Goal: Task Accomplishment & Management: Use online tool/utility

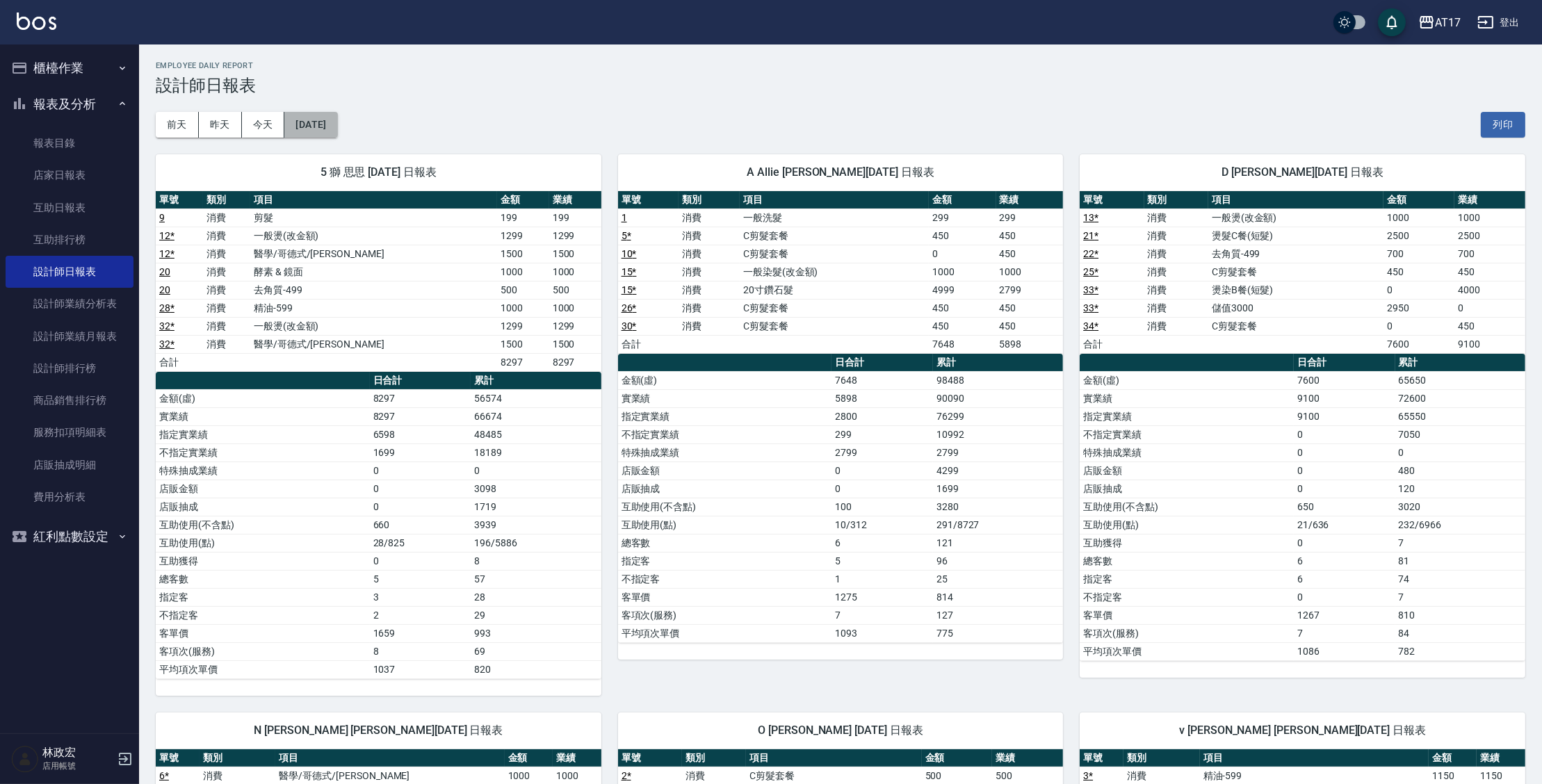
click at [337, 120] on button "[DATE]" at bounding box center [310, 124] width 53 height 26
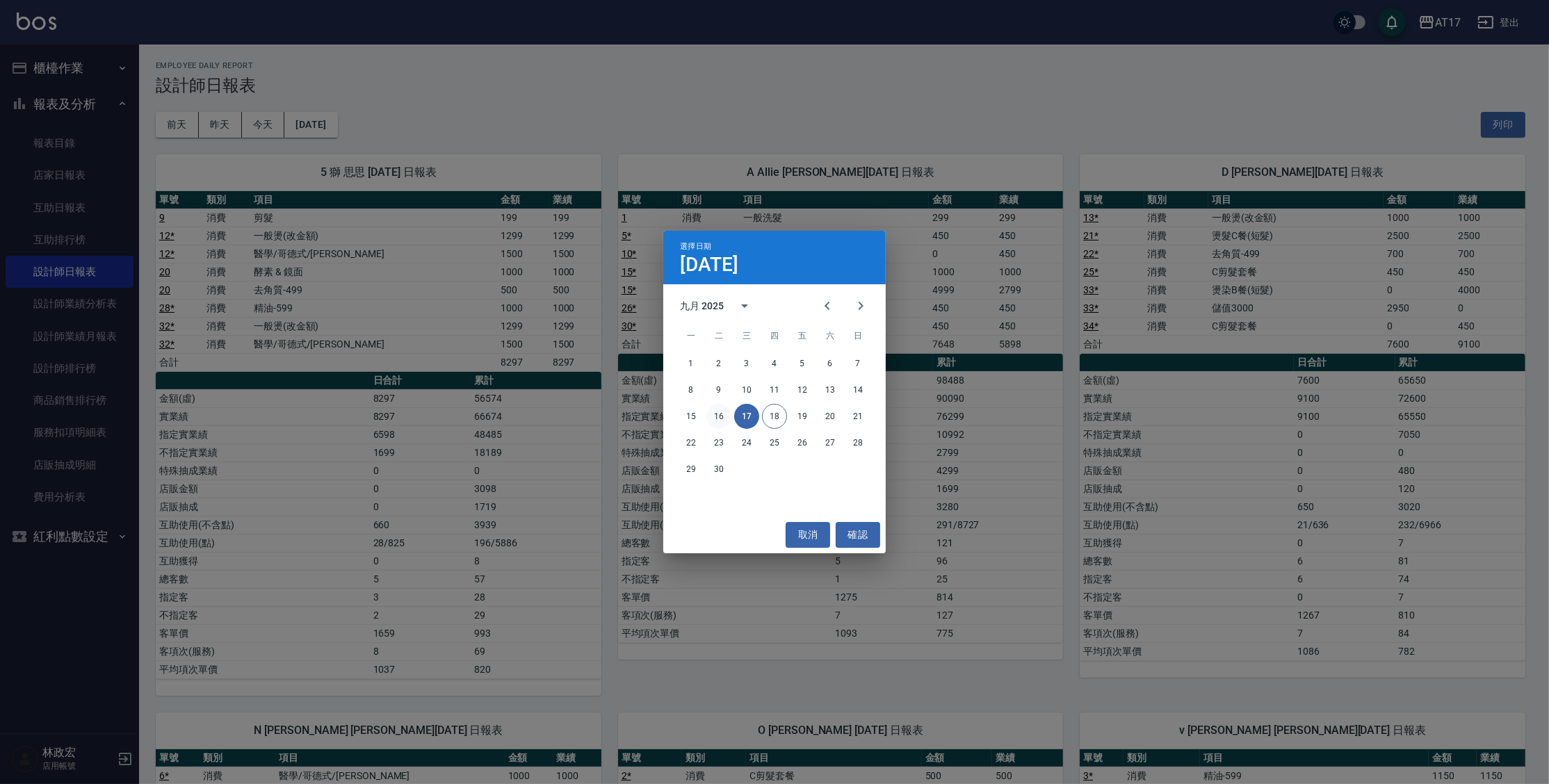
click at [721, 416] on button "16" at bounding box center [719, 416] width 25 height 25
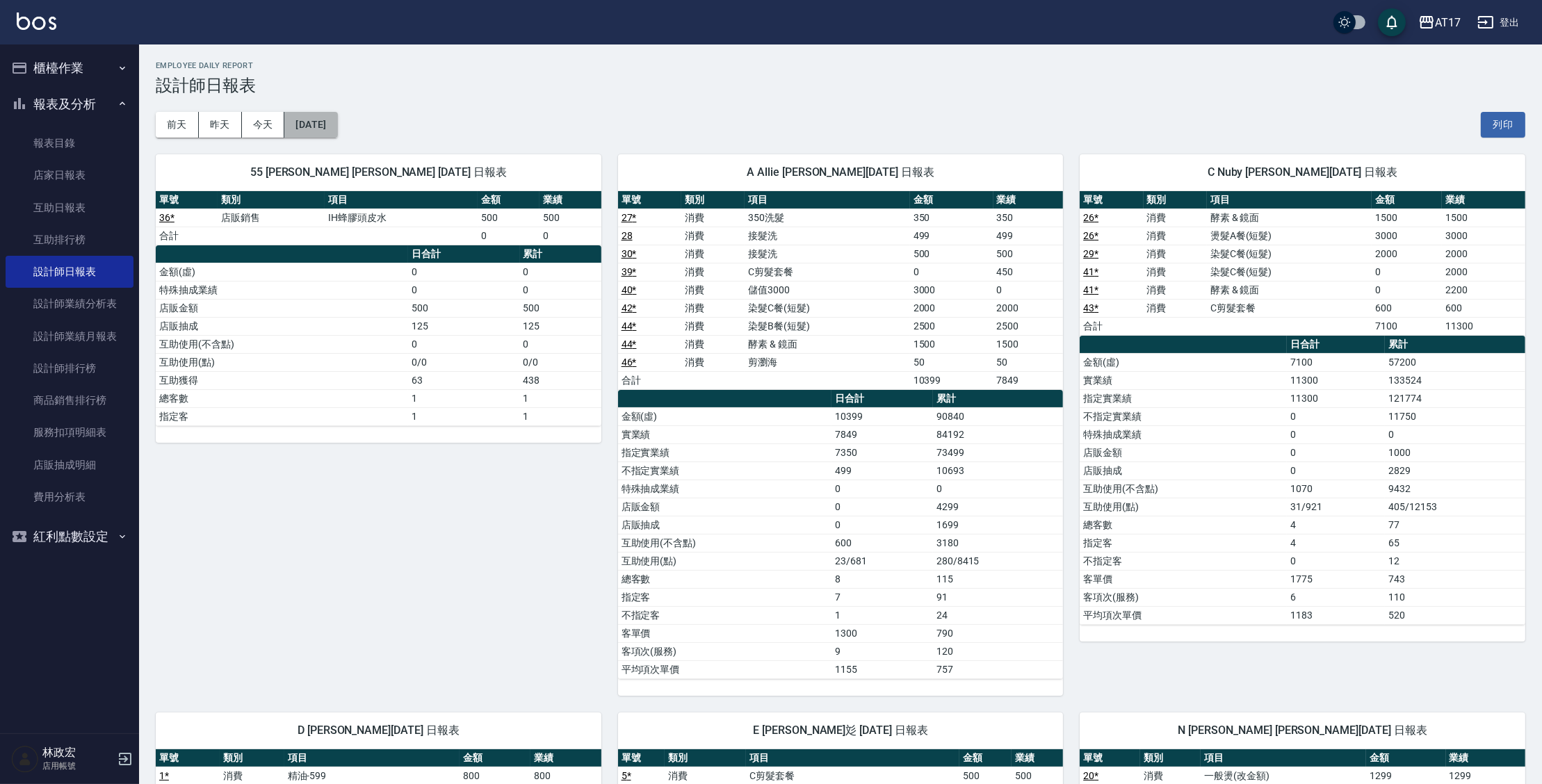
click at [302, 118] on button "[DATE]" at bounding box center [310, 124] width 53 height 26
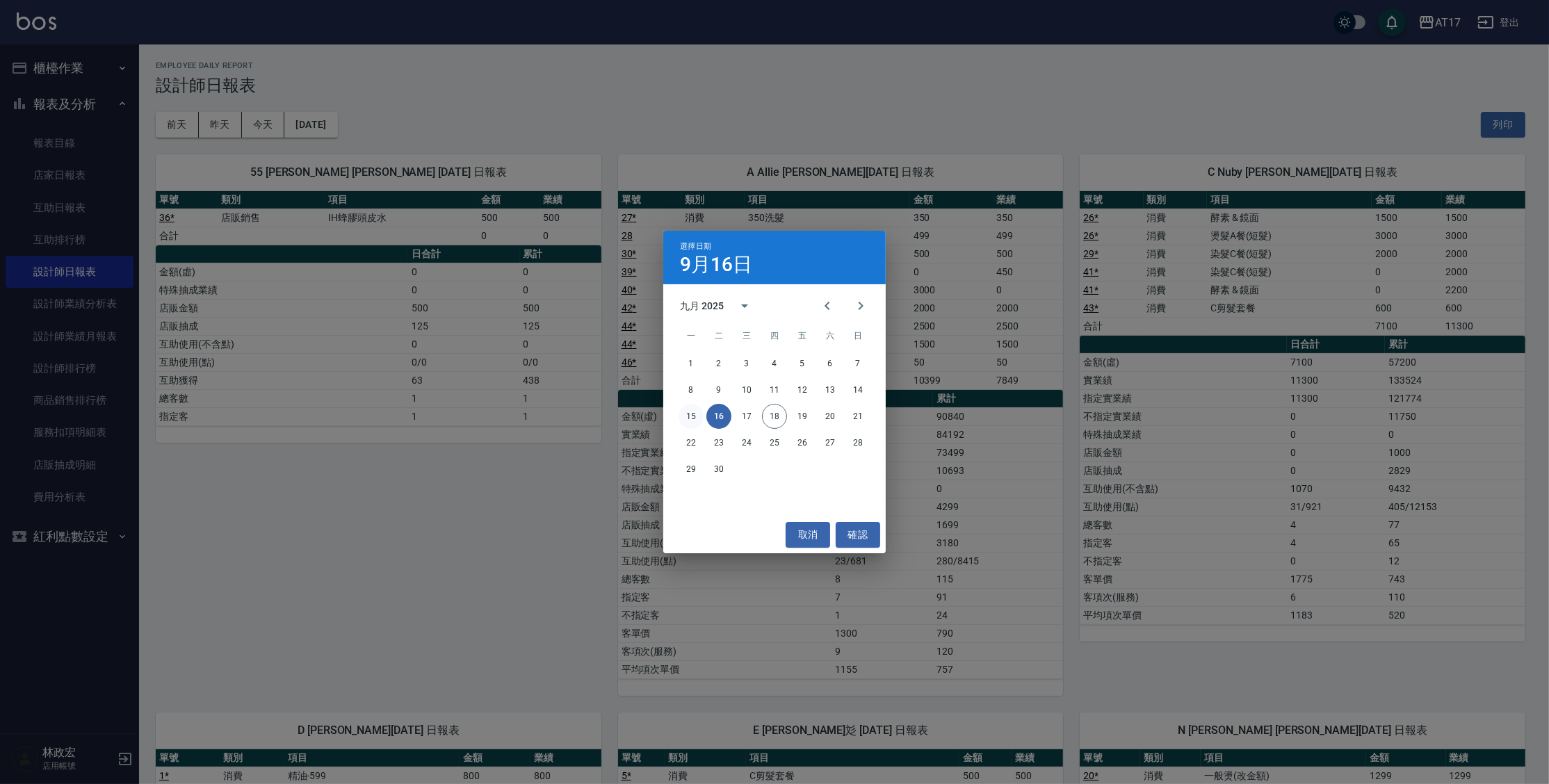
click at [698, 418] on button "15" at bounding box center [691, 416] width 25 height 25
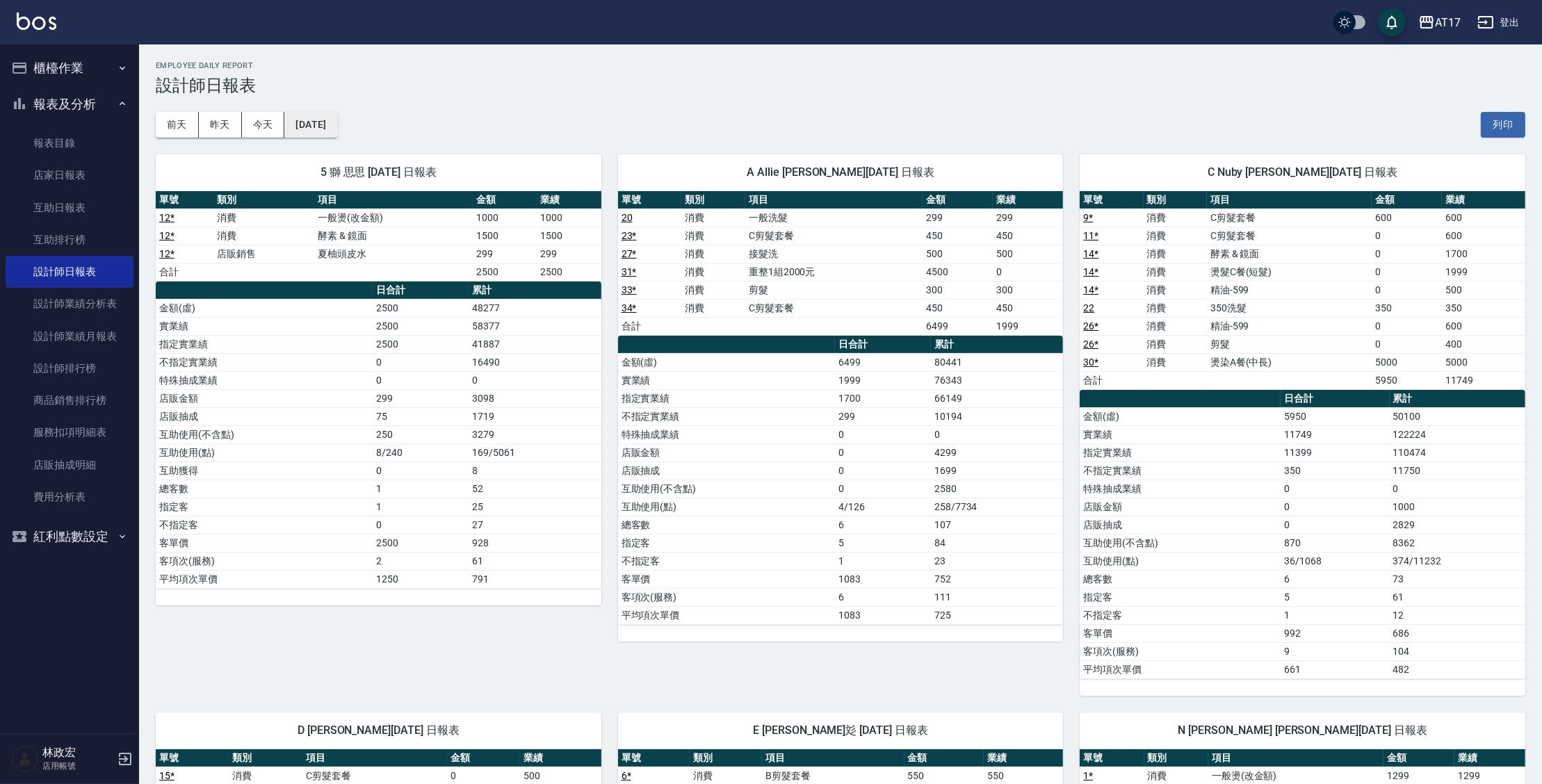
click at [321, 132] on button "[DATE]" at bounding box center [310, 124] width 53 height 26
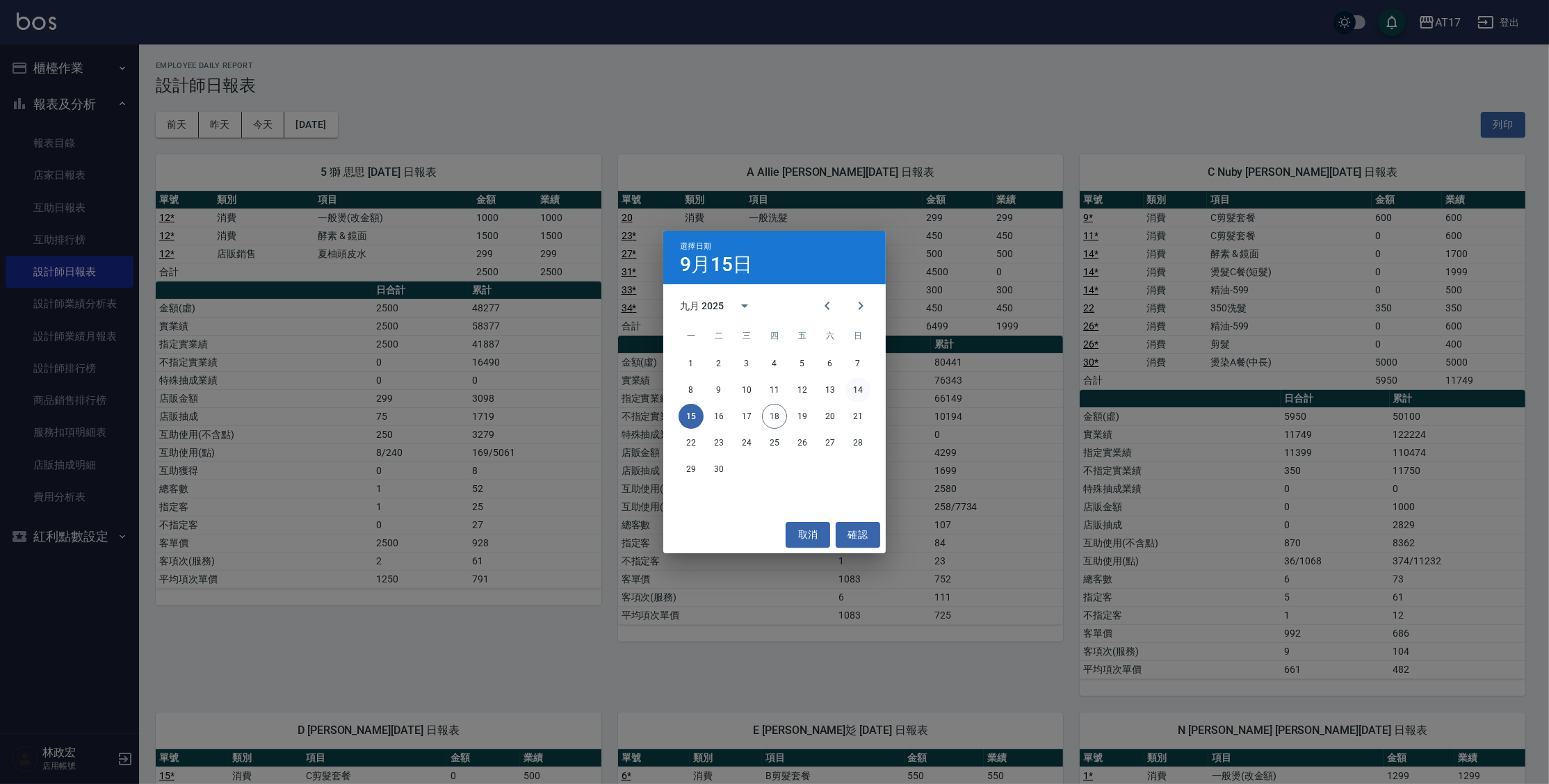
click at [859, 390] on button "14" at bounding box center [858, 390] width 25 height 25
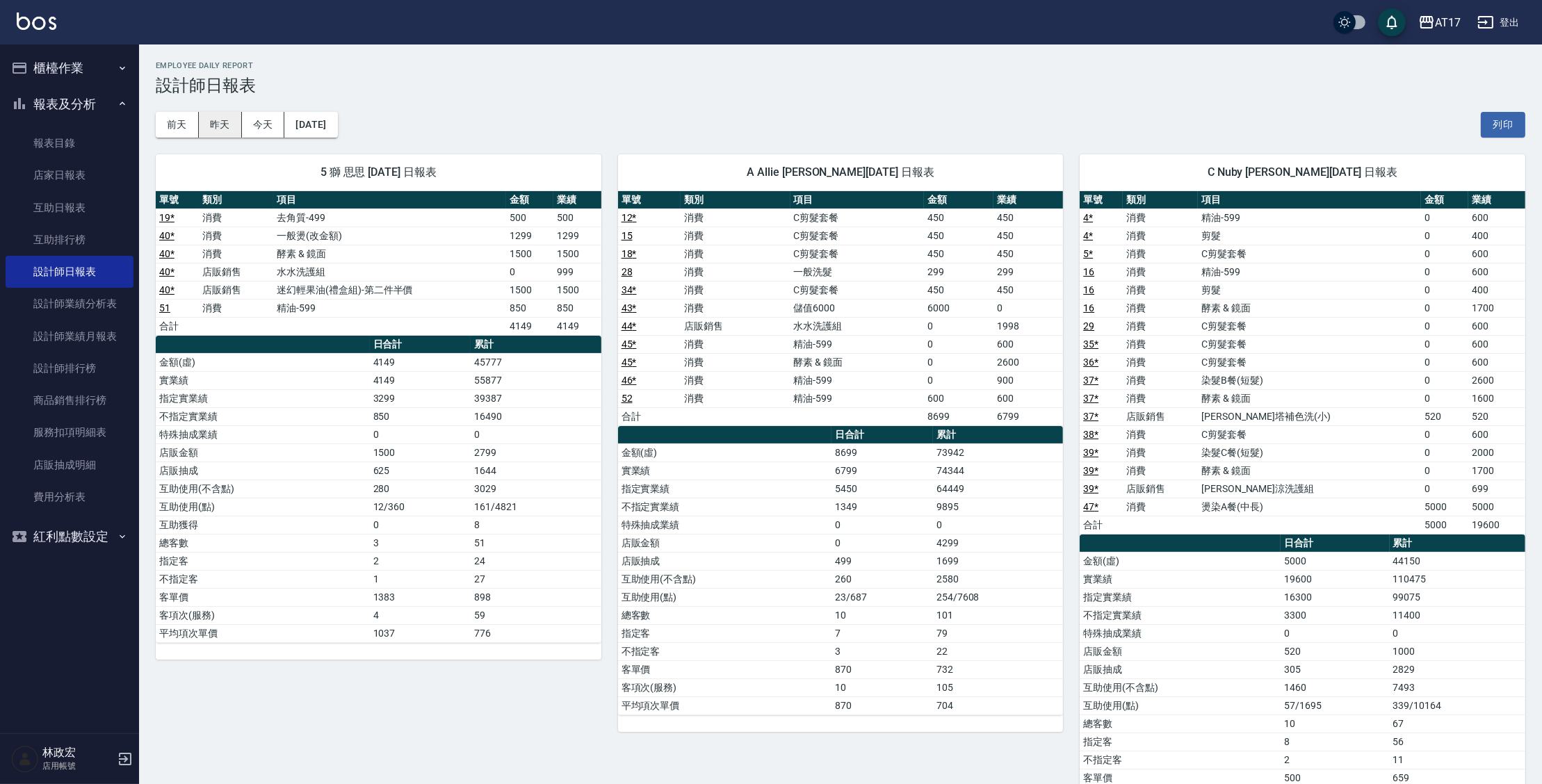
click at [216, 124] on button "昨天" at bounding box center [220, 124] width 43 height 26
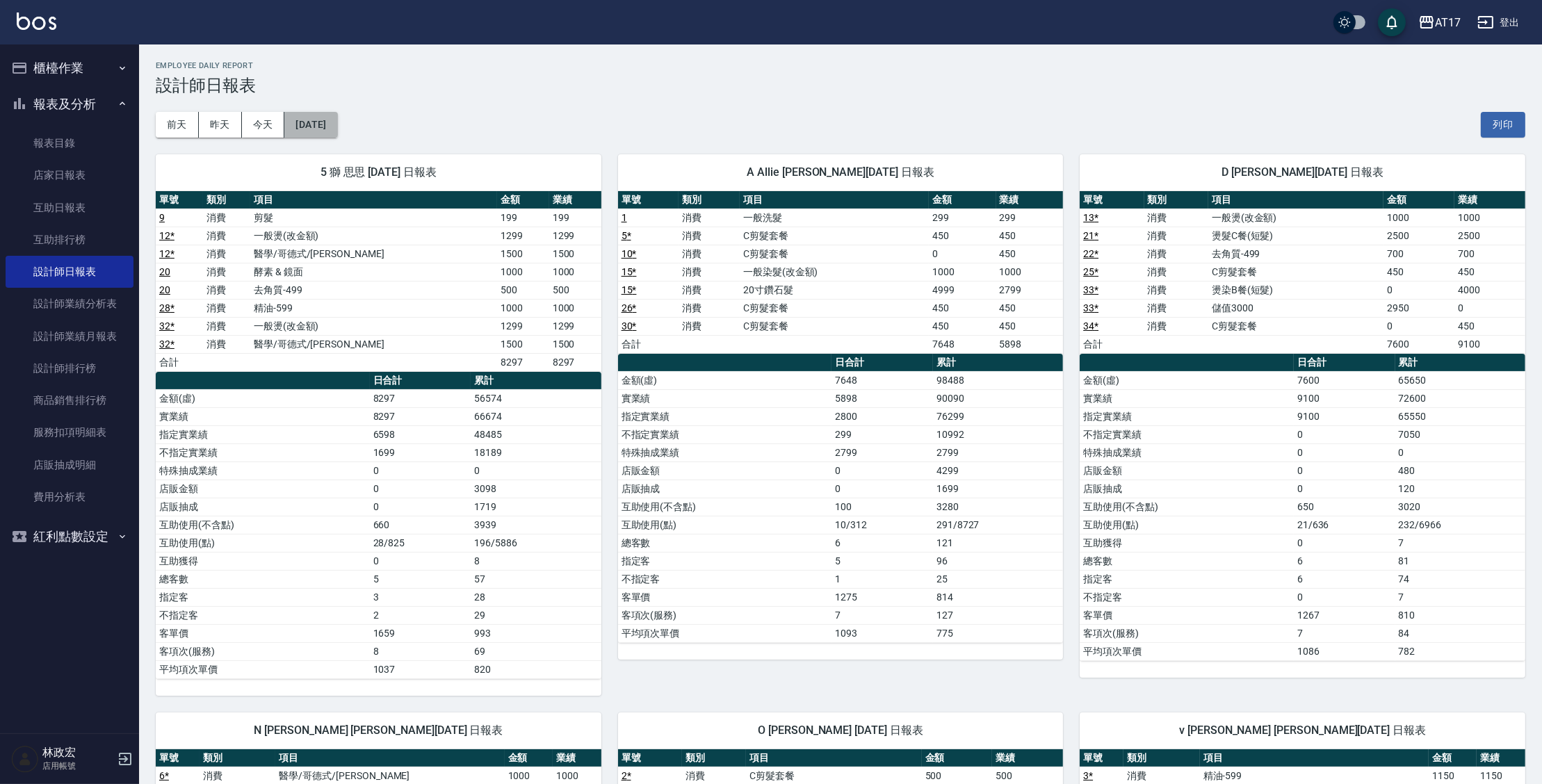
click at [310, 123] on button "[DATE]" at bounding box center [310, 124] width 53 height 26
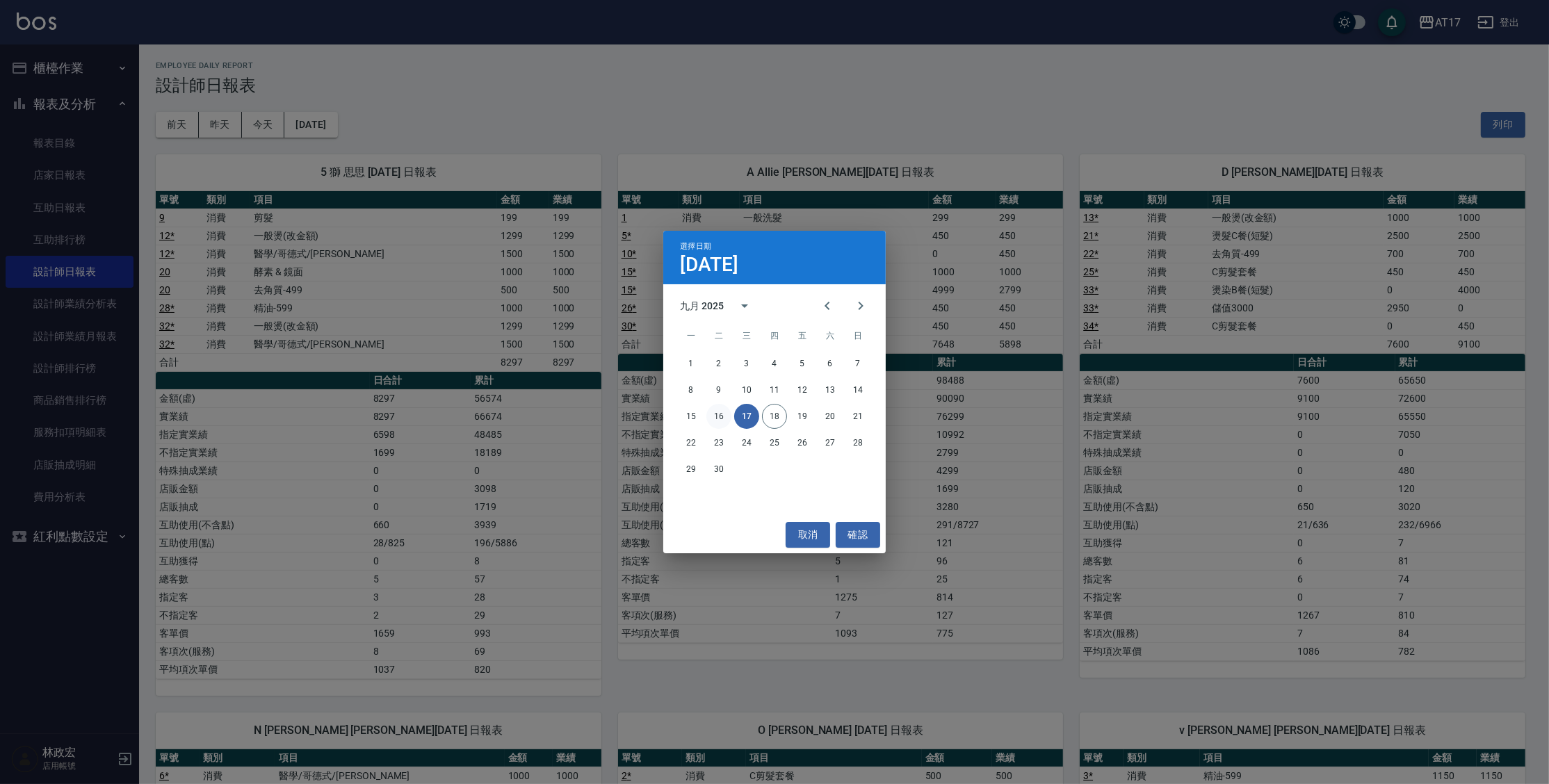
click at [725, 415] on button "16" at bounding box center [719, 416] width 25 height 25
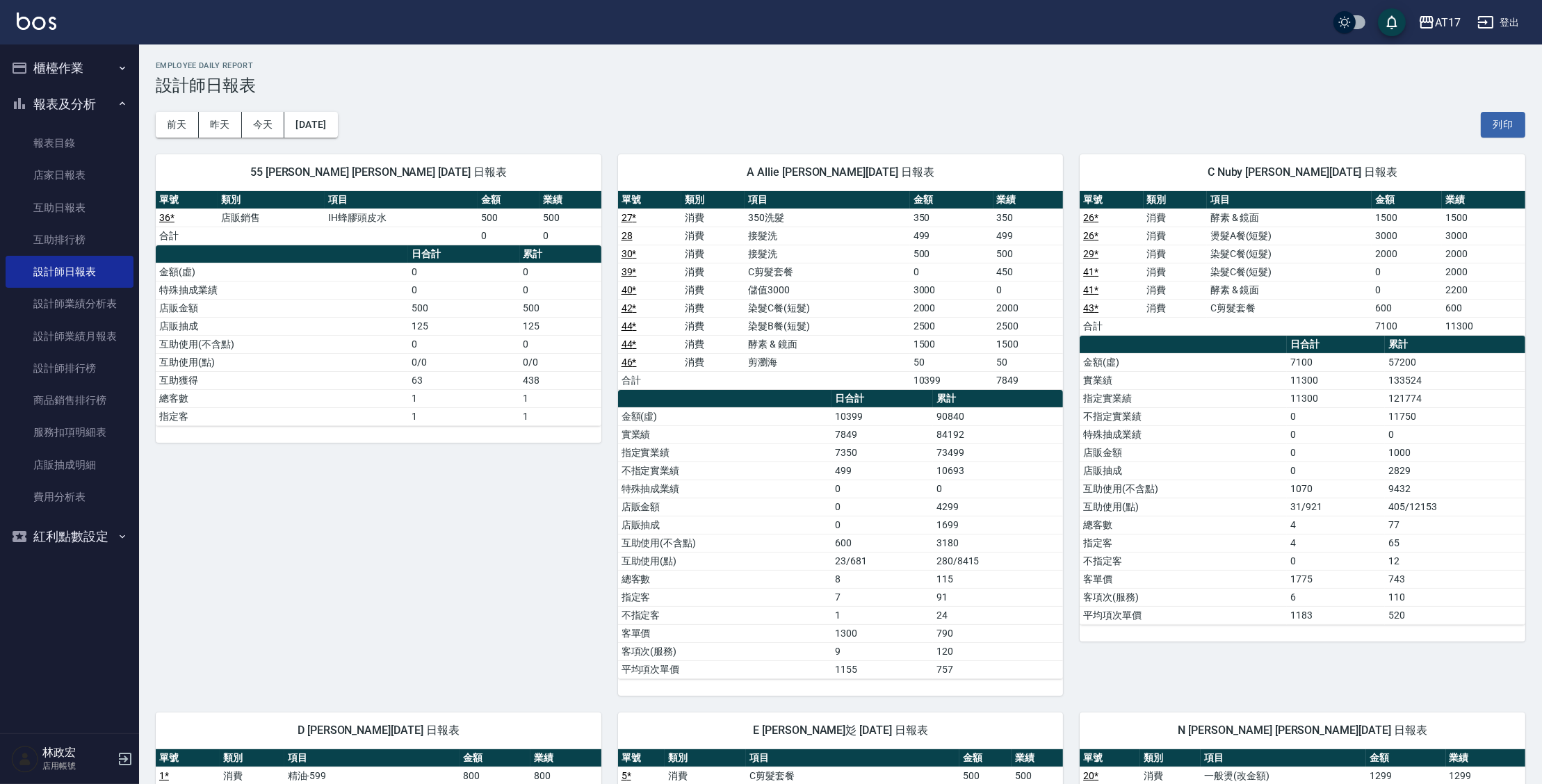
click at [77, 70] on button "櫃檯作業" at bounding box center [70, 67] width 128 height 36
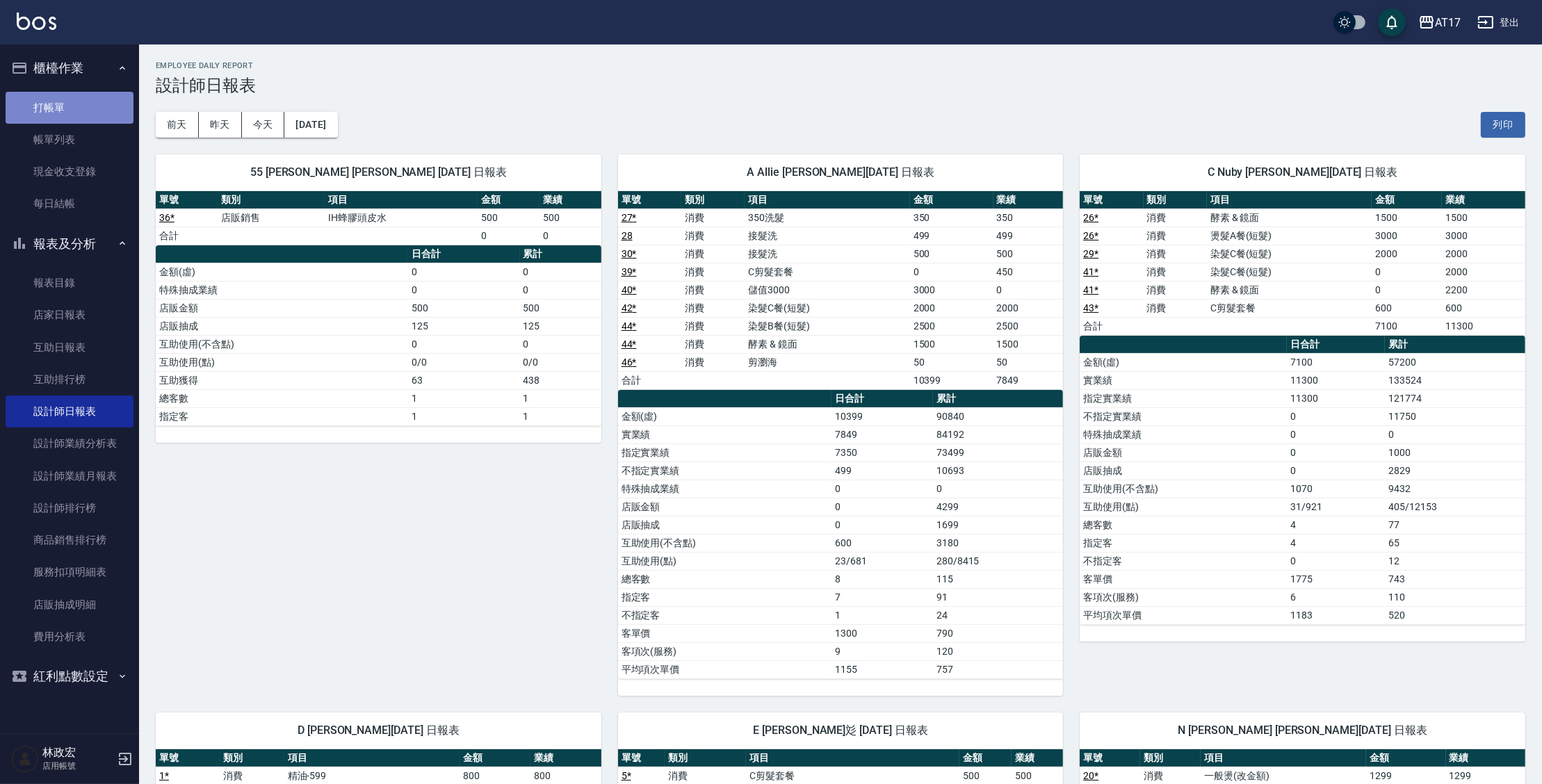
click at [69, 108] on link "打帳單" at bounding box center [70, 108] width 128 height 32
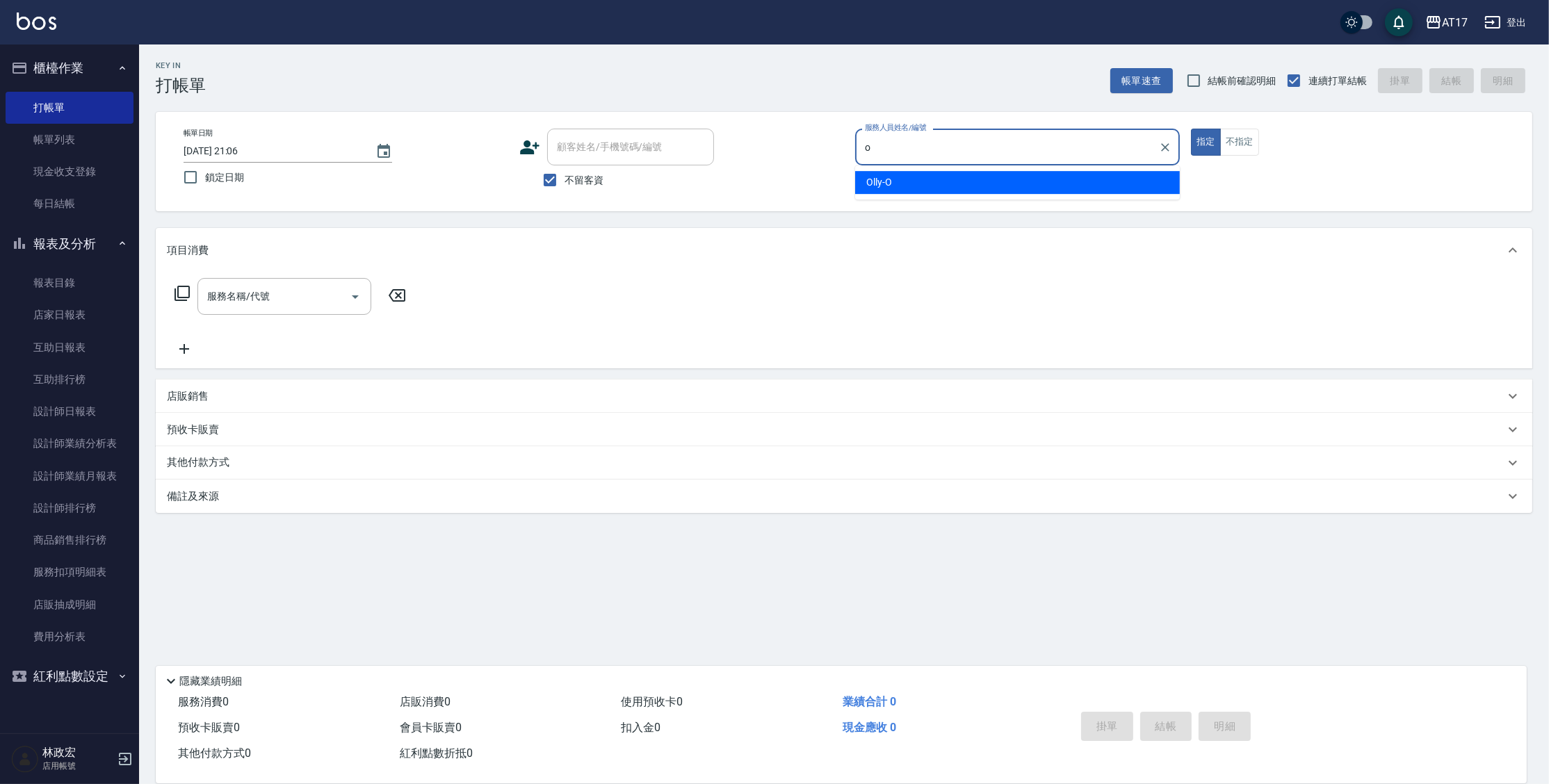
type input "Olly-O"
type button "true"
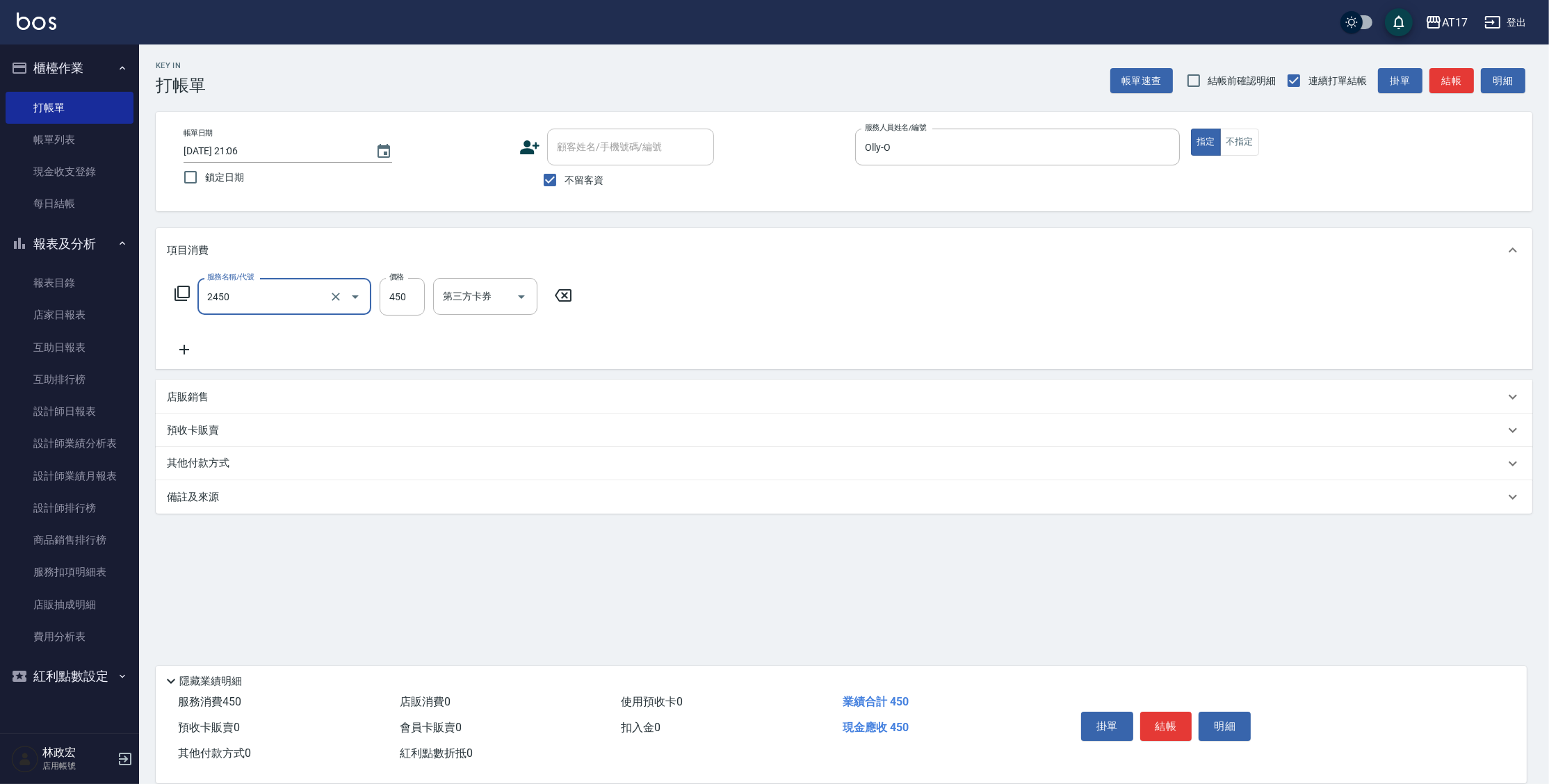
type input "C剪髮套餐(2450)"
type input "500"
type input "瑄-27"
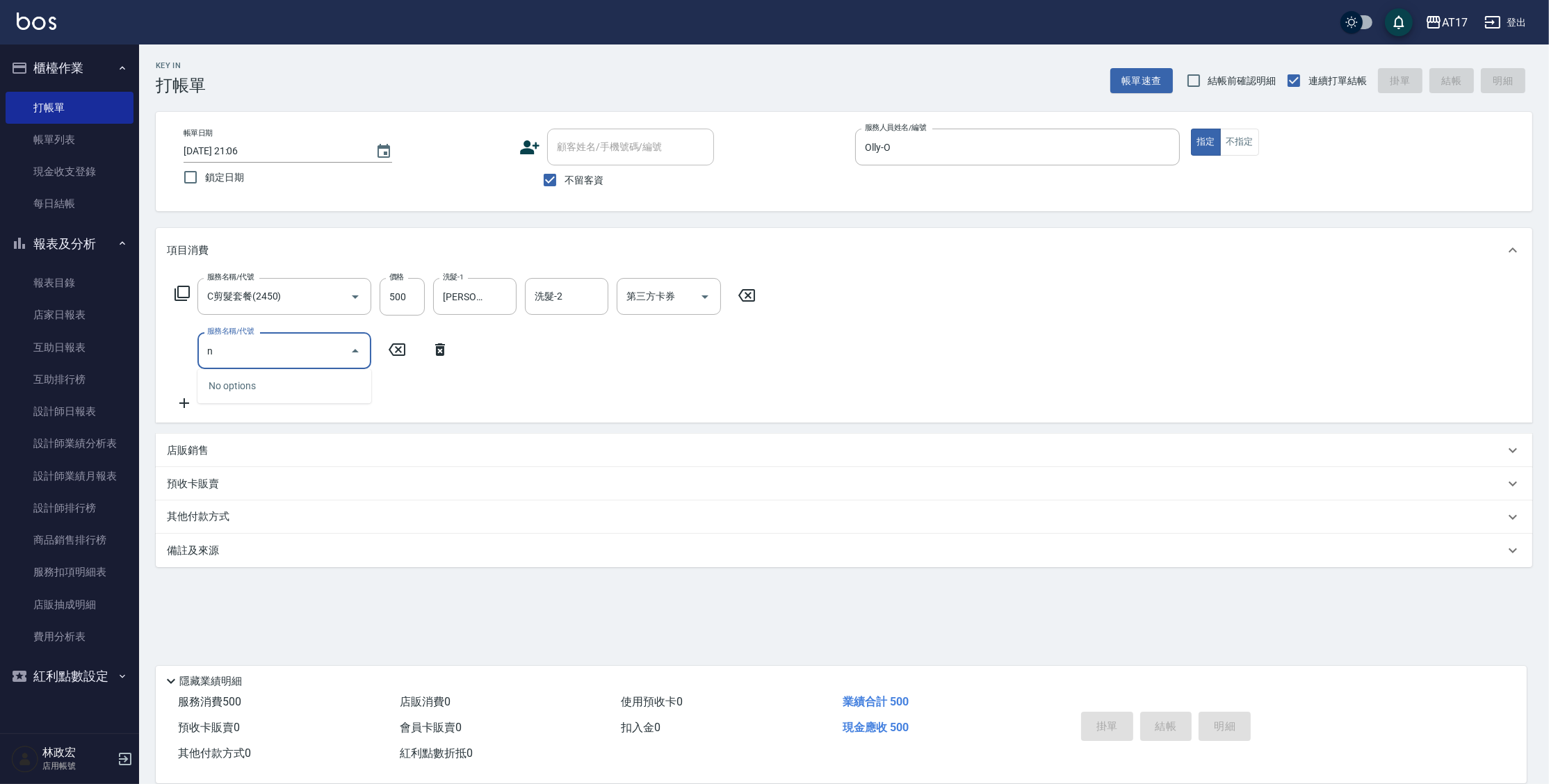
type input "n"
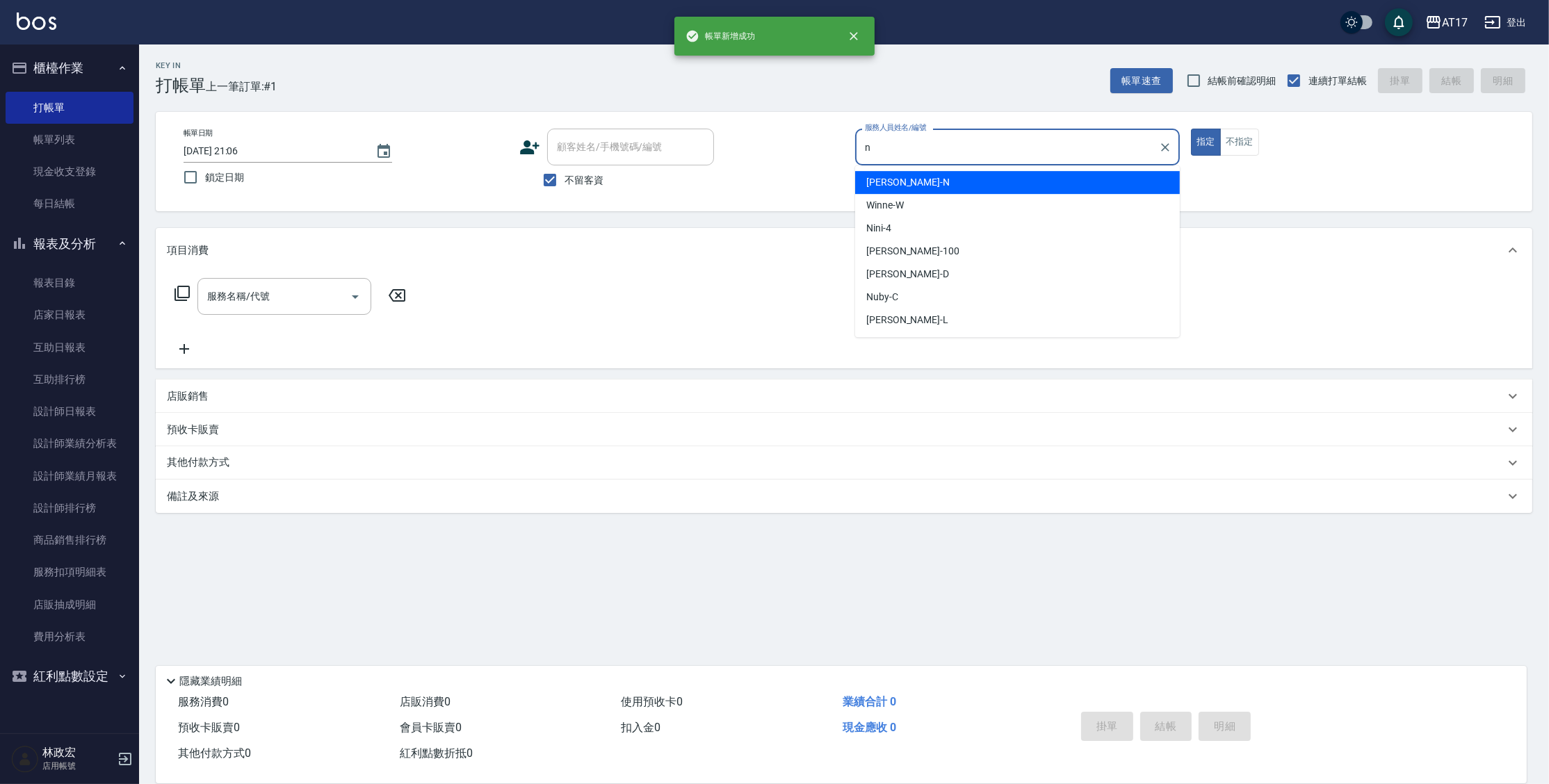
type input "Nina-N"
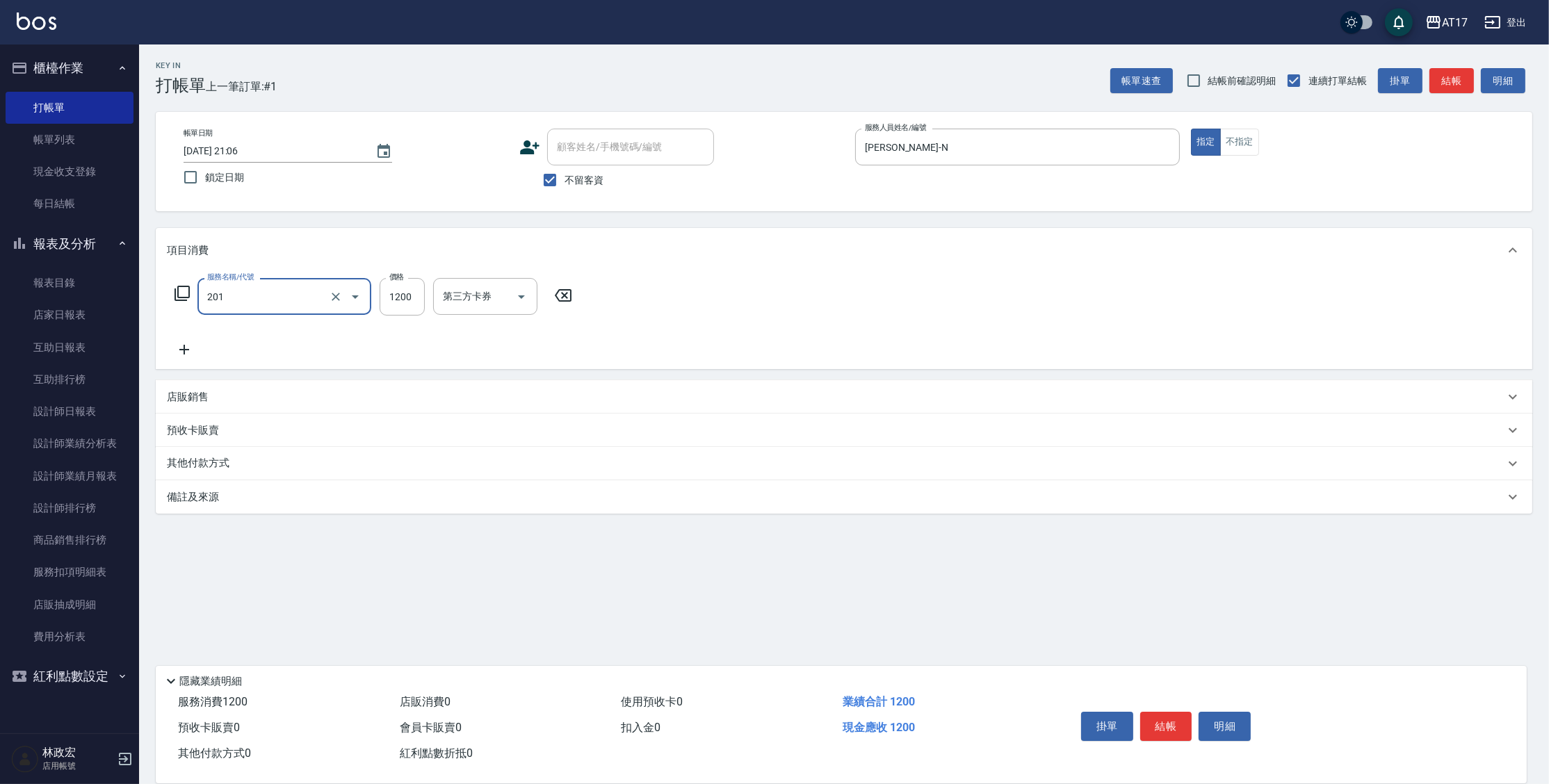
type input "一般燙(改金額)(201)"
type input "1599"
type input "Nina-N"
type input "陳思妤-22"
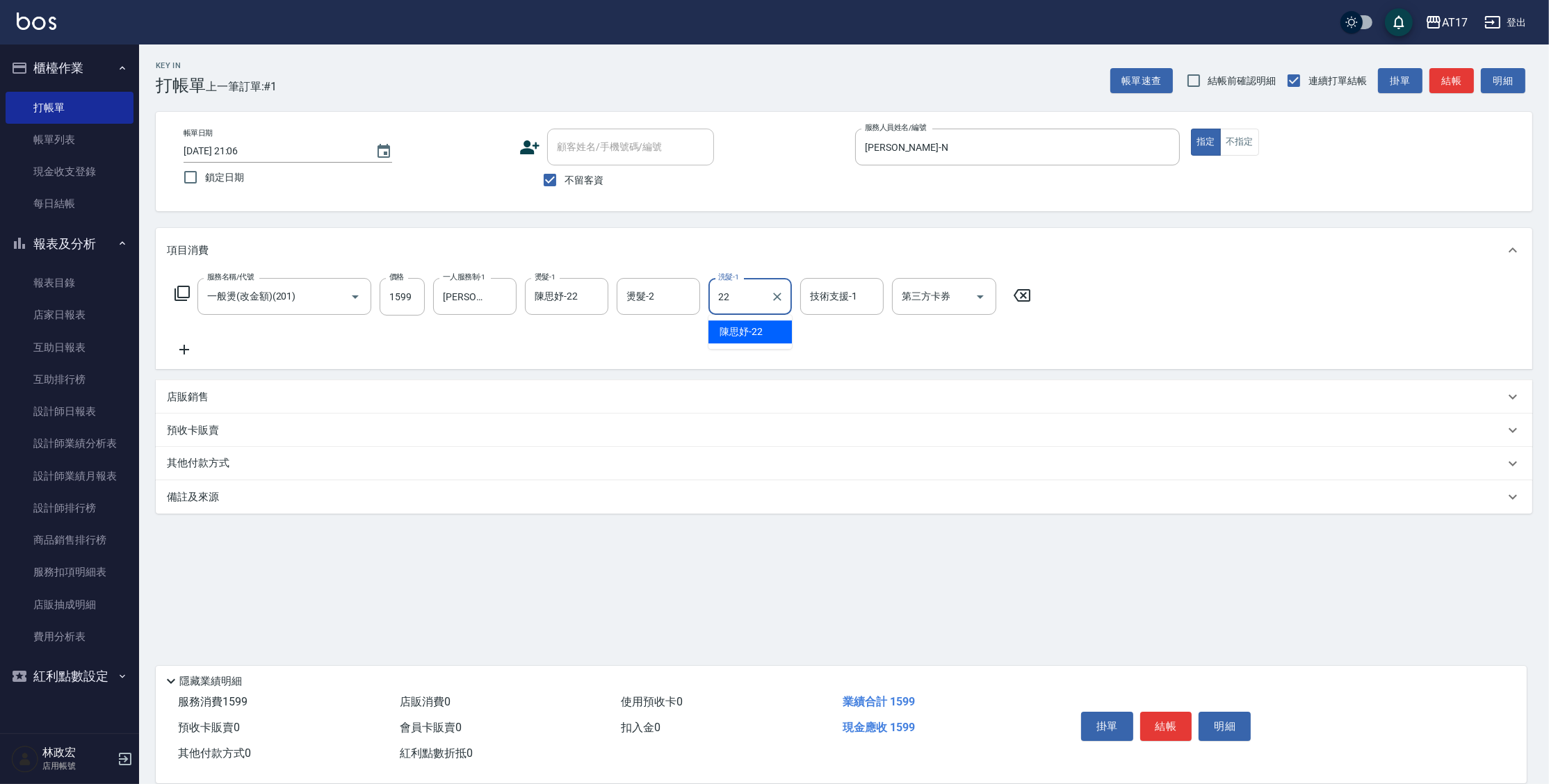
type input "陳思妤-22"
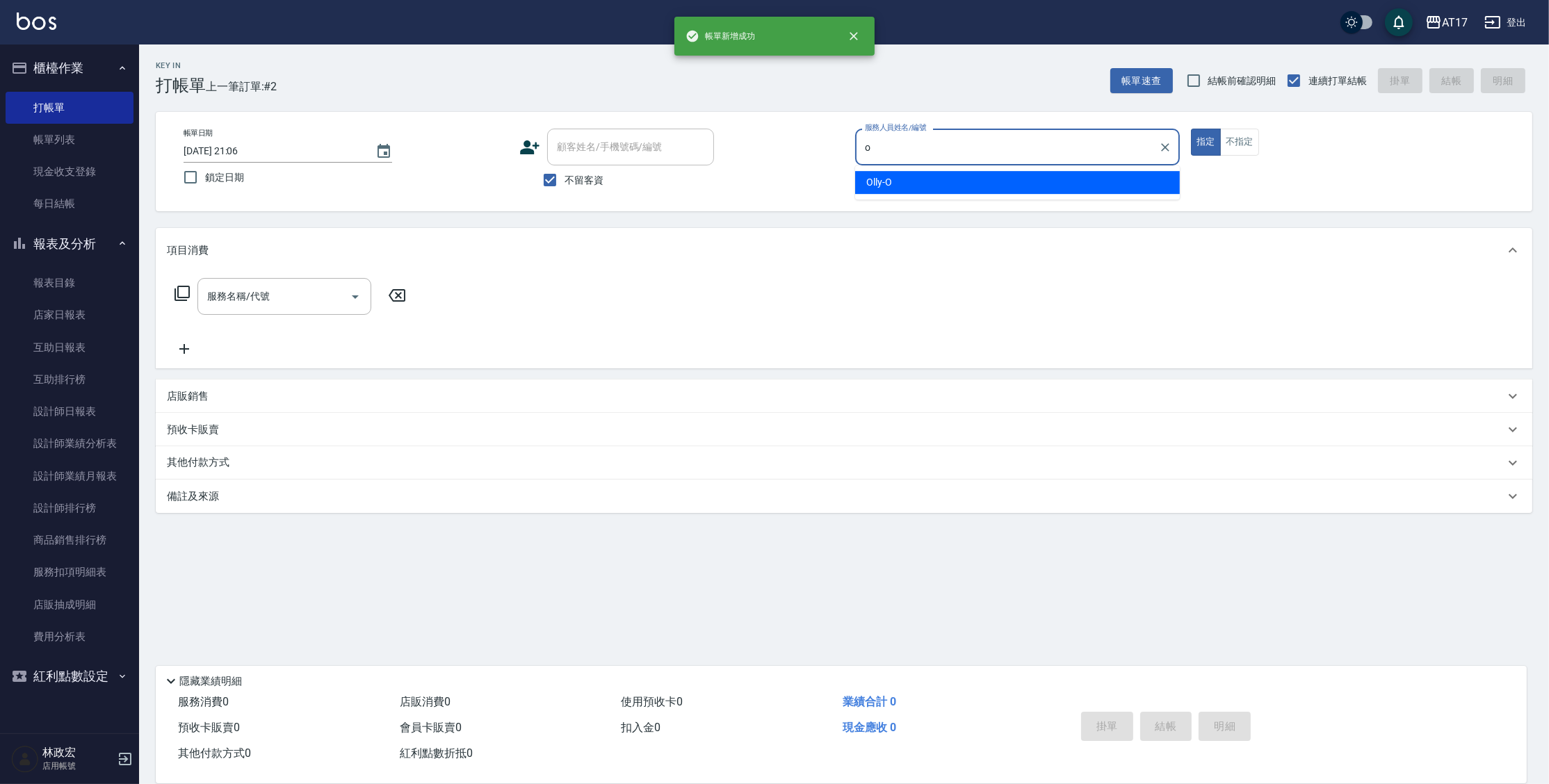
type input "Olly-O"
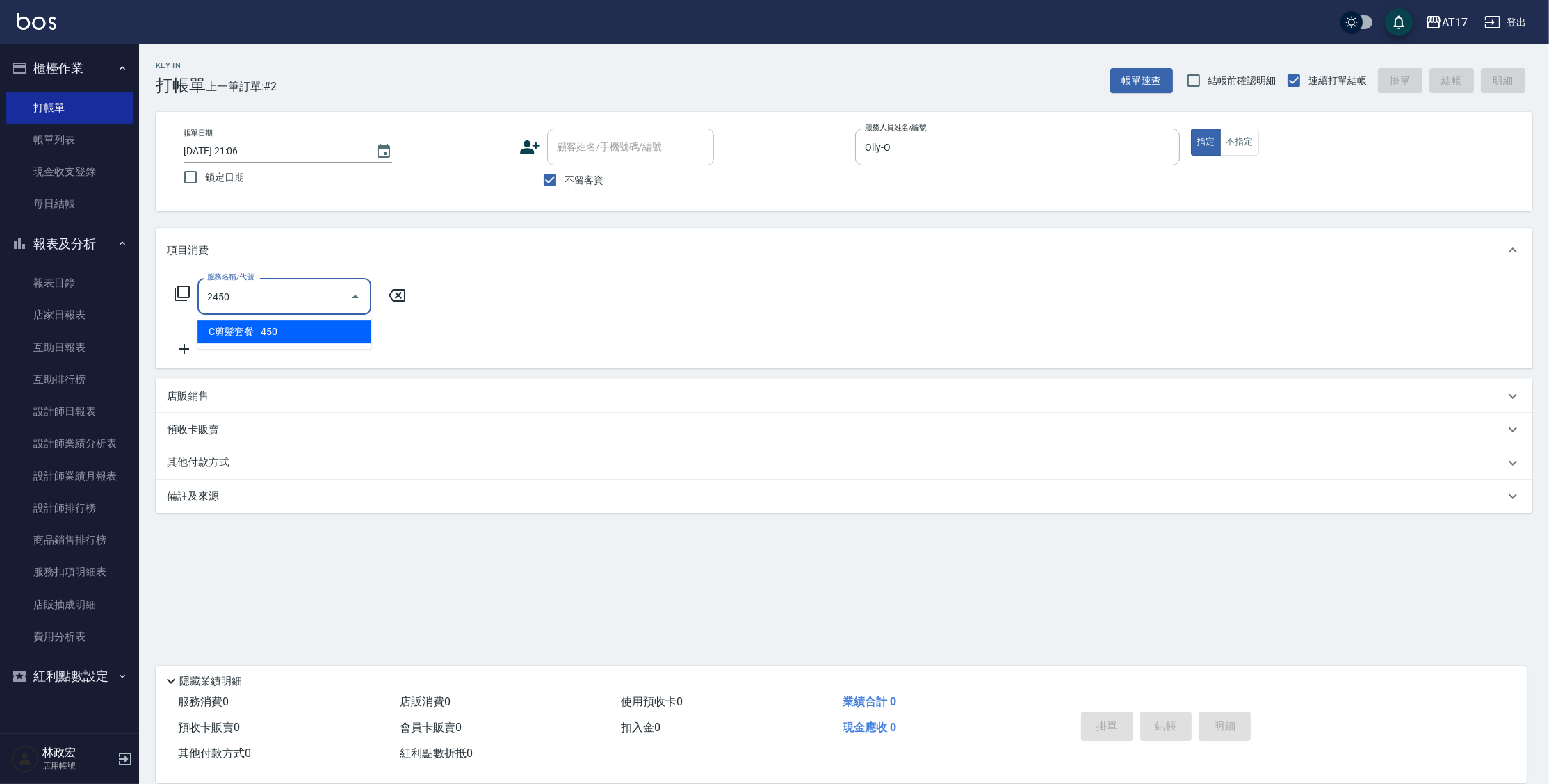
type input "C剪髮套餐(2450)"
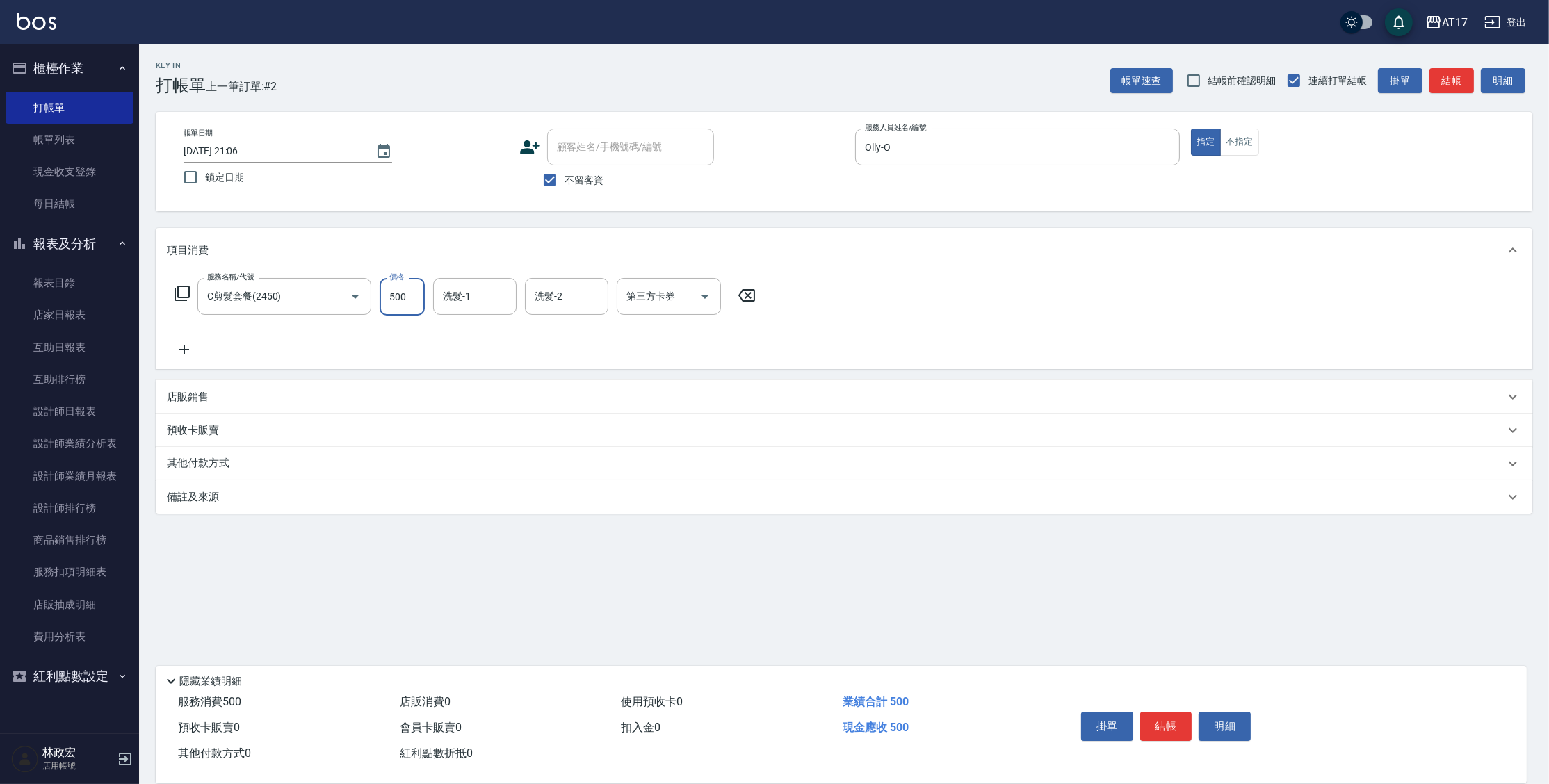
type input "500"
type input "淳-25"
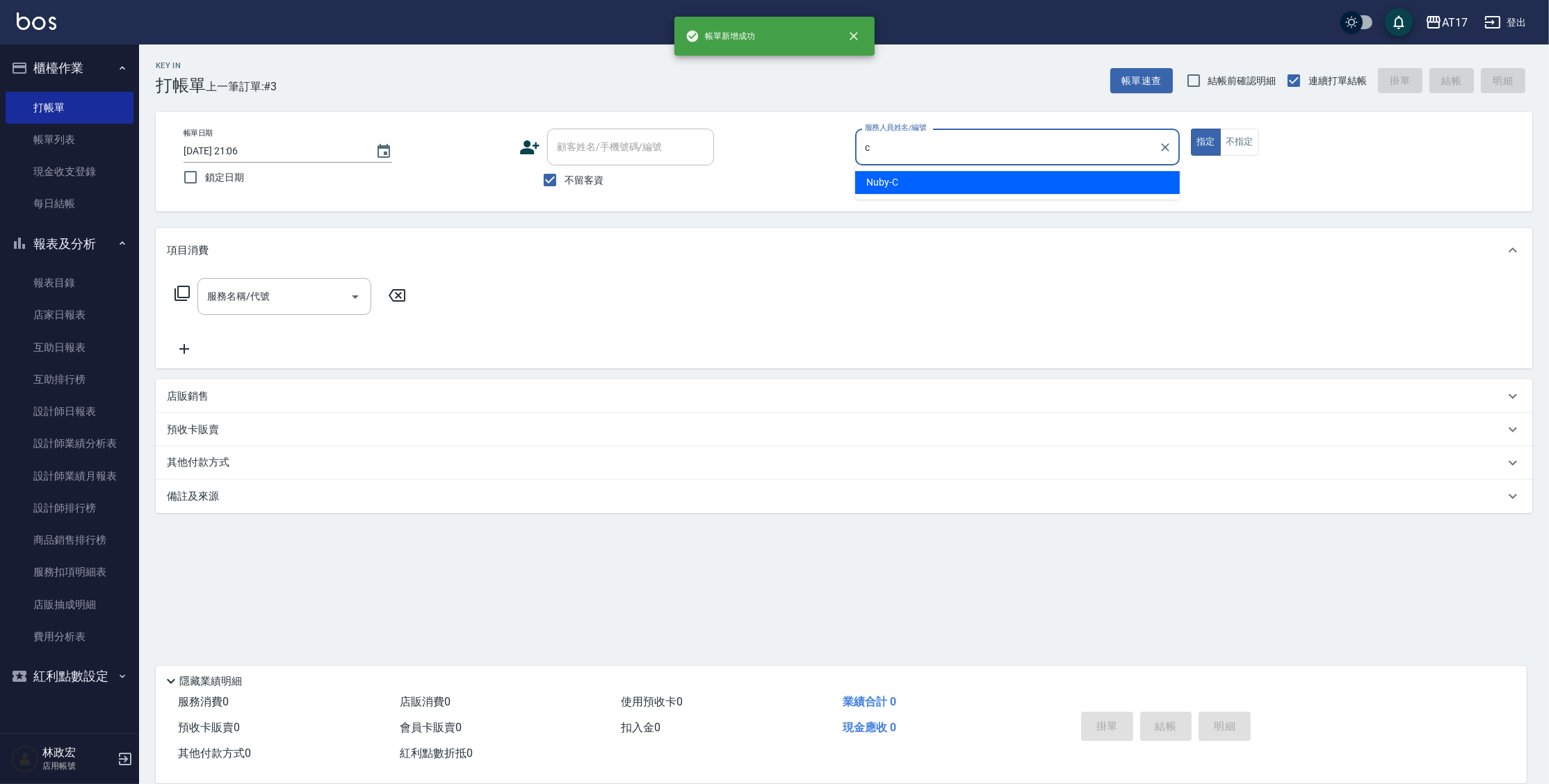
type input "Nuby-C"
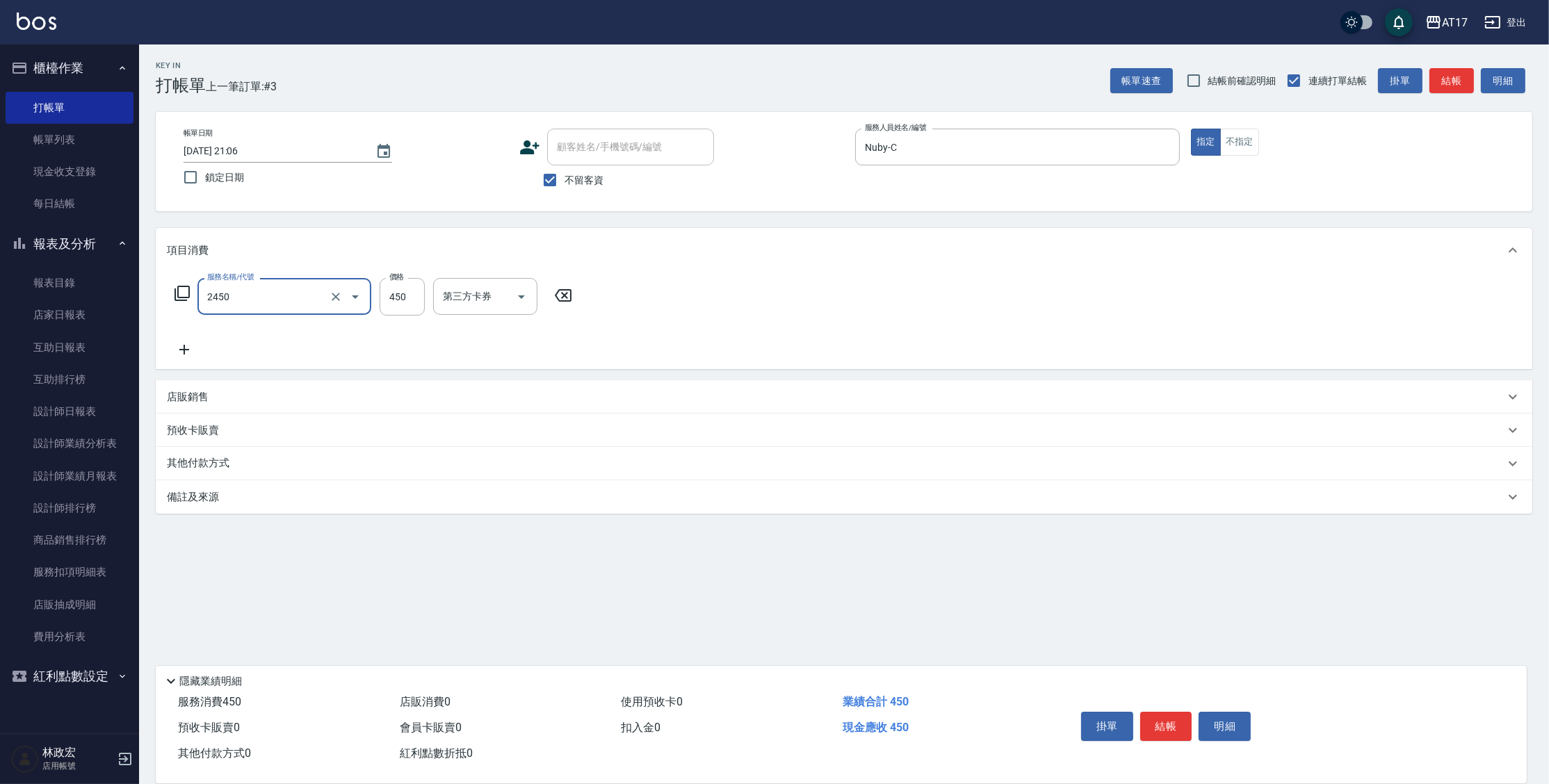
type input "C剪髮套餐(2450)"
type input "600"
type input "Winne-W"
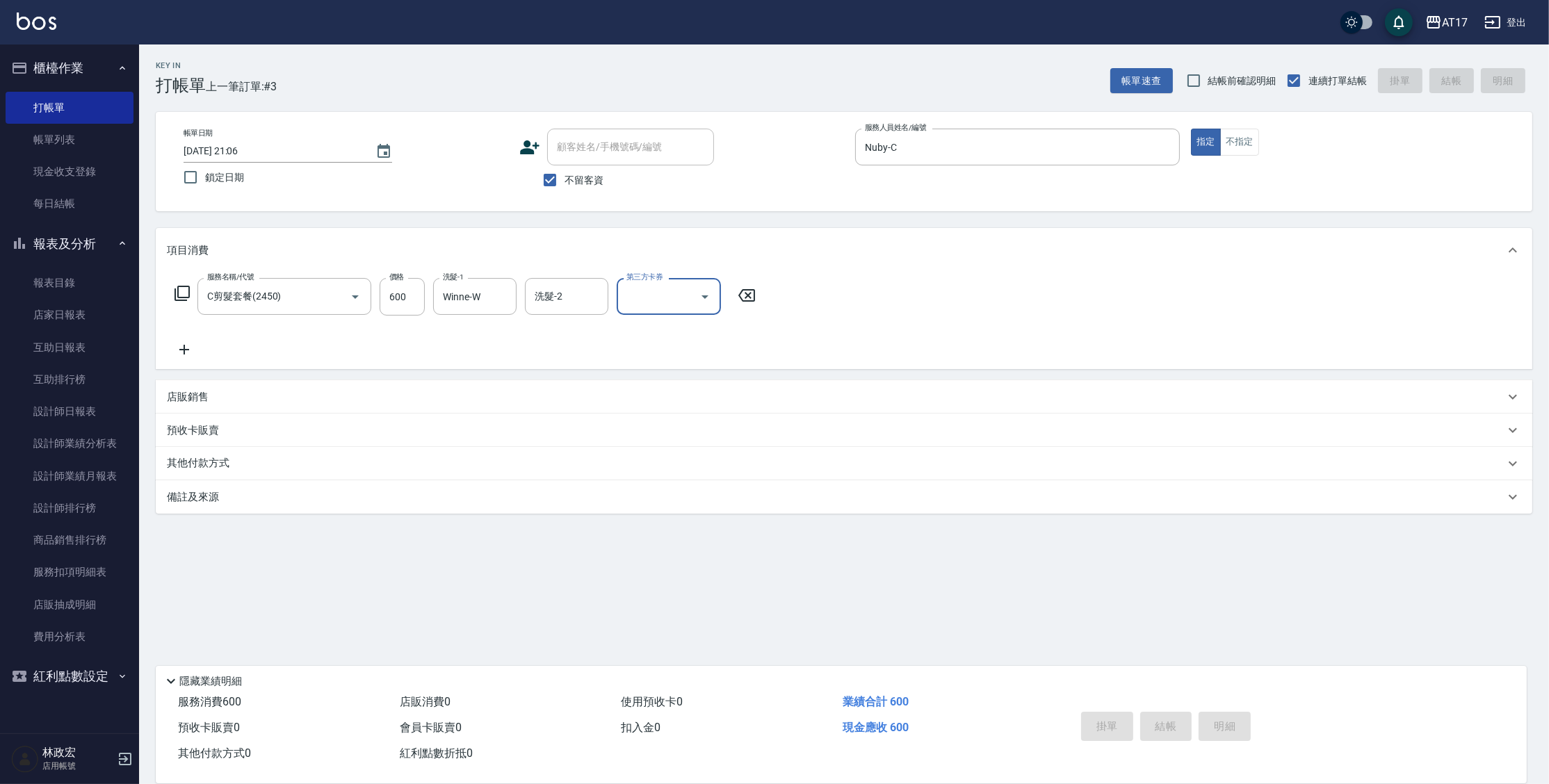
type input "2025/09/18 21:07"
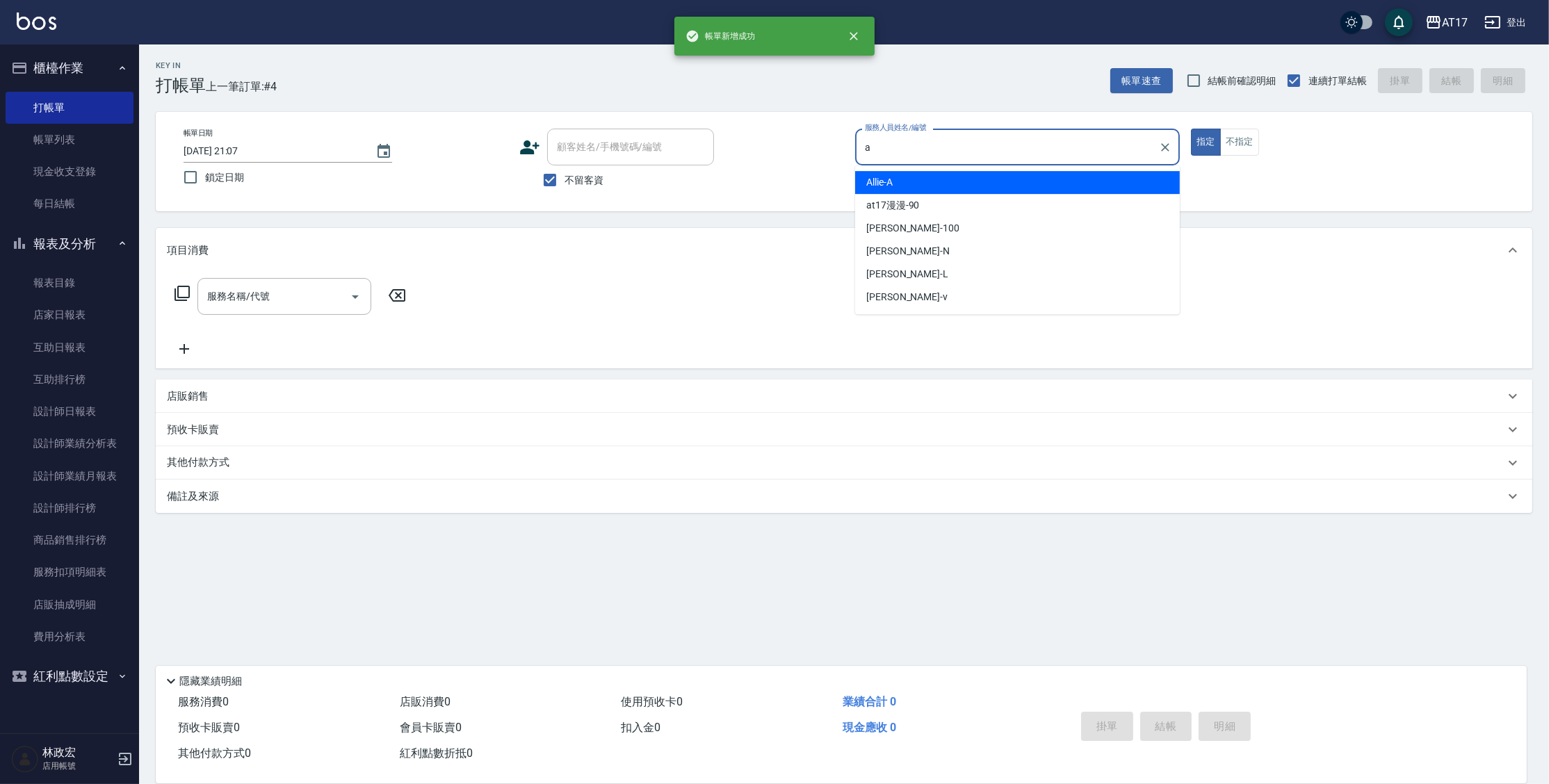
type input "Allie-A"
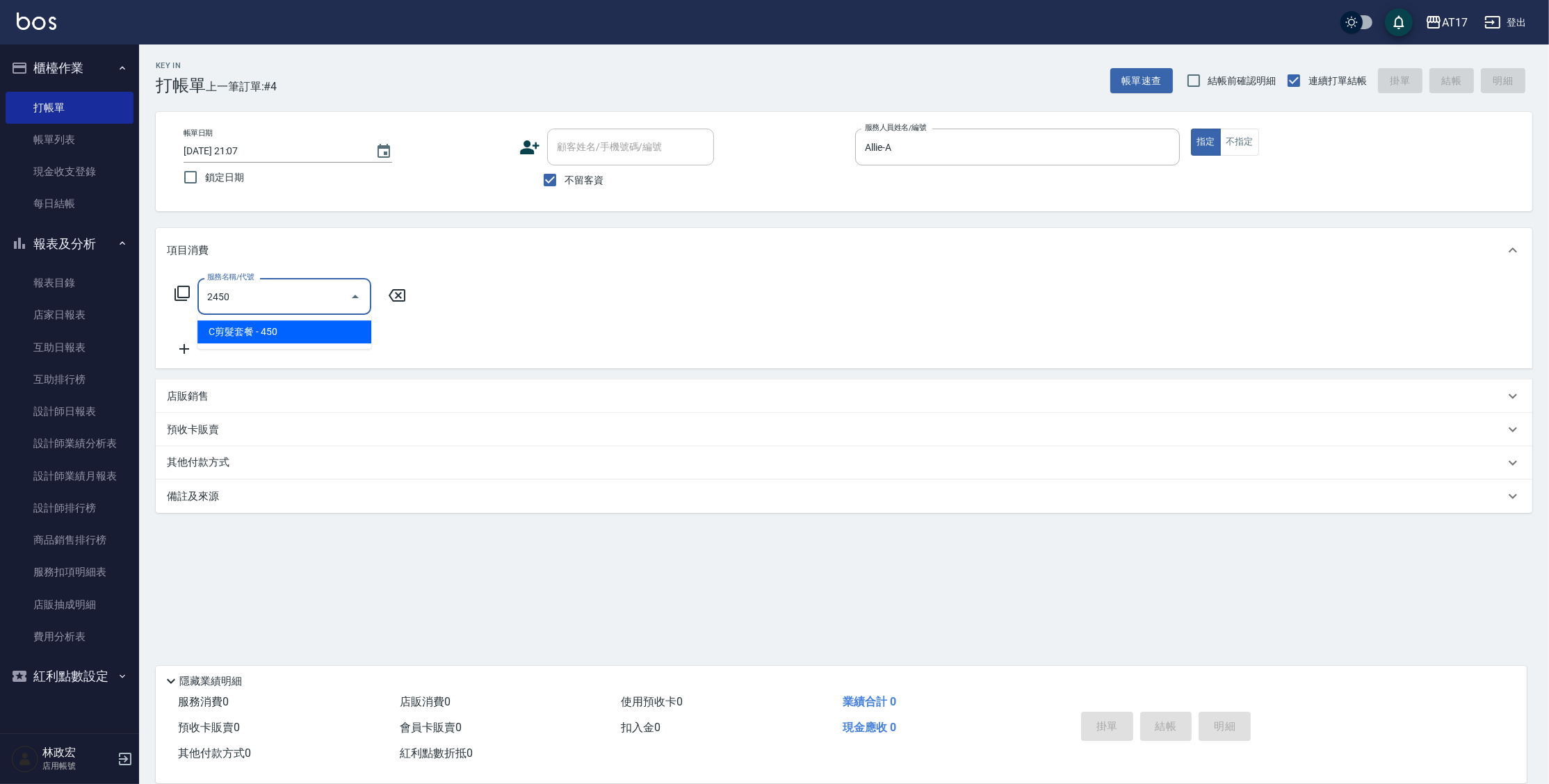
type input "C剪髮套餐(2450)"
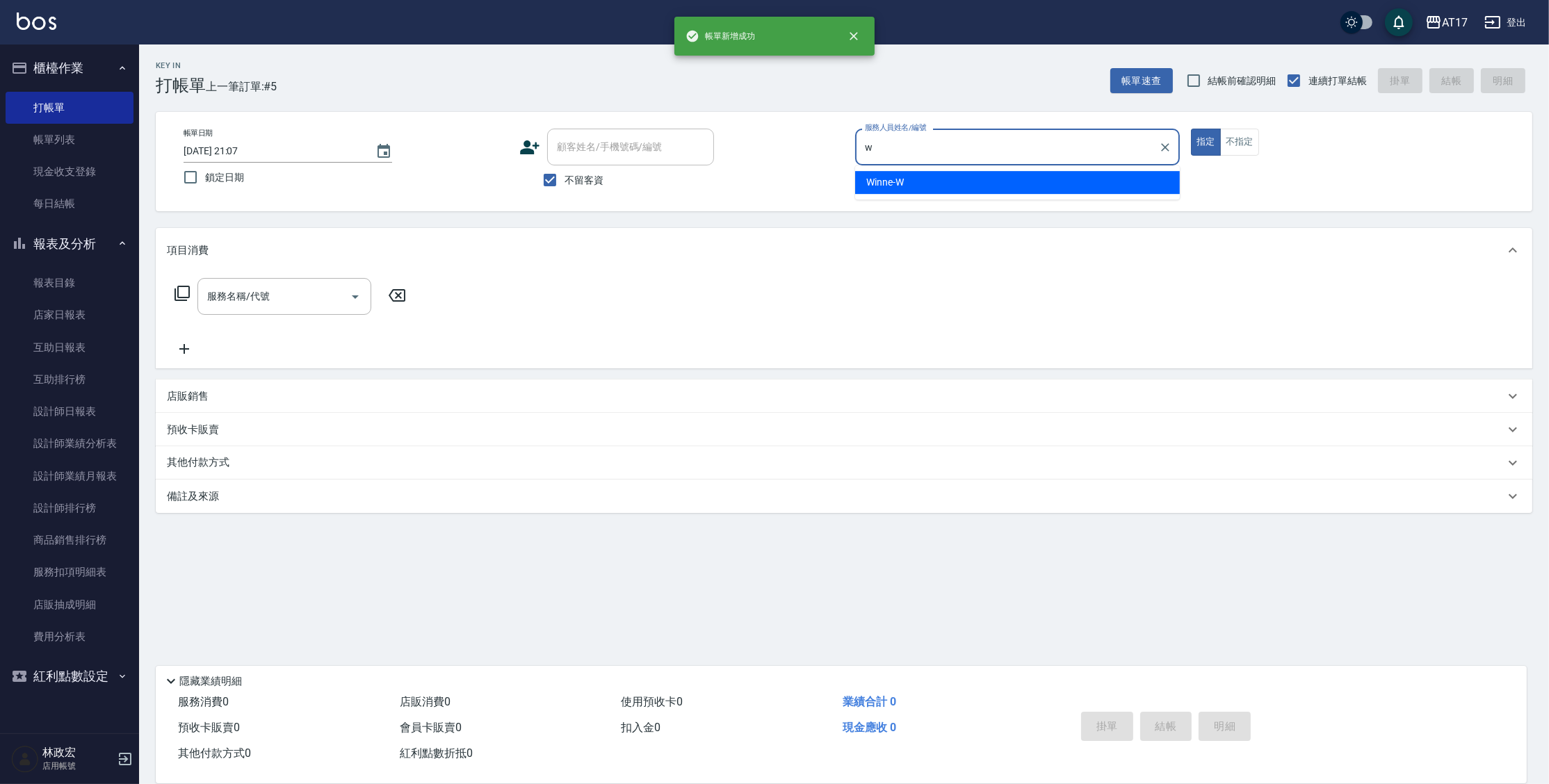
type input "Winne-W"
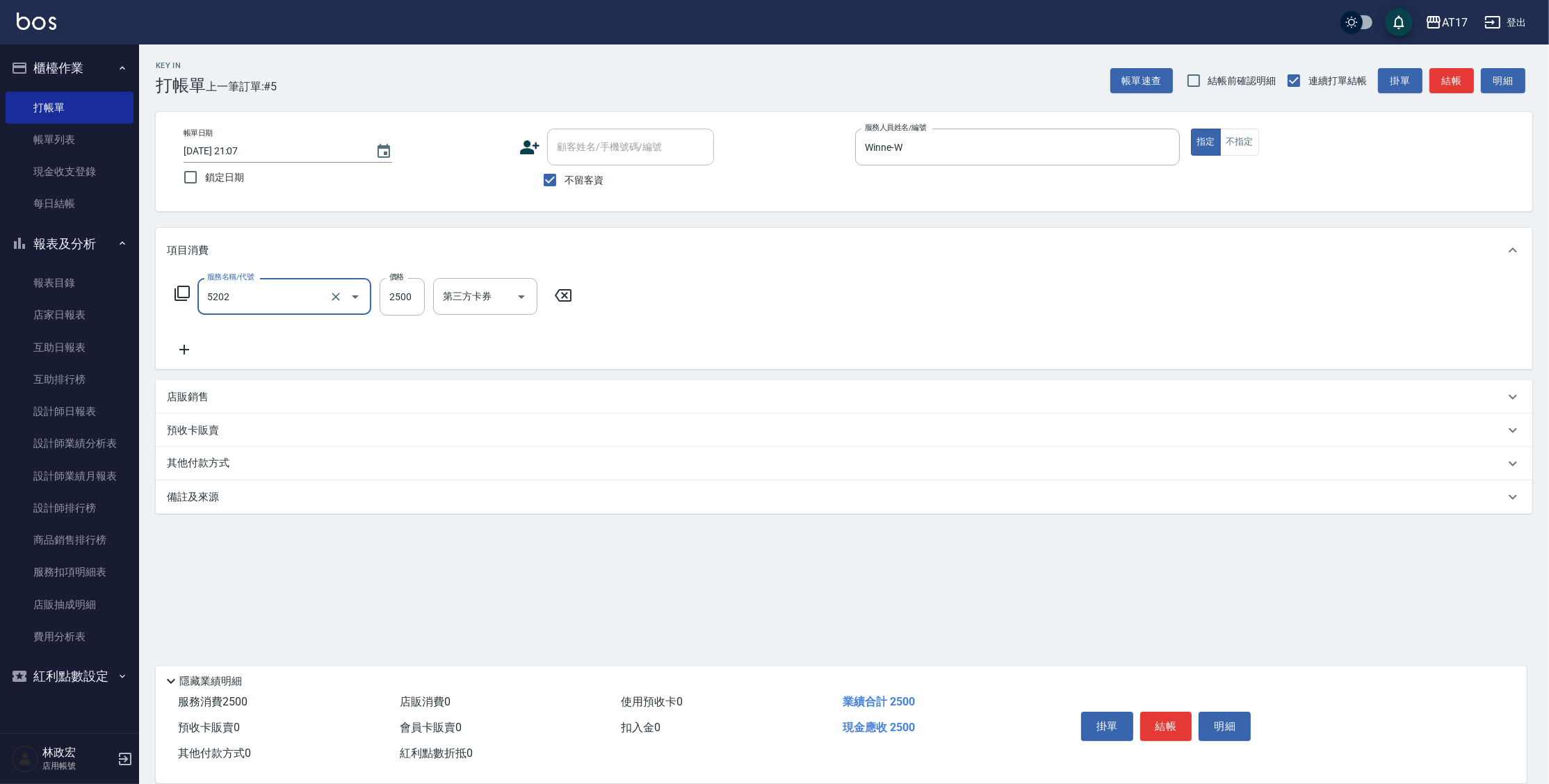
type input "染髮B餐(短髮)(5202)"
type input "2599"
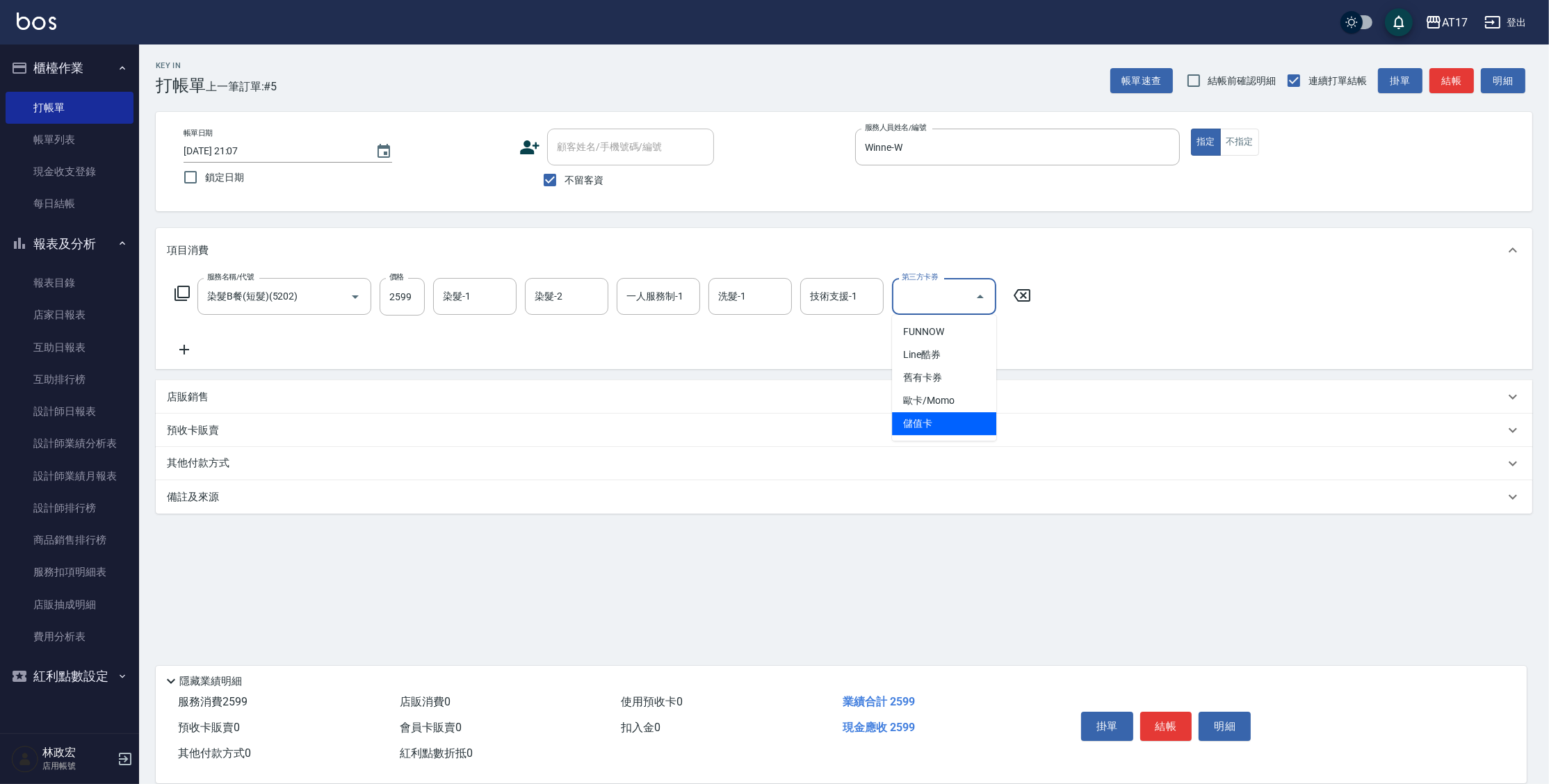
type input "儲值卡"
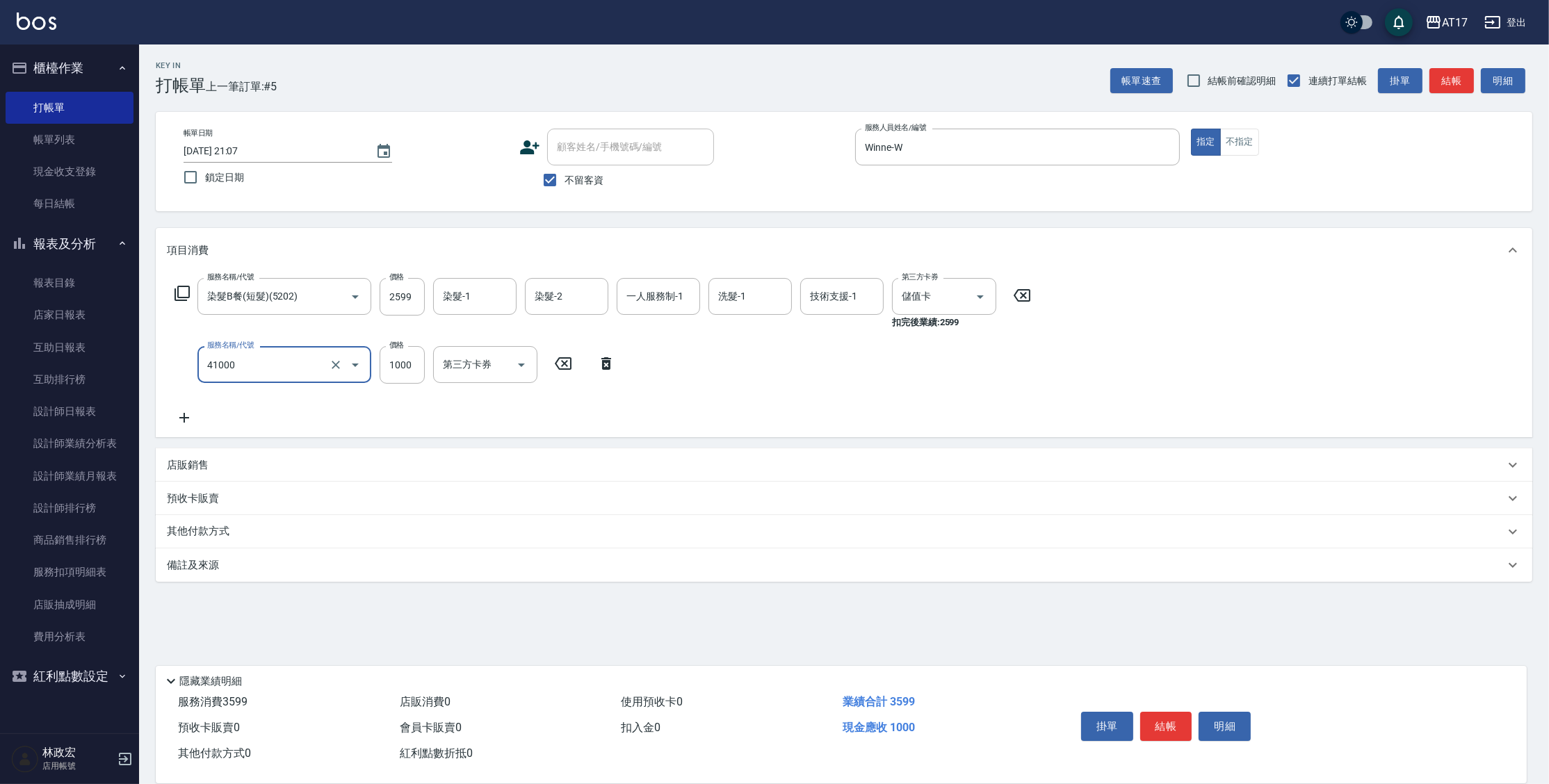
type input "酵素 & 鏡面(41000)"
type input "1000"
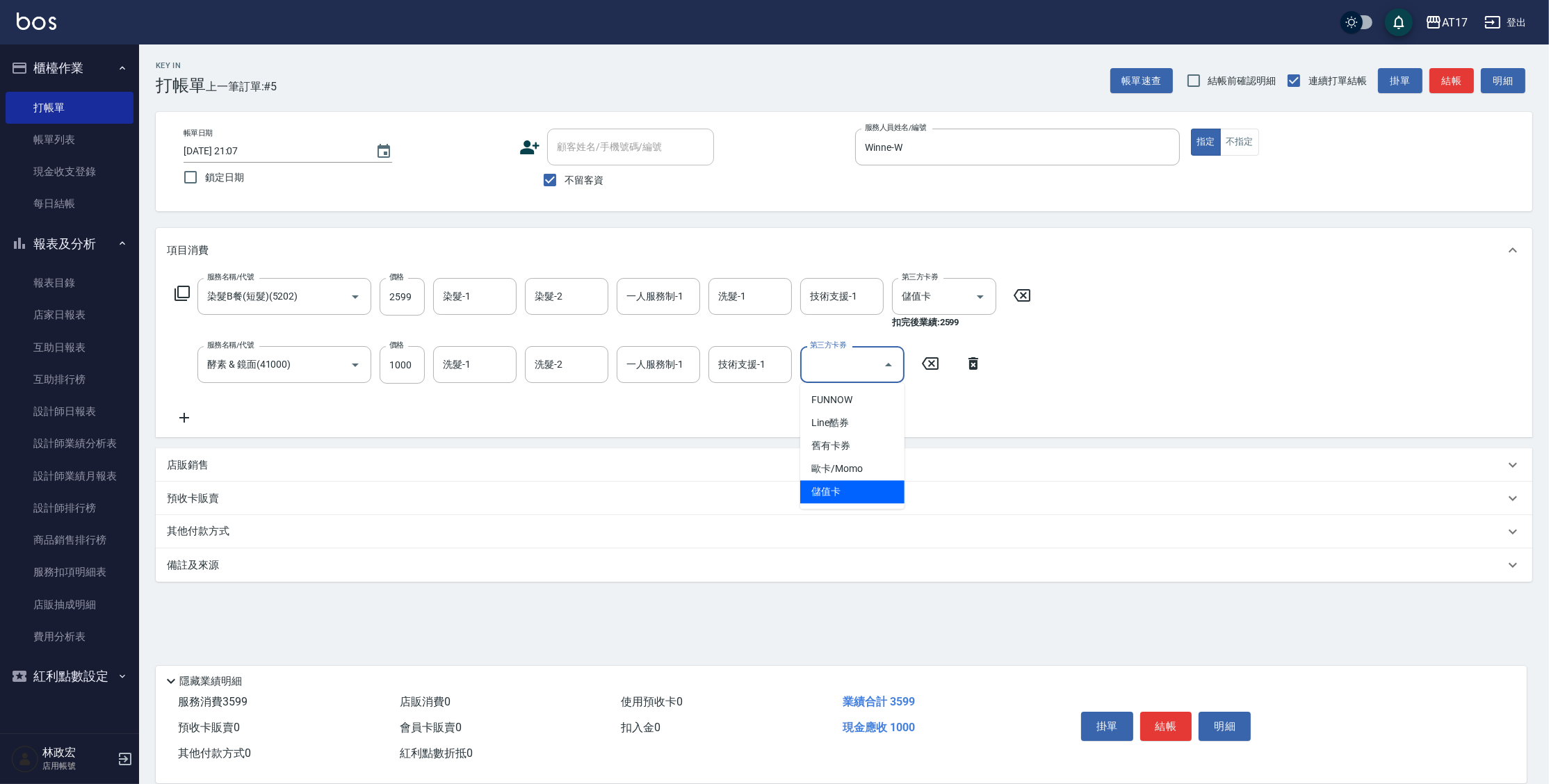
type input "儲值卡"
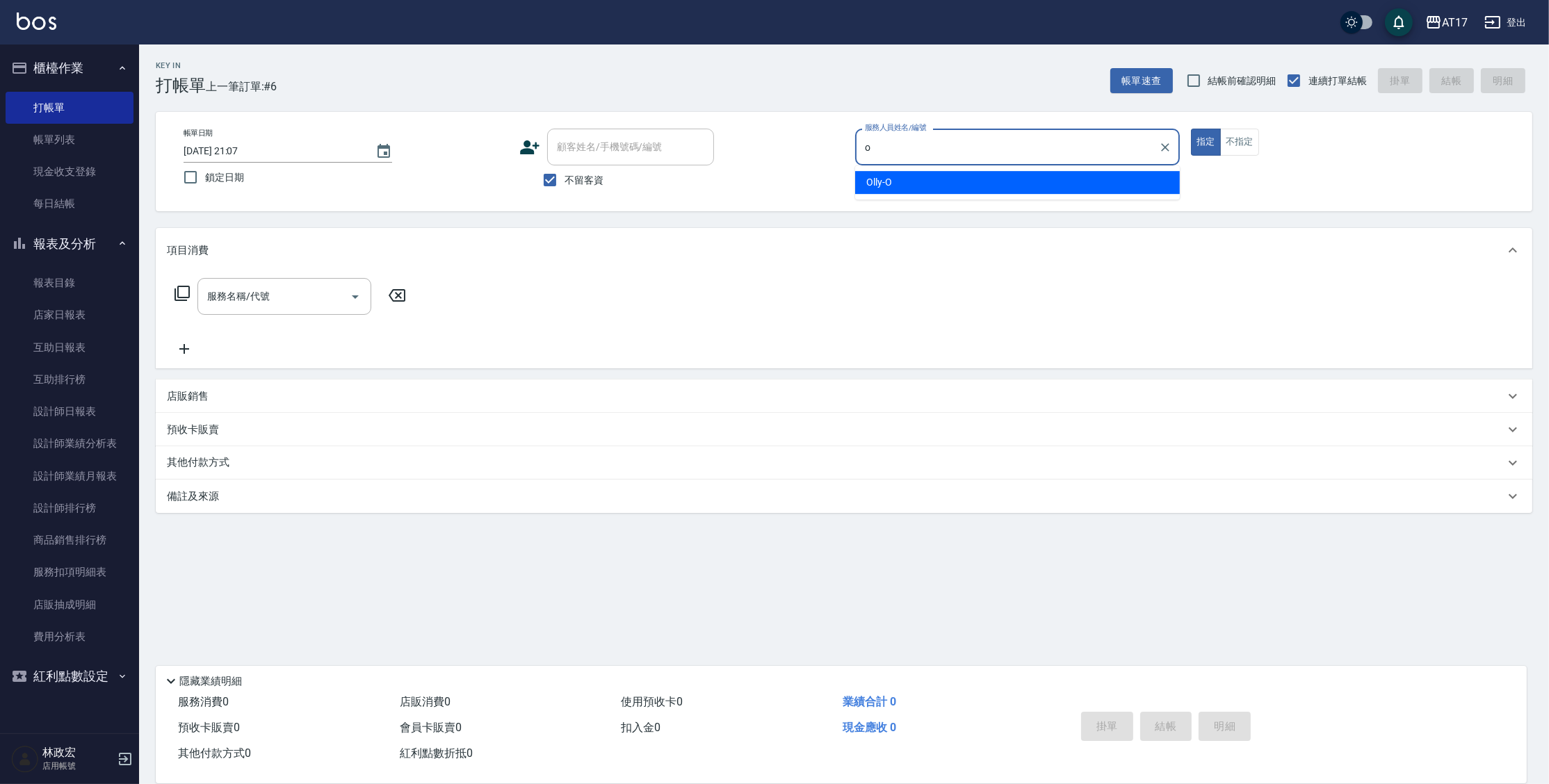
type input "Olly-O"
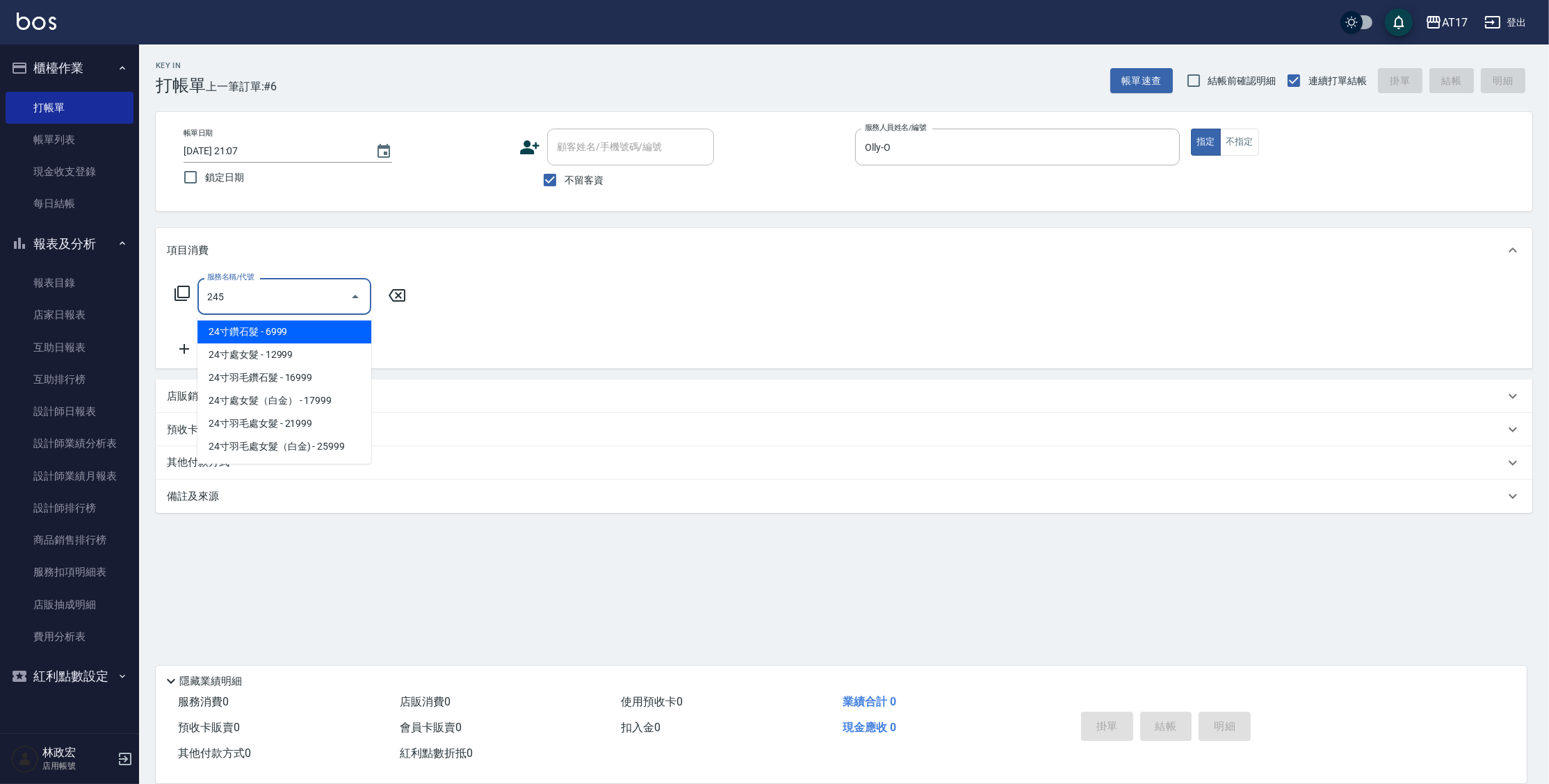
type input "2450"
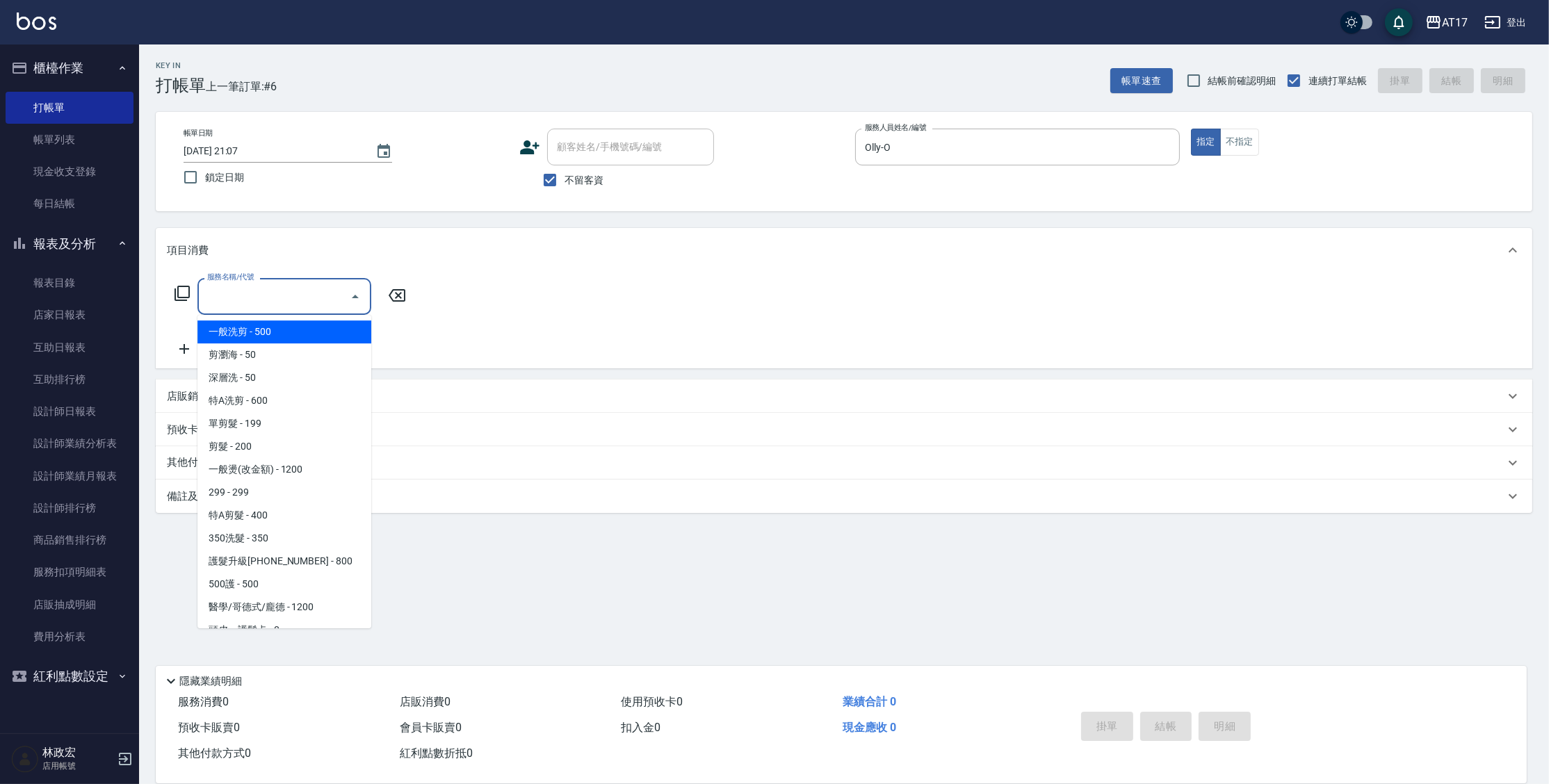
type input "0"
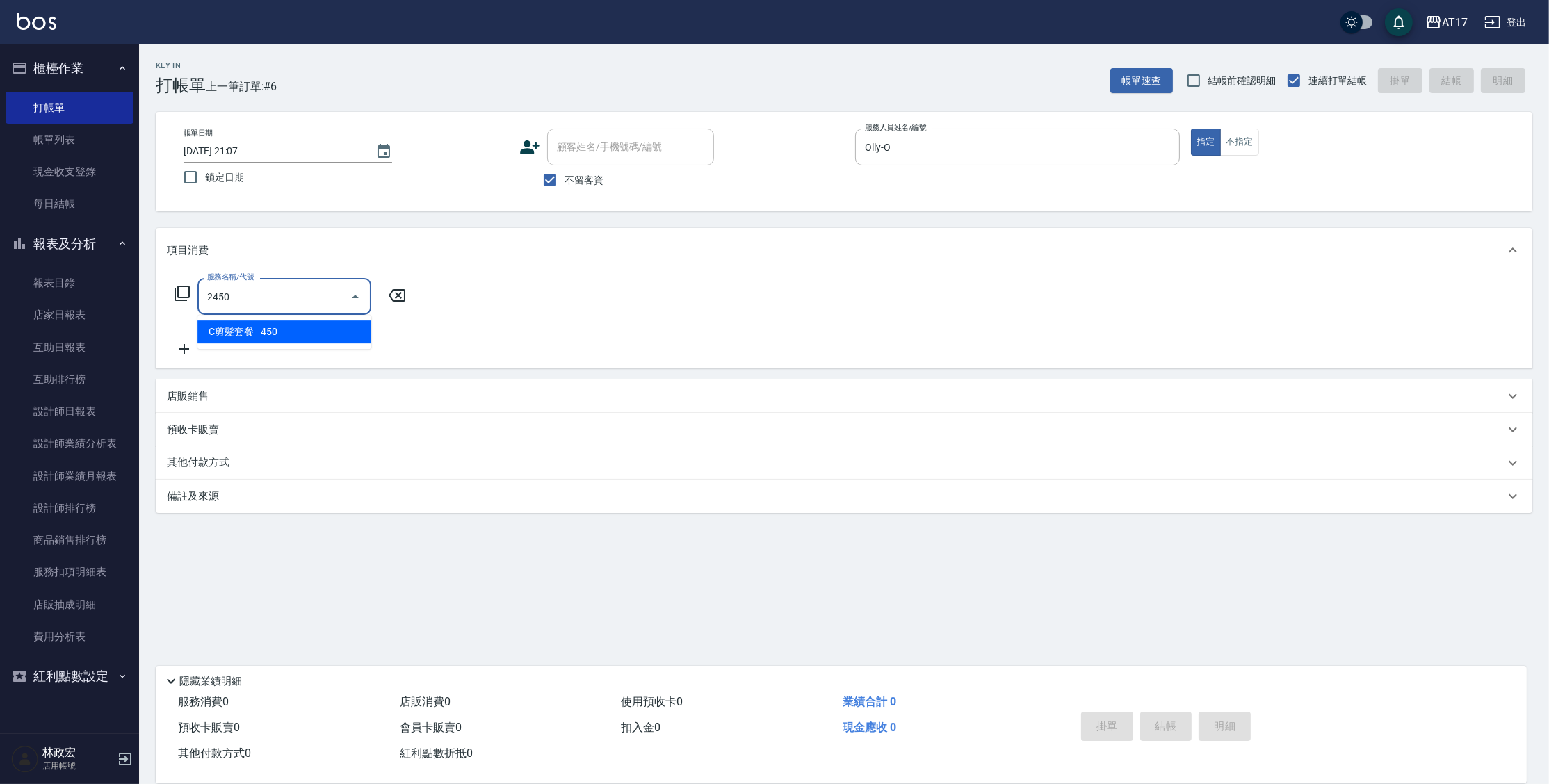
type input "C剪髮套餐(2450)"
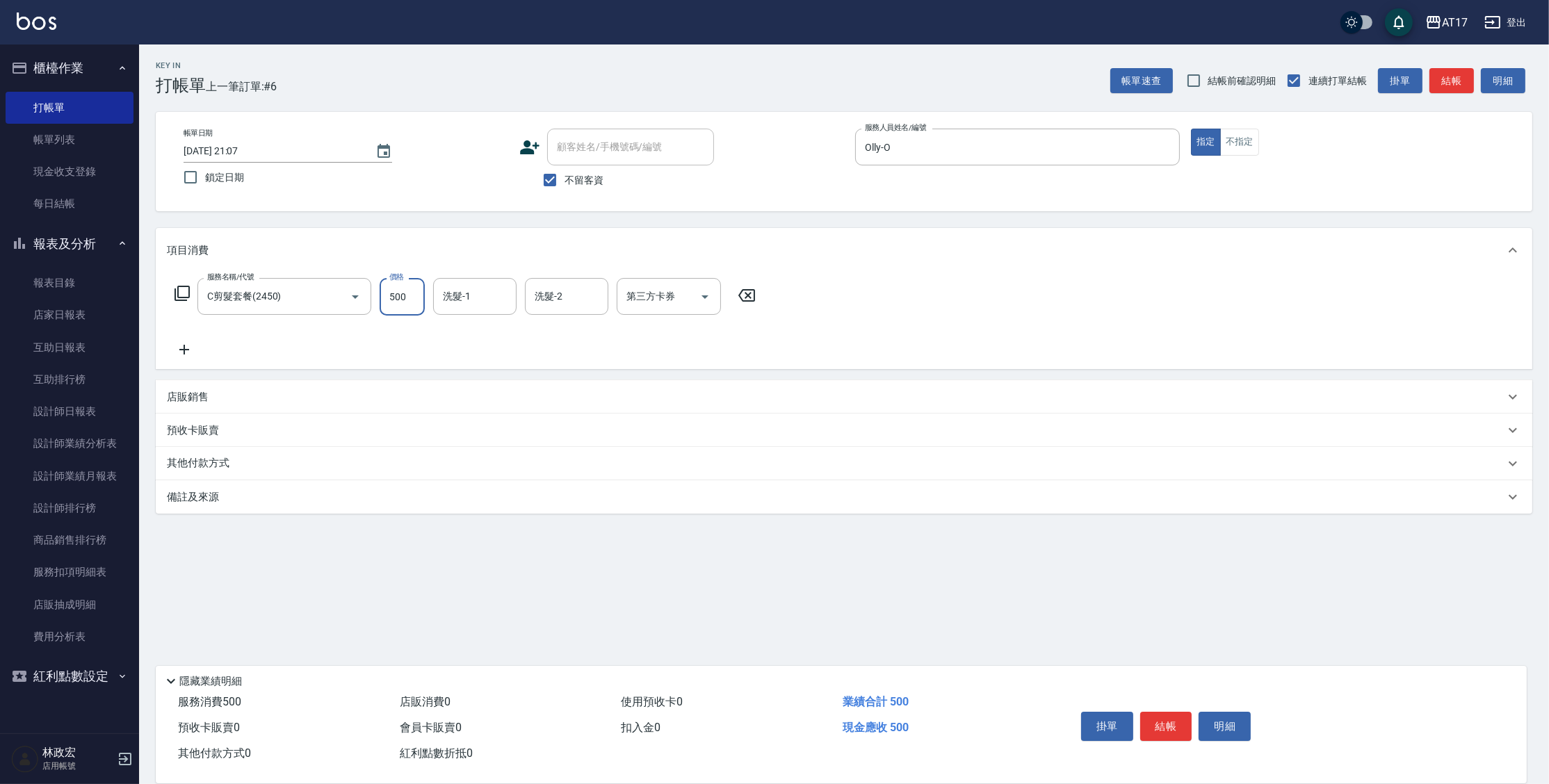
type input "500"
type input "陳思妤-22"
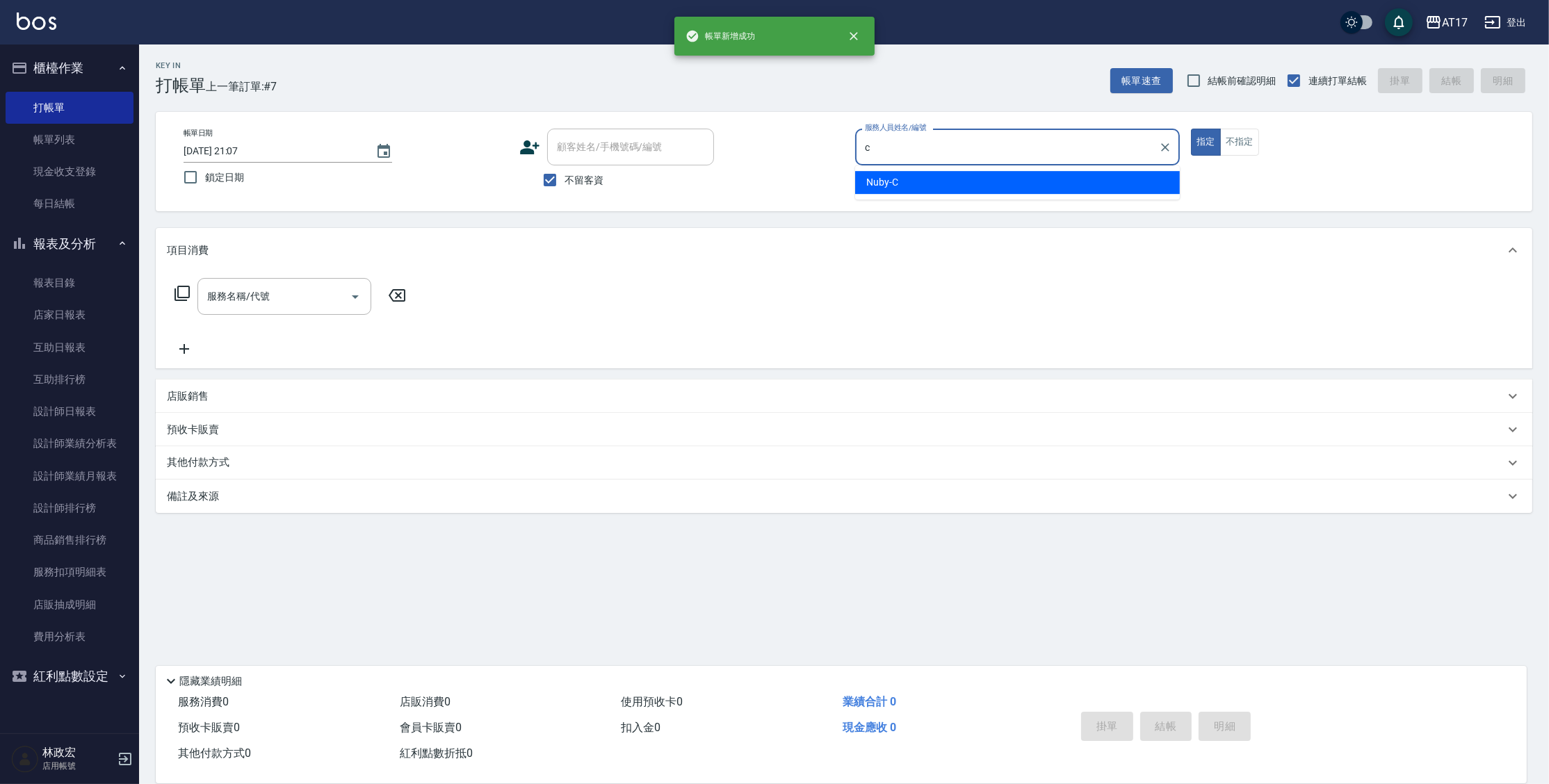
type input "Nuby-C"
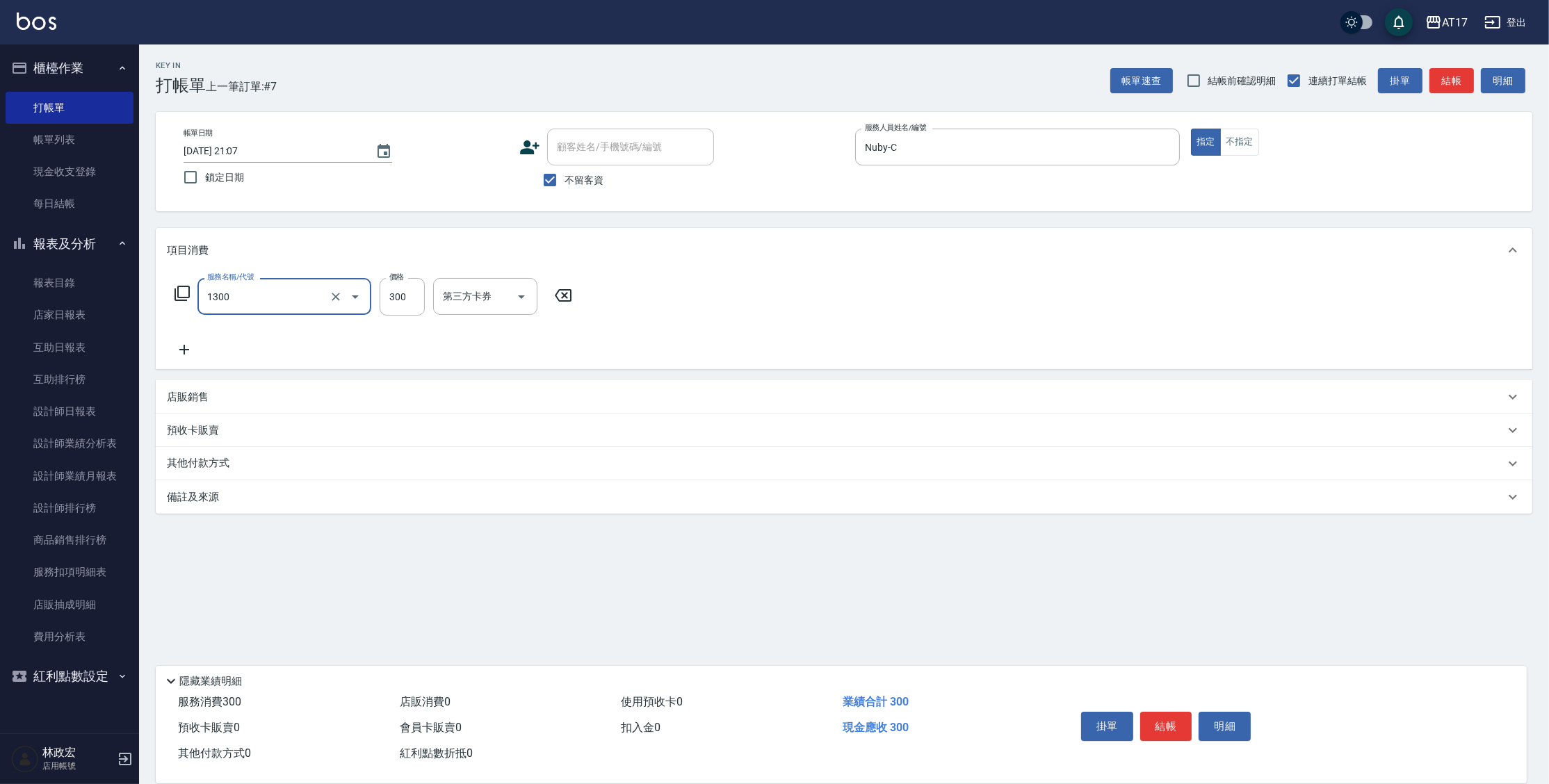
type input "一般洗髮(1300)"
type input "299"
type input "Winne-W"
drag, startPoint x: 1203, startPoint y: 135, endPoint x: 1215, endPoint y: 130, distance: 13.0
click at [1204, 135] on button "指定" at bounding box center [1206, 142] width 30 height 27
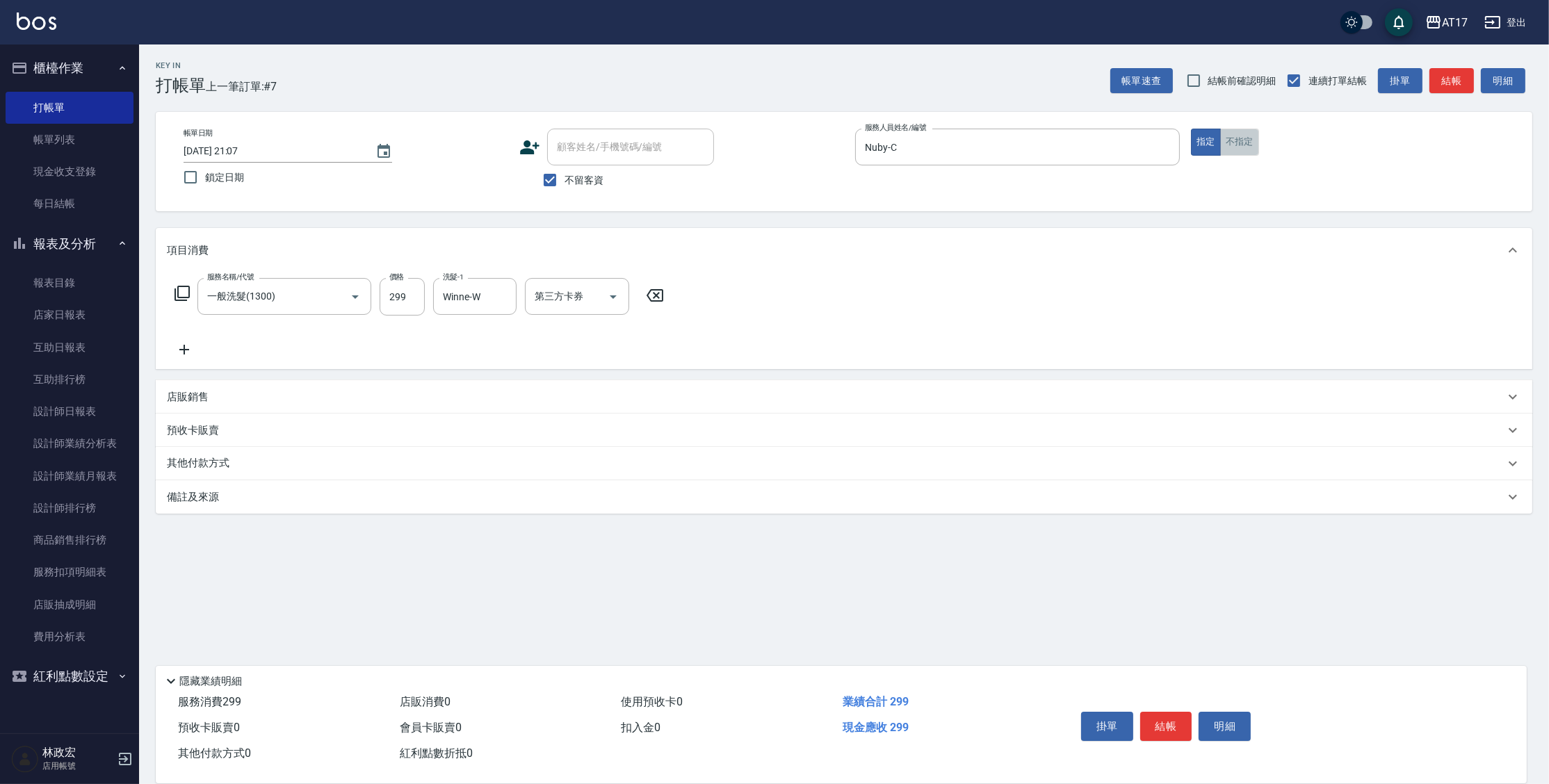
click at [1241, 135] on button "不指定" at bounding box center [1239, 142] width 39 height 27
type button "false"
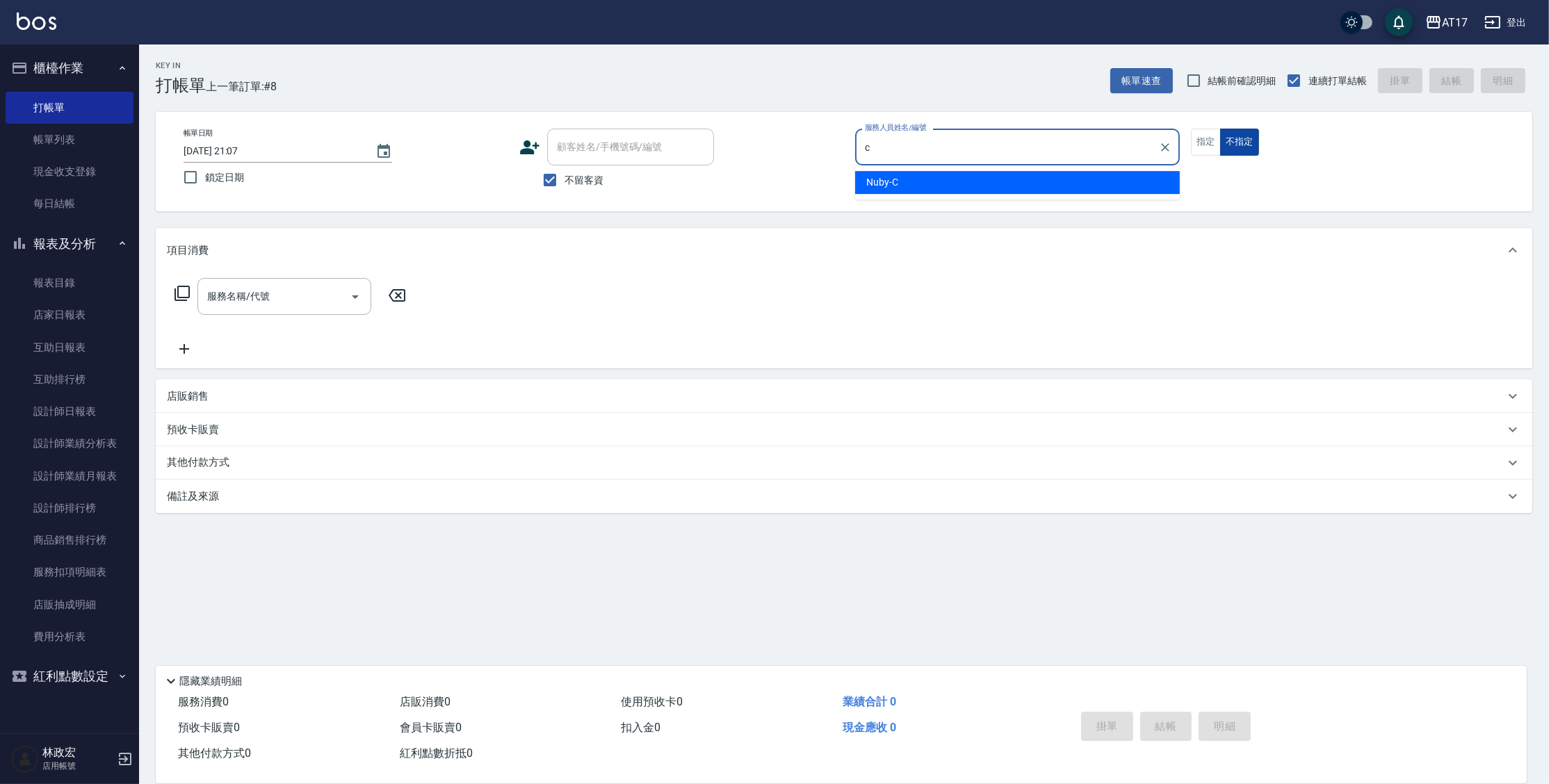
type input "Nuby-C"
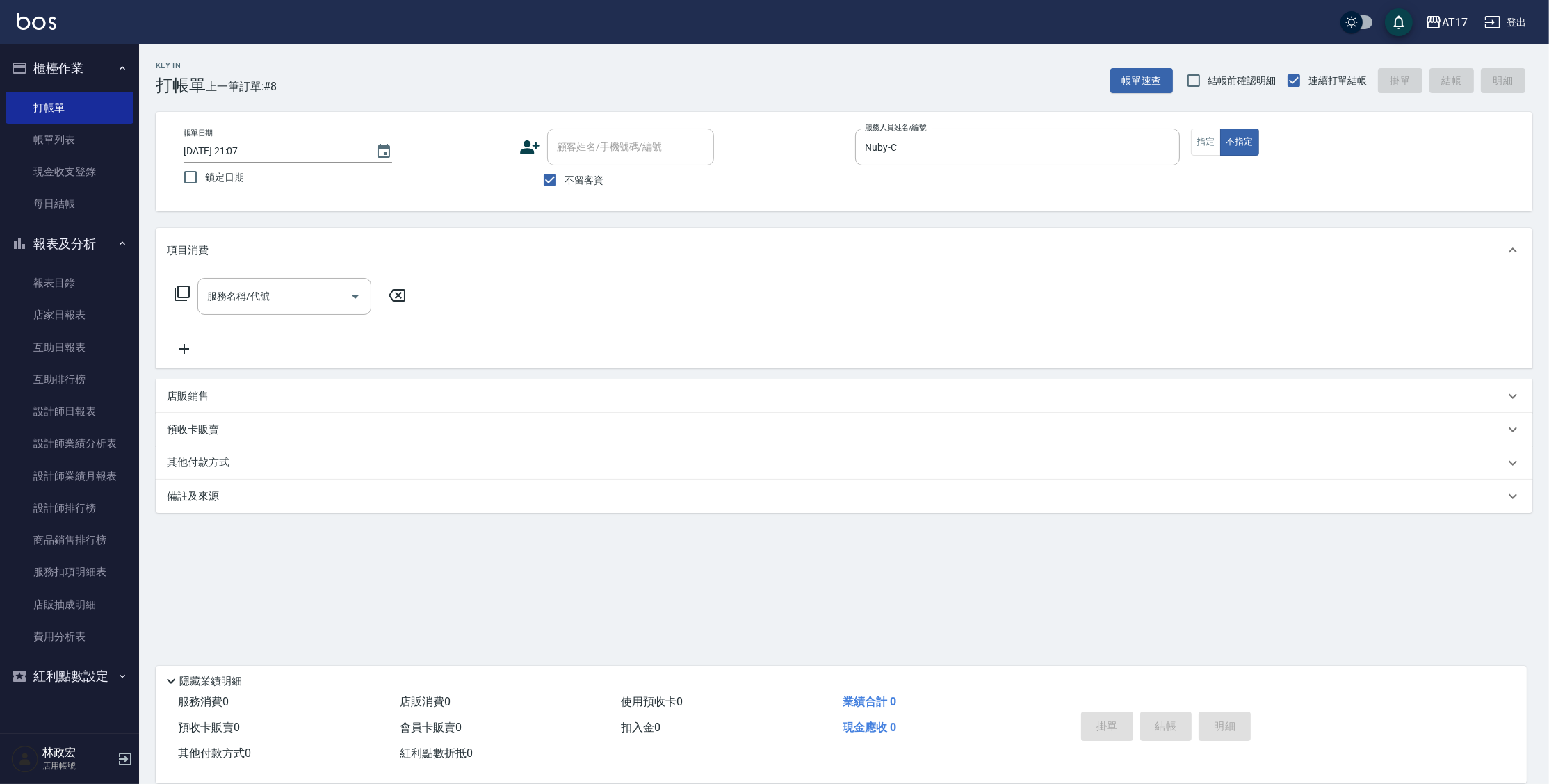
click at [1188, 137] on div "帳單日期 2025/09/18 21:07 鎖定日期 顧客姓名/手機號碼/編號 顧客姓名/手機號碼/編號 不留客資 服務人員姓名/編號 Nuby-C 服務人員…" at bounding box center [844, 162] width 1343 height 66
click at [1214, 149] on button "指定" at bounding box center [1206, 142] width 30 height 27
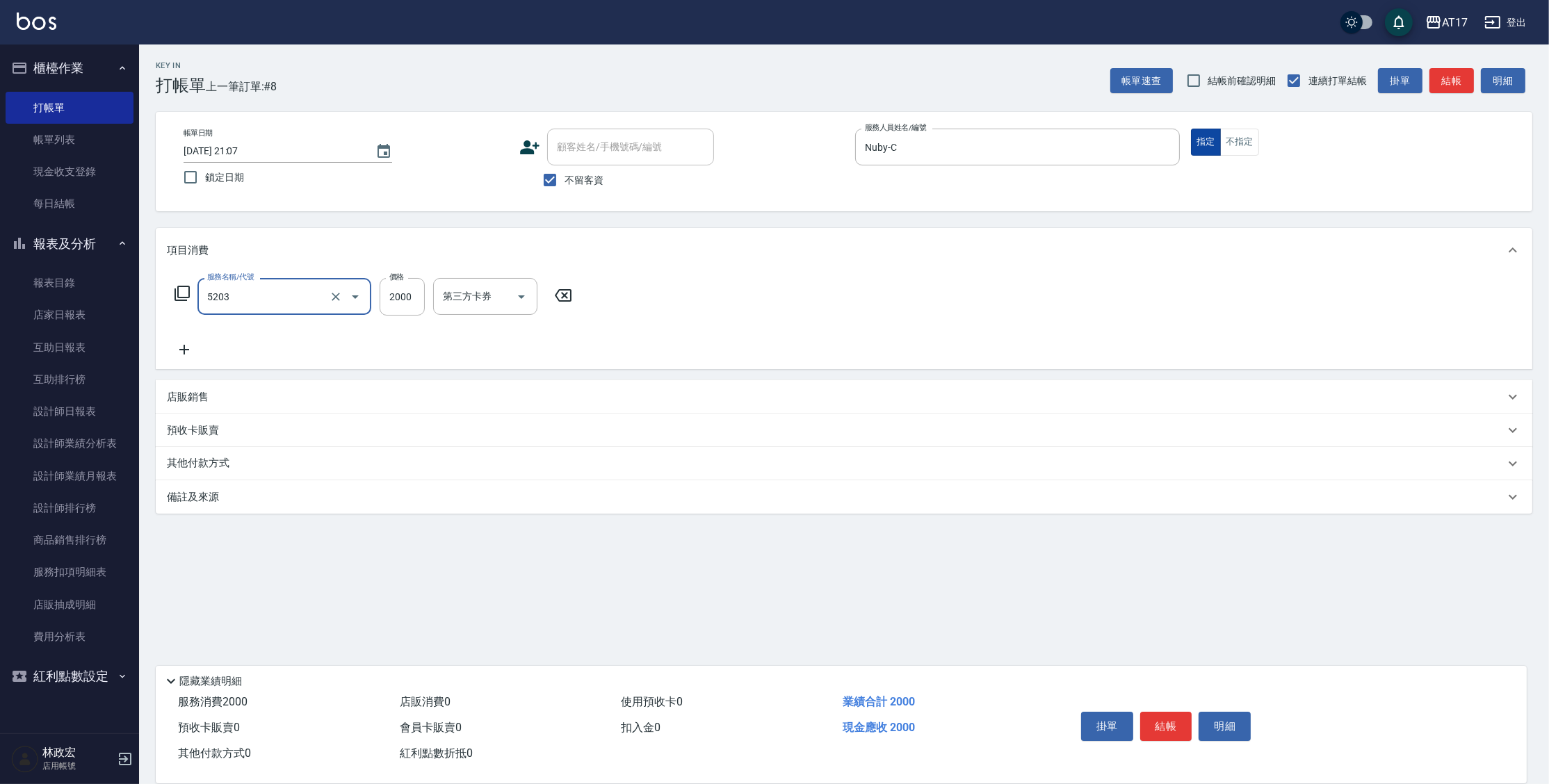
type input "染髮C餐(短髮)(5203)"
type input "Winne-W"
type input "Nuby-C"
type input "Winne-W"
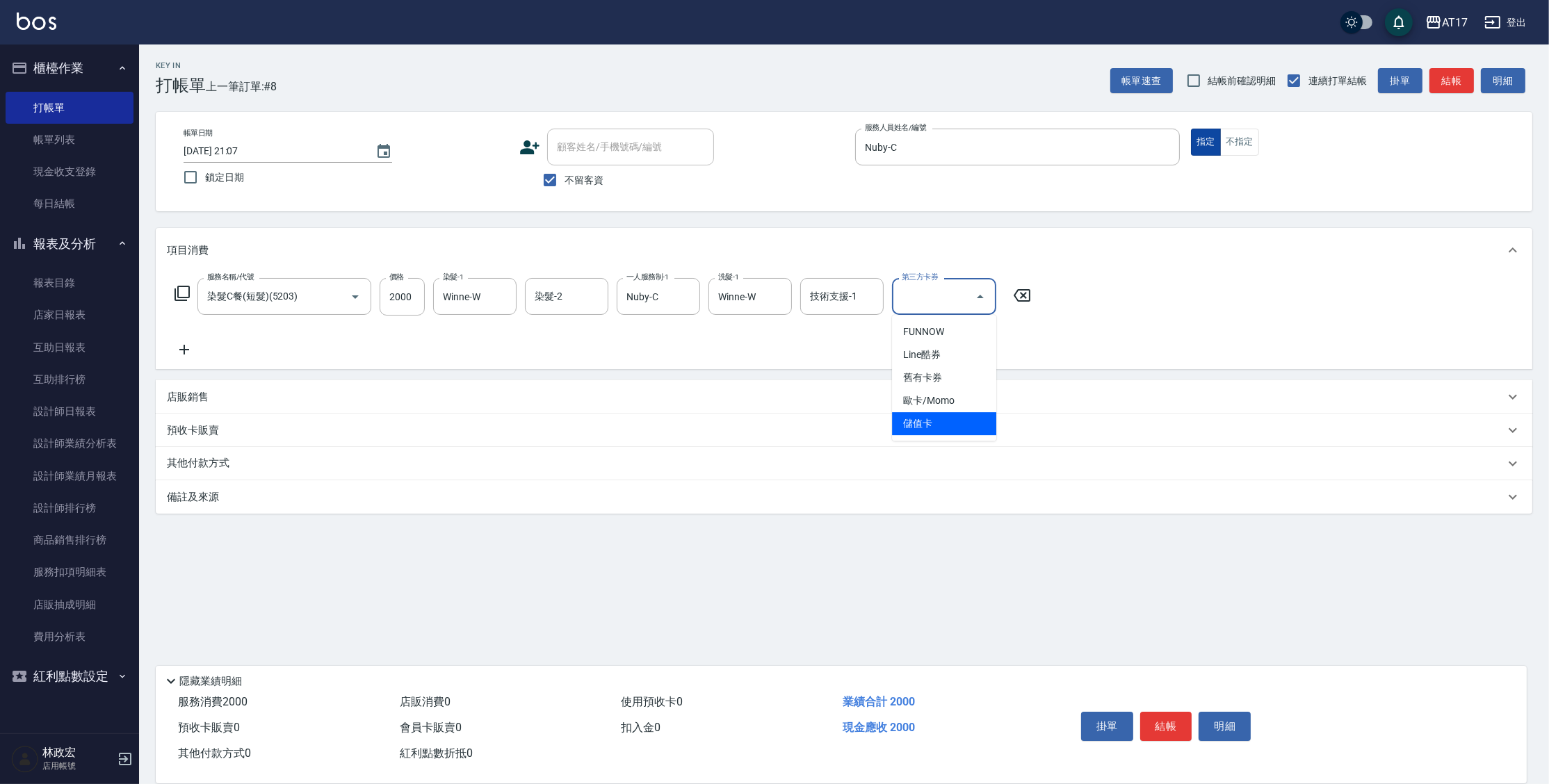
type input "儲值卡"
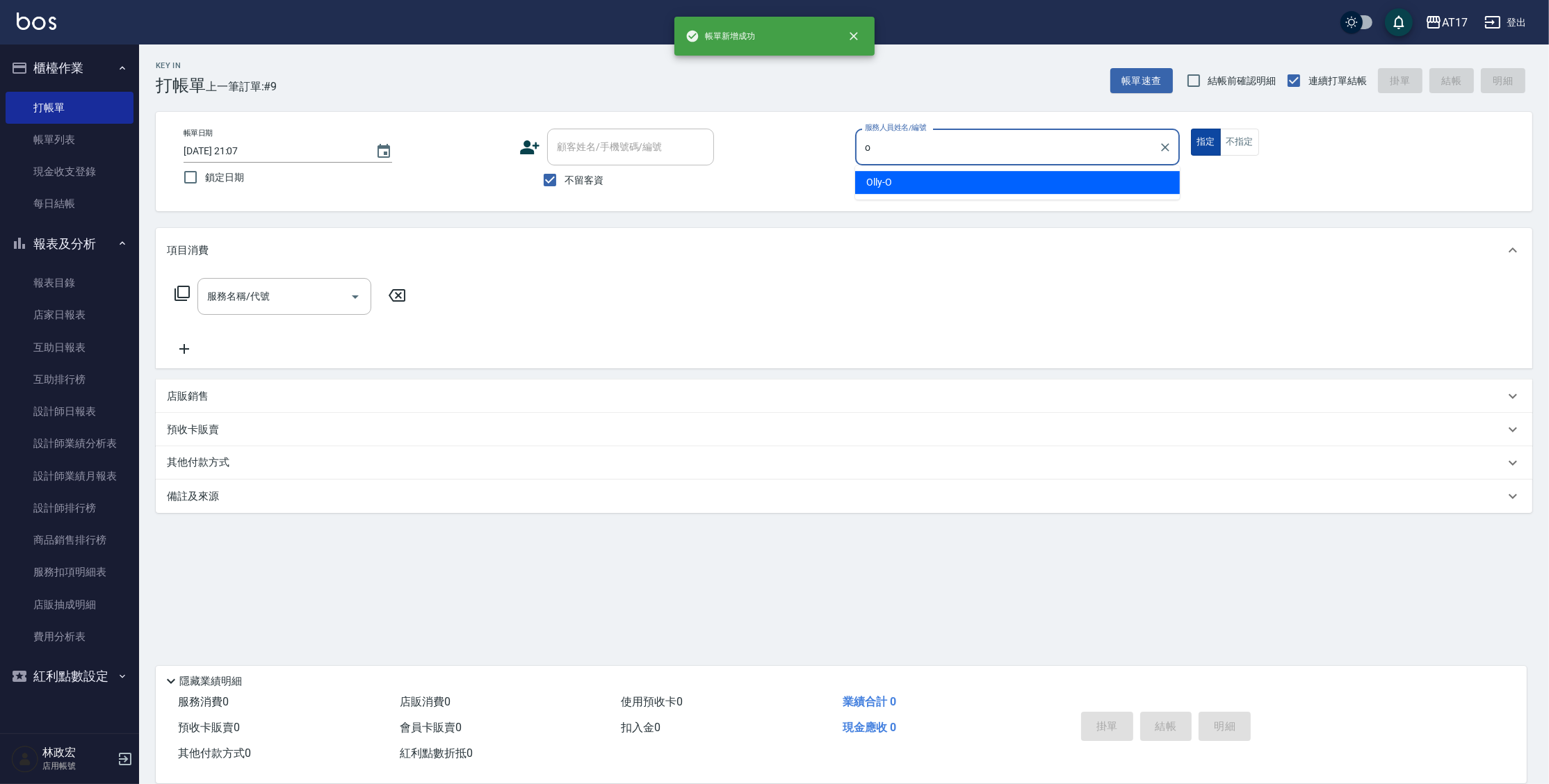
type input "Olly-O"
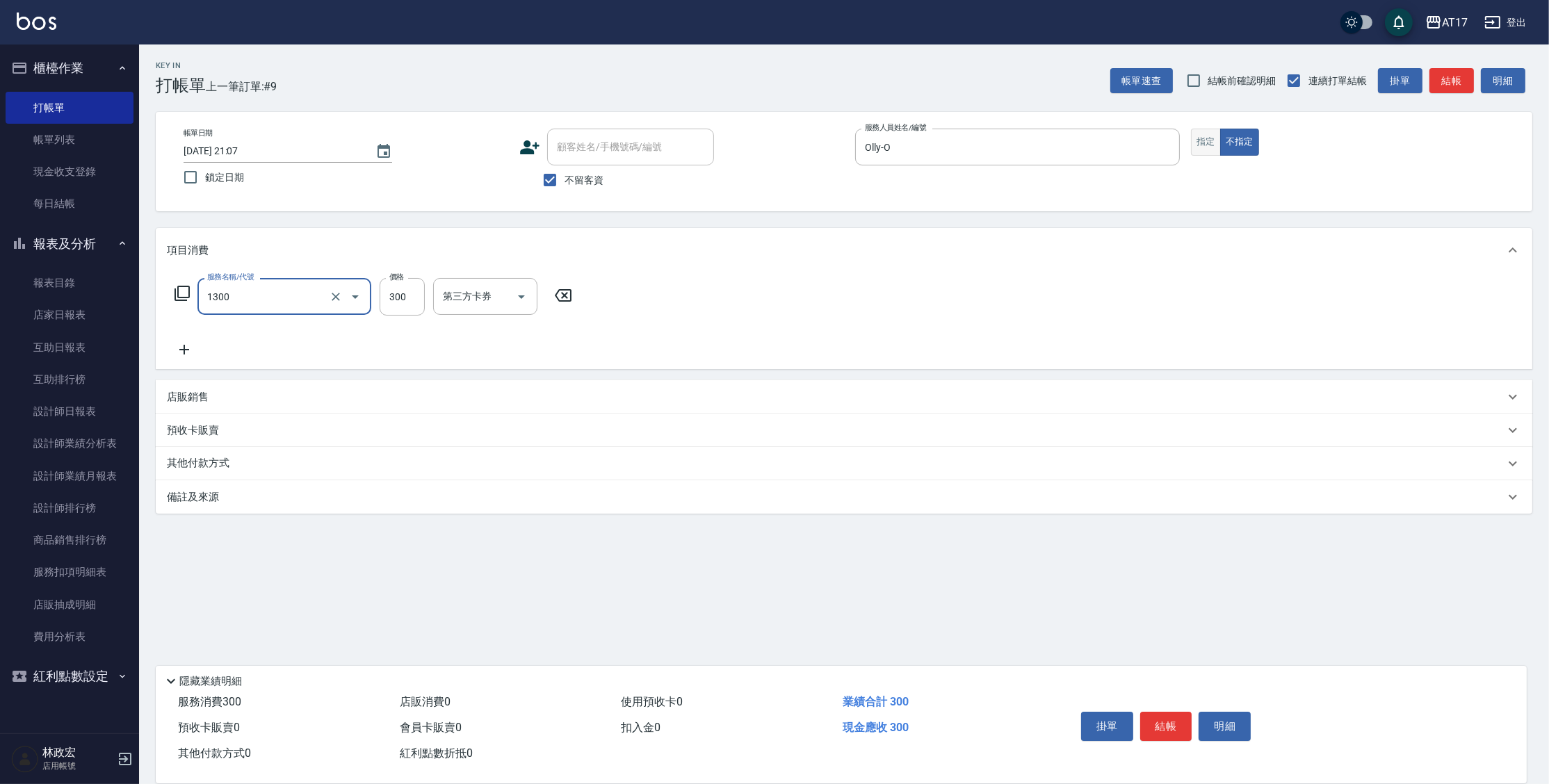
type input "一般洗髮(1300)"
type input "299"
type input "瑄-27"
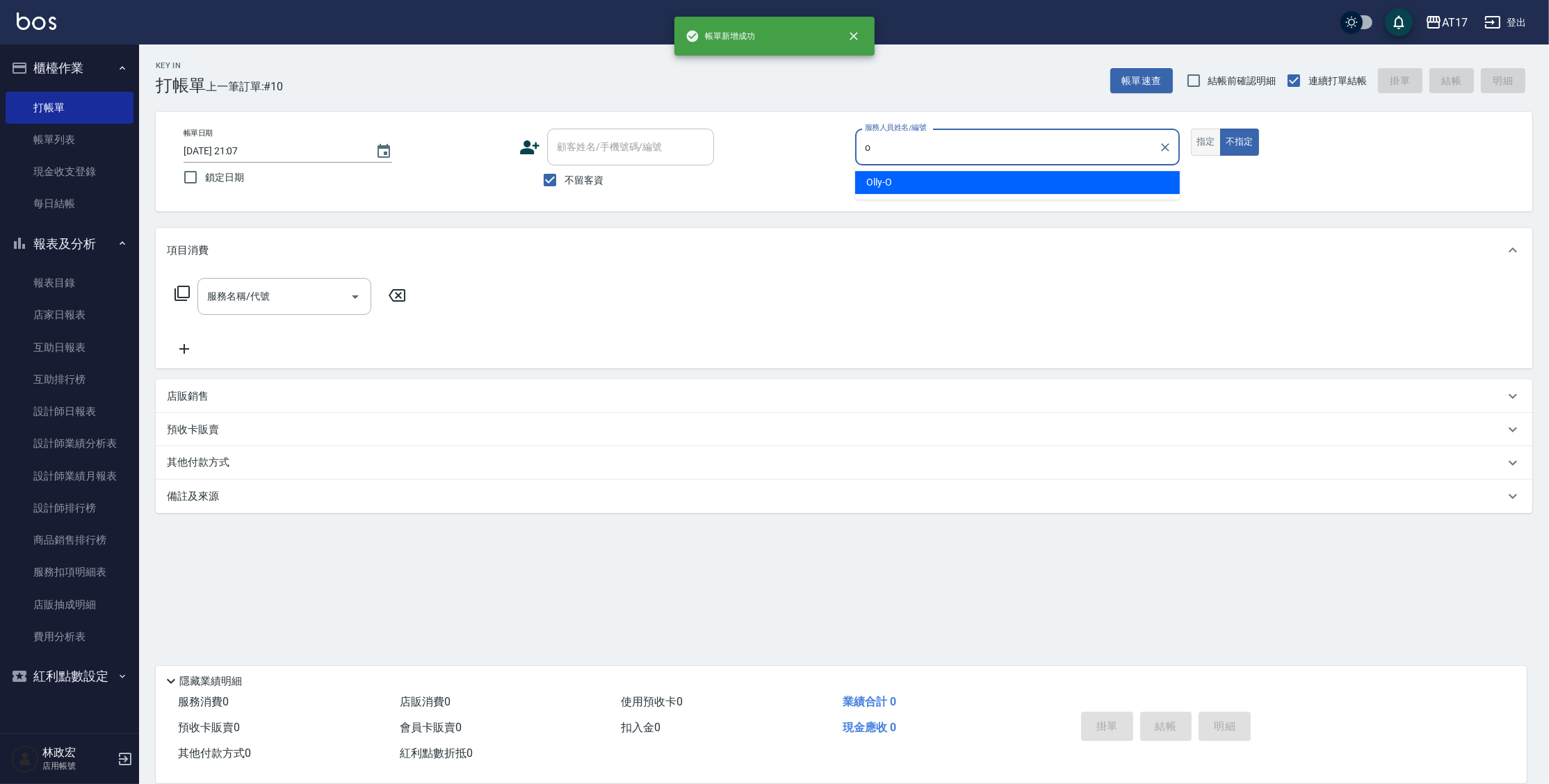
type input "Olly-O"
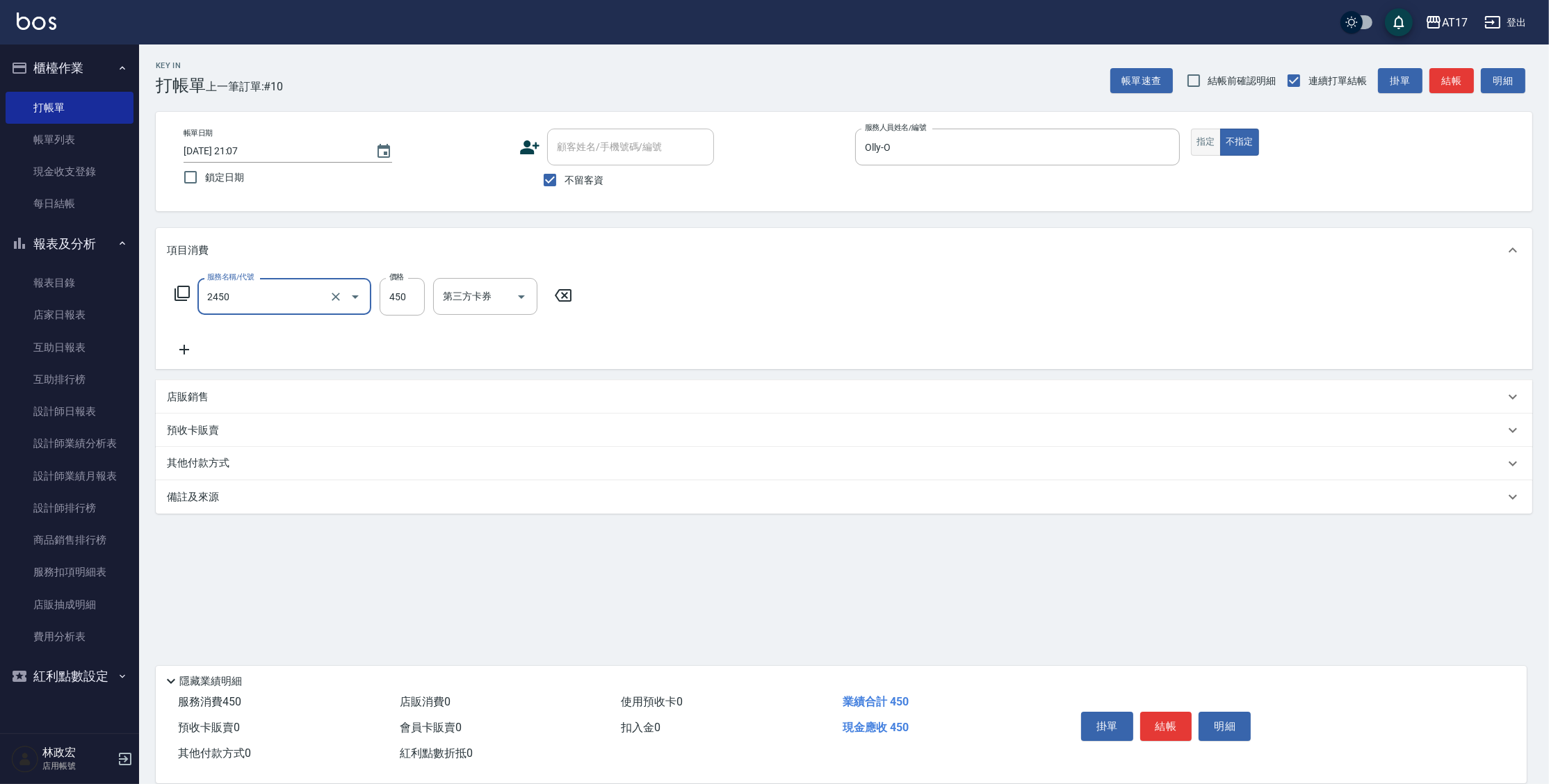
type input "C剪髮套餐(2450)"
type input "500"
type input "淳-25"
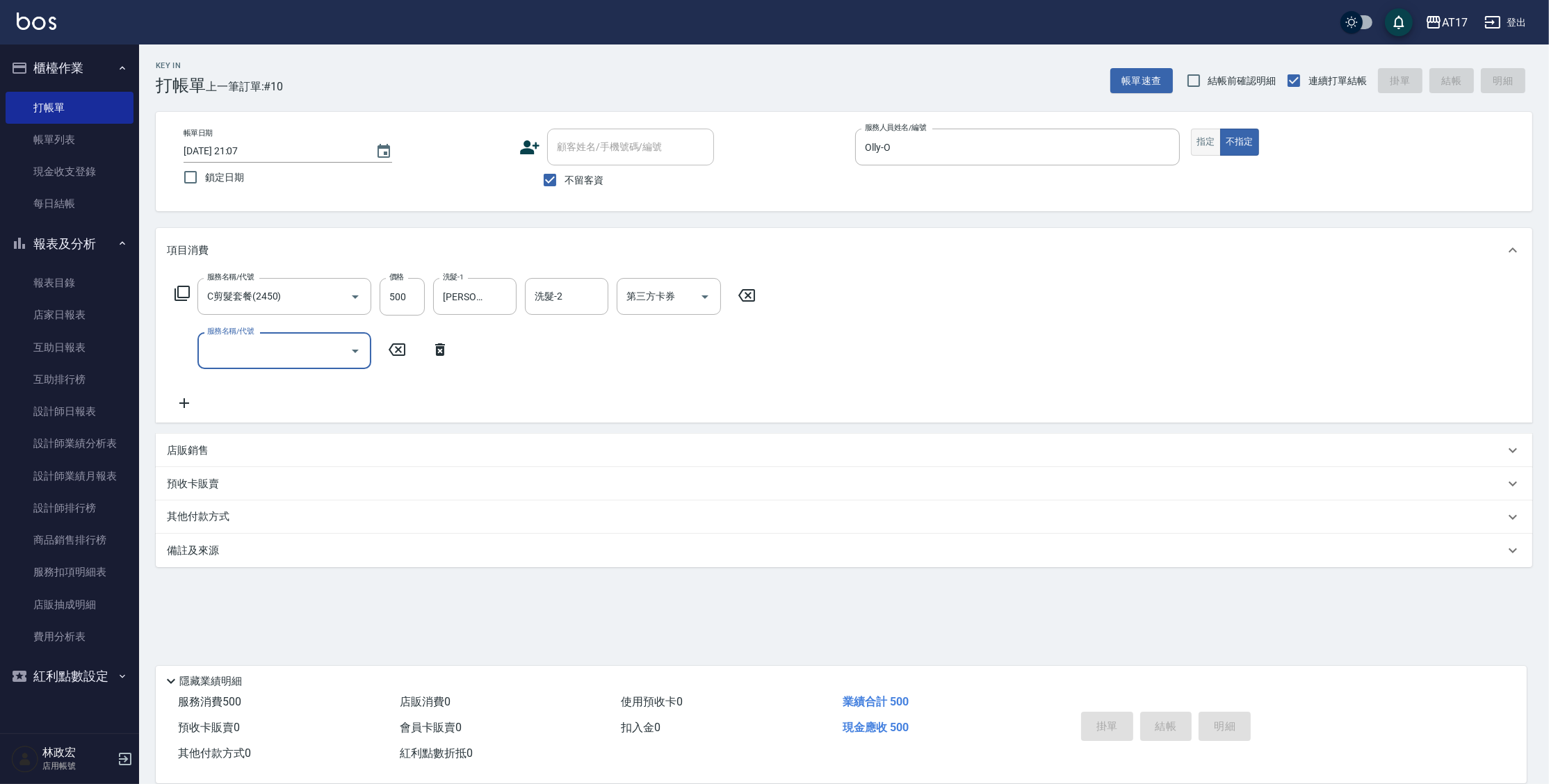
type input "2025/09/18 21:08"
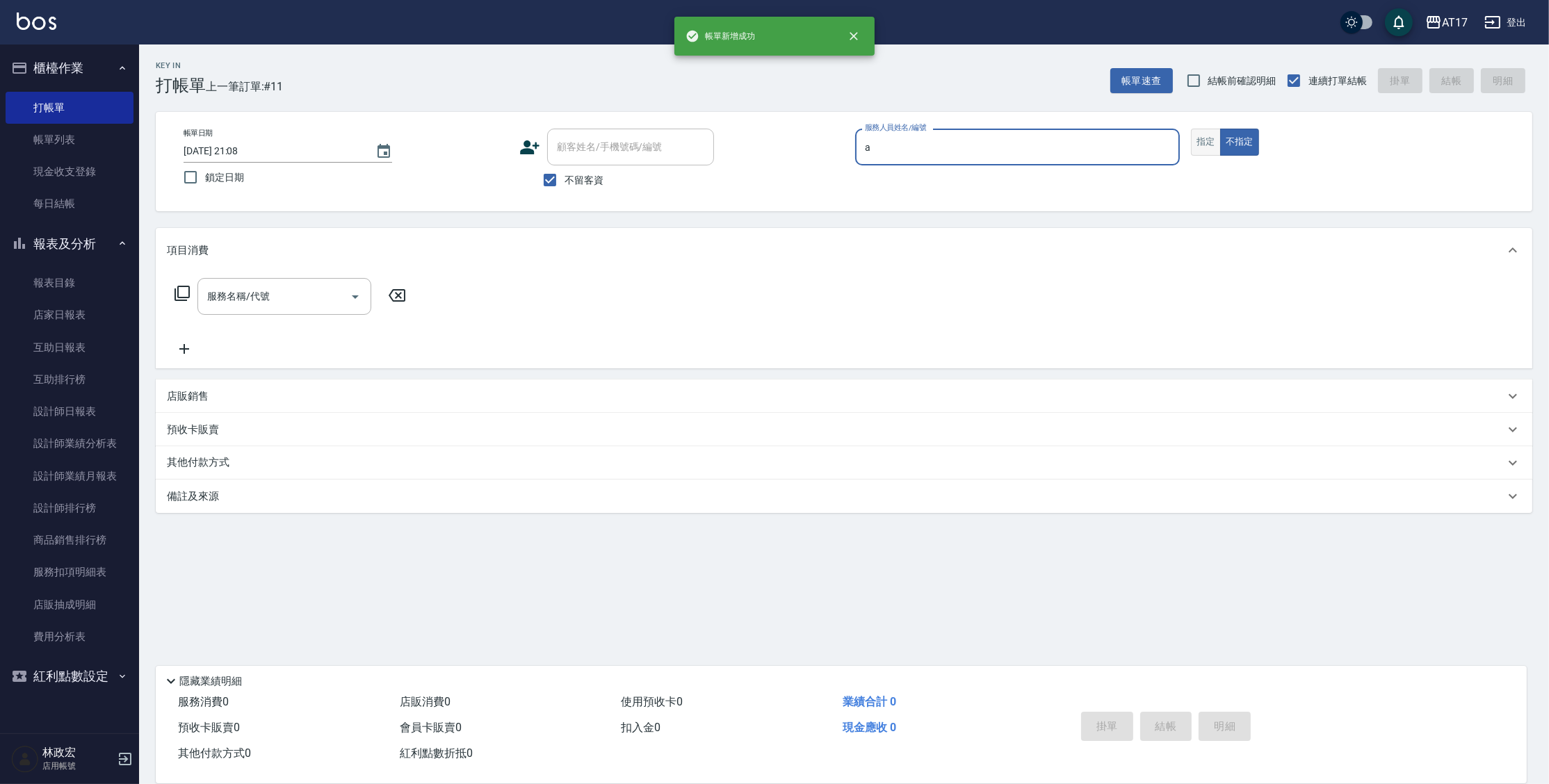
type input "Allie-A"
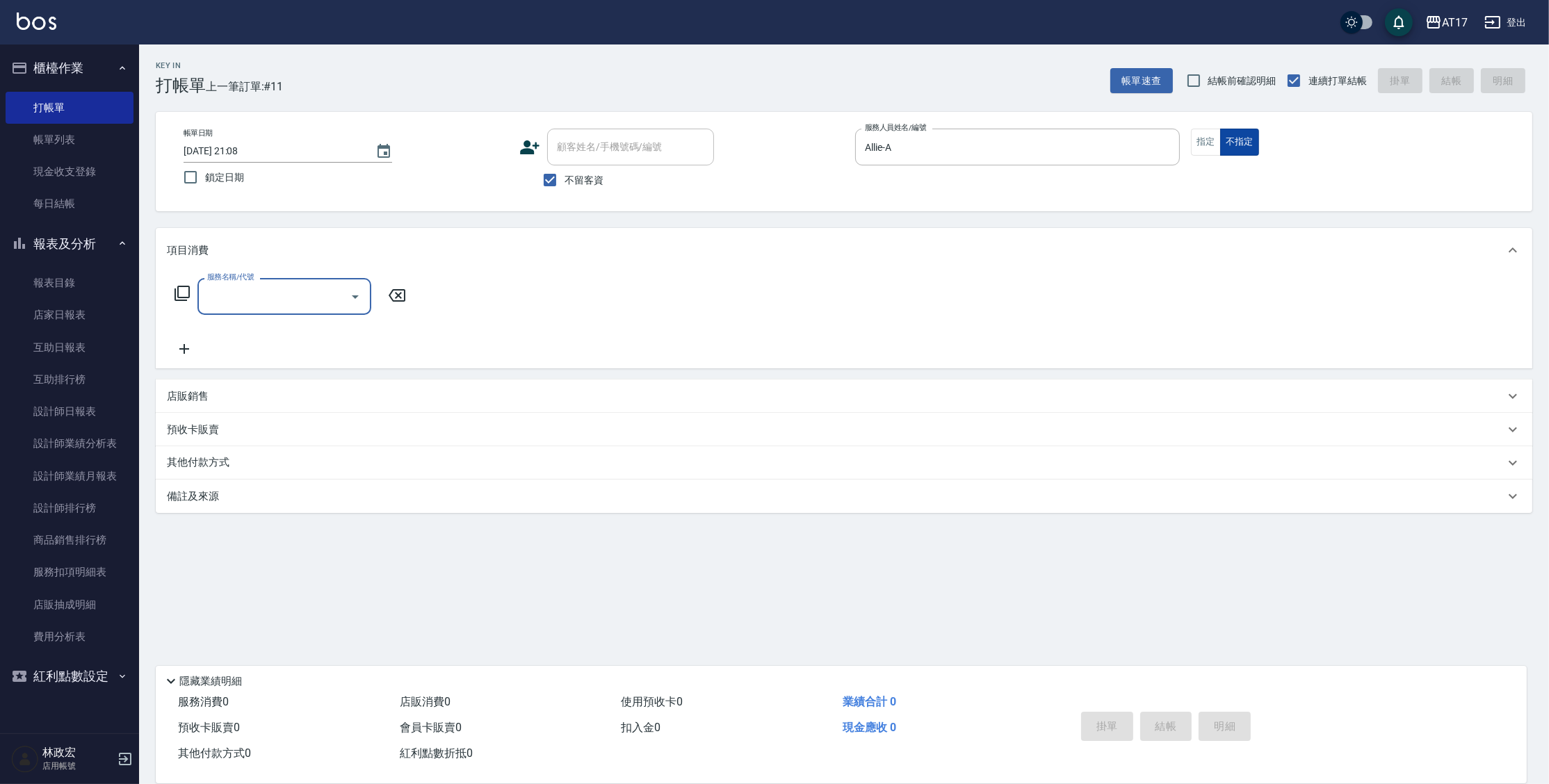
click at [1210, 137] on button "指定" at bounding box center [1206, 142] width 30 height 27
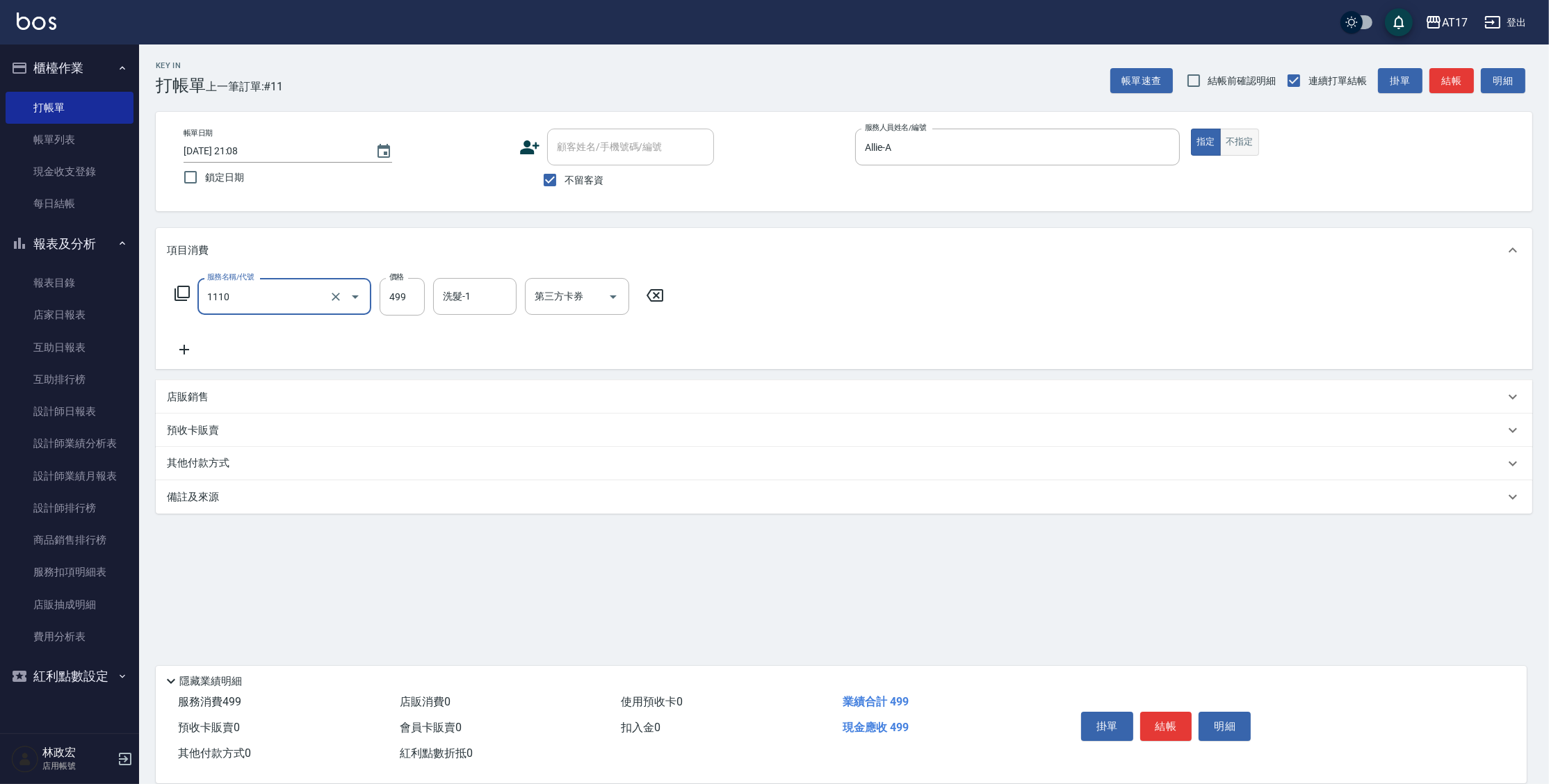
type input "接髮洗(1110)"
type input "500"
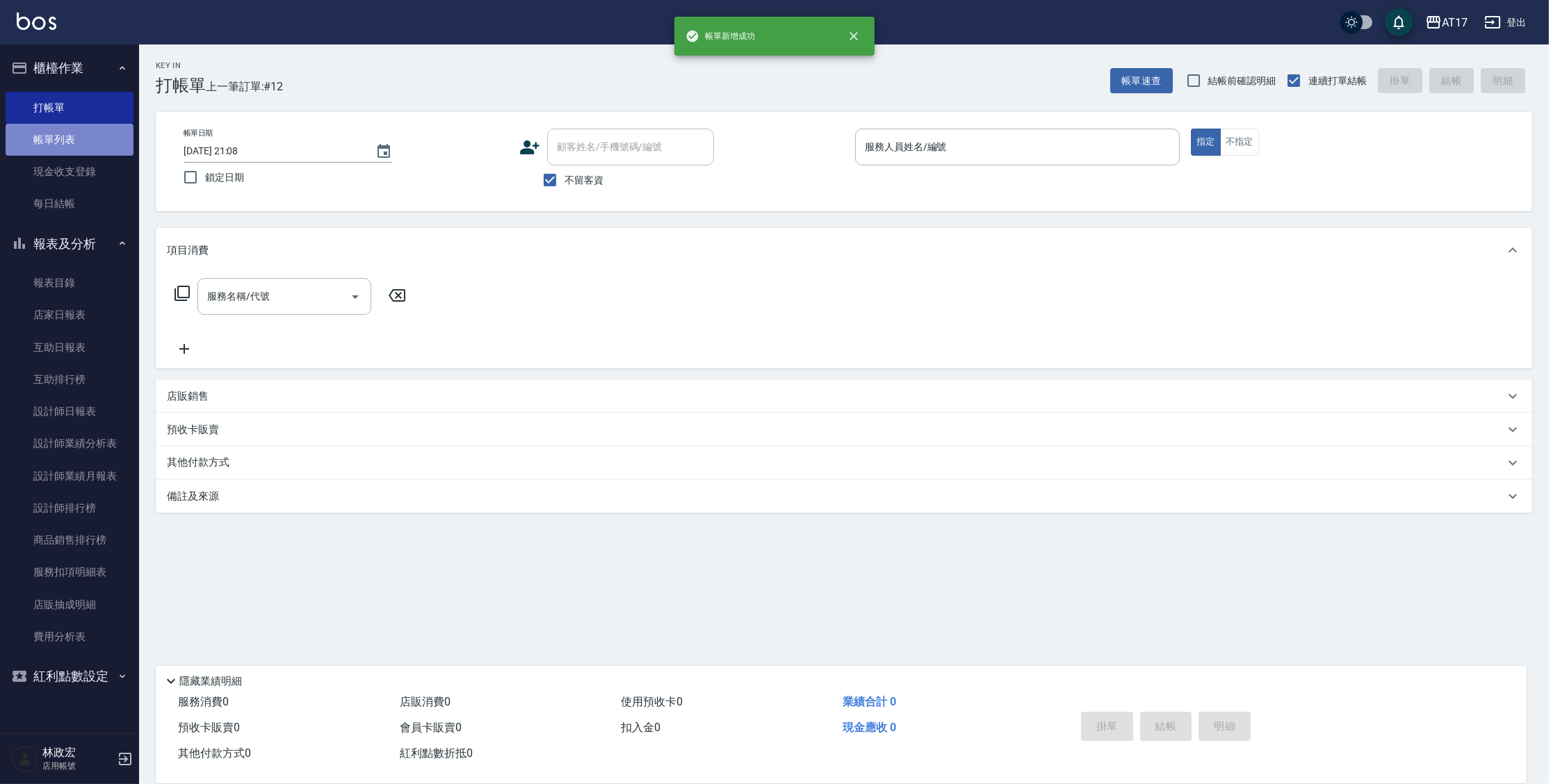
click at [79, 142] on link "帳單列表" at bounding box center [70, 140] width 128 height 32
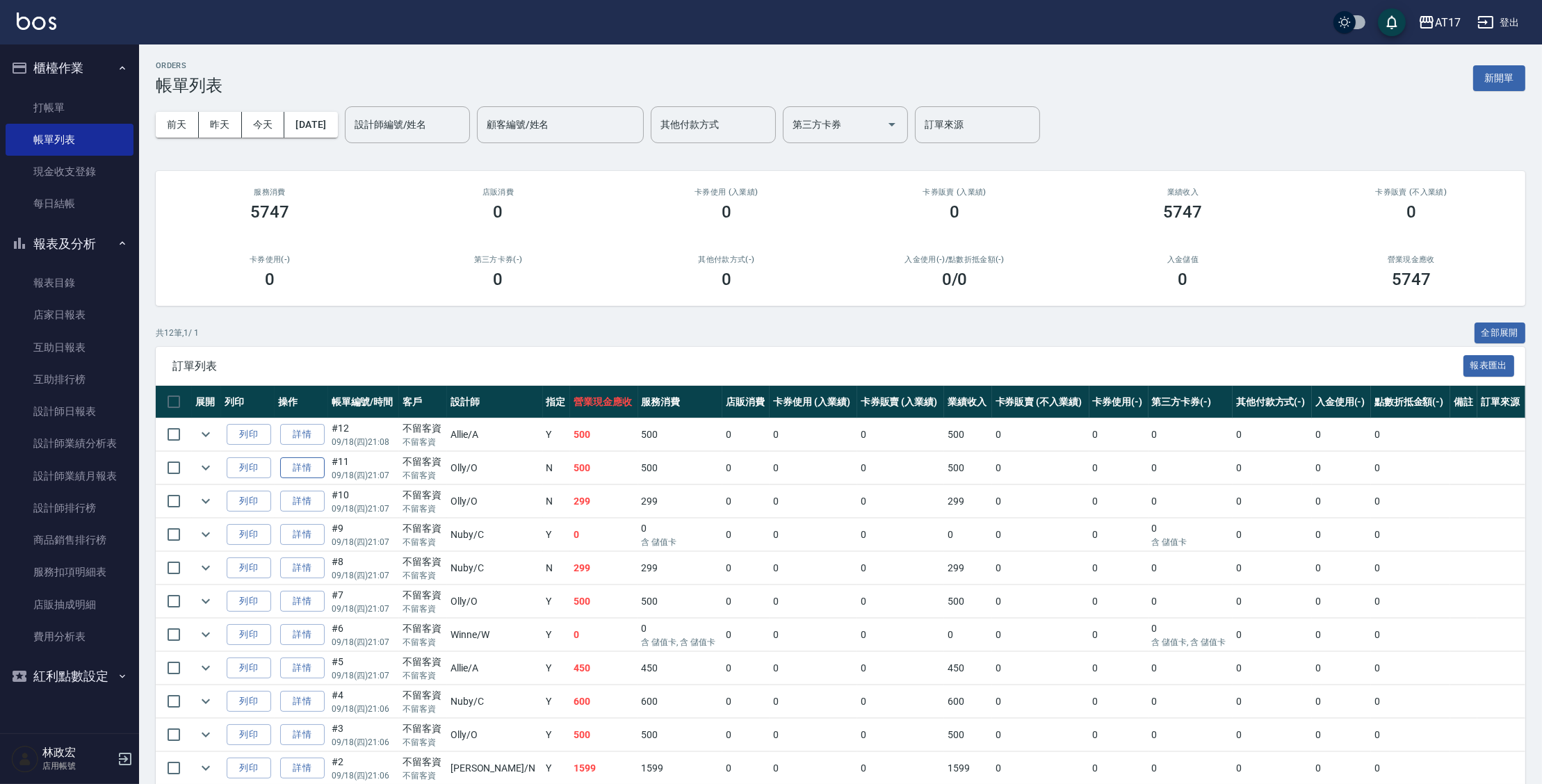
click at [310, 458] on link "詳情" at bounding box center [302, 469] width 45 height 22
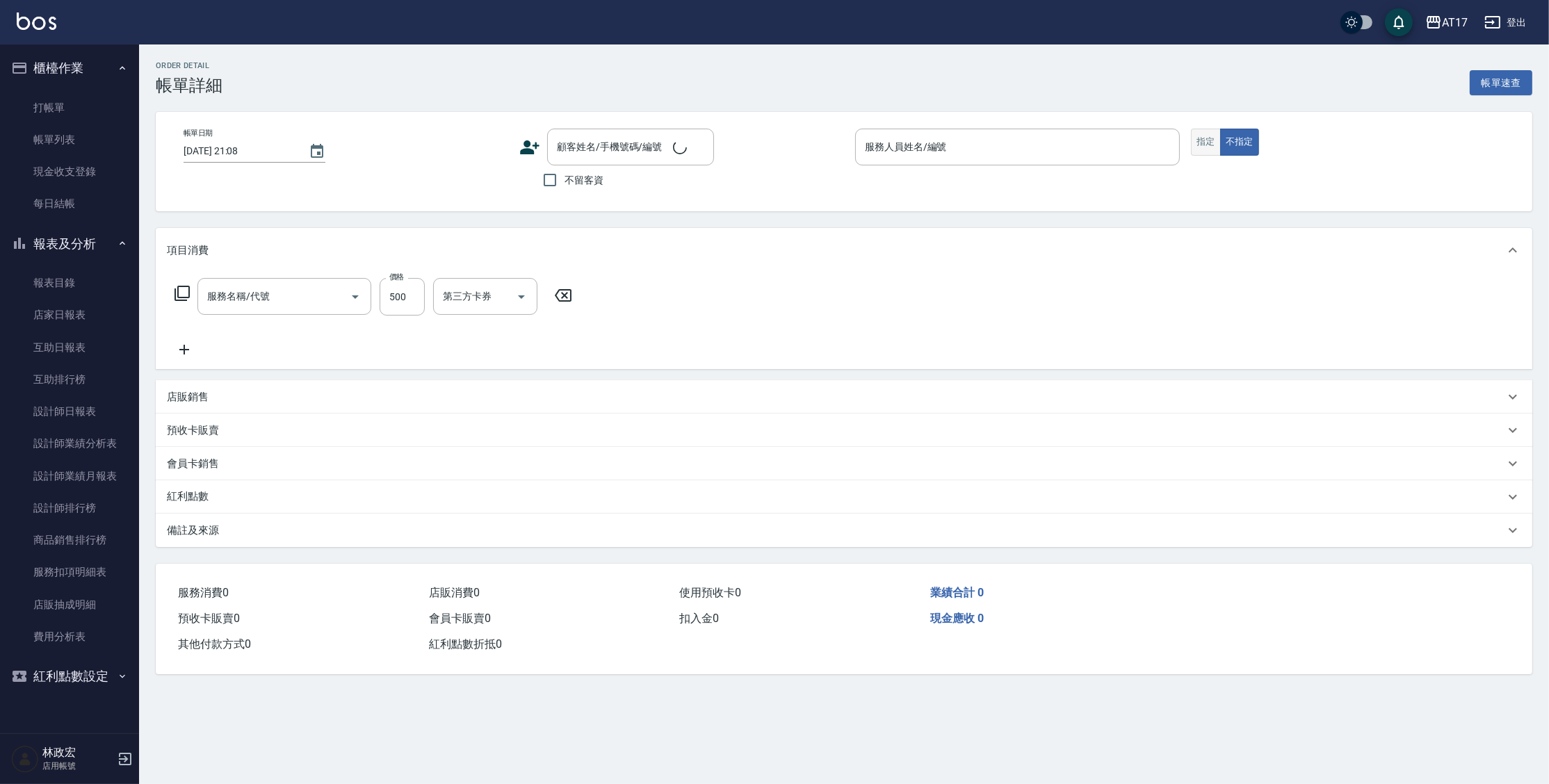
type input "2025/09/18 21:07"
checkbox input "true"
type input "Olly-O"
type input "C剪髮套餐(2450)"
click at [1192, 146] on button "指定" at bounding box center [1206, 142] width 30 height 27
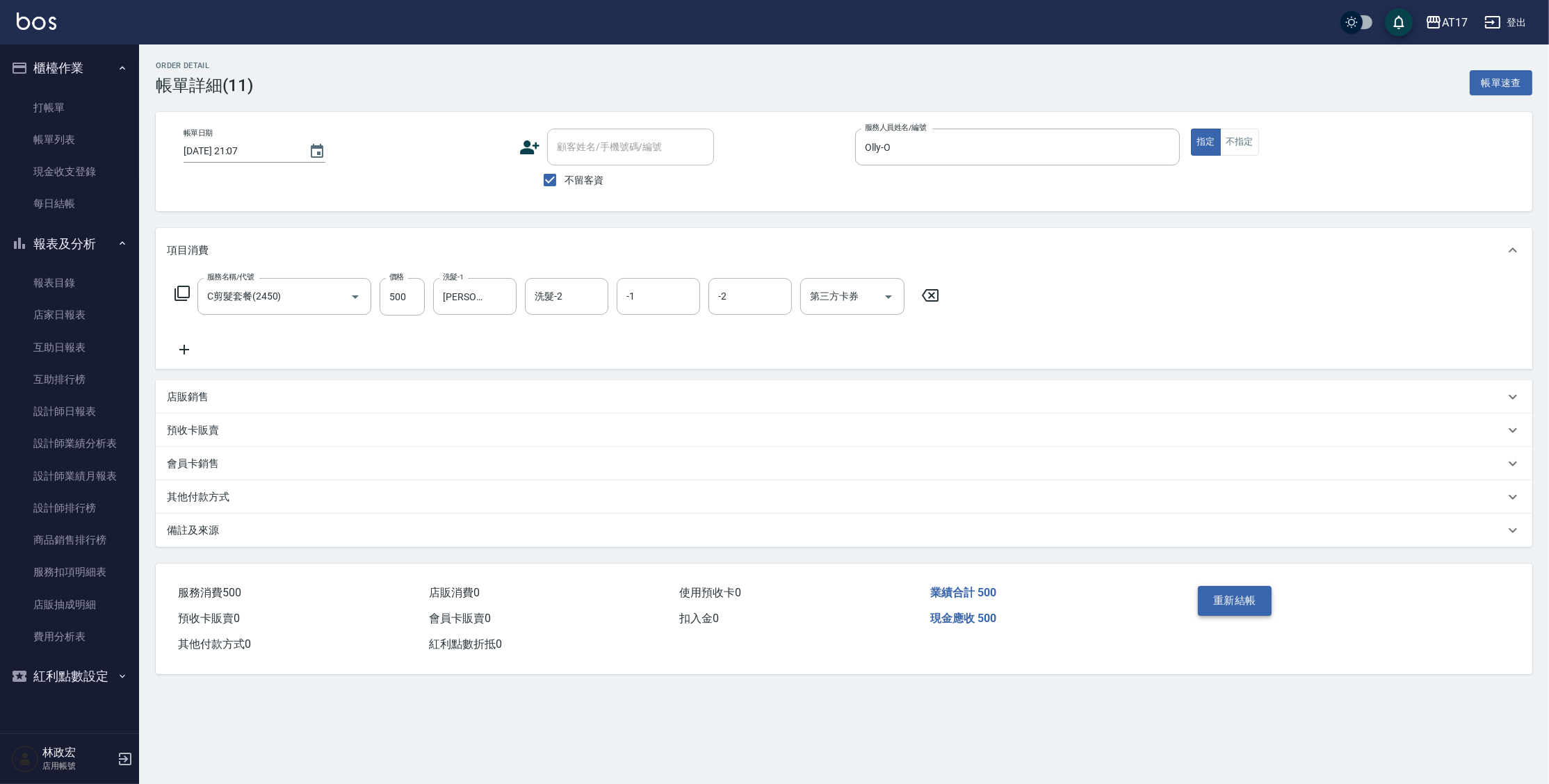
click at [1221, 591] on button "重新結帳" at bounding box center [1235, 601] width 74 height 29
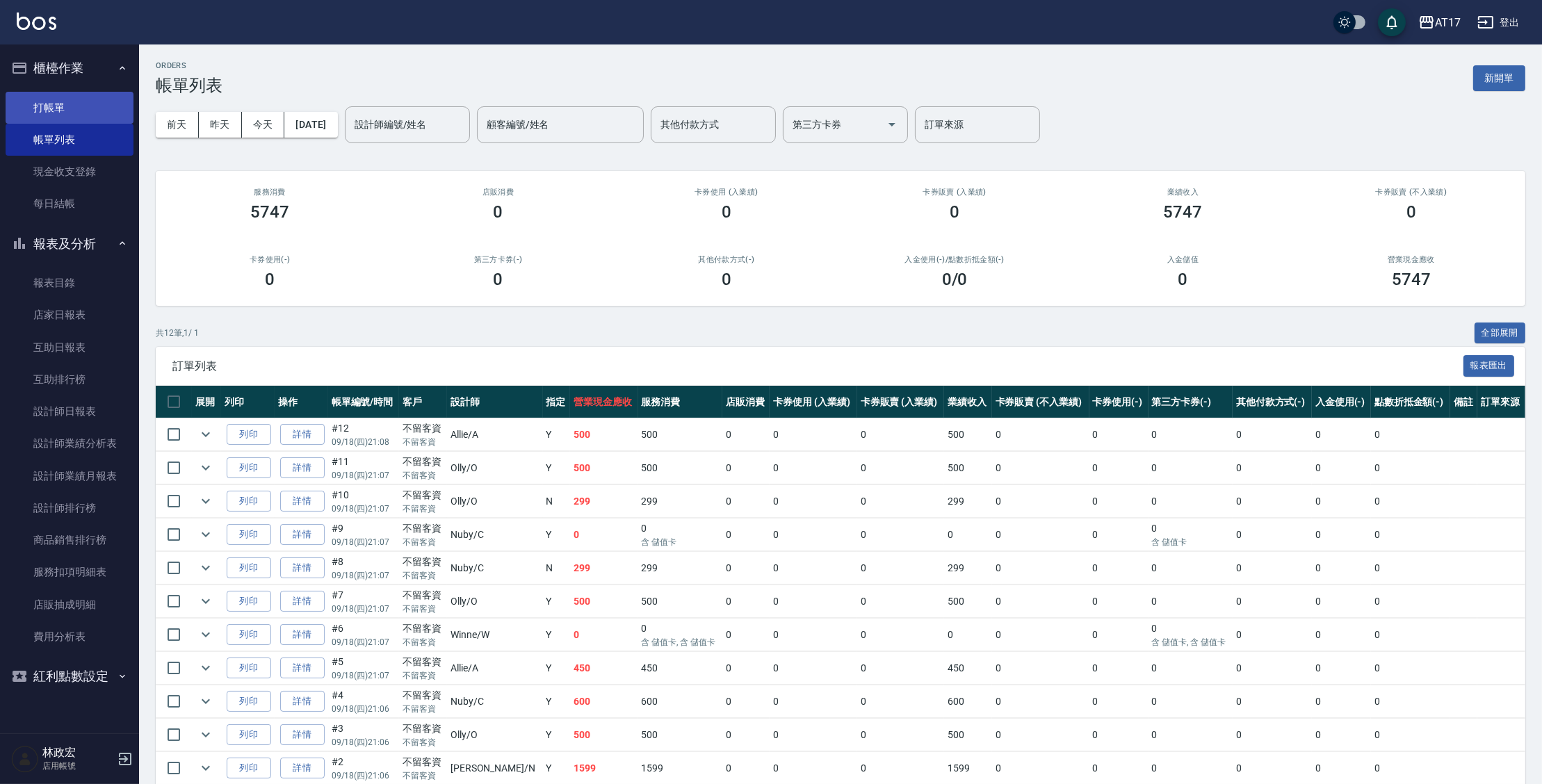
click at [63, 103] on link "打帳單" at bounding box center [70, 108] width 128 height 32
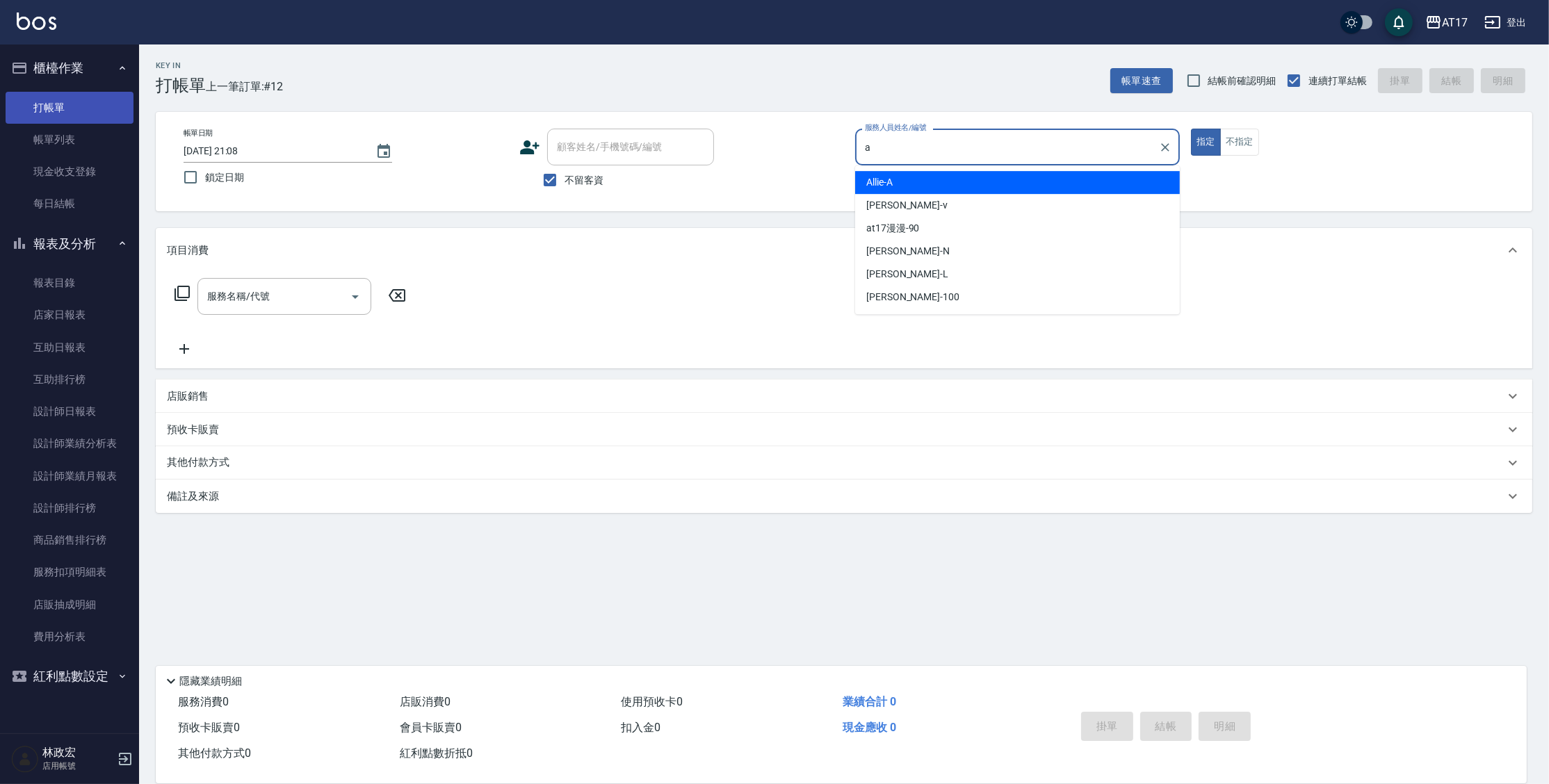
type input "Allie-A"
type button "true"
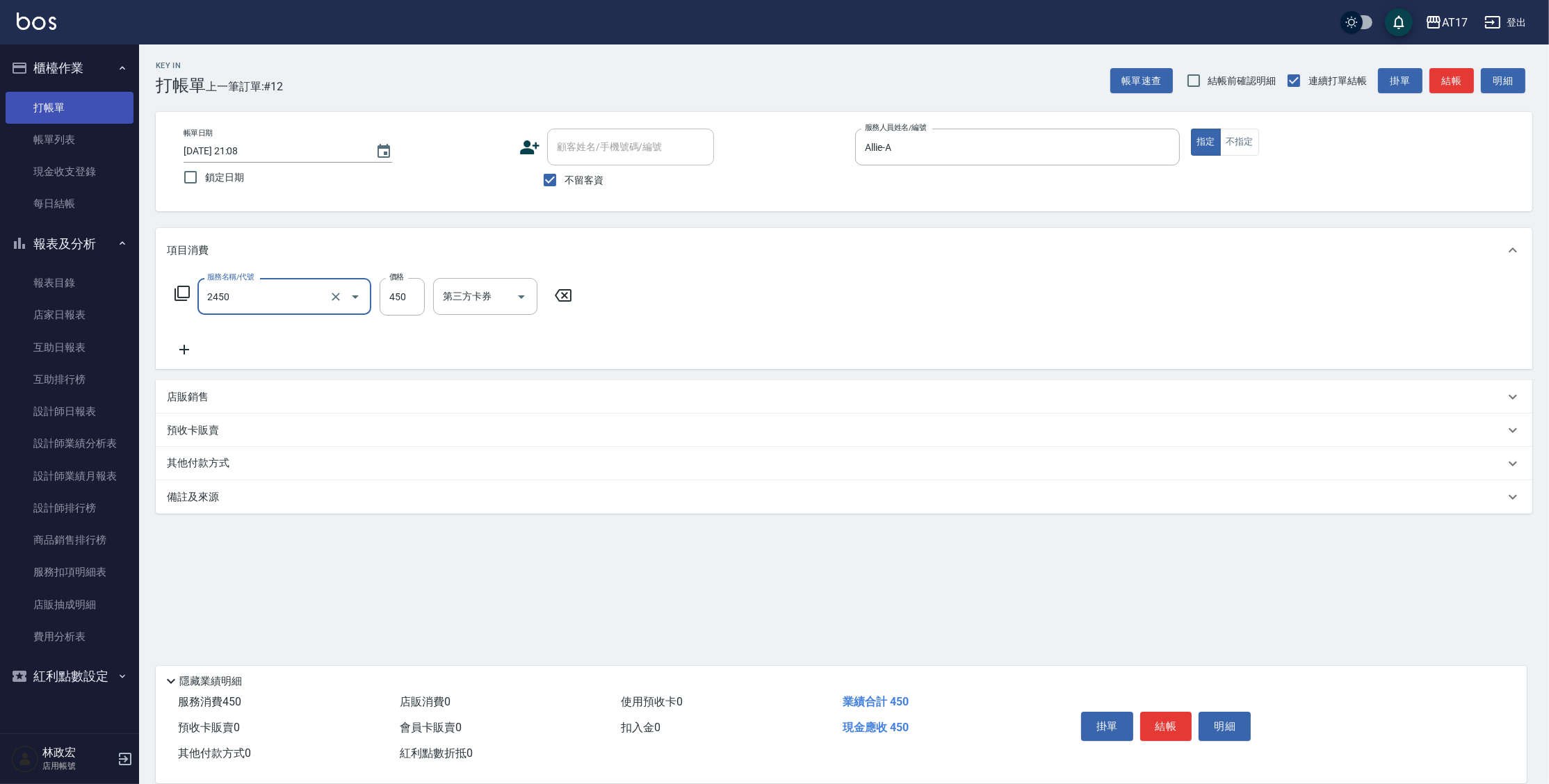
type input "C剪髮套餐(2450)"
type input "50"
type input "瑄-27"
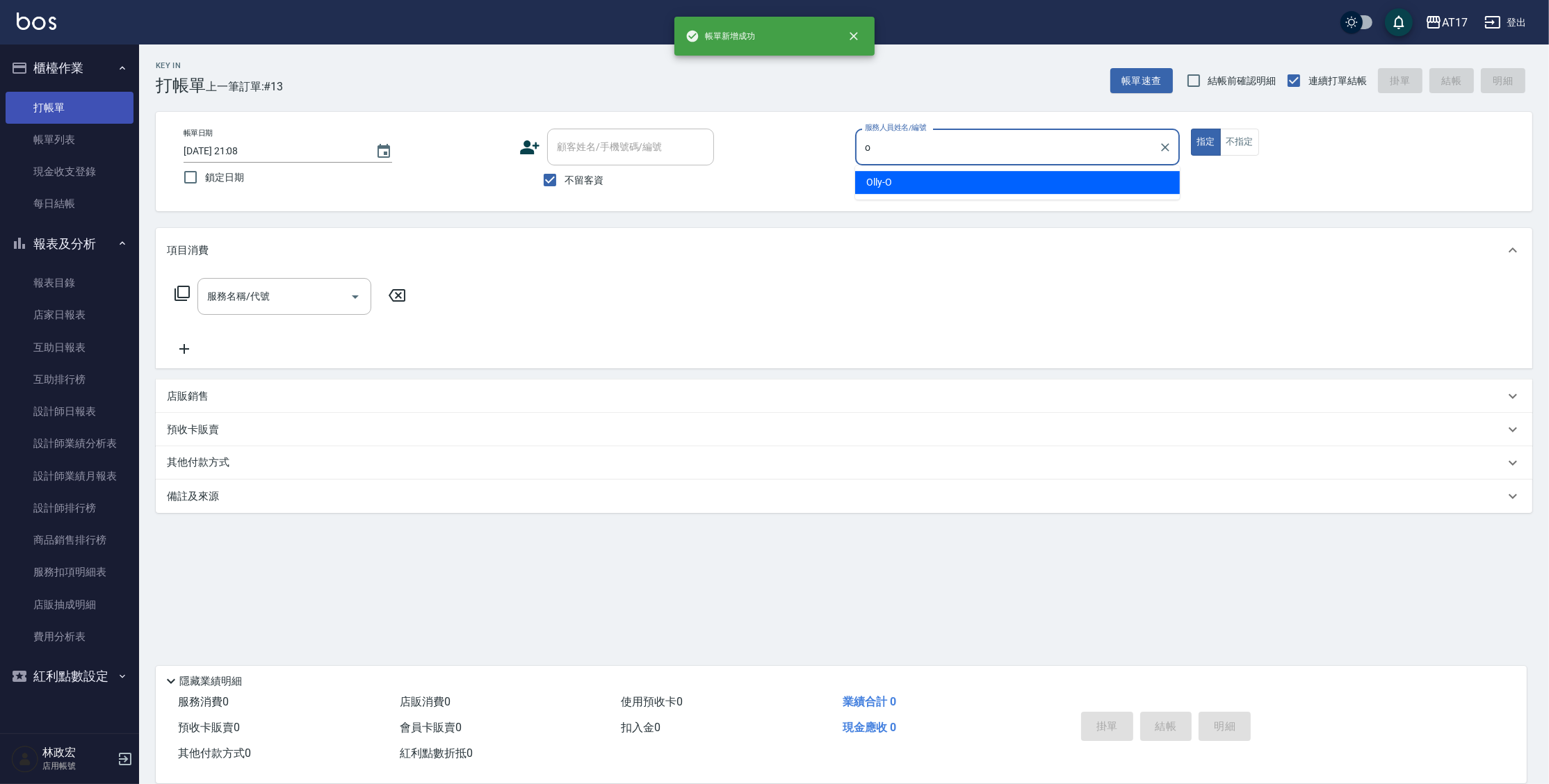
type input "Olly-O"
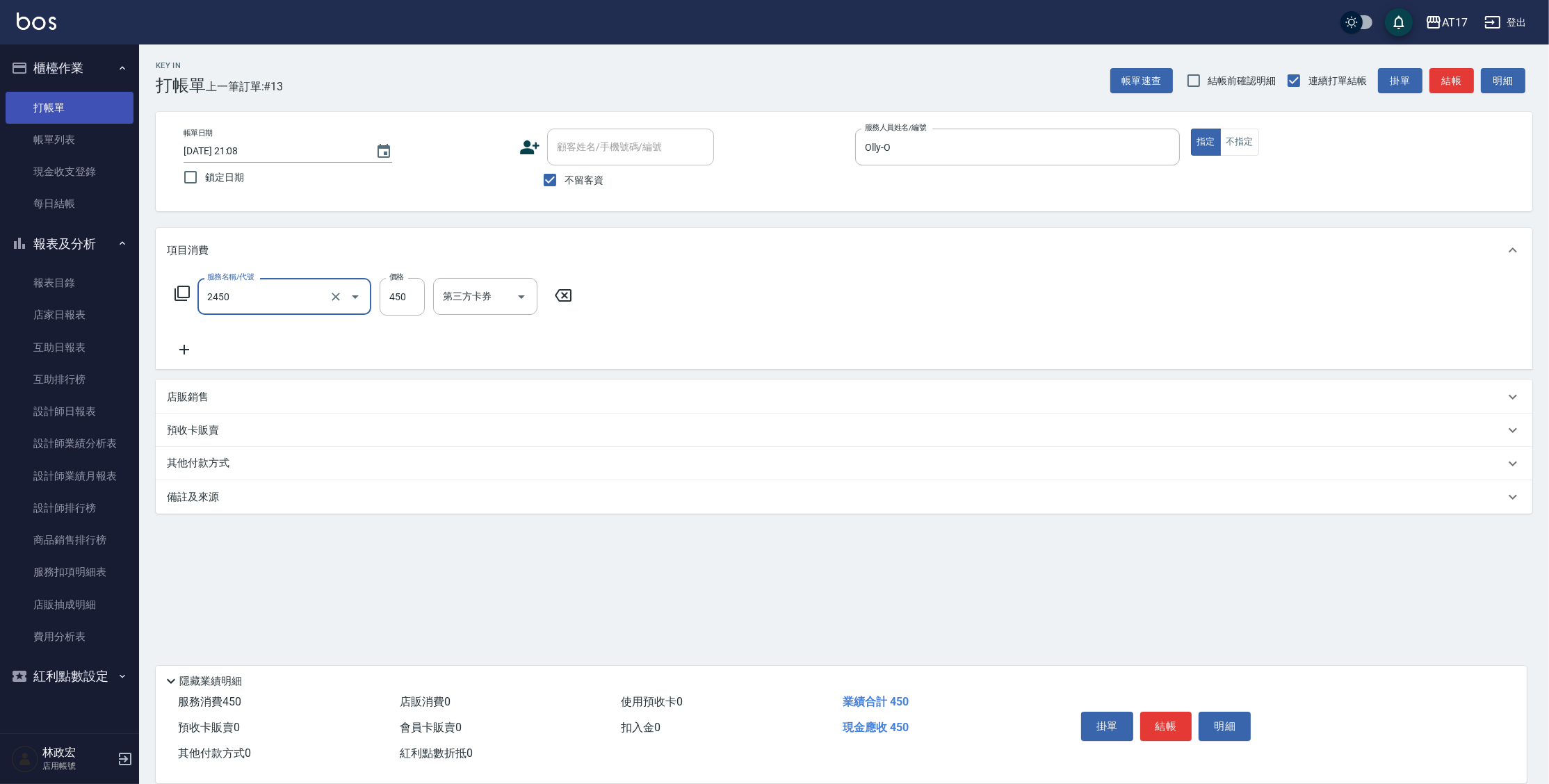
type input "C剪髮套餐(2450)"
type input "淳-25"
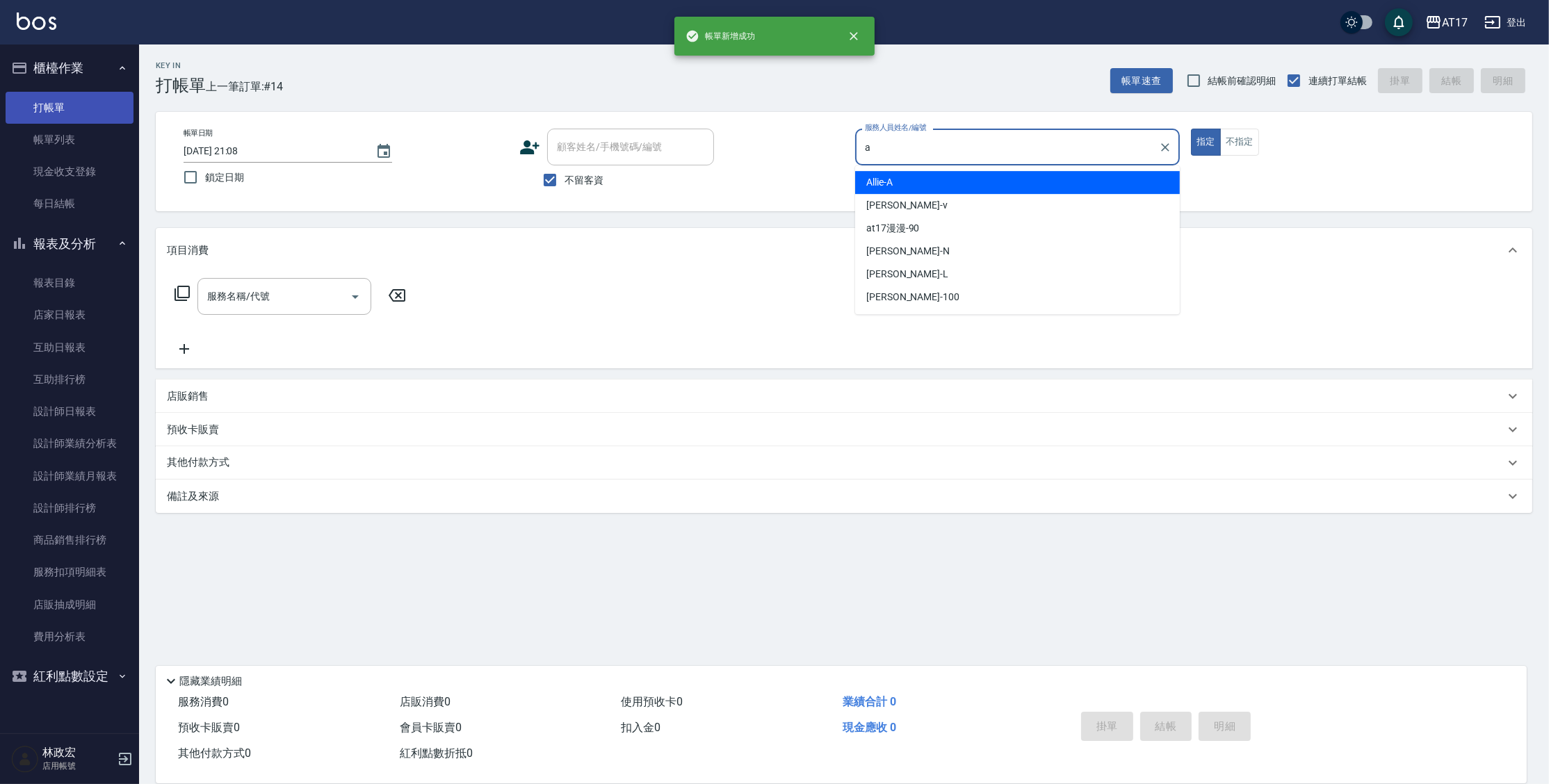
type input "Allie-A"
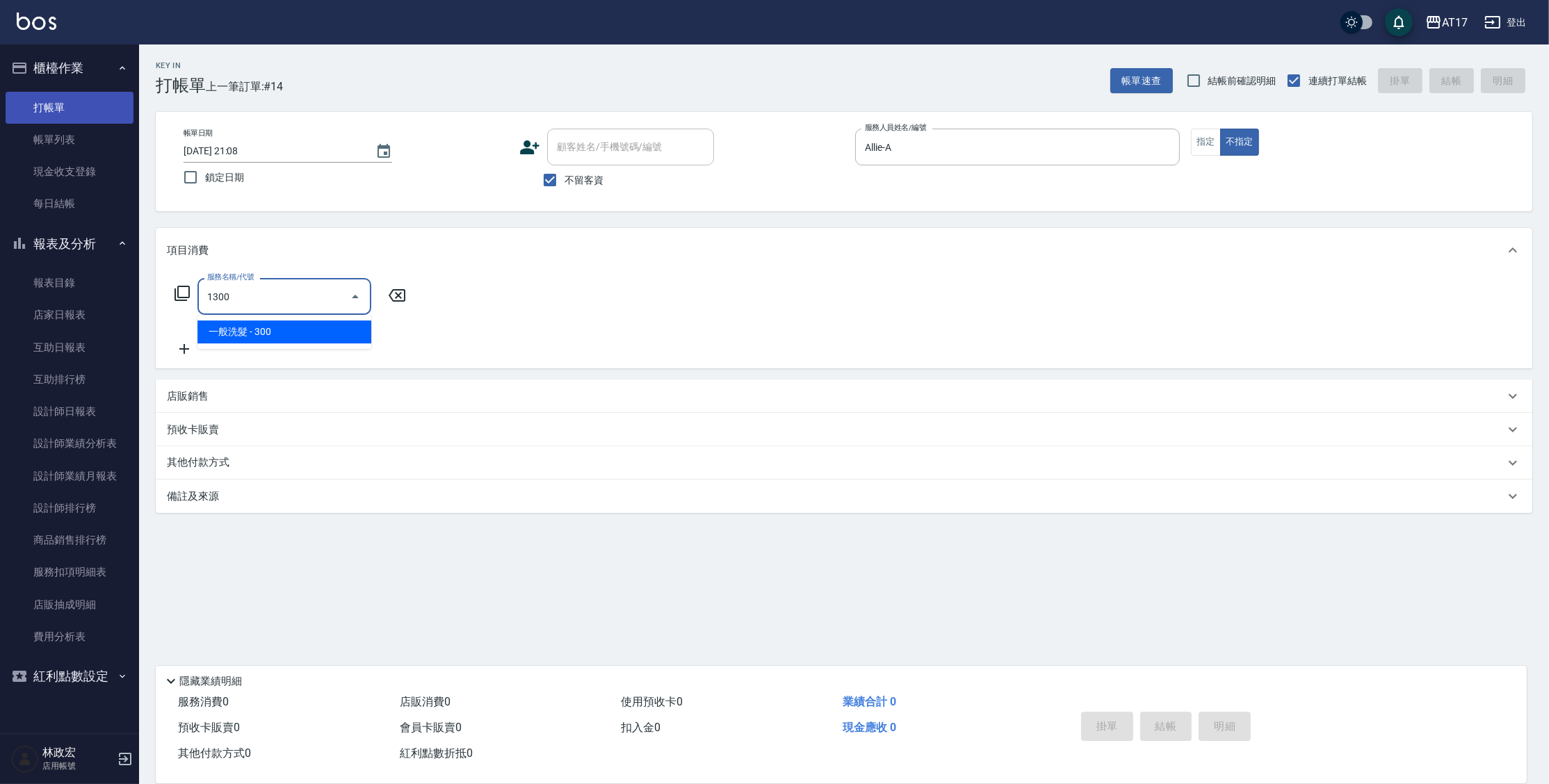
type input "一般洗髮(1300)"
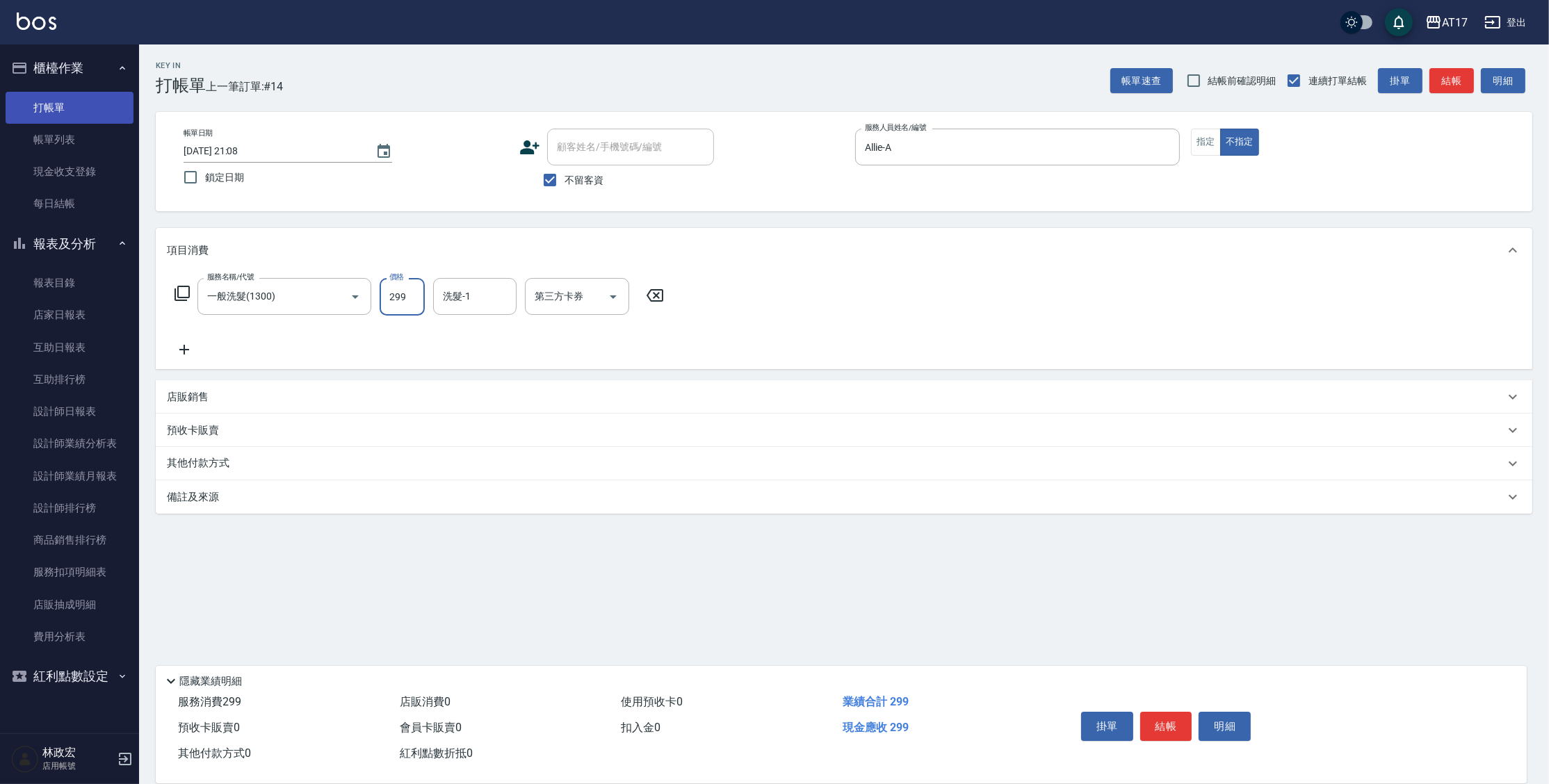
type input "299"
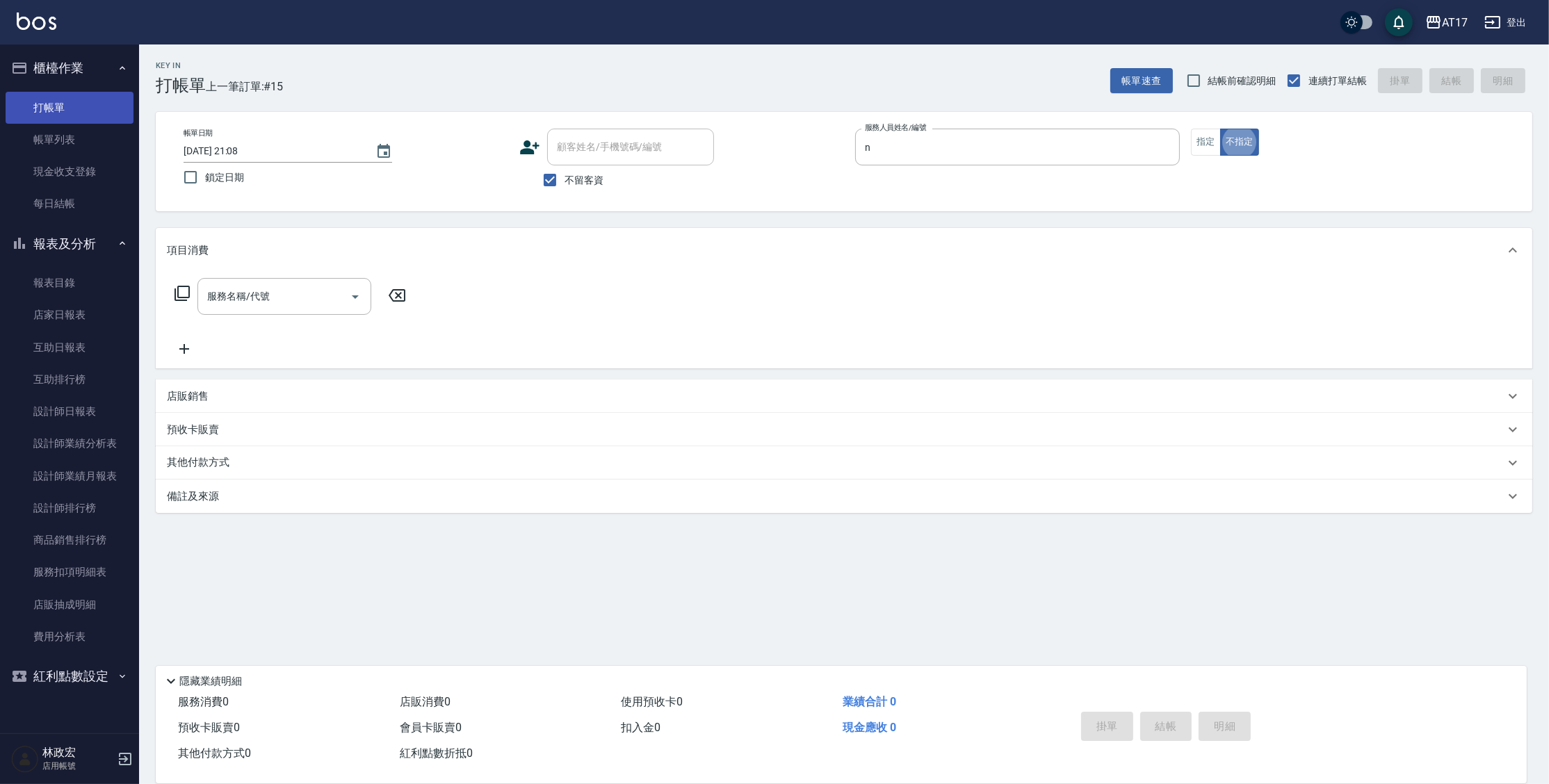
type input "Nina-N"
type button "false"
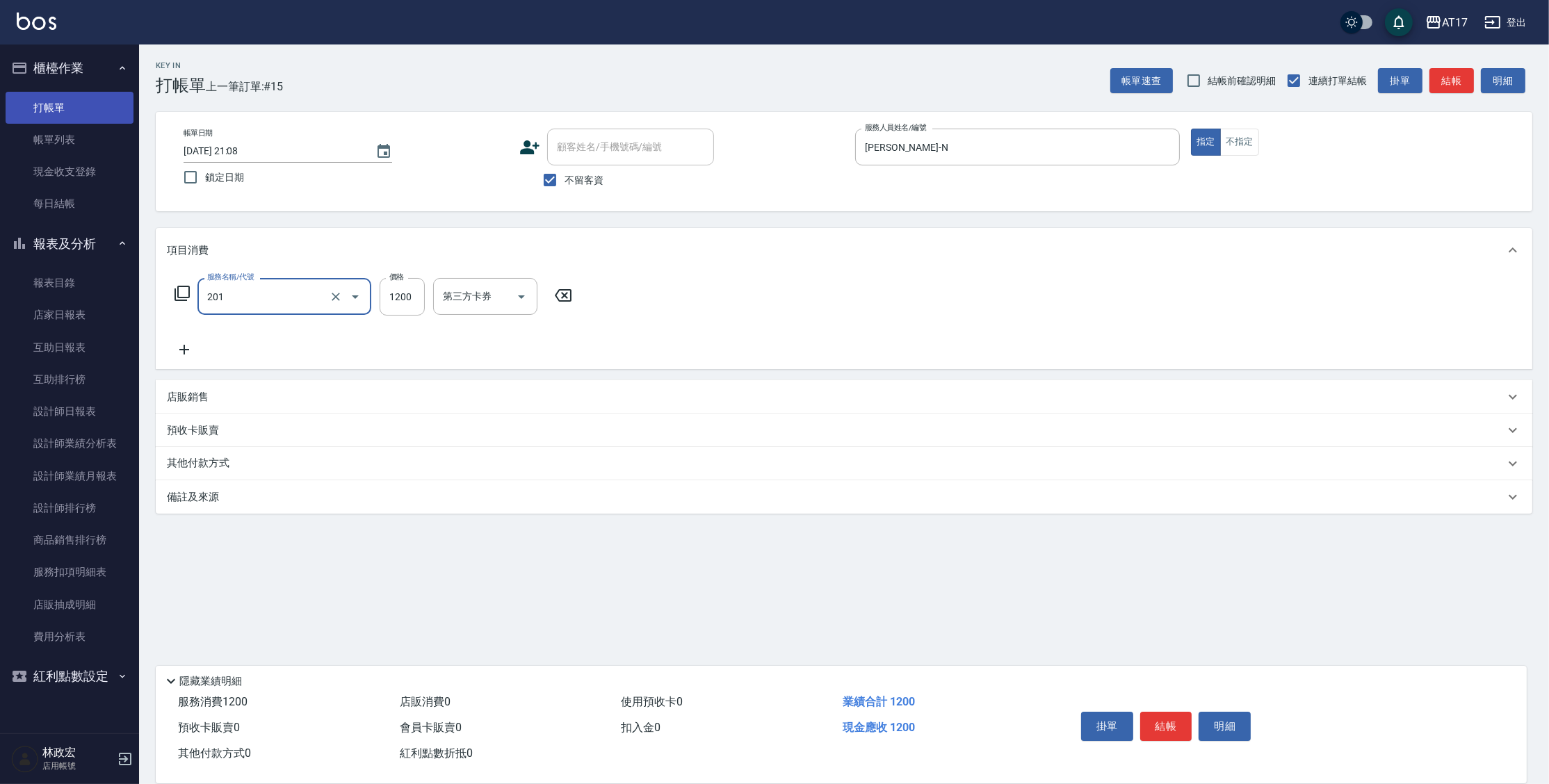
type input "一般燙(改金額)(201)"
type input "1299"
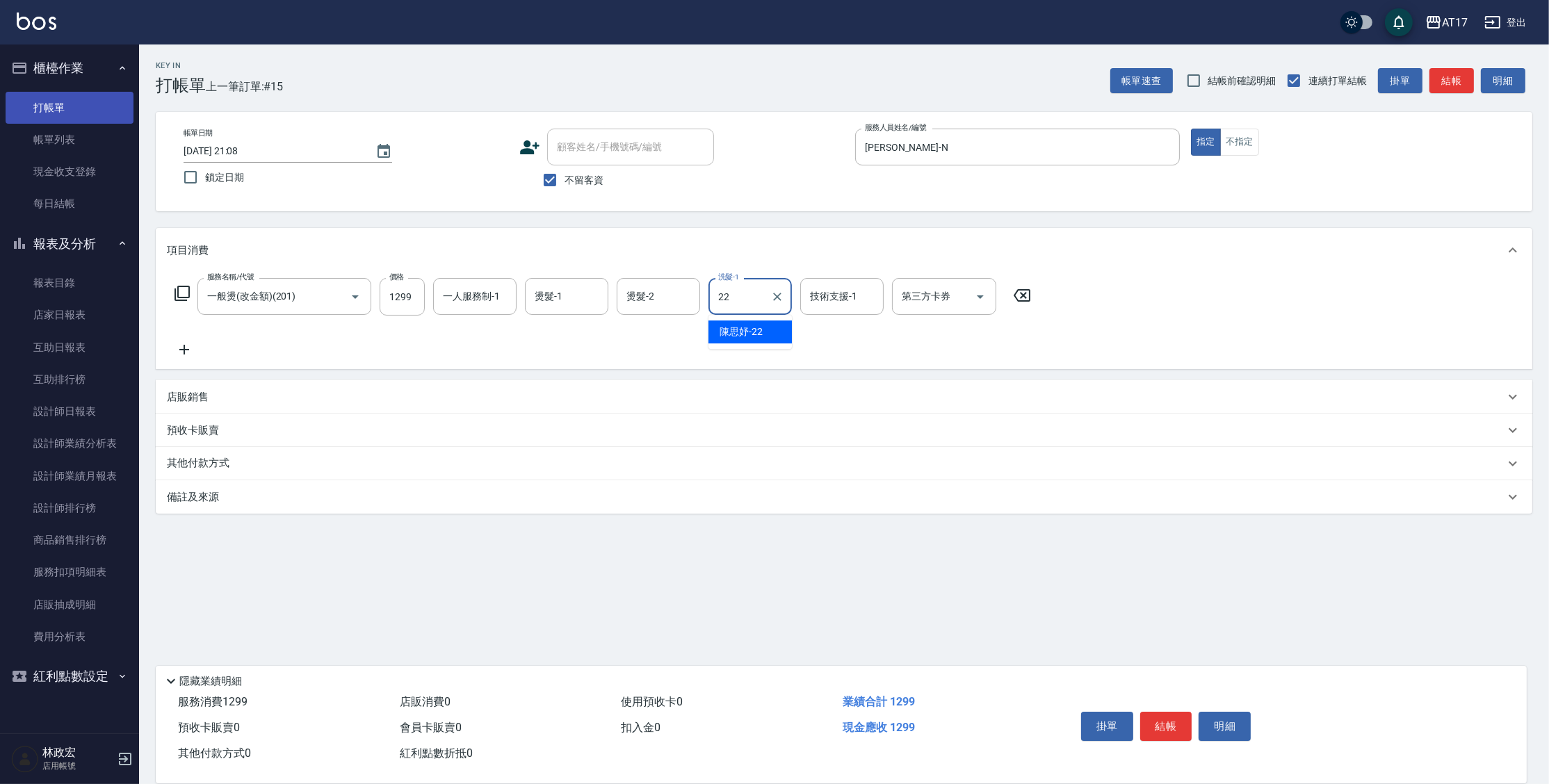
type input "陳思妤-22"
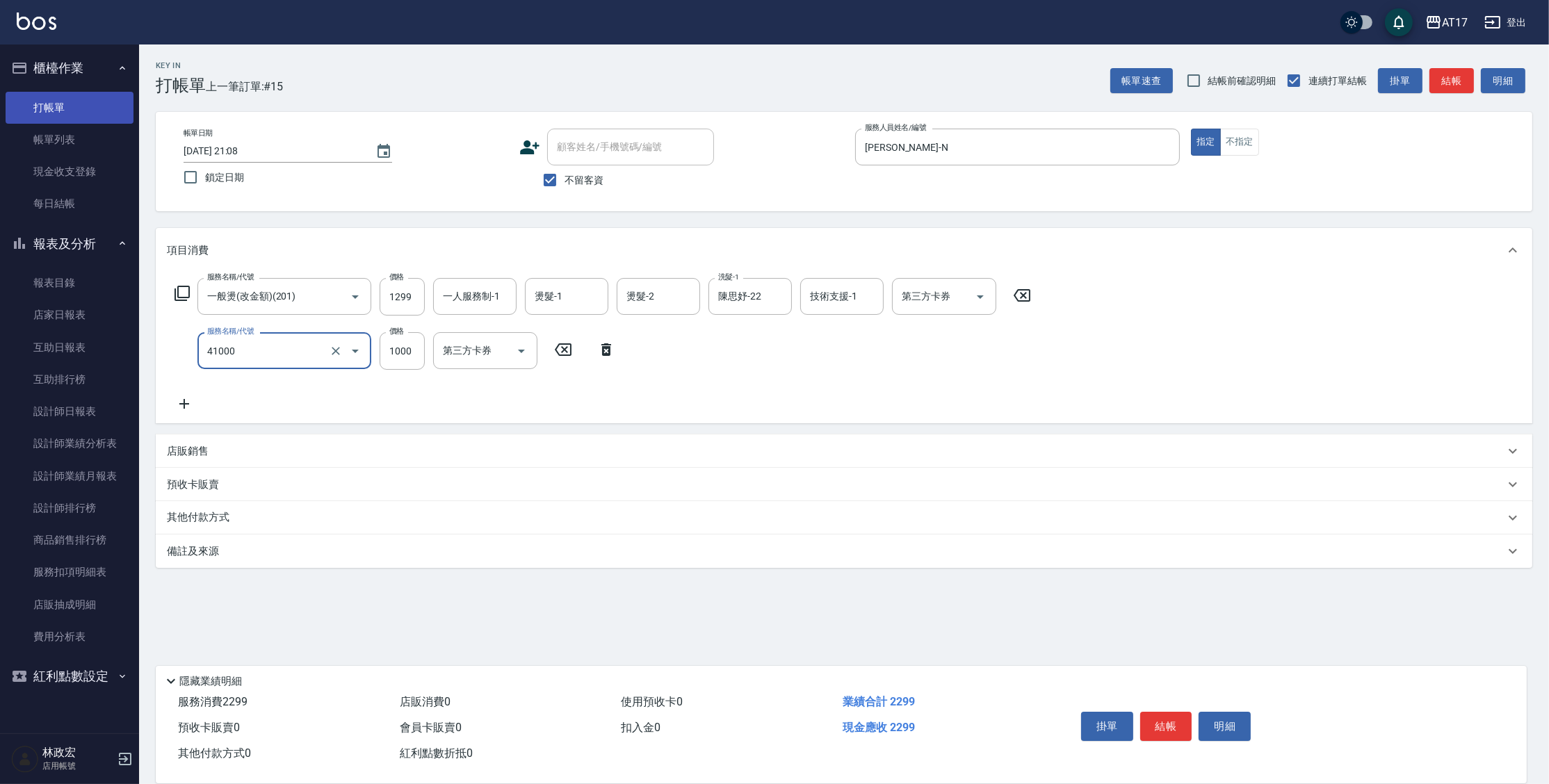
type input "酵素 & 鏡面(41000)"
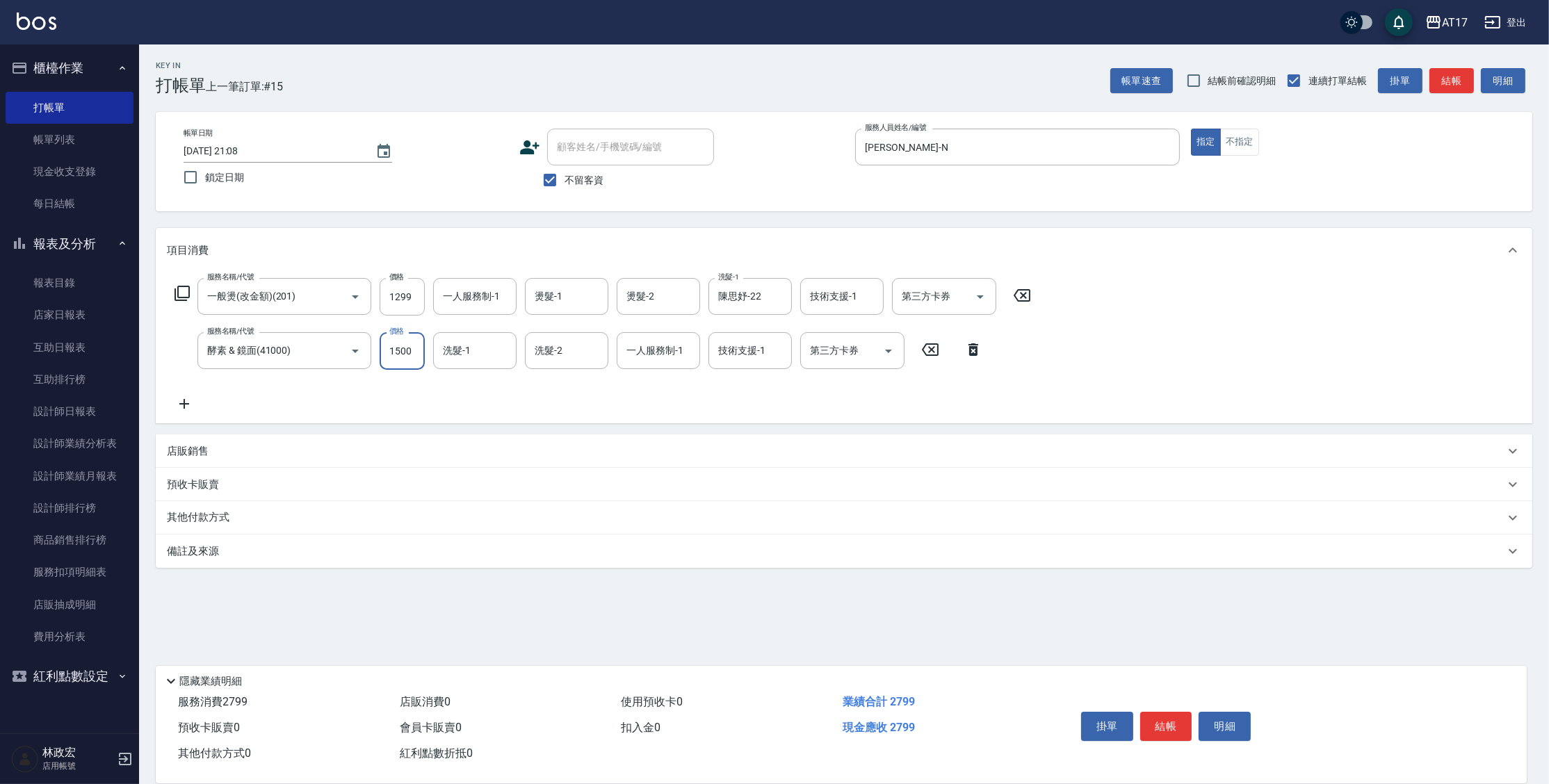
type input "1500"
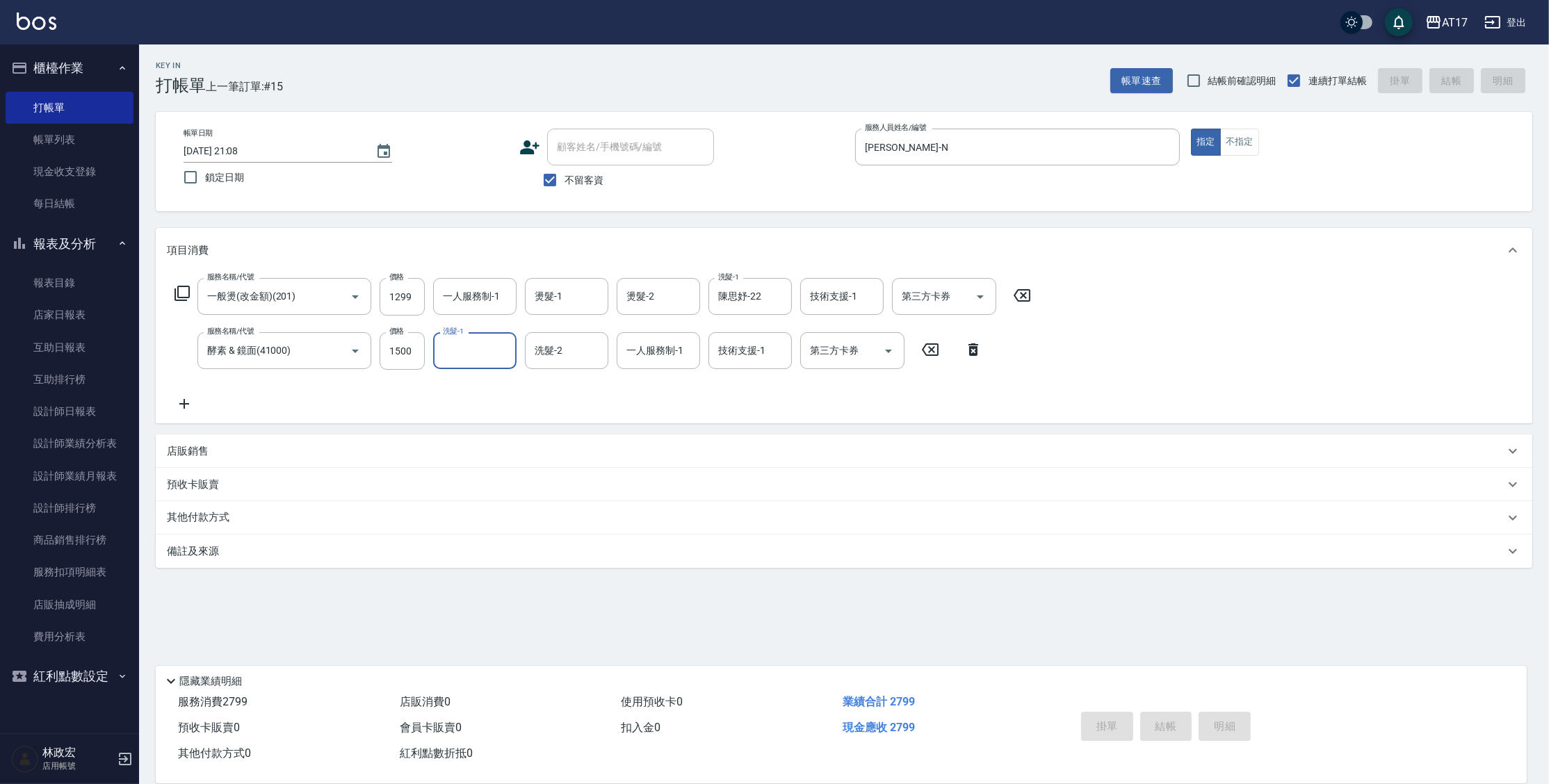
type input "2025/09/18 21:09"
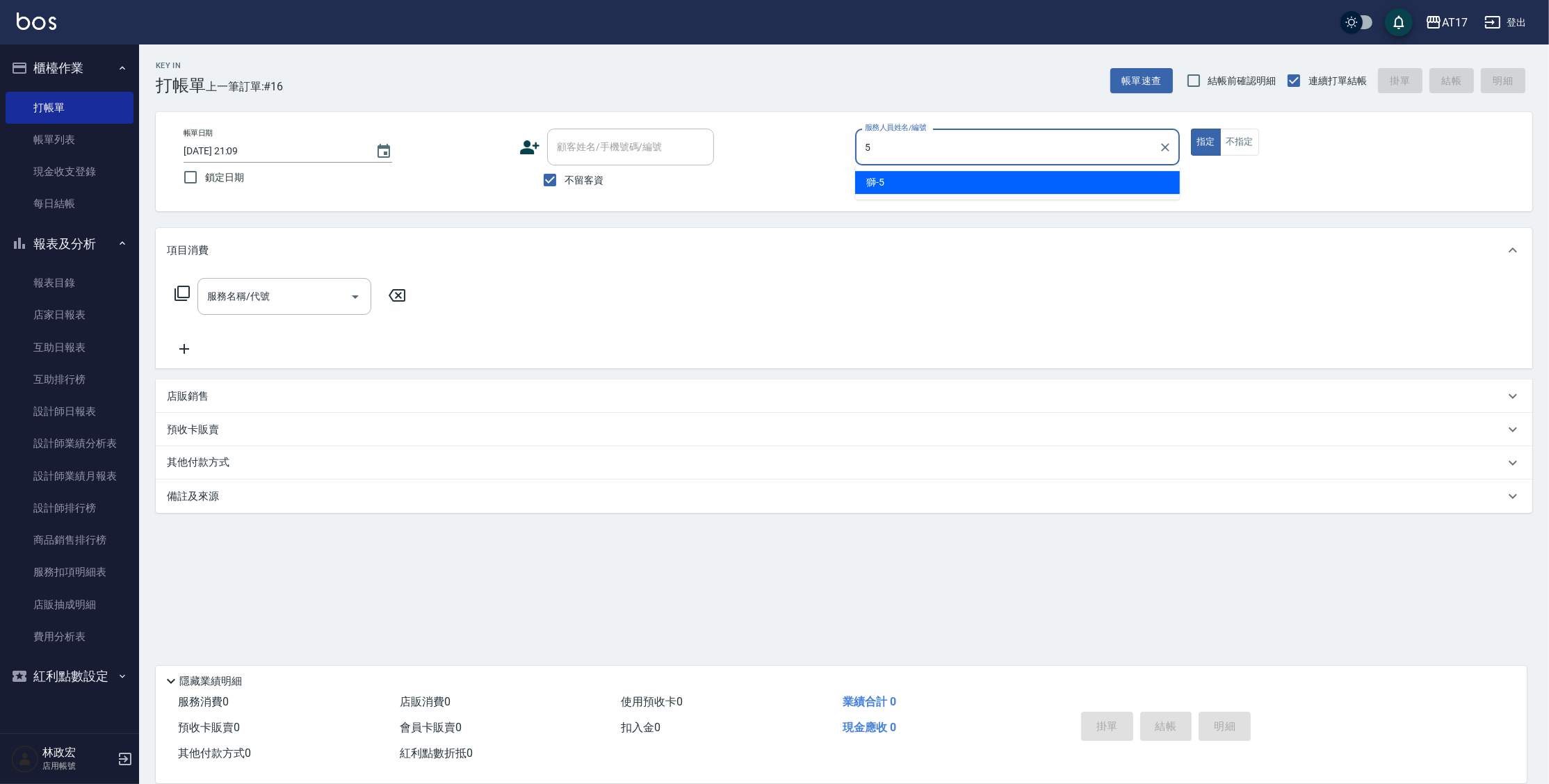
type input "獅-5"
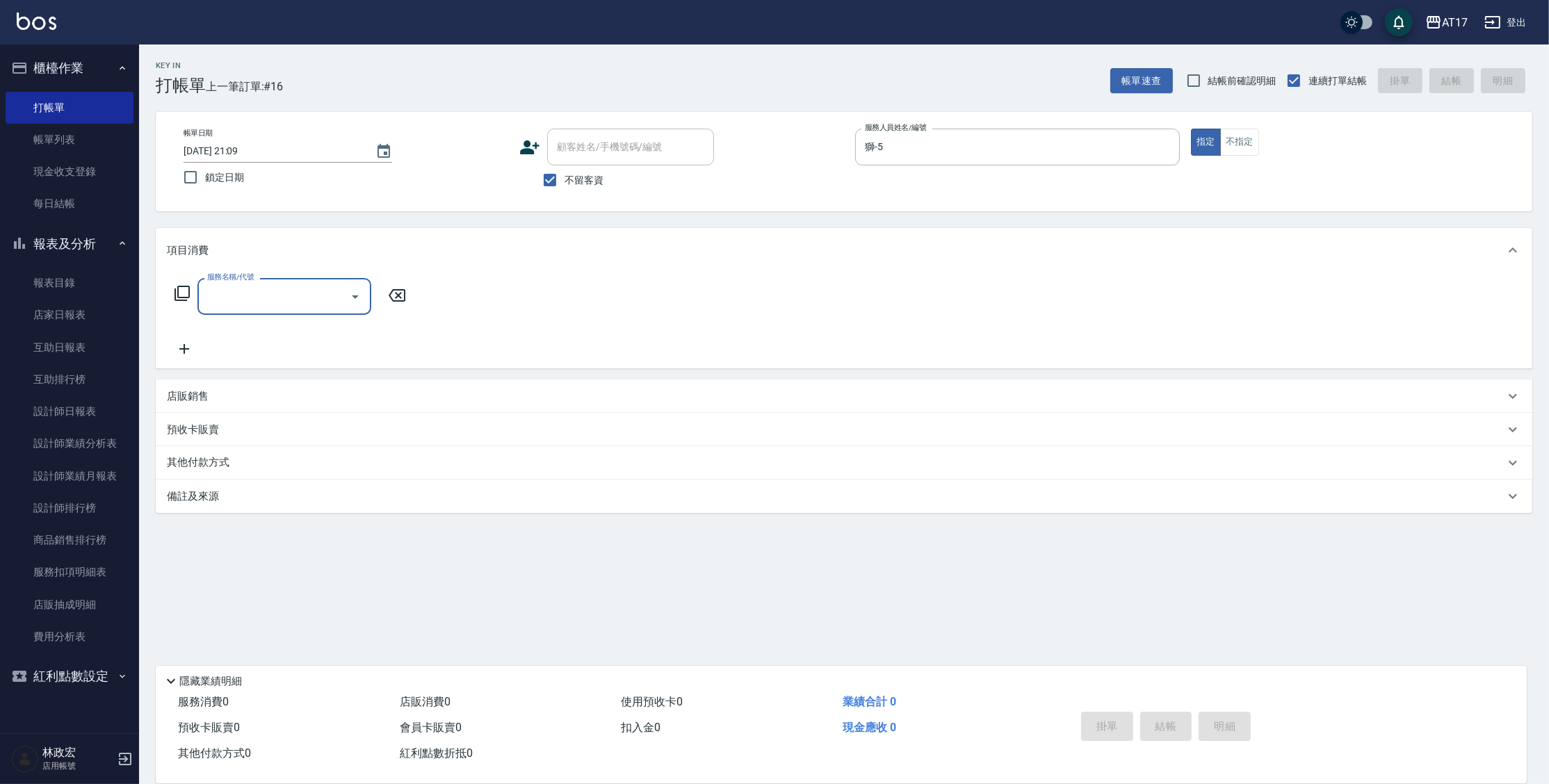
type input "0"
type input "精油-599(0599)"
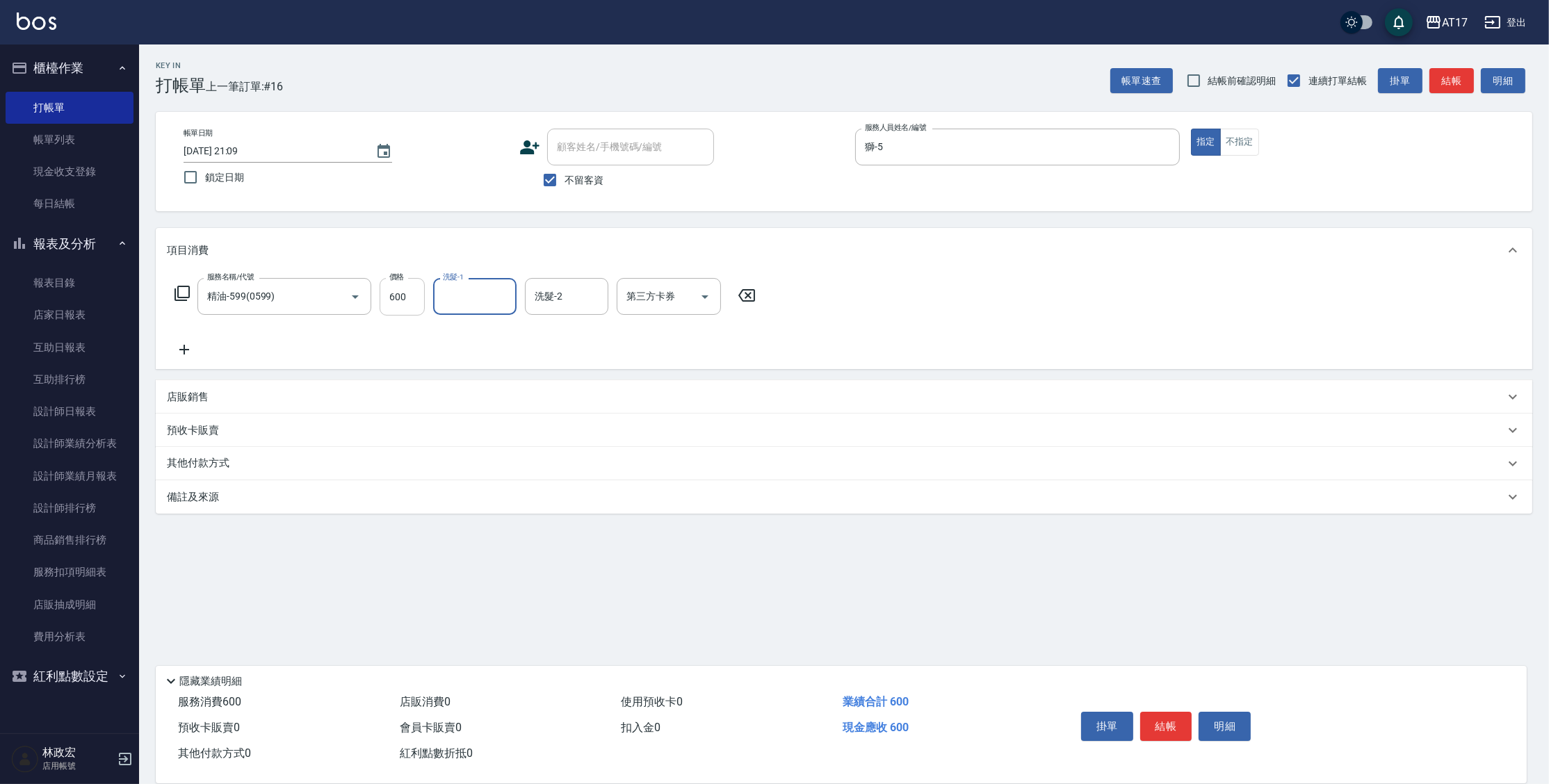
click at [395, 294] on input "600" at bounding box center [402, 297] width 45 height 38
type input "1000"
type input "陳思妤-22"
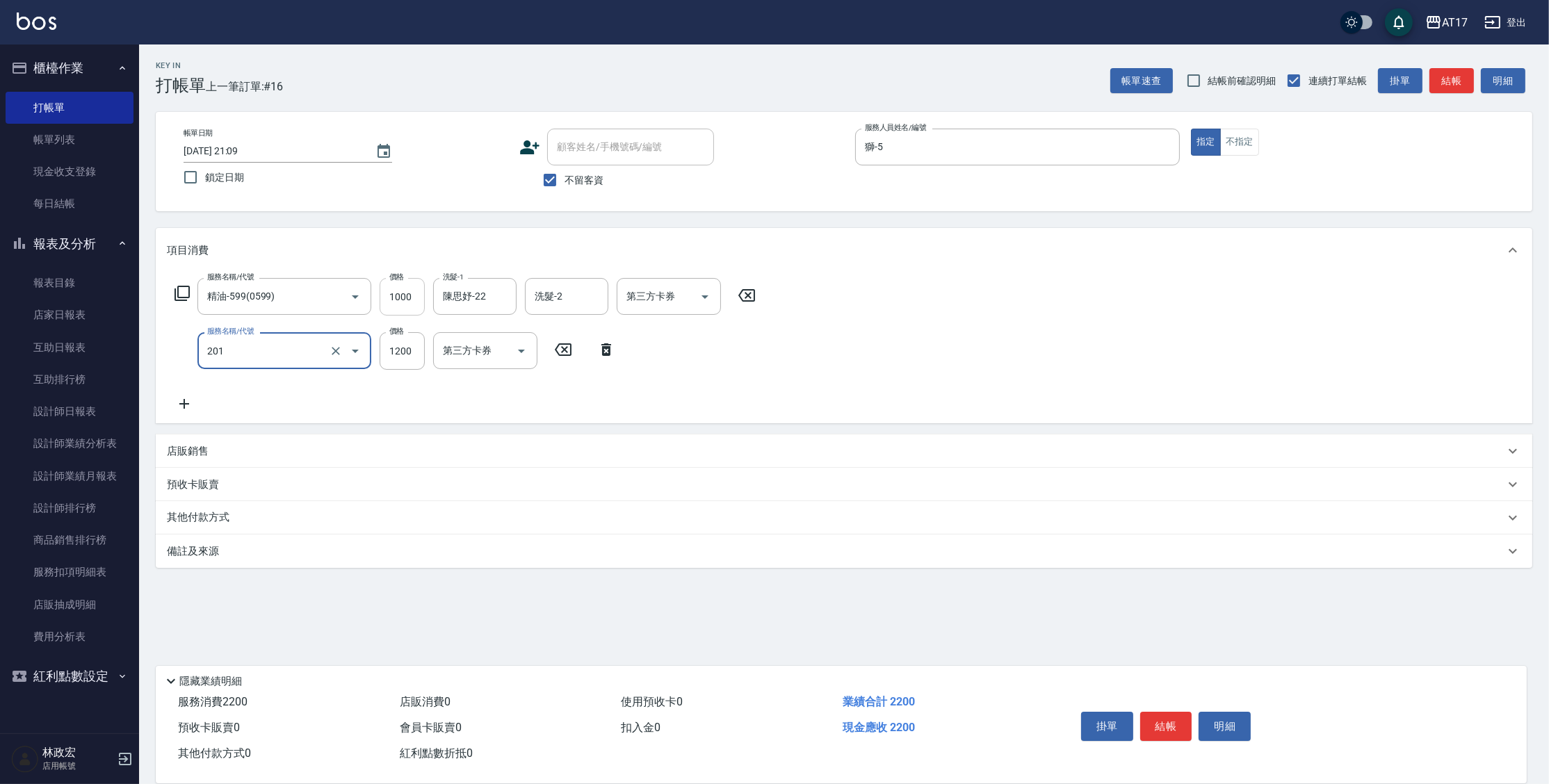
type input "一般燙(改金額)(201)"
type input "1299"
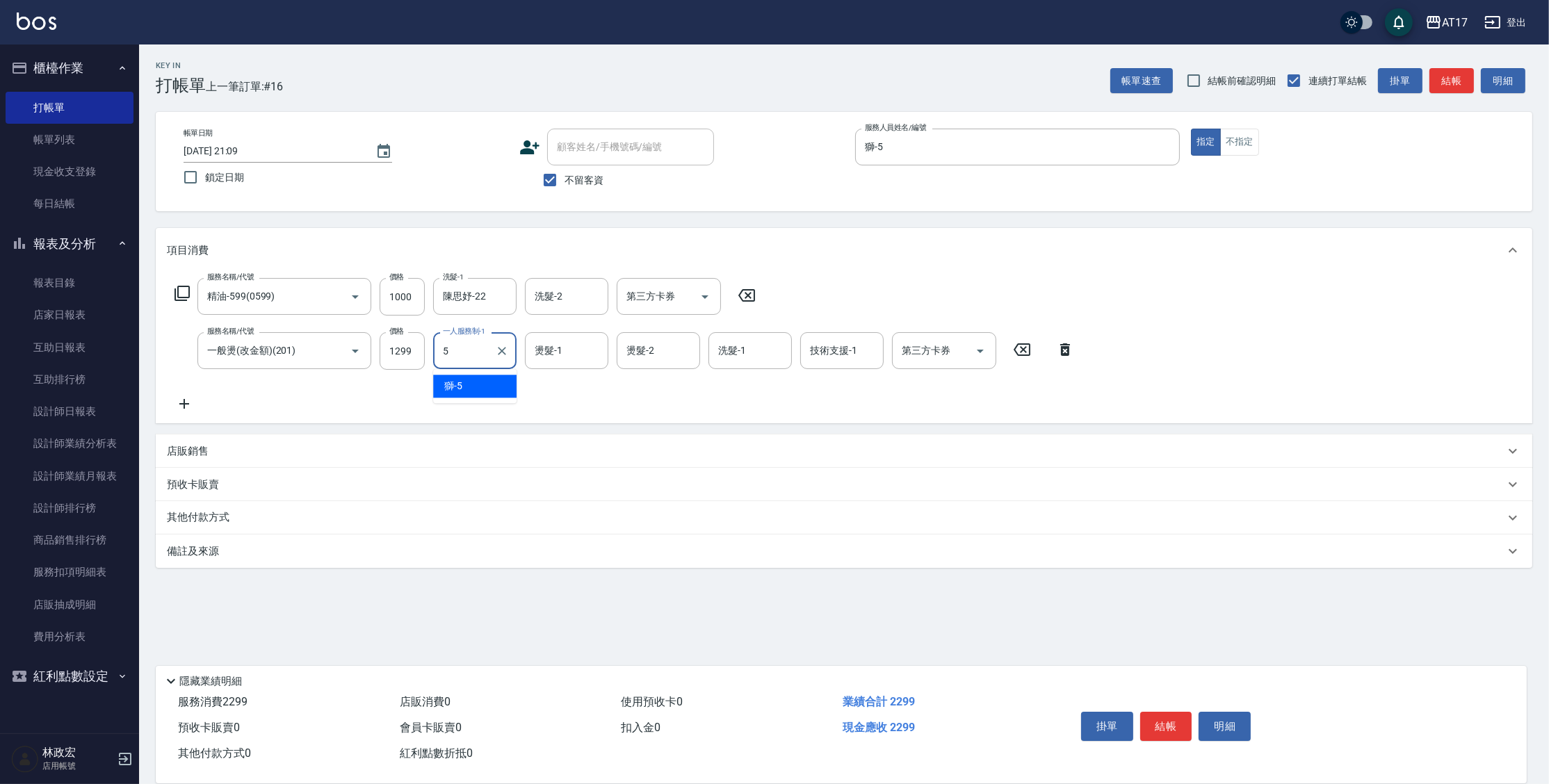
type input "獅-5"
type input "陳思妤-22"
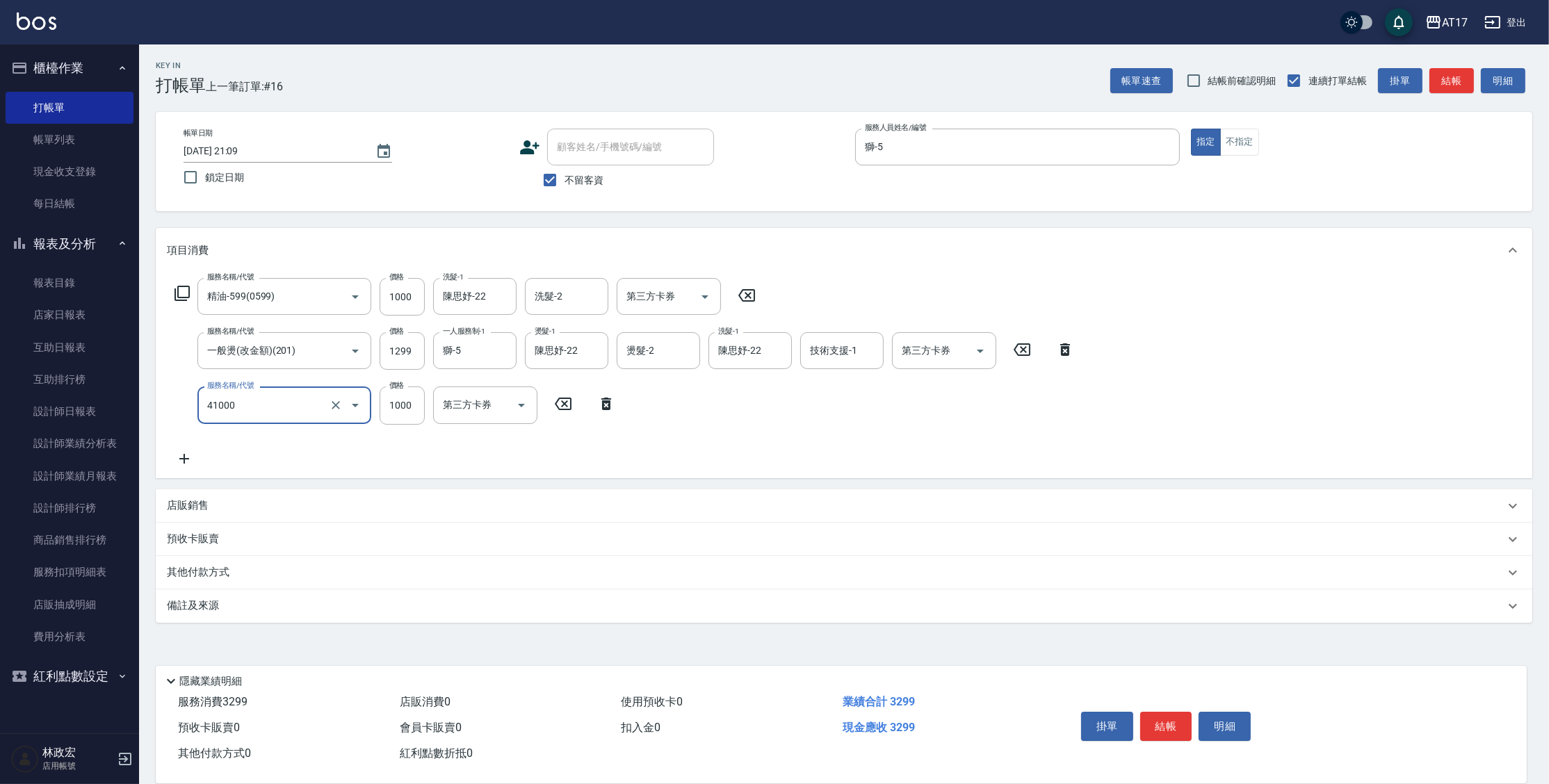
type input "酵素 & 鏡面(41000)"
type input "1500"
type input "陳思妤-22"
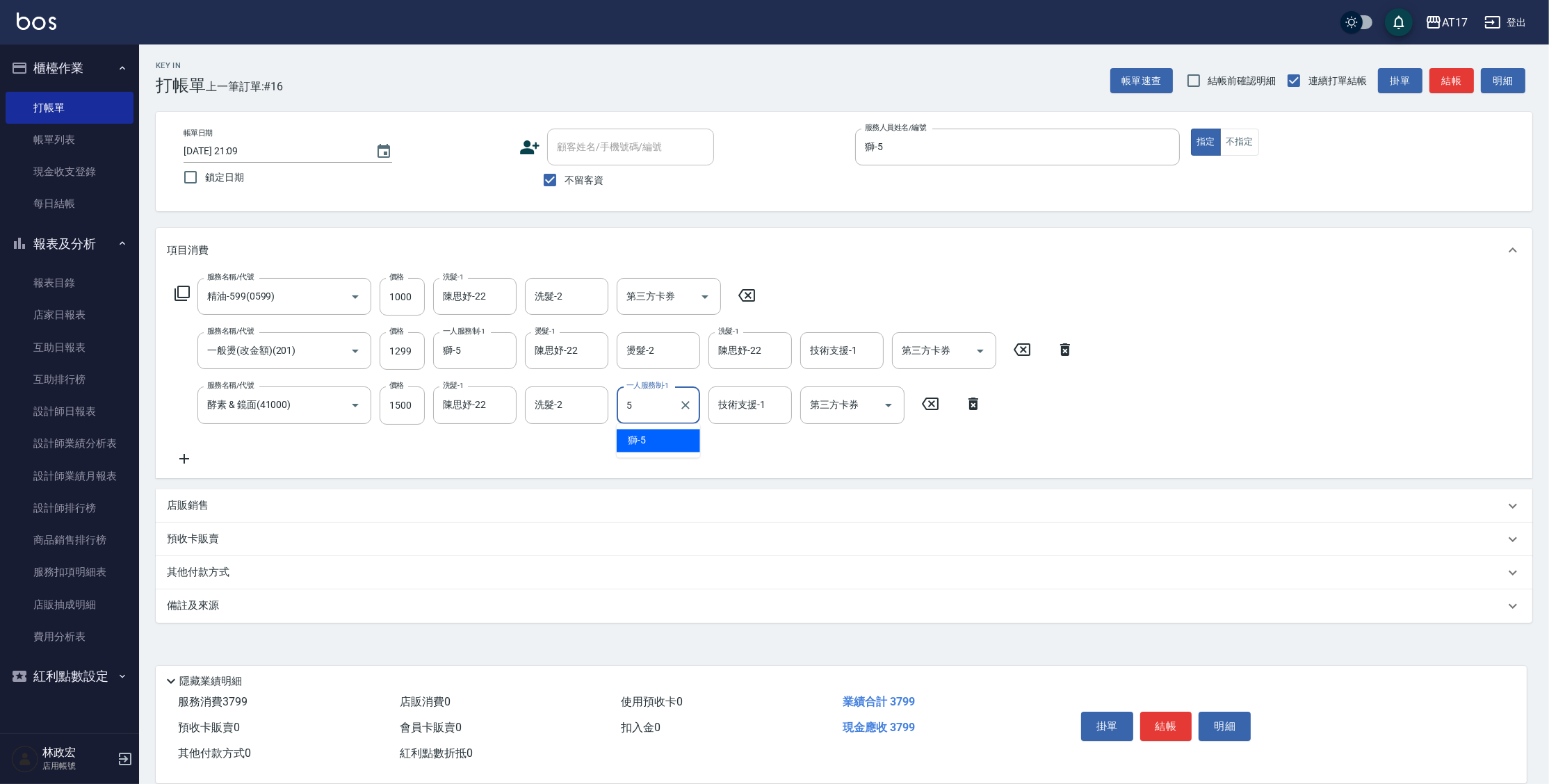
type input "獅-5"
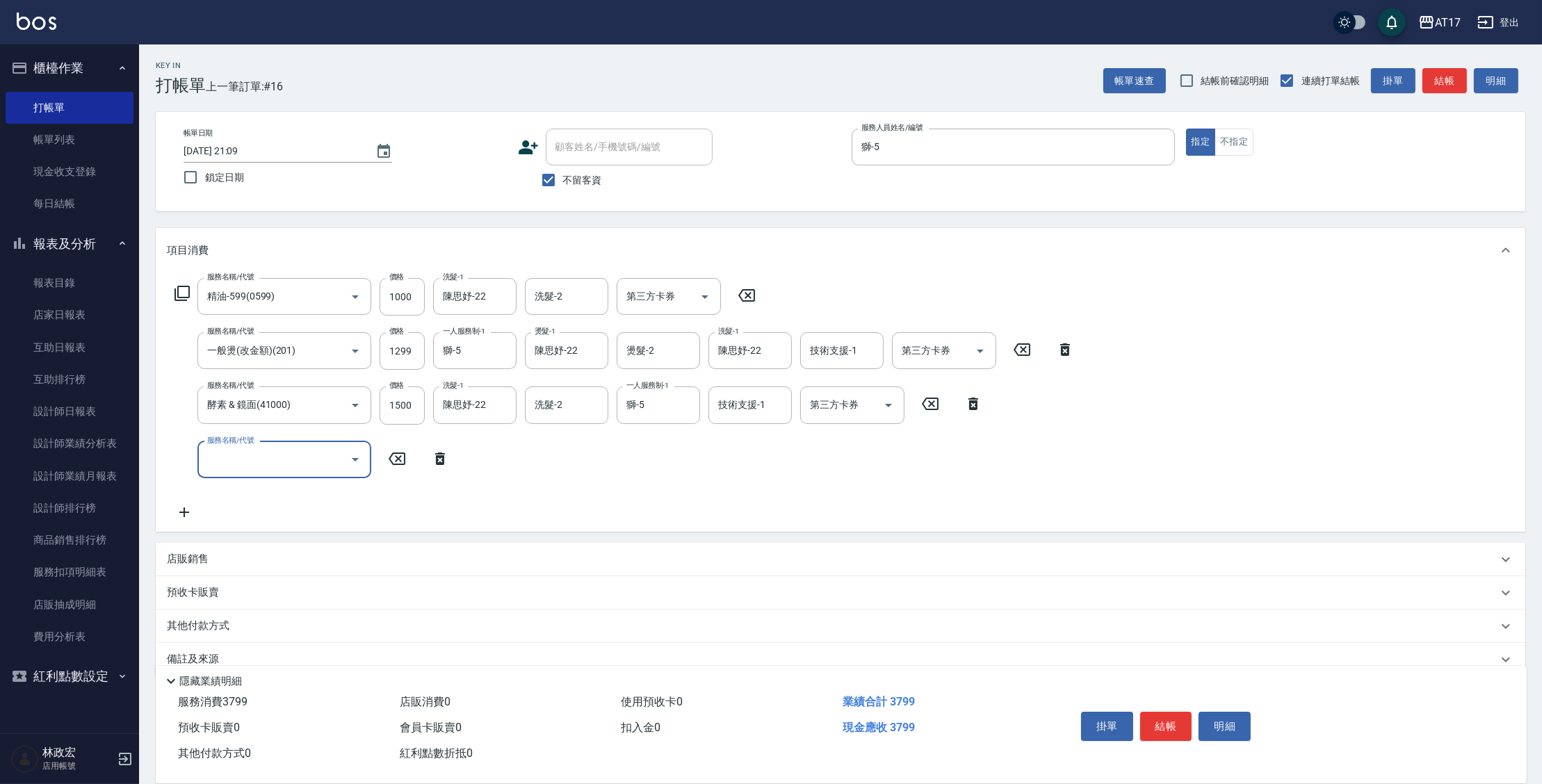
scroll to position [24, 0]
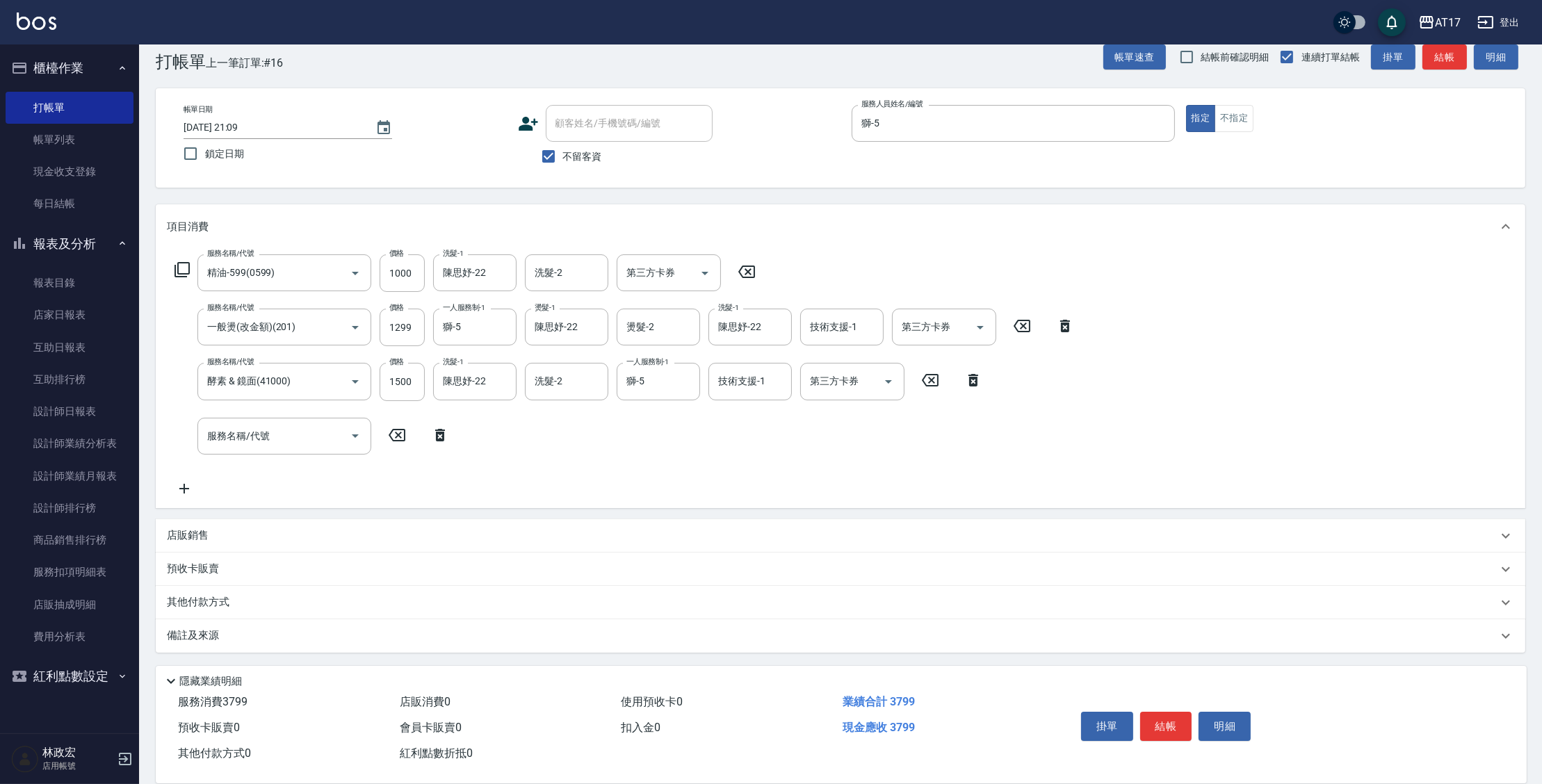
click at [178, 524] on div "店販銷售" at bounding box center [840, 536] width 1370 height 34
type input "獅-5"
click at [479, 579] on div "保證生 商品代號/名稱" at bounding box center [397, 588] width 174 height 37
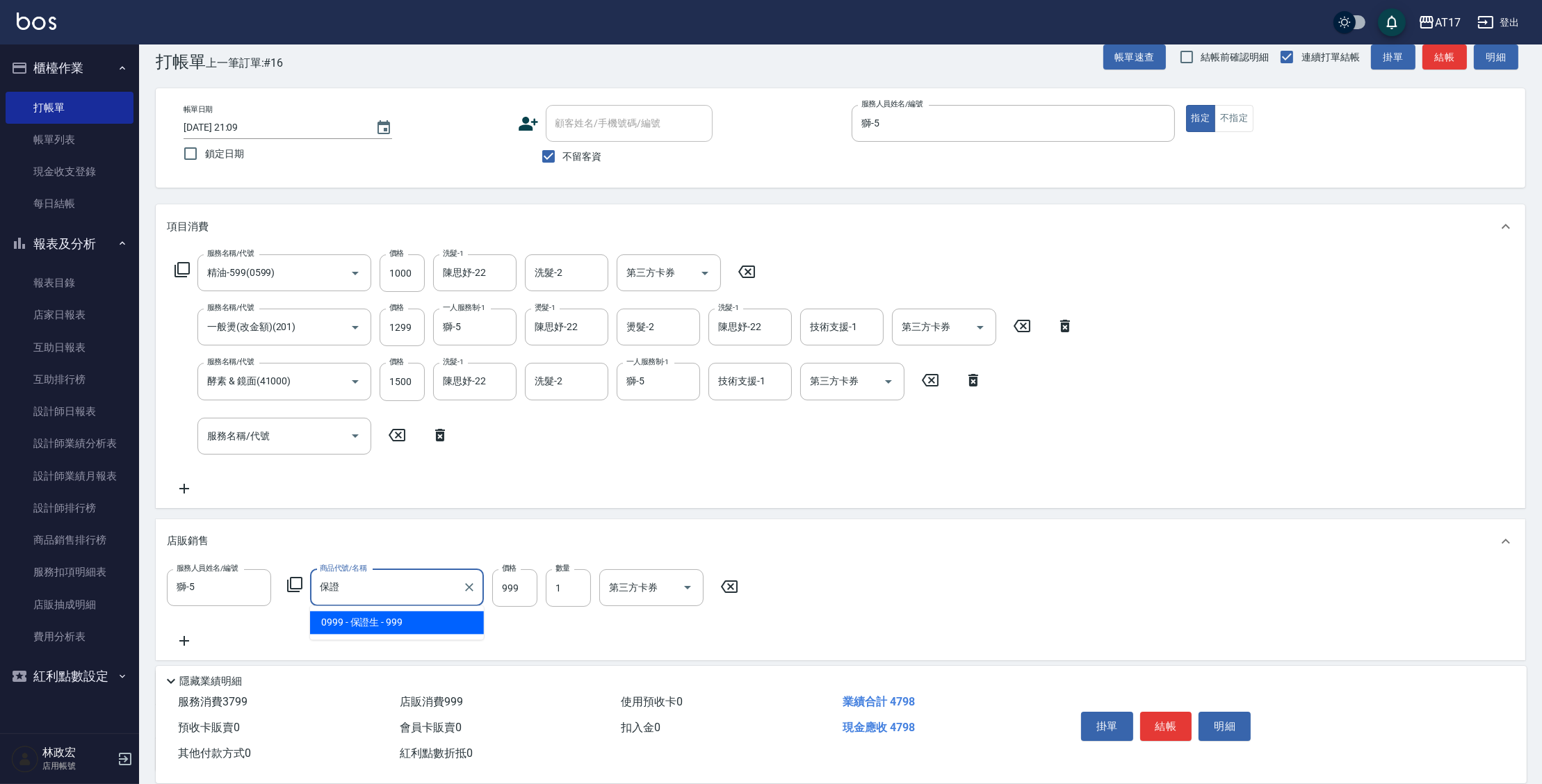
type input "保"
type input "水水洗護組"
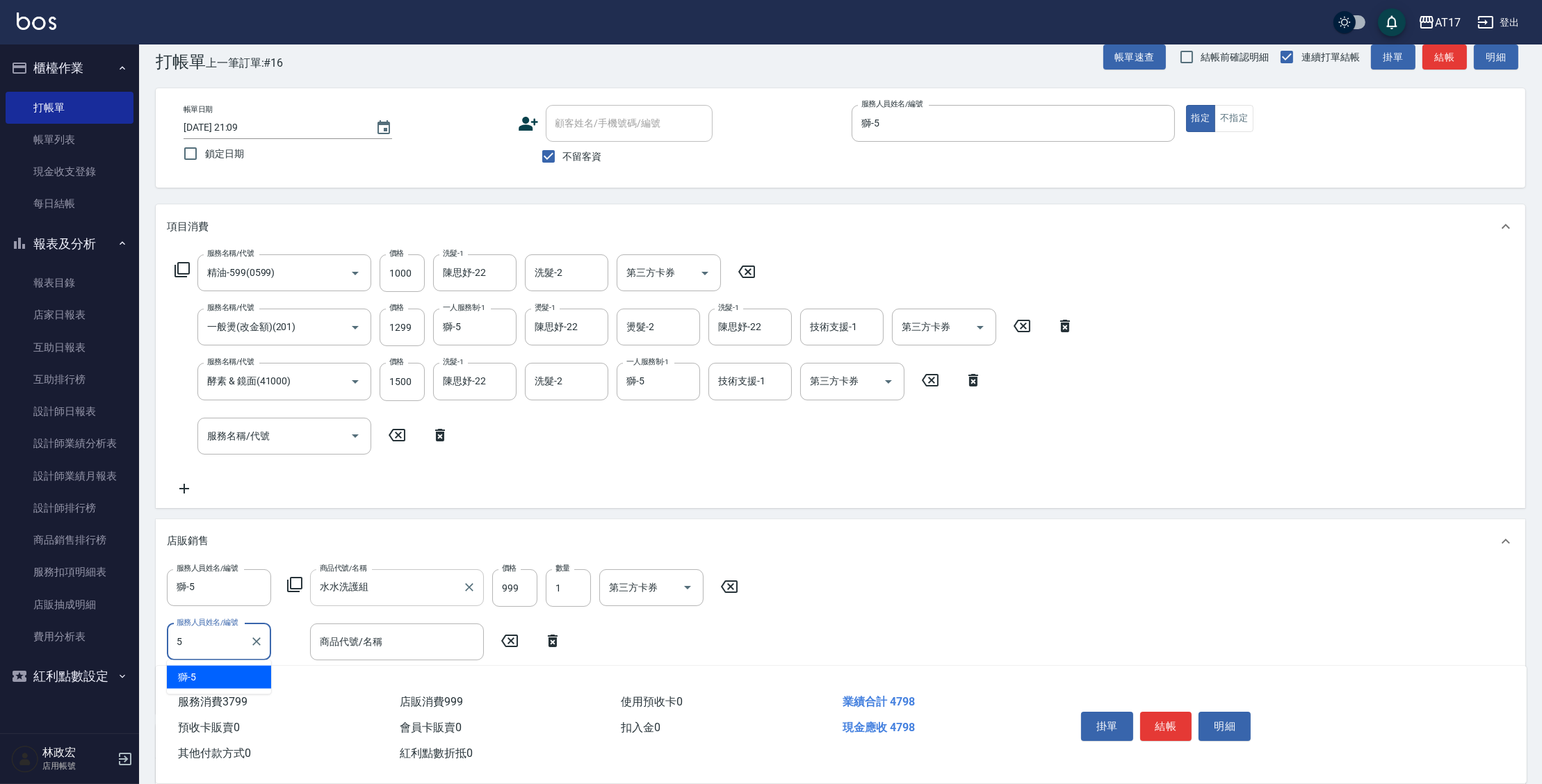
type input "獅-5"
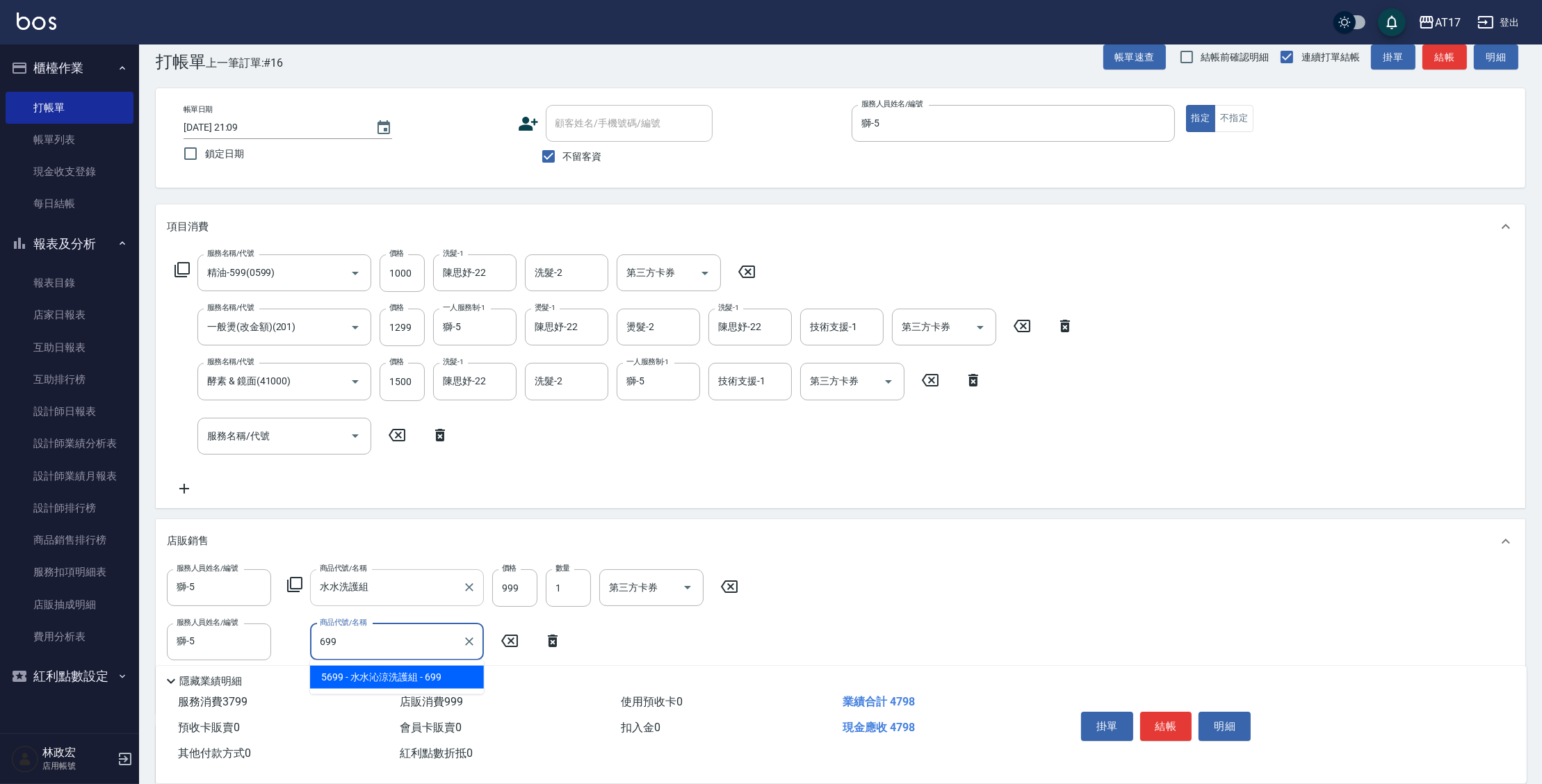
type input "[PERSON_NAME]涼洗護組"
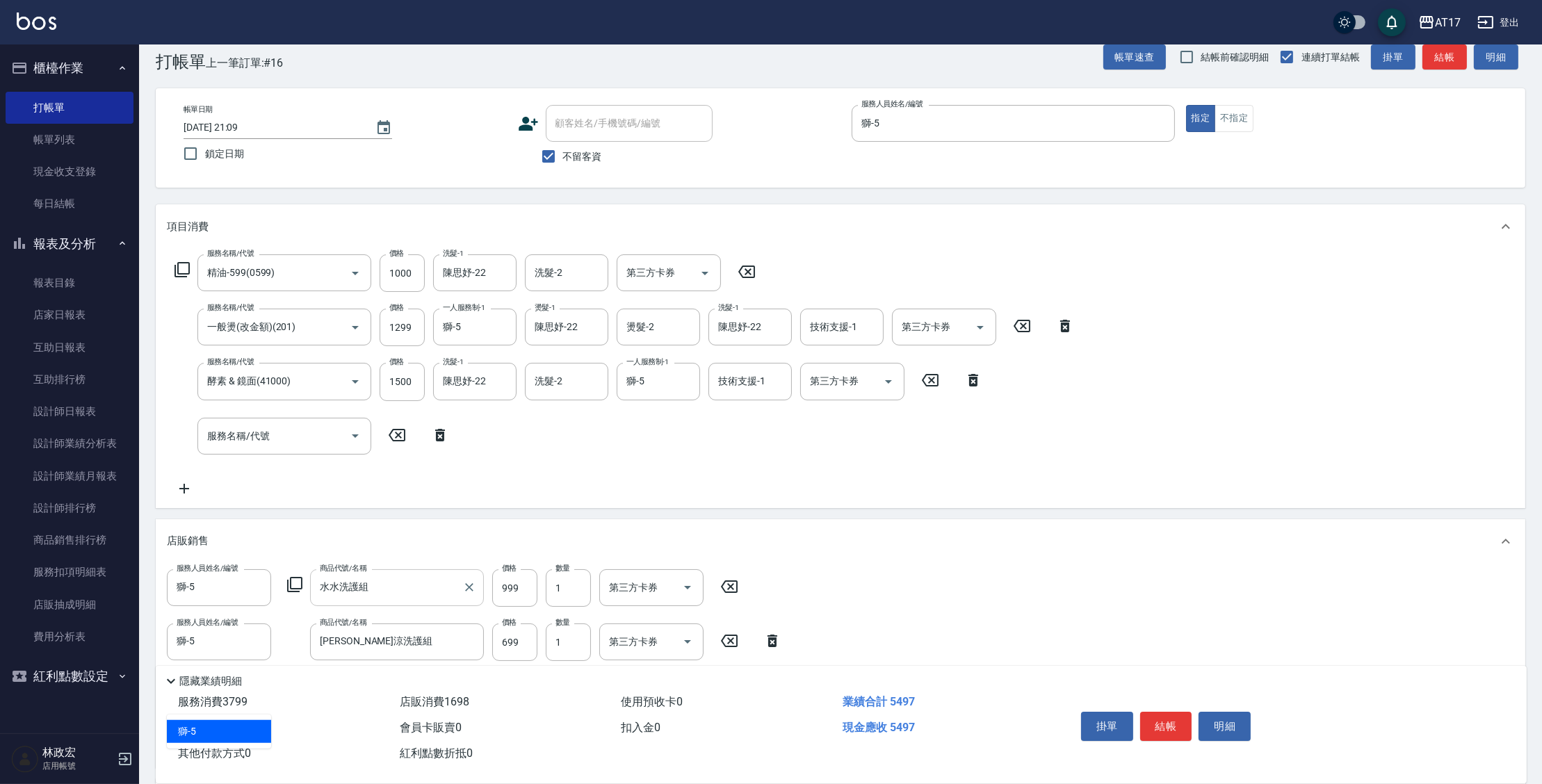
type input "獅-5"
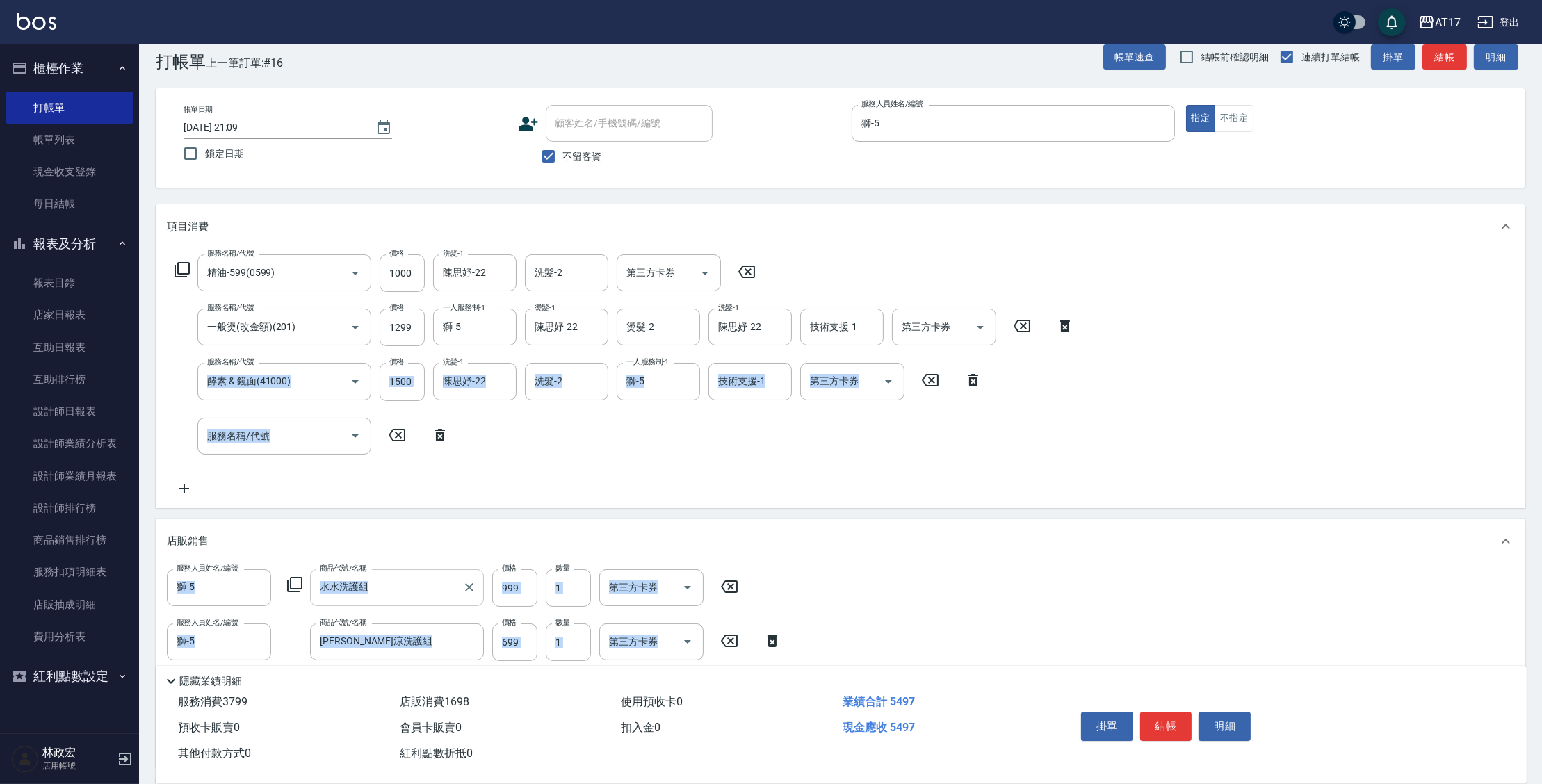
drag, startPoint x: 1541, startPoint y: 259, endPoint x: 1274, endPoint y: 841, distance: 640.3
click at [1274, 783] on html "AT17 登出 櫃檯作業 打帳單 帳單列表 現金收支登錄 每日結帳 報表及分析 報表目錄 店家日報表 互助日報表 互助排行榜 設計師日報表 設計師業績分析表 …" at bounding box center [771, 494] width 1542 height 1035
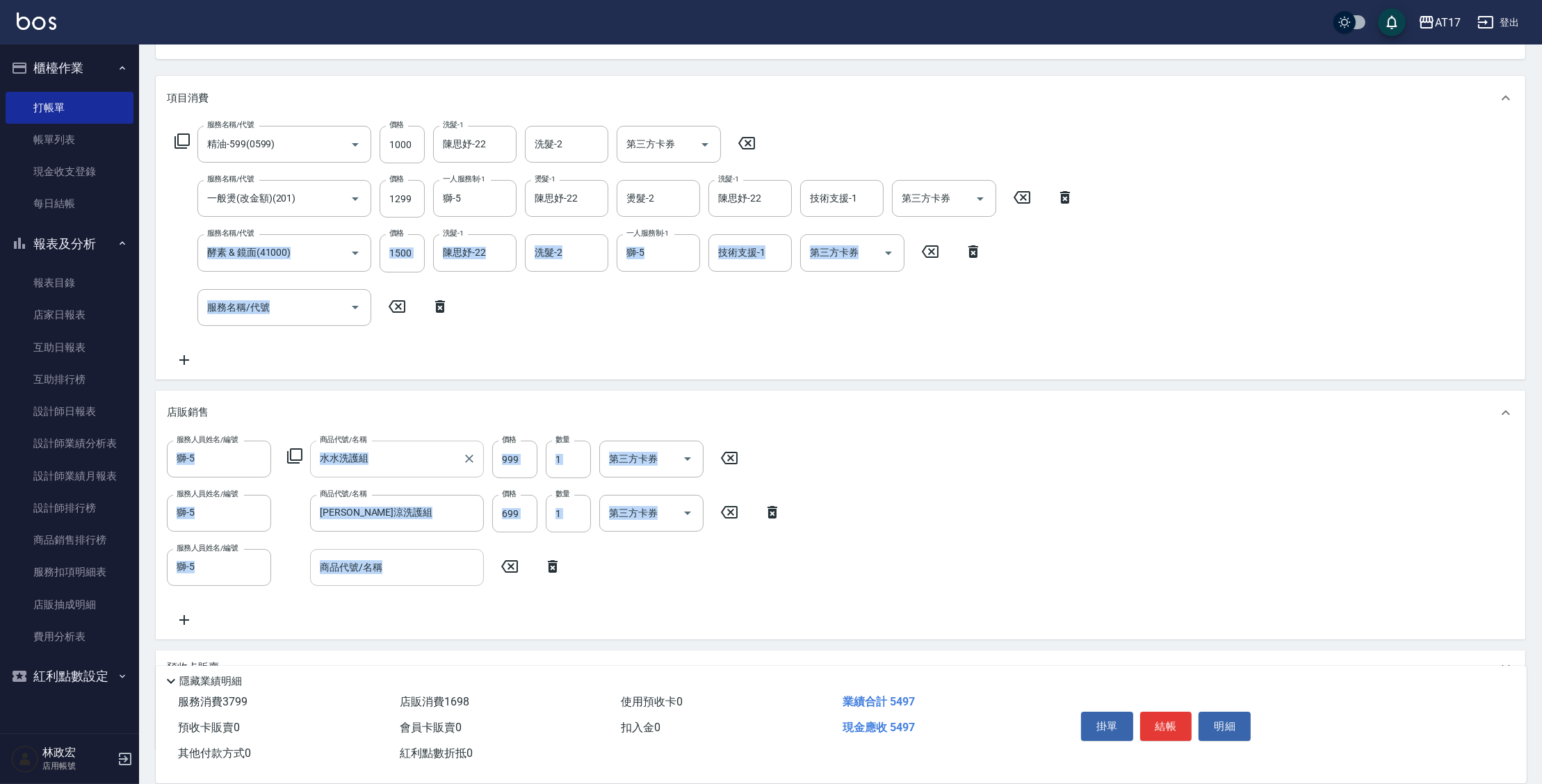
click at [418, 566] on input "商品代號/名稱" at bounding box center [397, 567] width 162 height 24
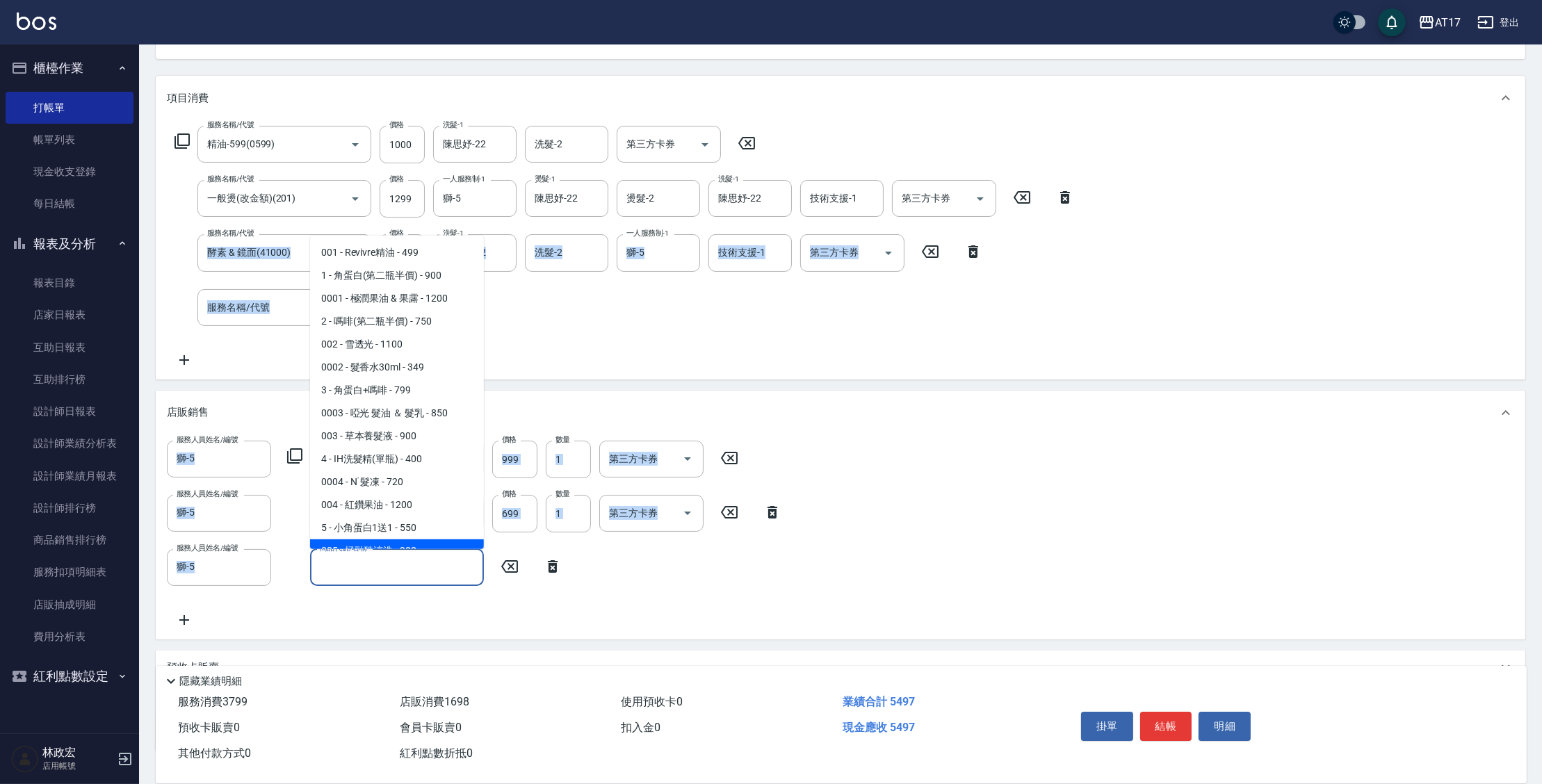
click at [414, 581] on div "商品代號/名稱" at bounding box center [397, 568] width 174 height 37
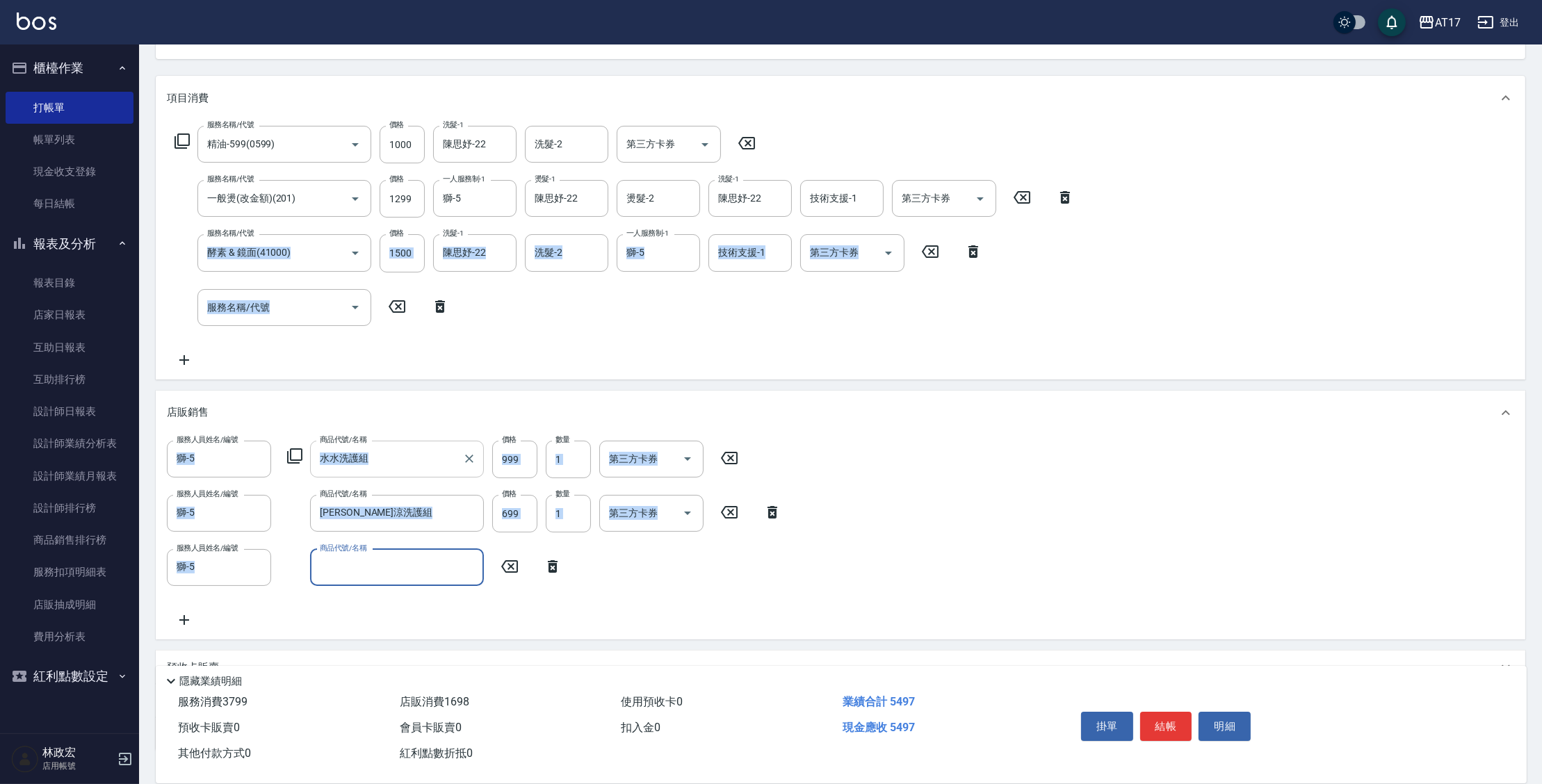
click at [414, 579] on div "商品代號/名稱" at bounding box center [397, 568] width 174 height 37
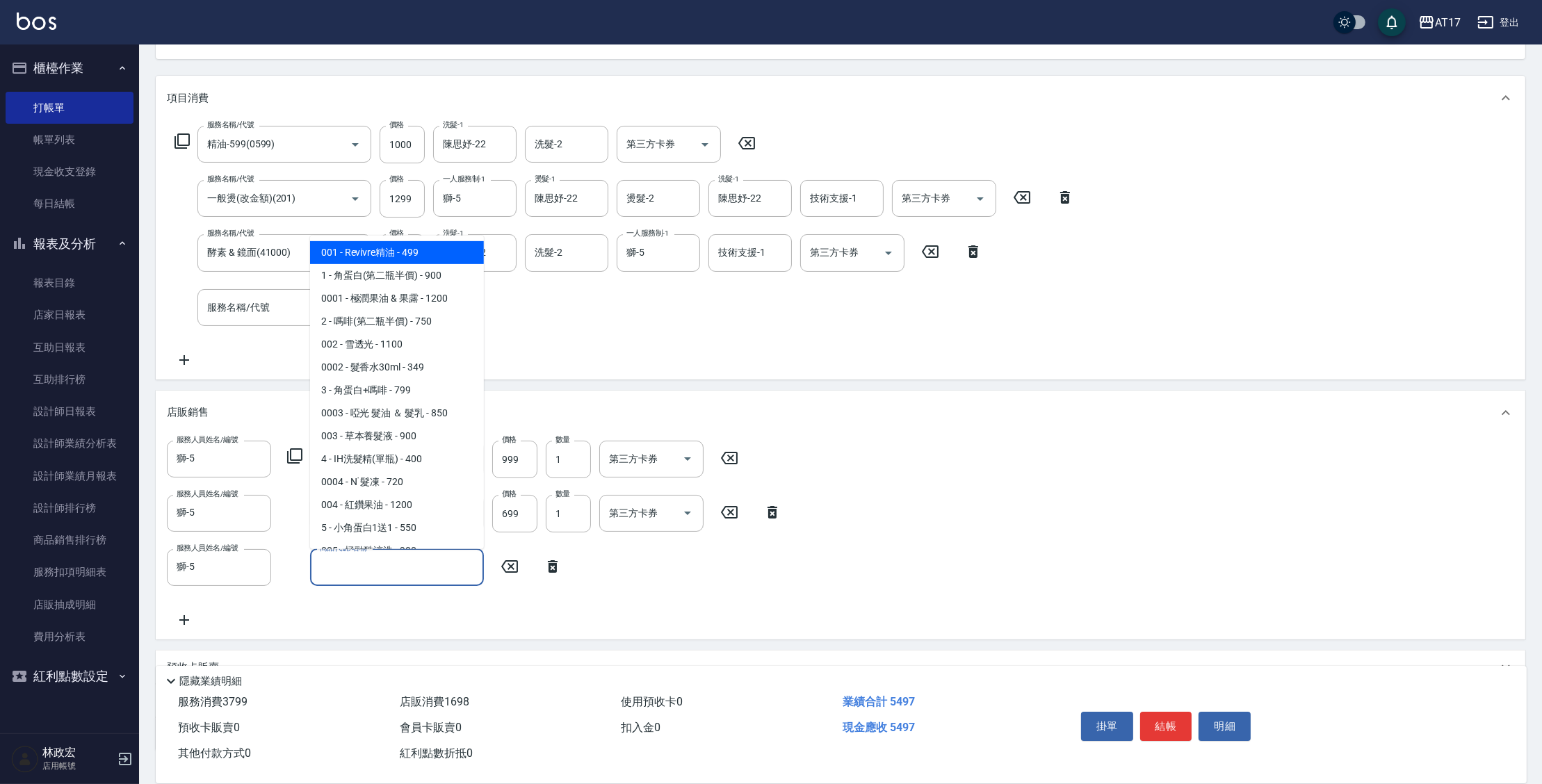
click at [868, 479] on div "服務人員姓名/編號 獅-5 服務人員姓名/編號 商品代號/名稱 水水洗護組 商品代號/名稱 價格 999 價格 數量 1 數量 第三方卡券 第三方卡券 服務人…" at bounding box center [840, 534] width 1347 height 188
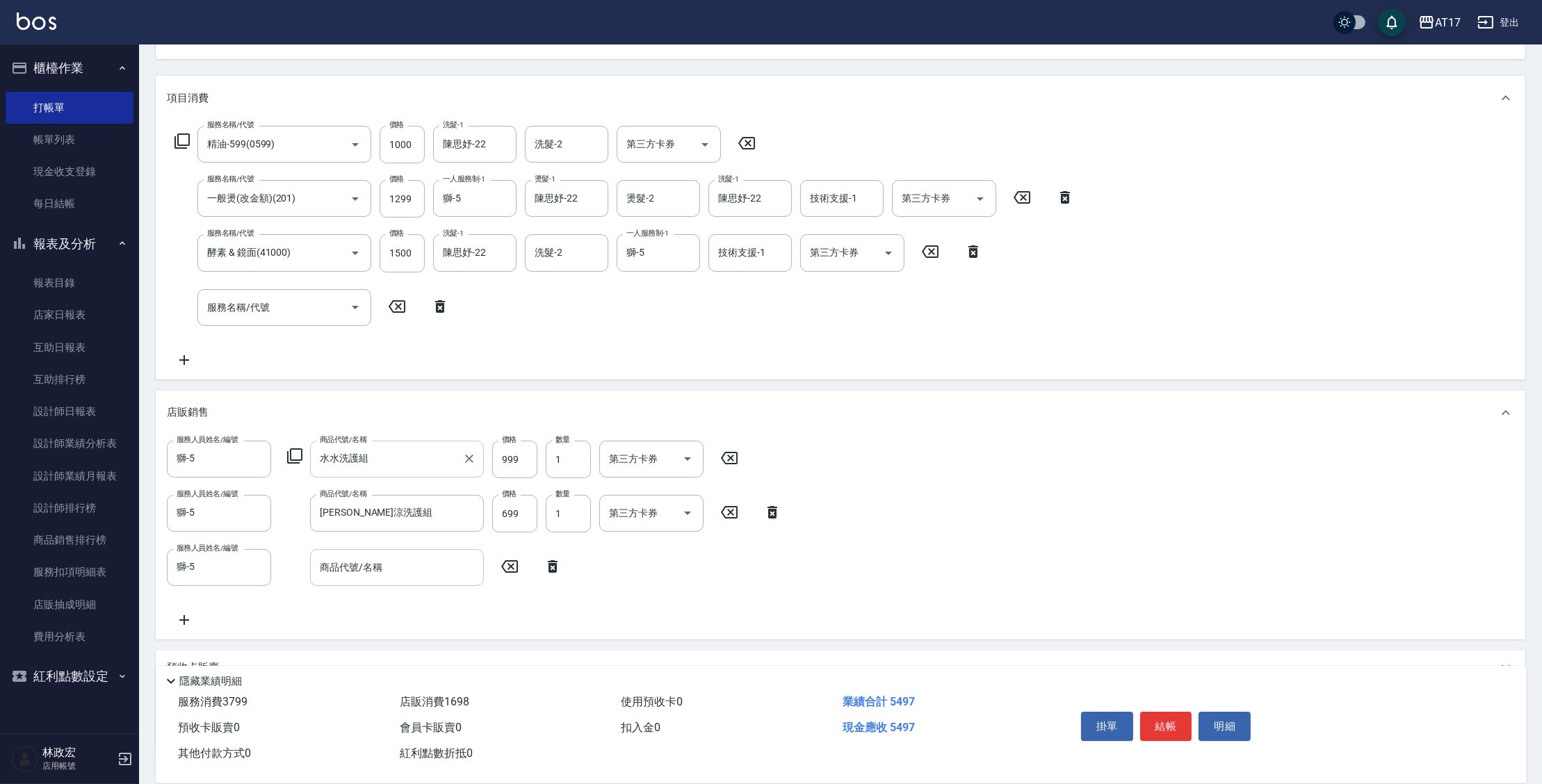
click at [456, 570] on input "商品代號/名稱" at bounding box center [397, 567] width 162 height 24
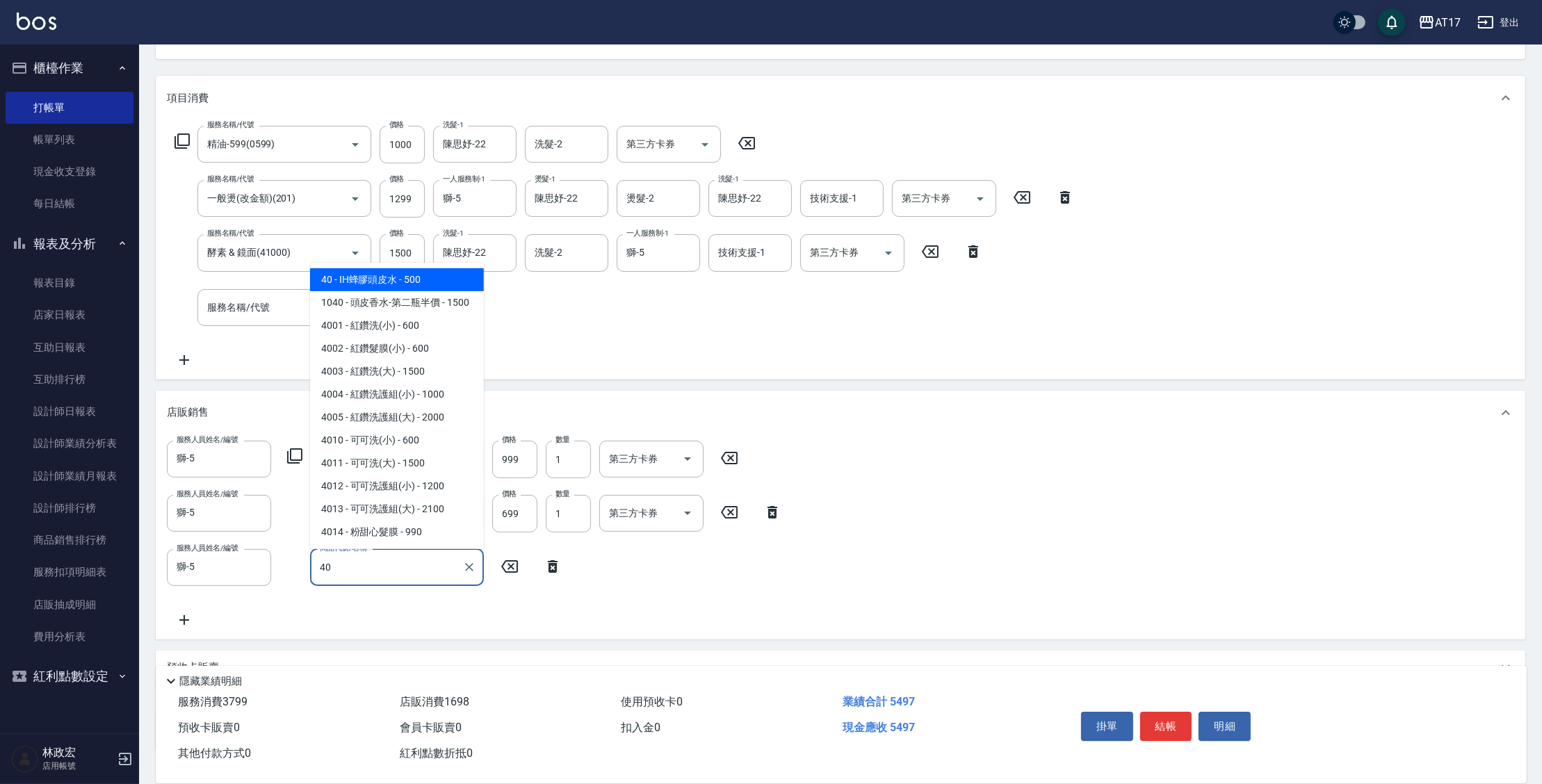
type input "IH蜂膠頭皮水"
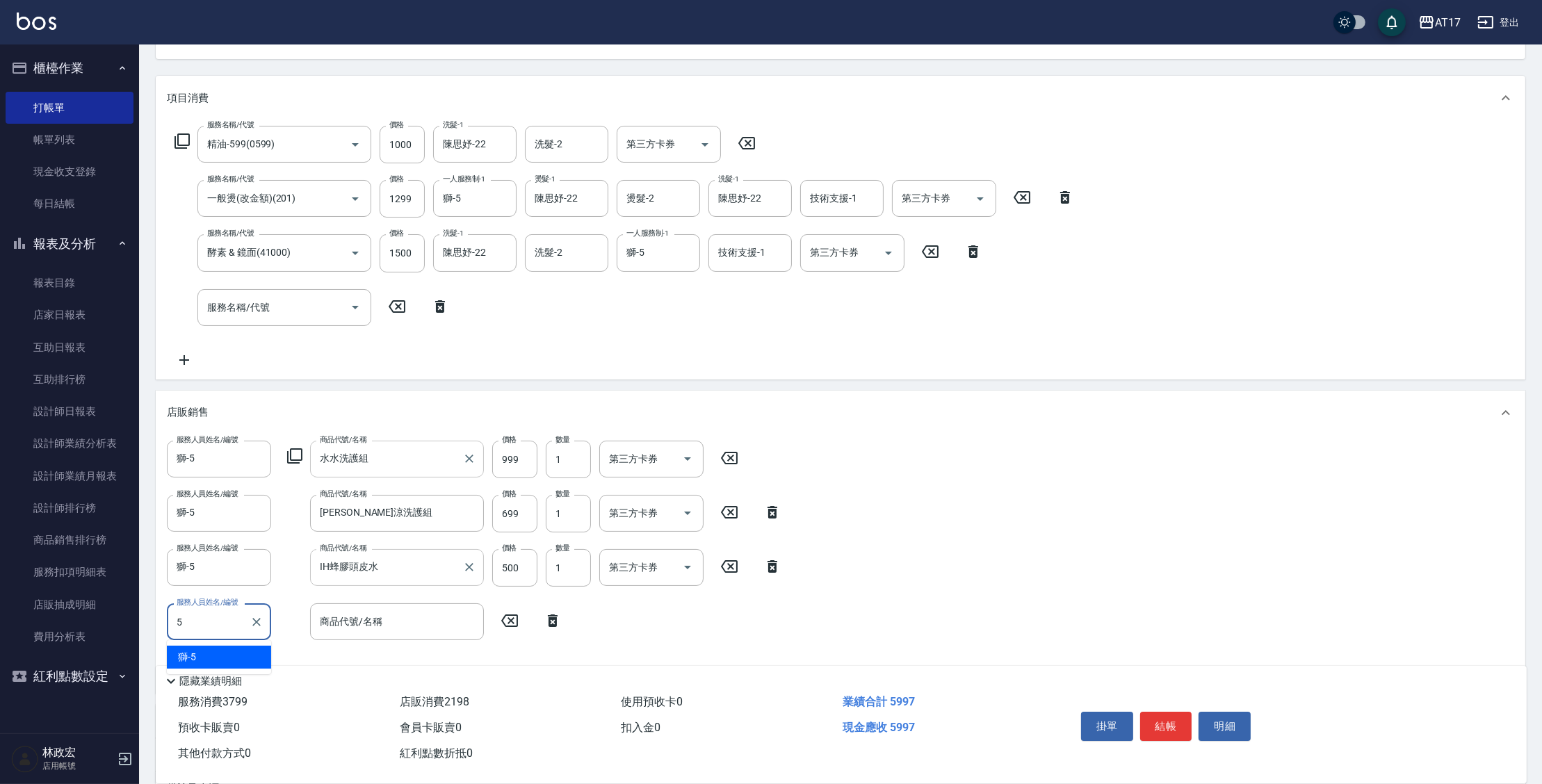
type input "獅-5"
type input "1"
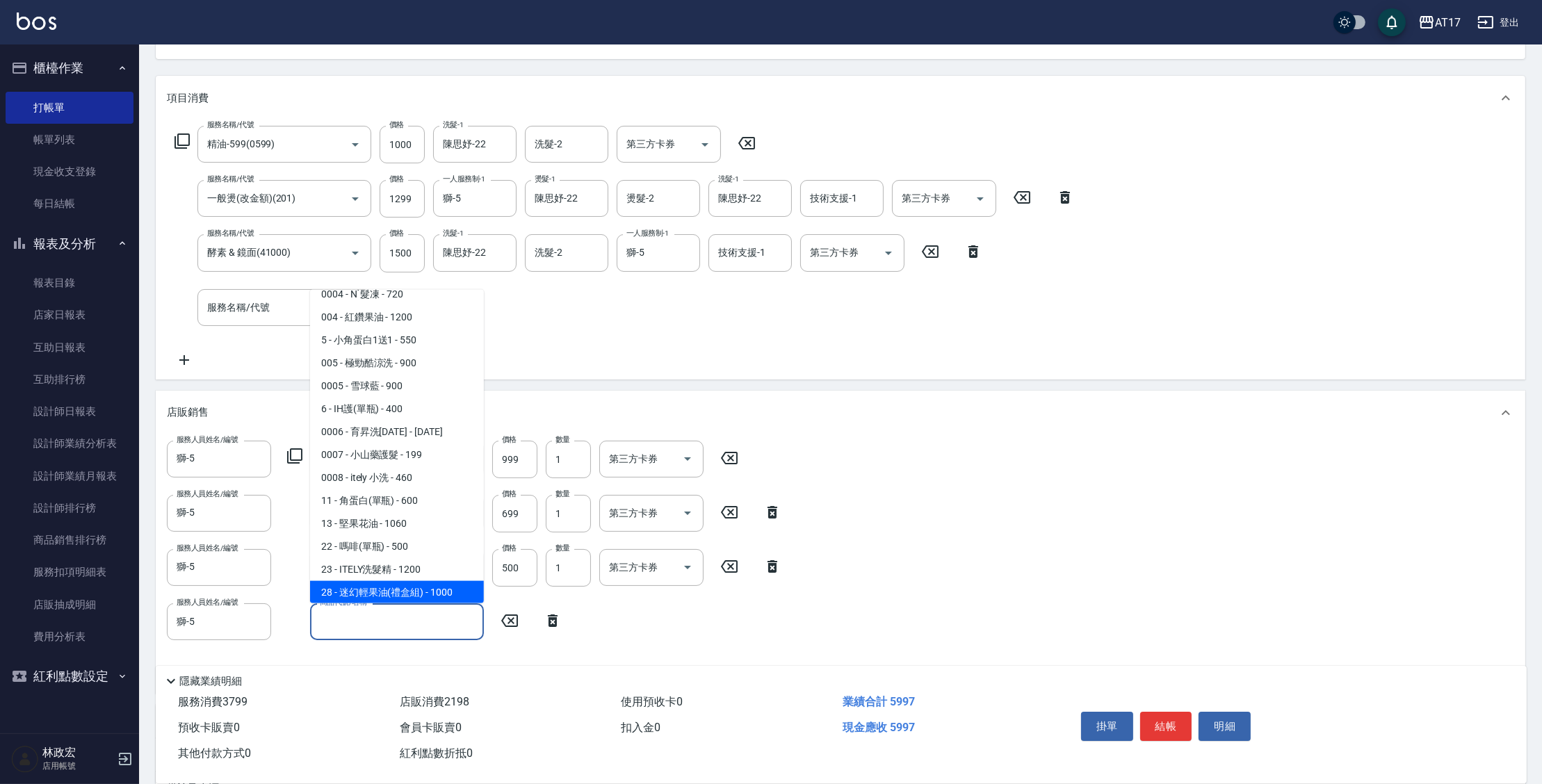
scroll to position [279, 0]
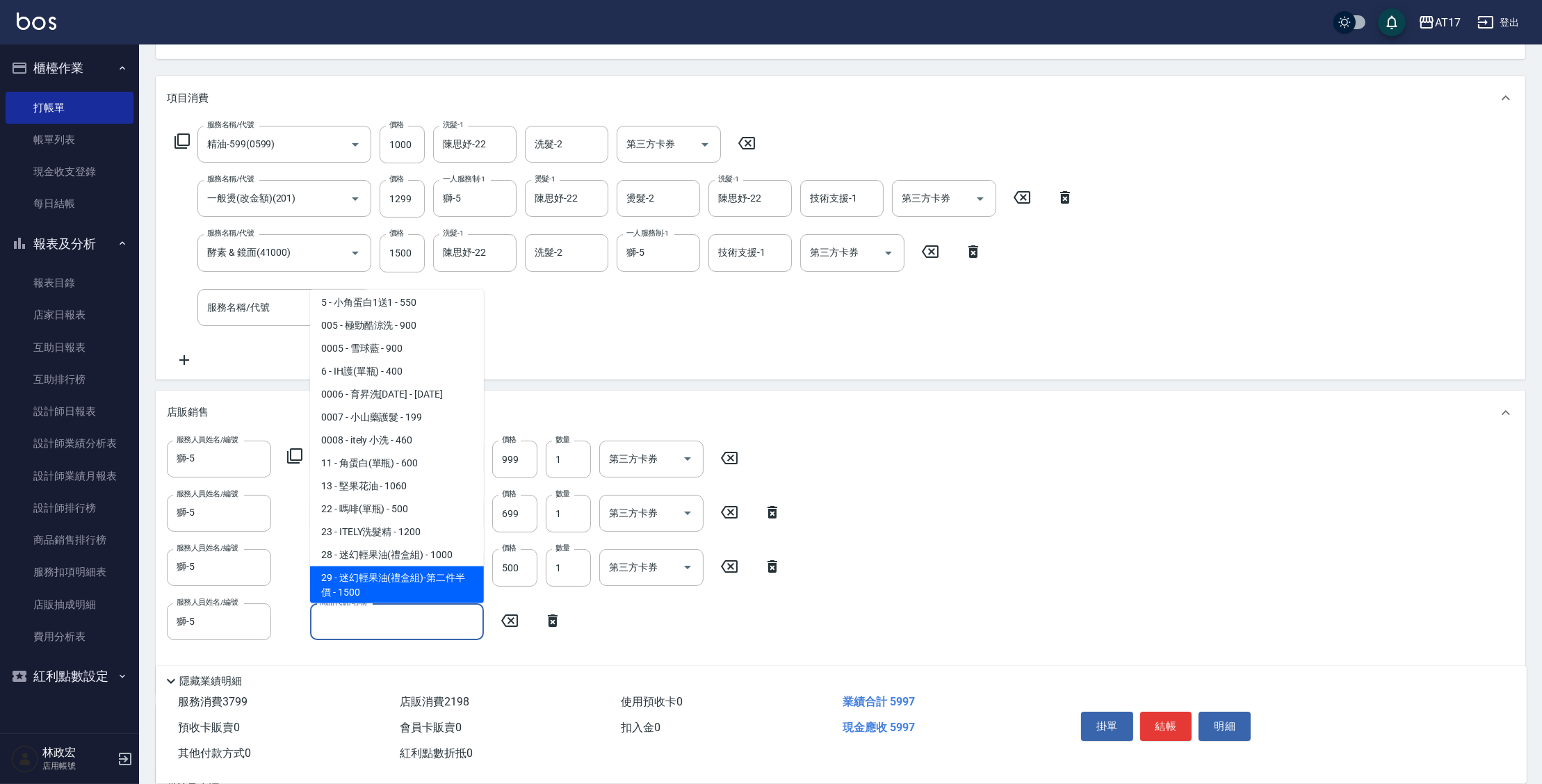
type input "迷幻輕果油(禮盒組)-第二件半價"
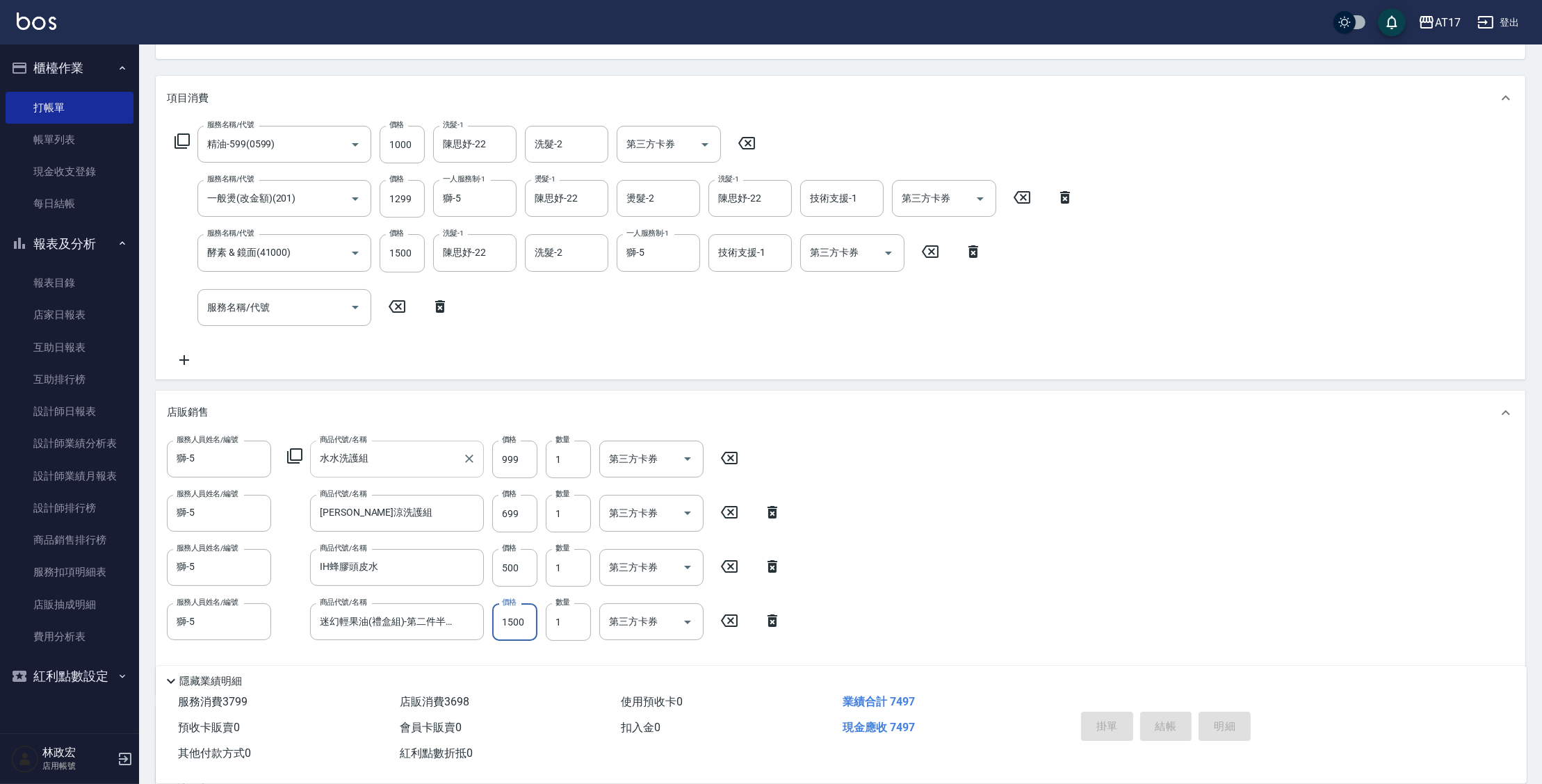
type input "2025/09/18 21:10"
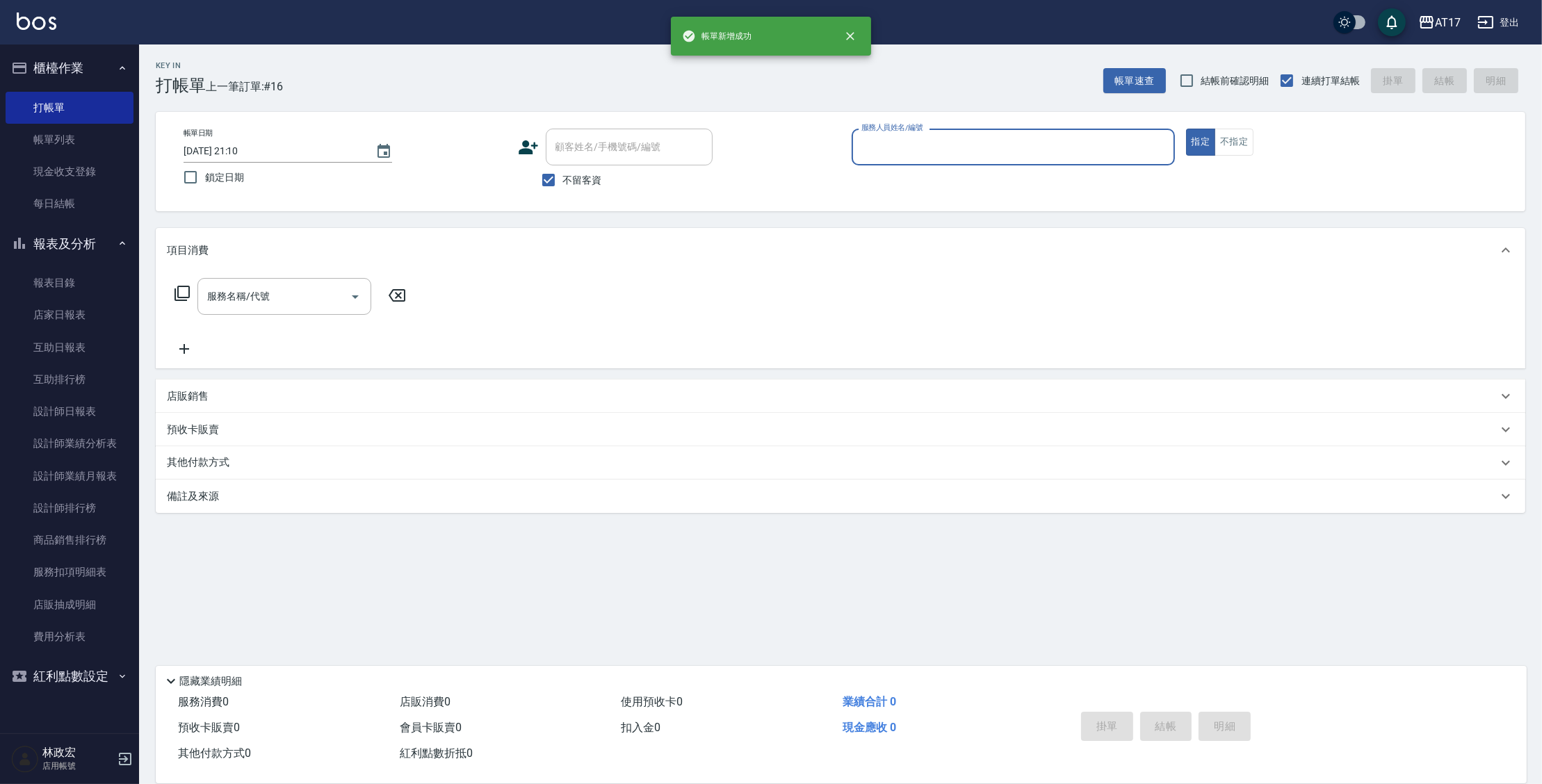
scroll to position [0, 0]
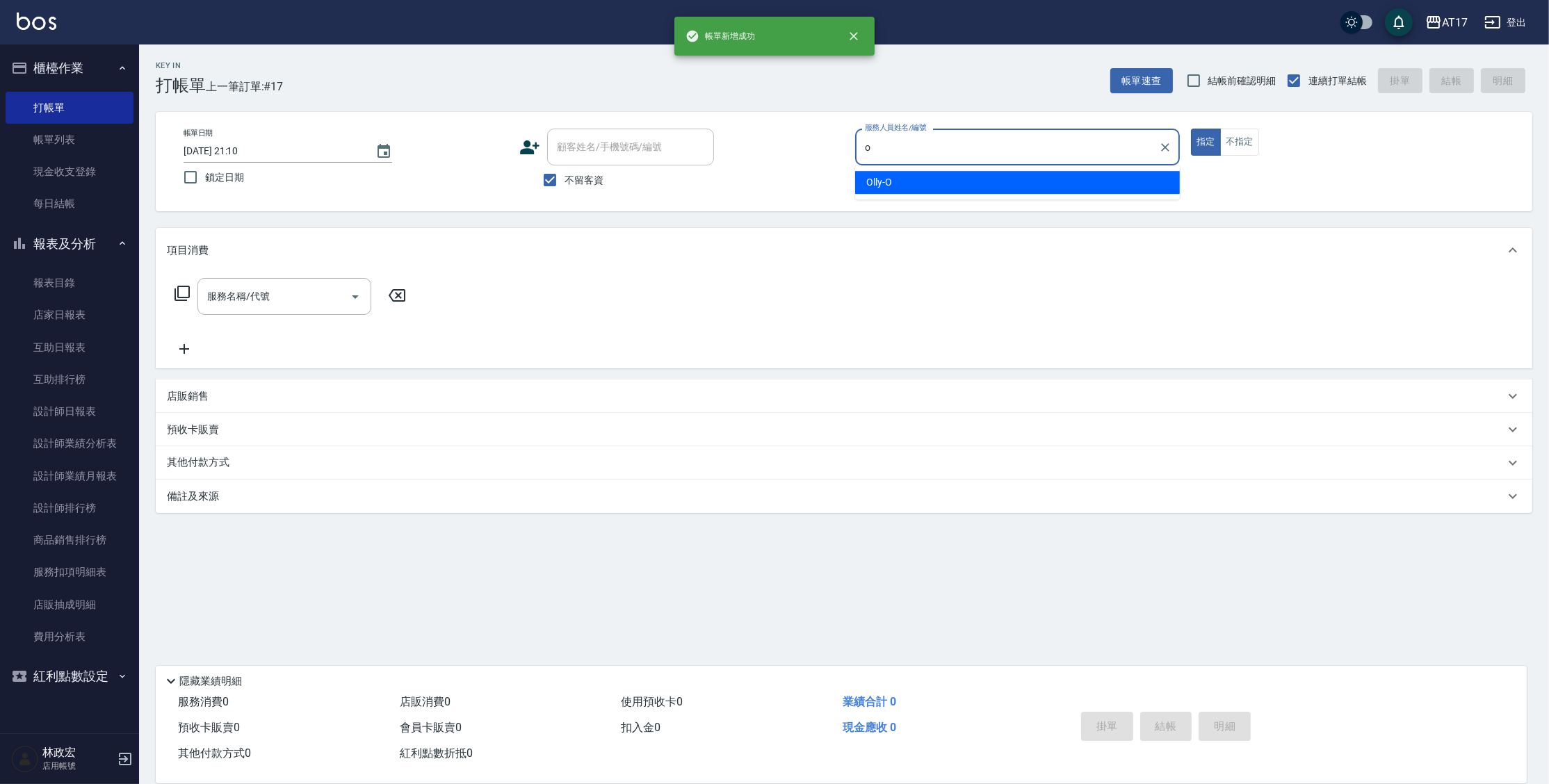
type input "Olly-O"
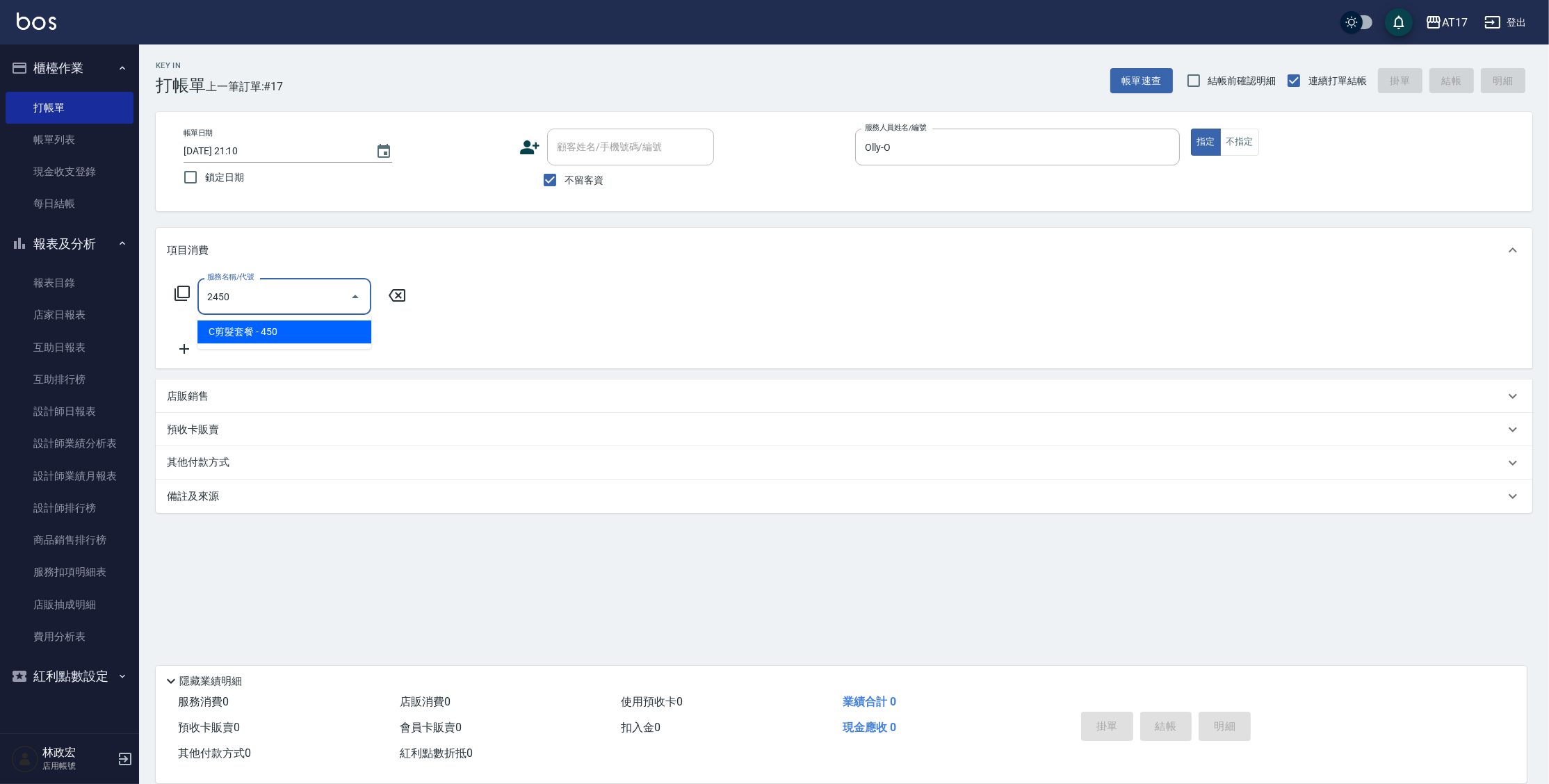
type input "C剪髮套餐(2450)"
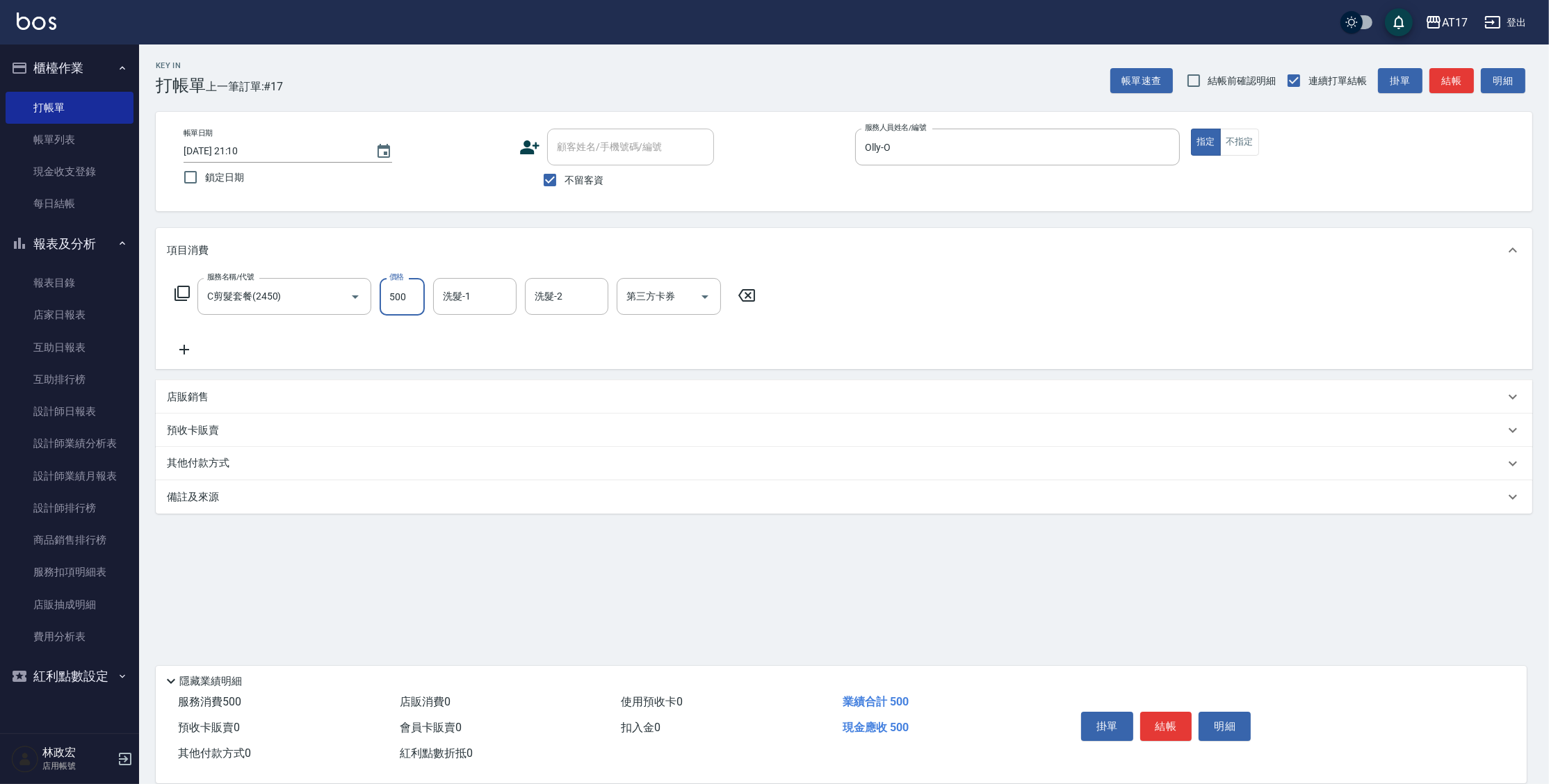
type input "500"
type input "淳-25"
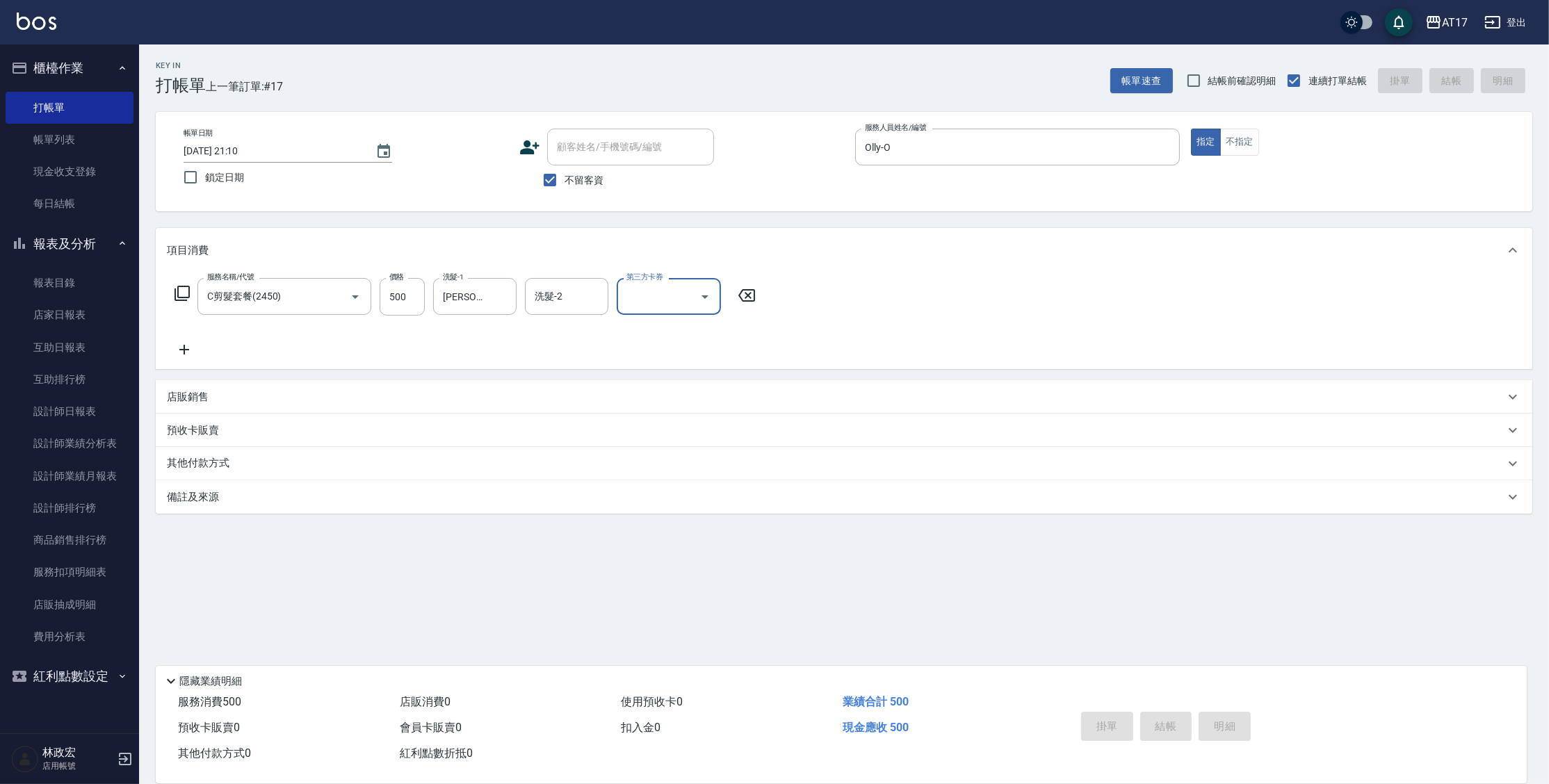
type input "2025/09/18 21:11"
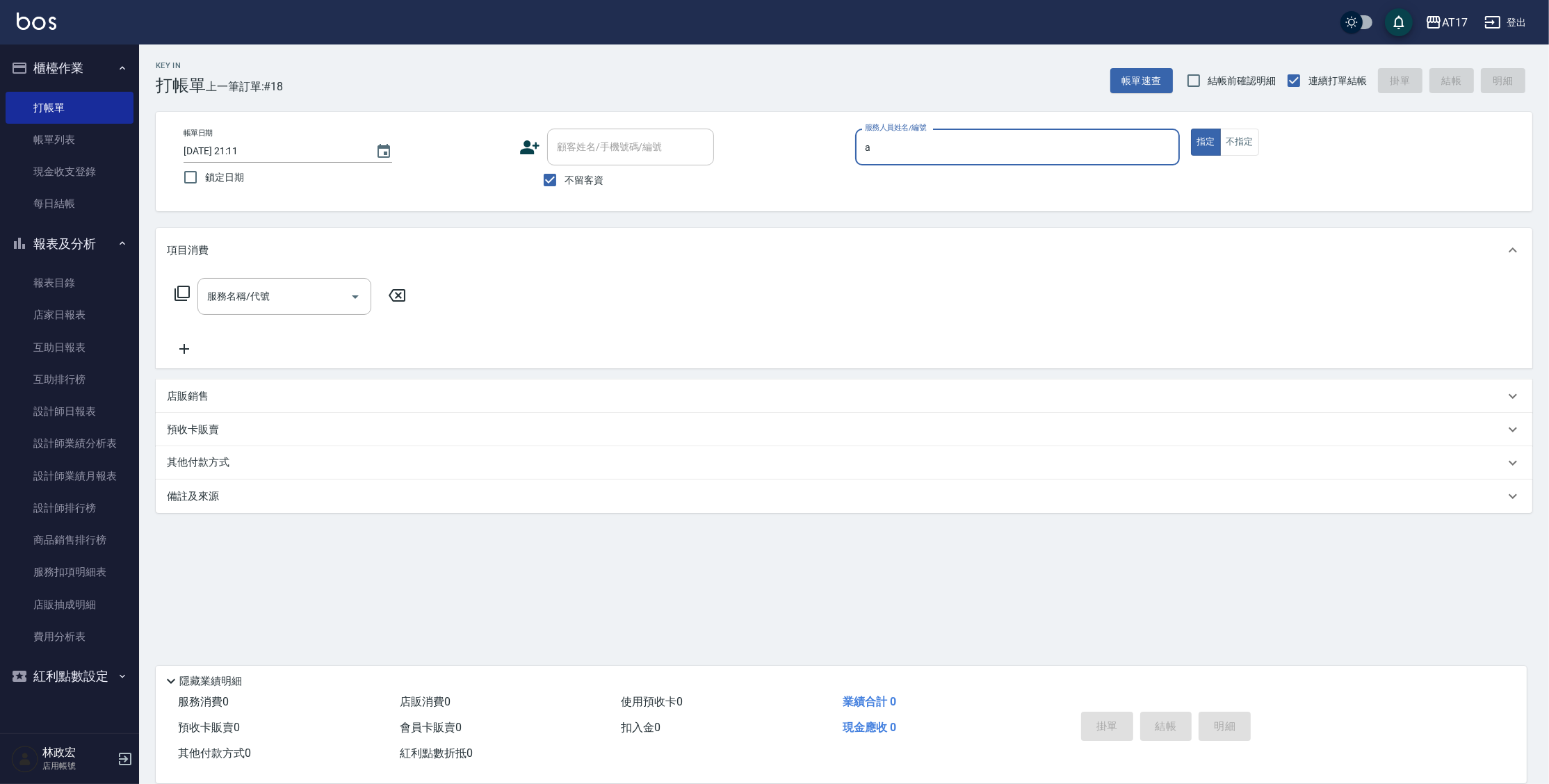
type input "Allie-A"
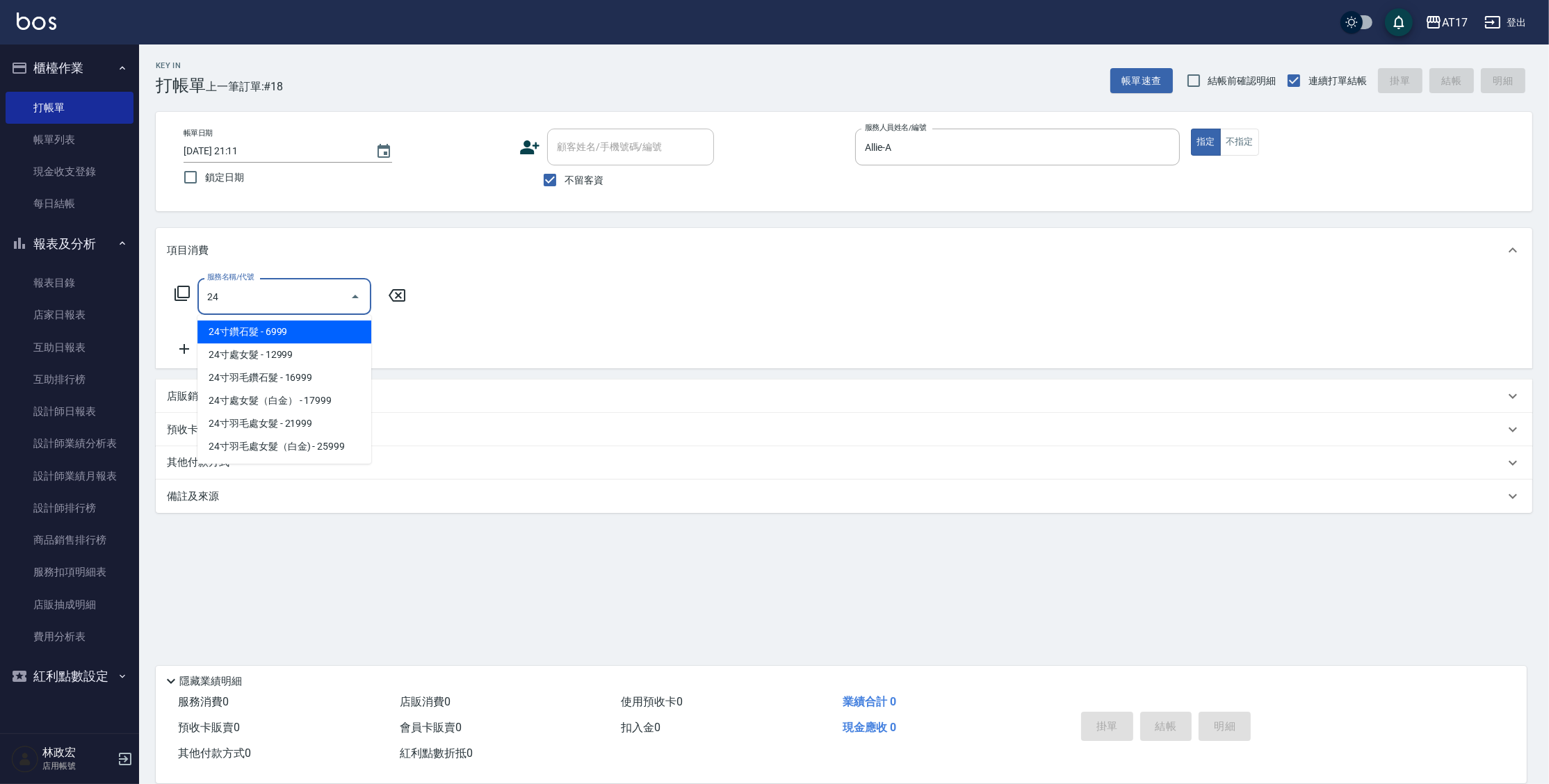
type input "2"
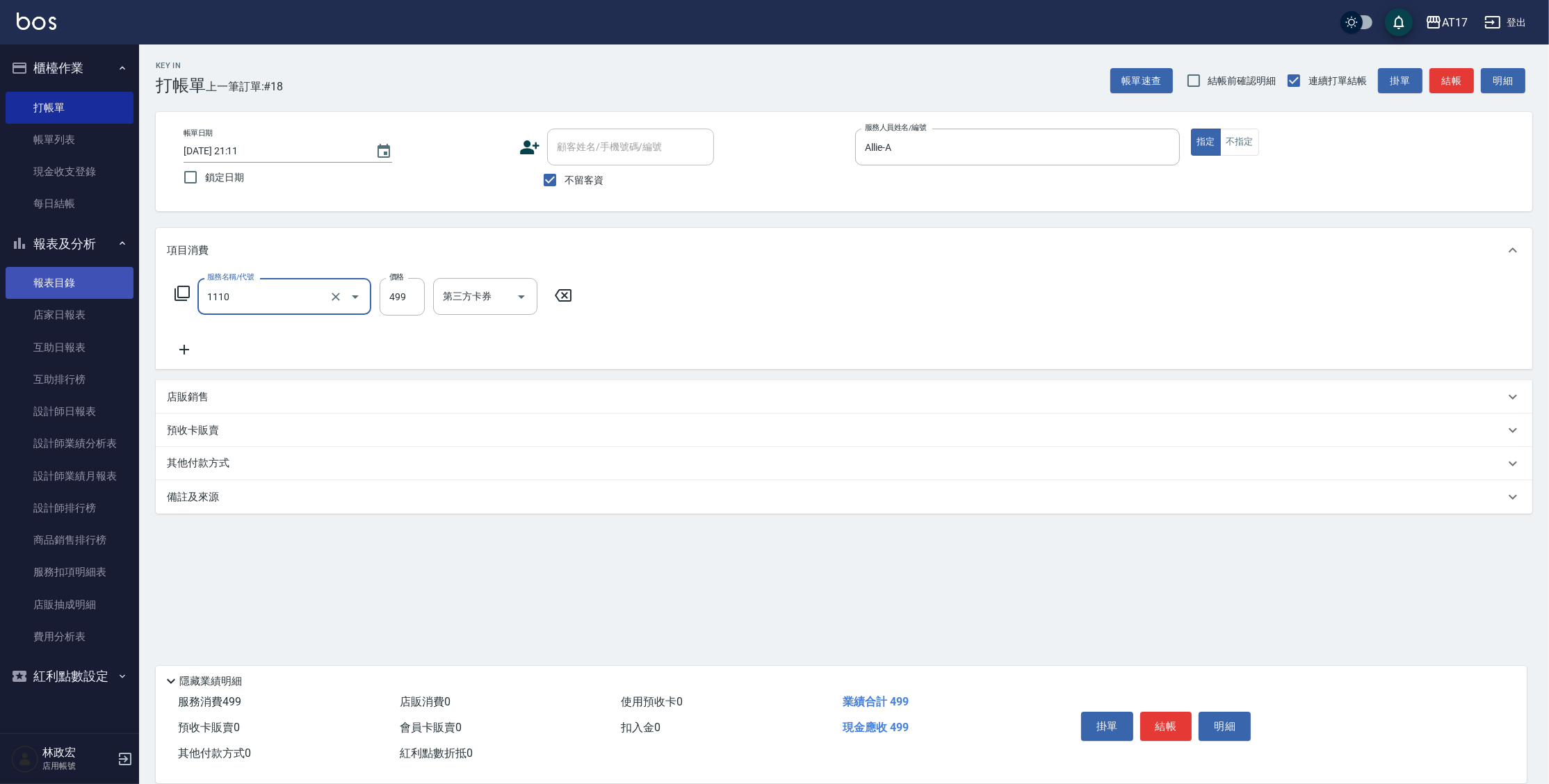
type input "接髮洗(1110)"
type input "500"
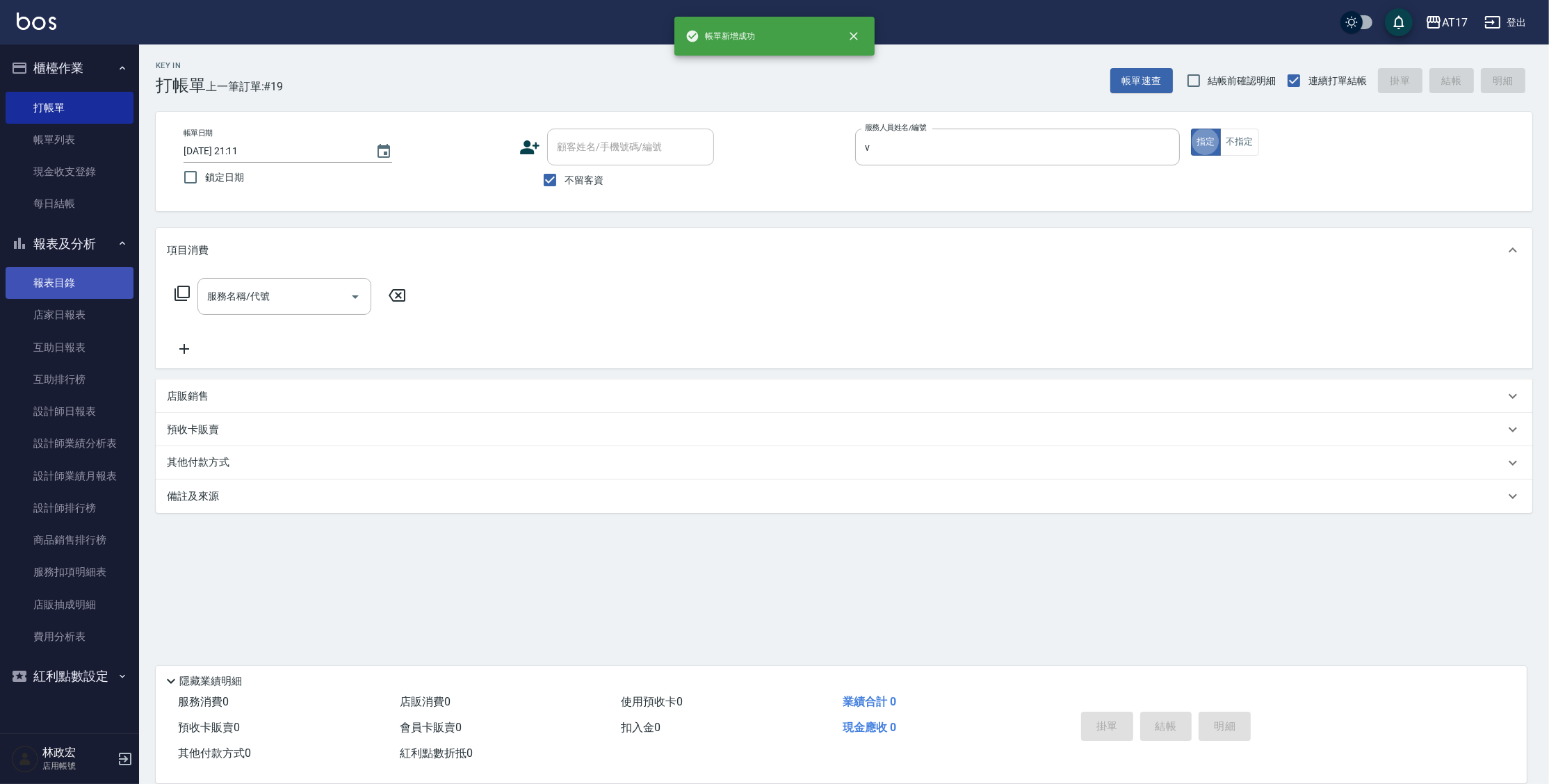
type input "Kai Kai-v"
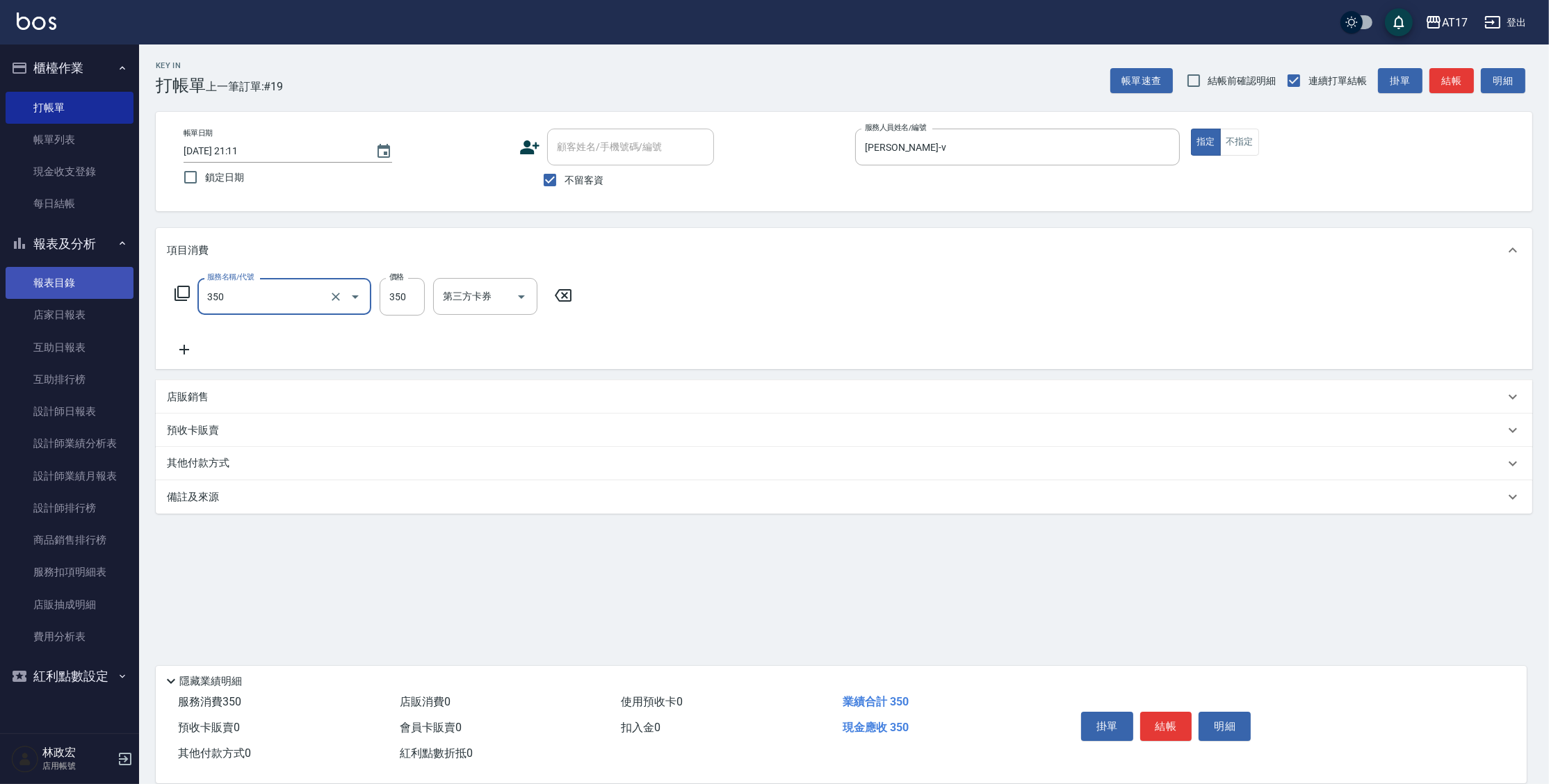
type input "350洗髮(350)"
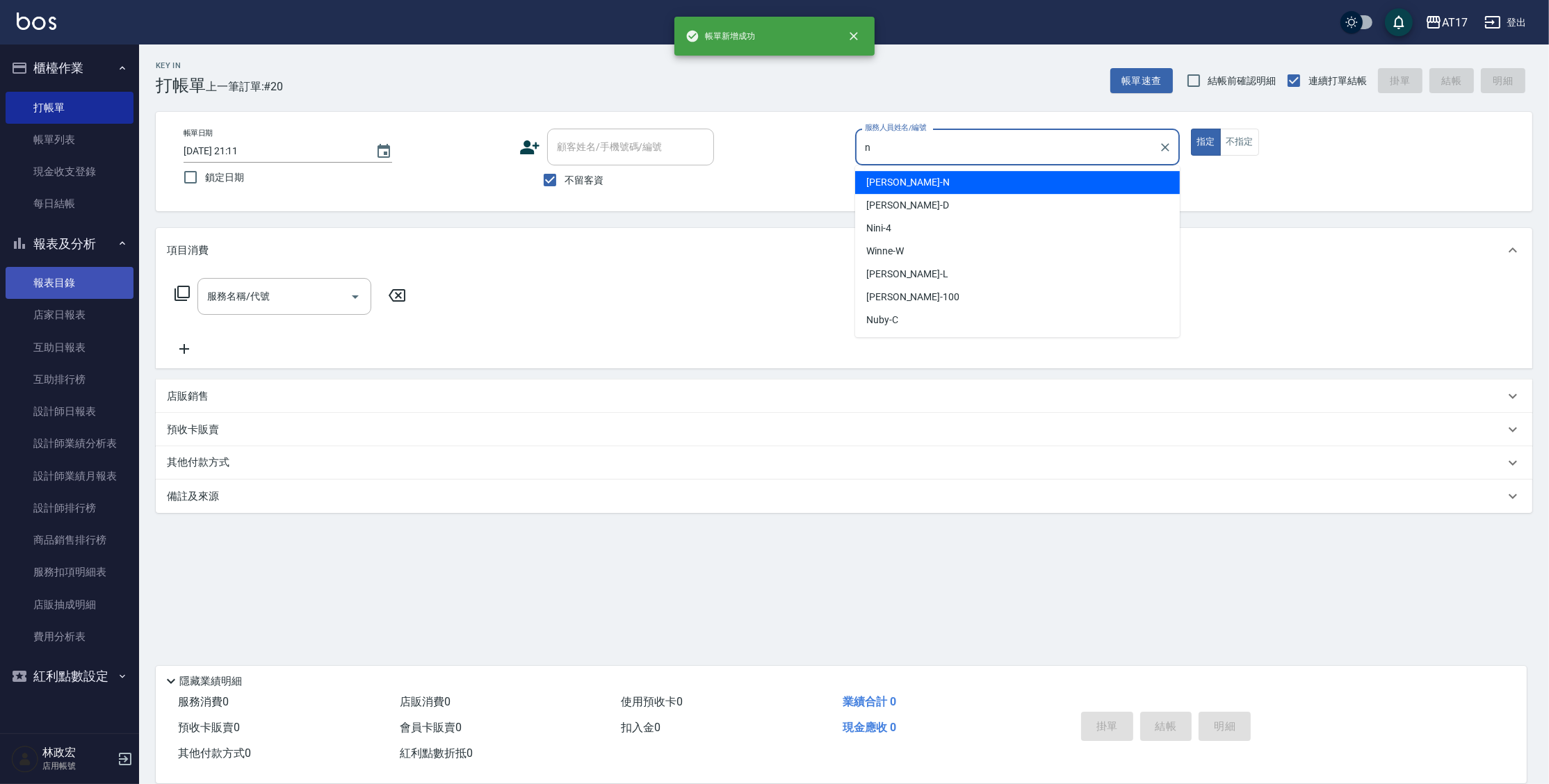
type input "Nina-N"
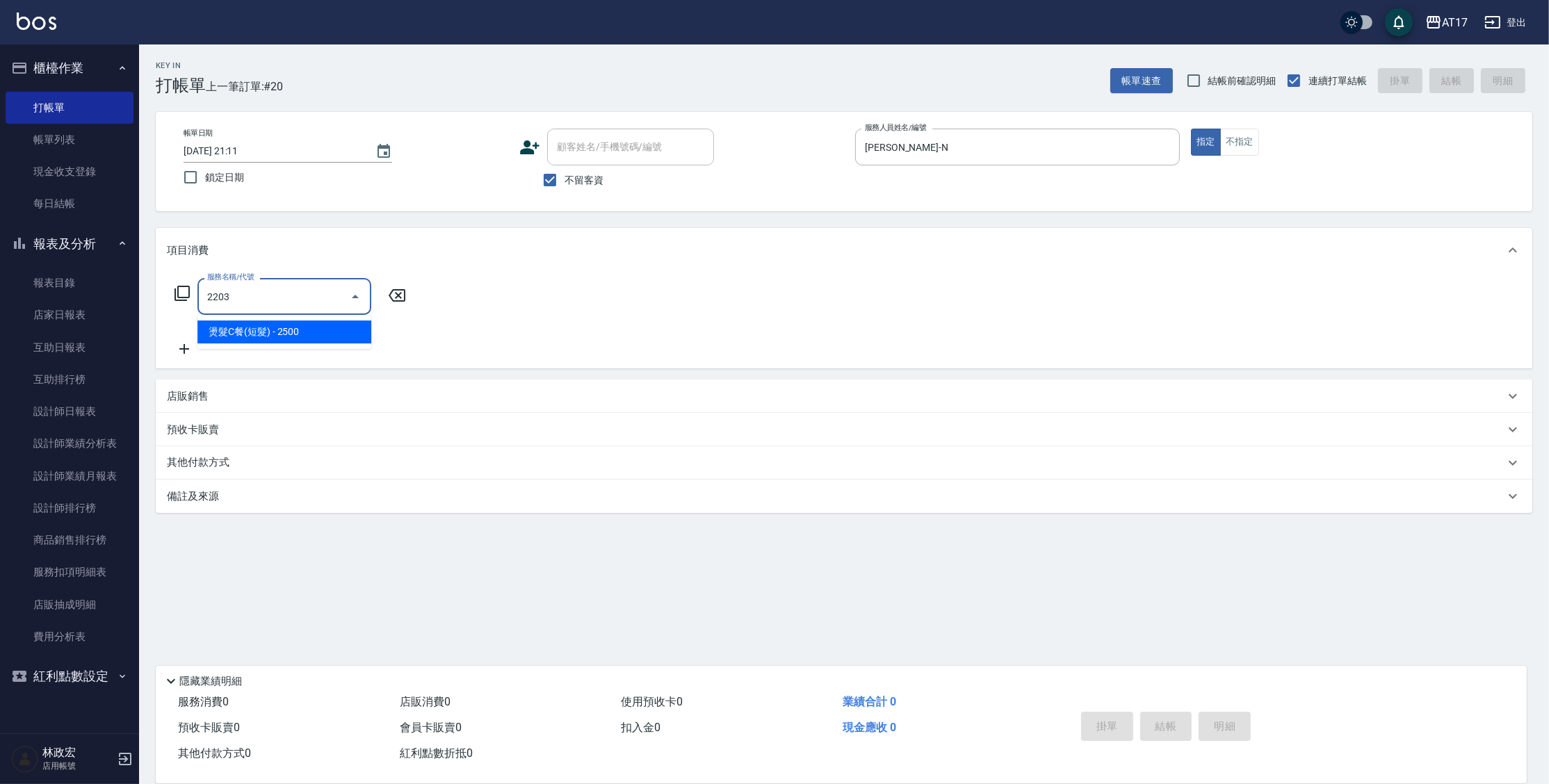
type input "燙髮C餐(短髮)(2203)"
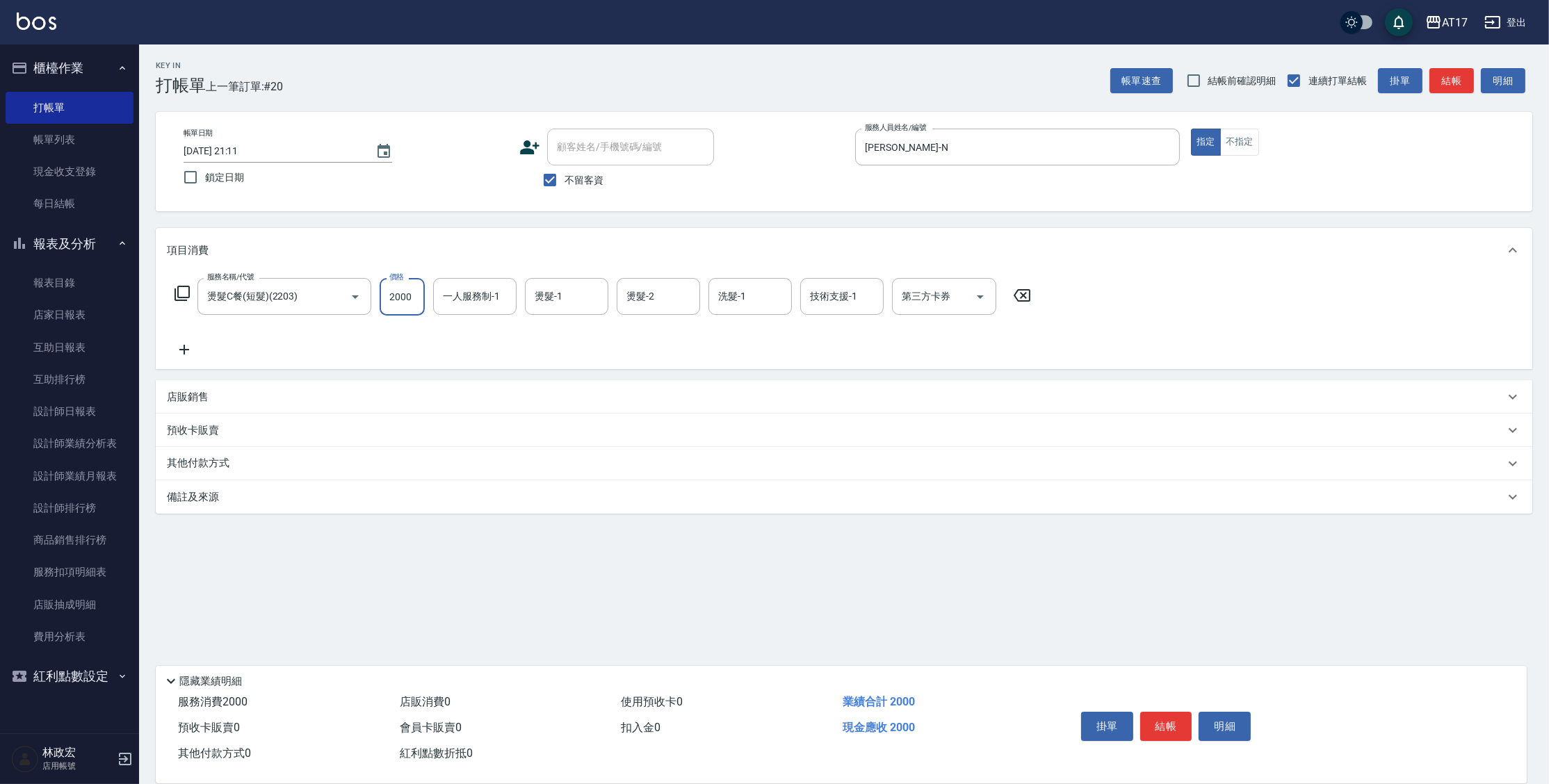
type input "2000"
type input "b"
type input "n]"
click at [482, 294] on input "一人服務制-1" at bounding box center [475, 296] width 71 height 24
type input "Nina-N"
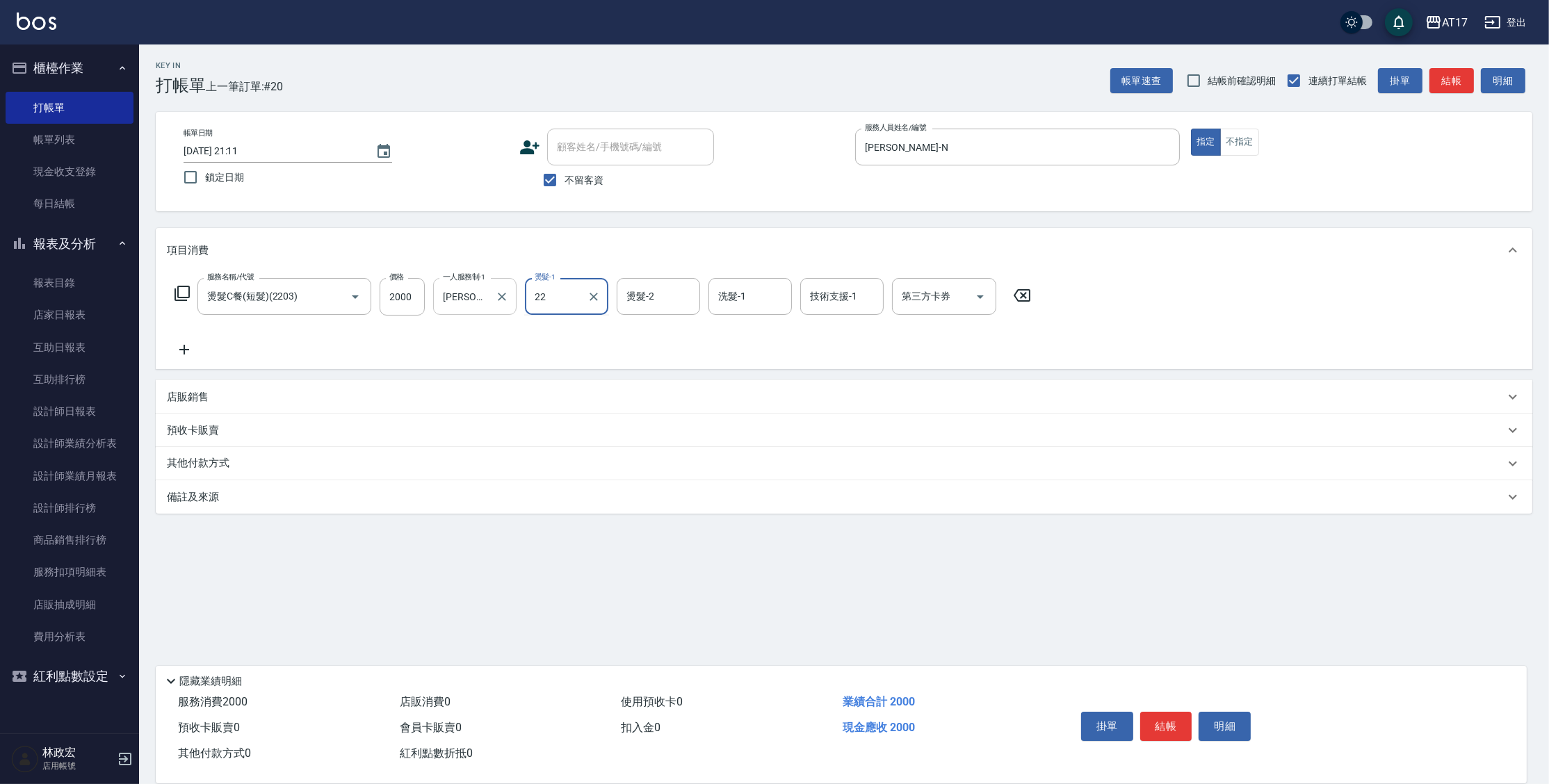
type input "陳思妤-22"
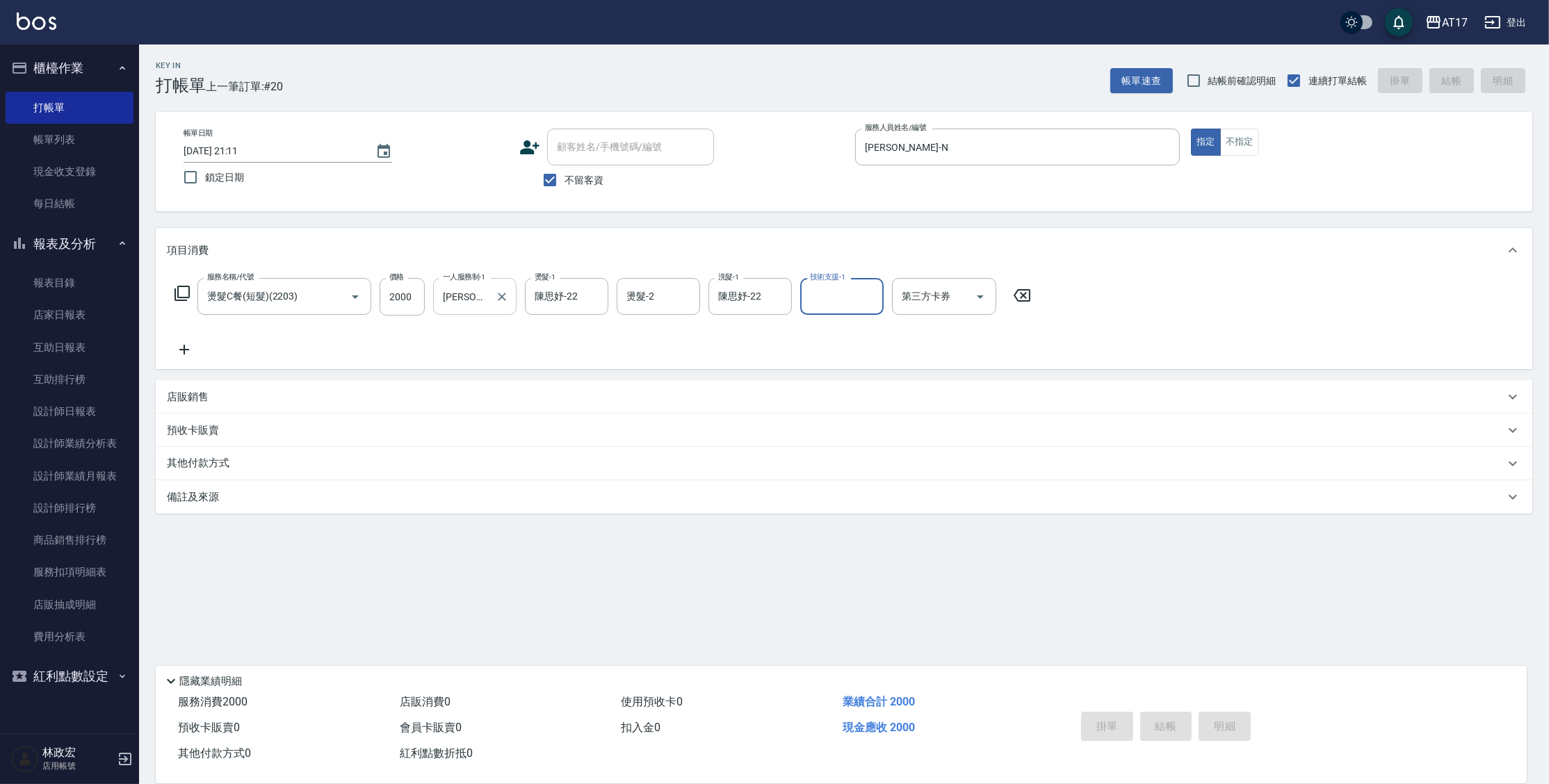
type input "2025/09/18 21:12"
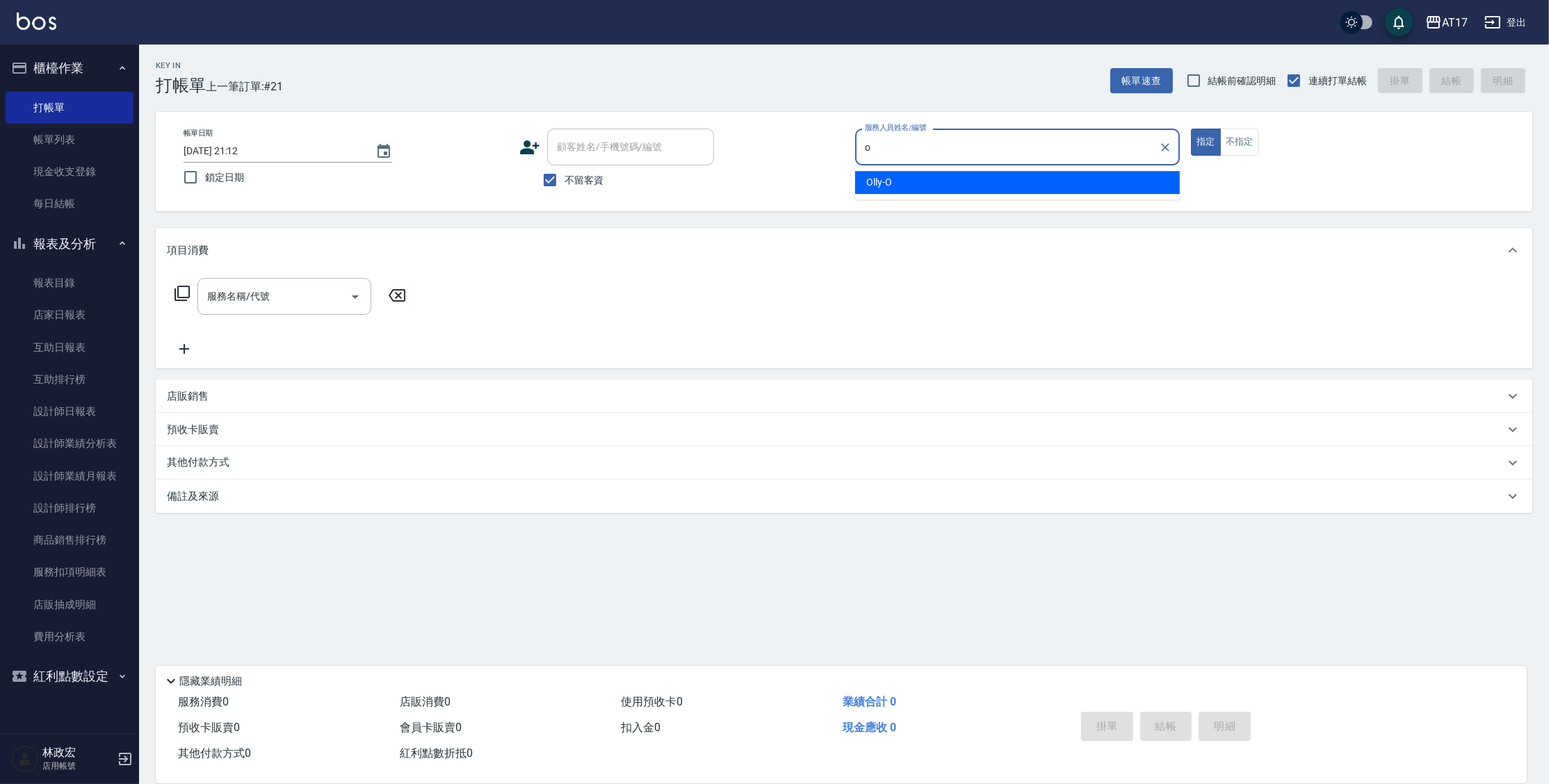
type input "Olly-O"
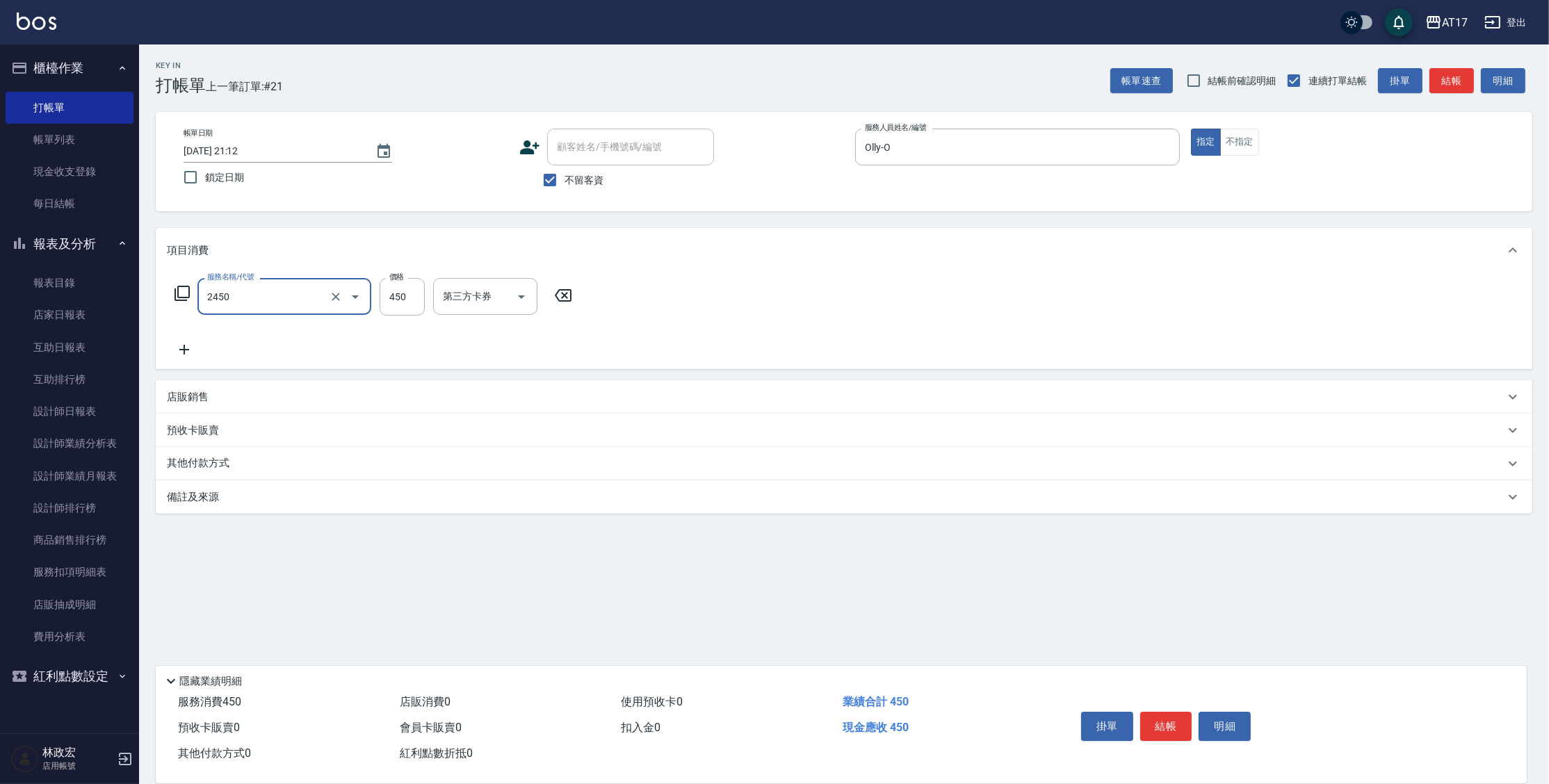
type input "C剪髮套餐(2450)"
type input "300"
type input "淳-25"
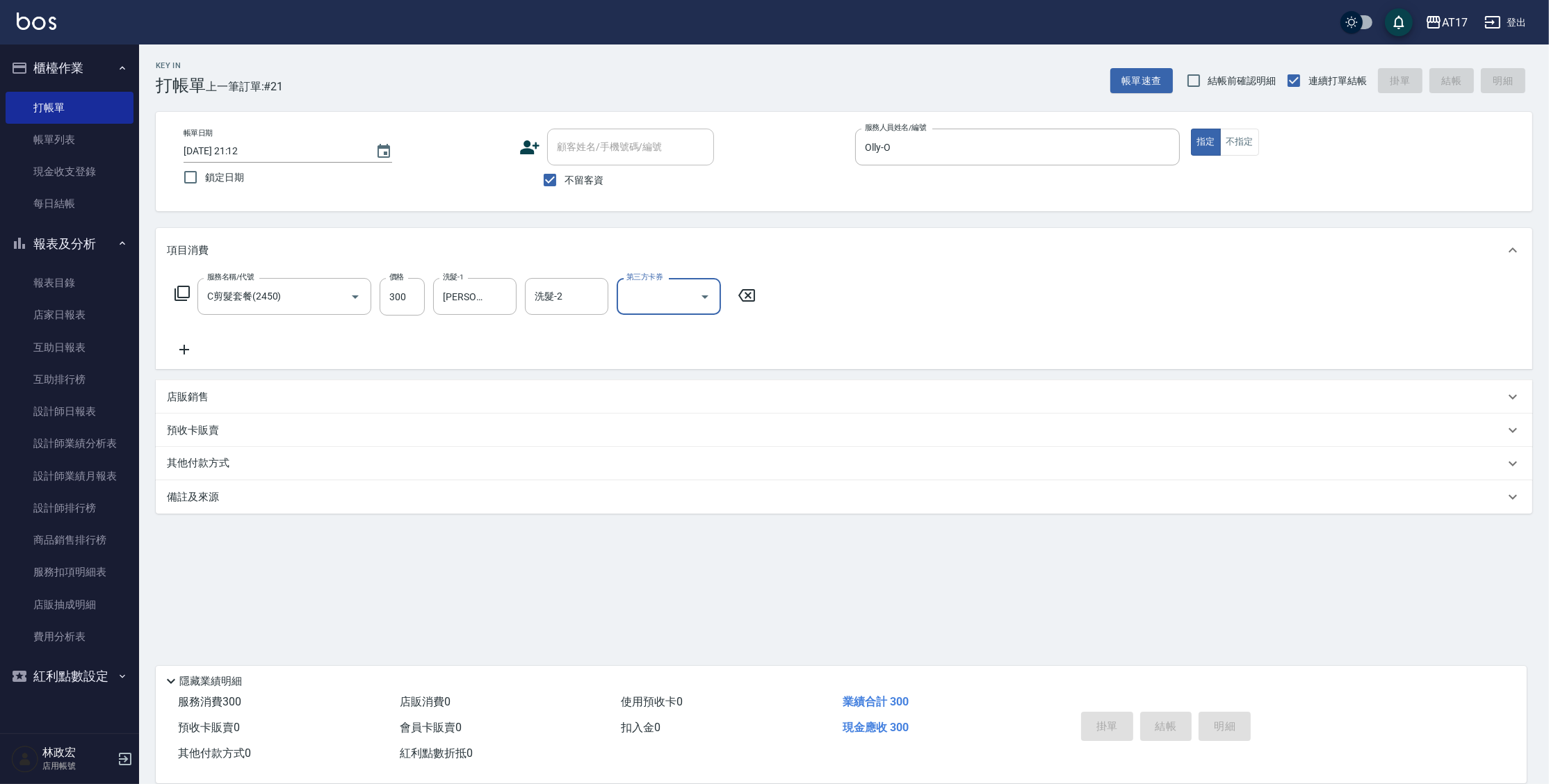
type input "2025/09/18 21:18"
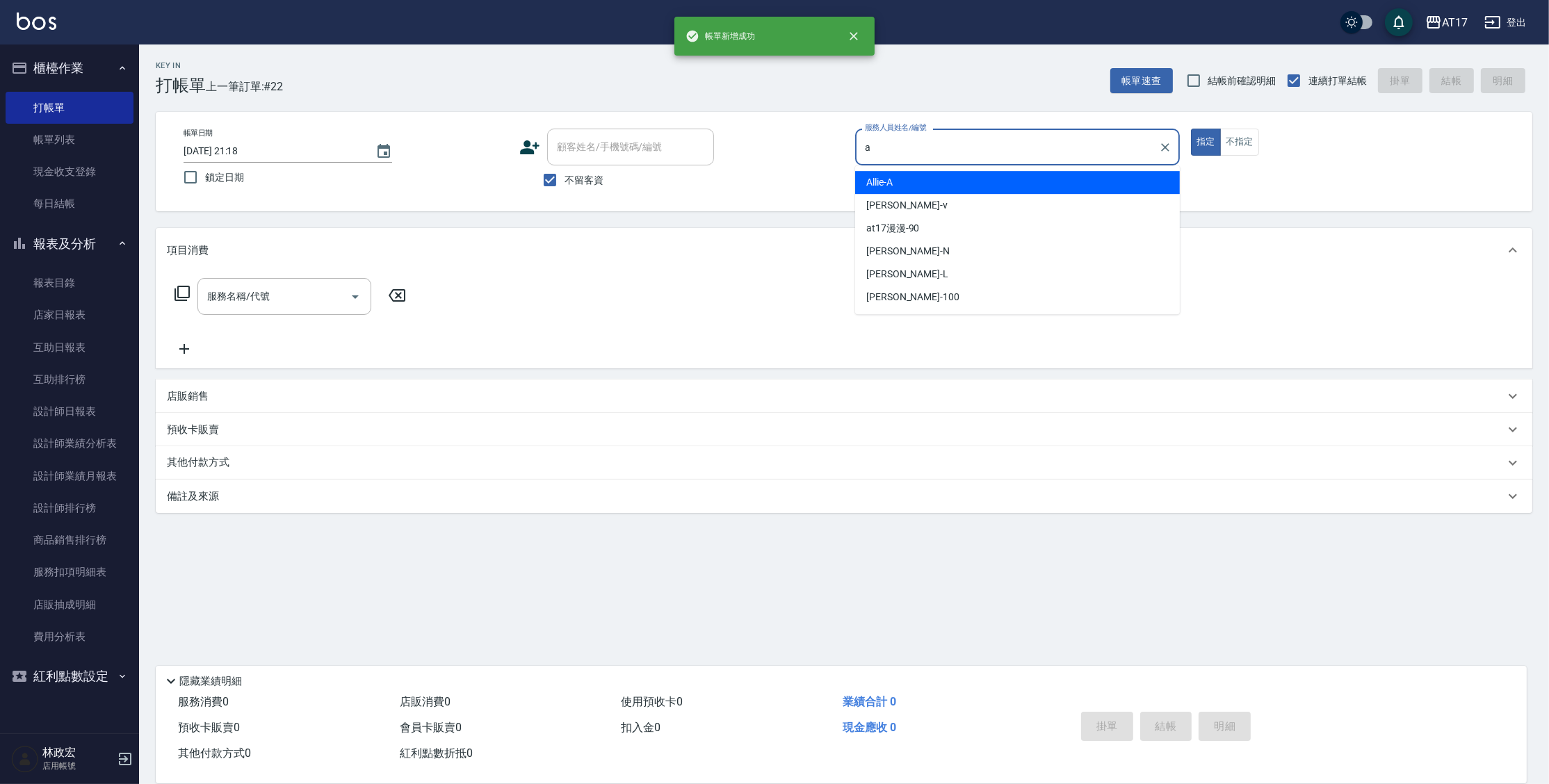
type input "Allie-A"
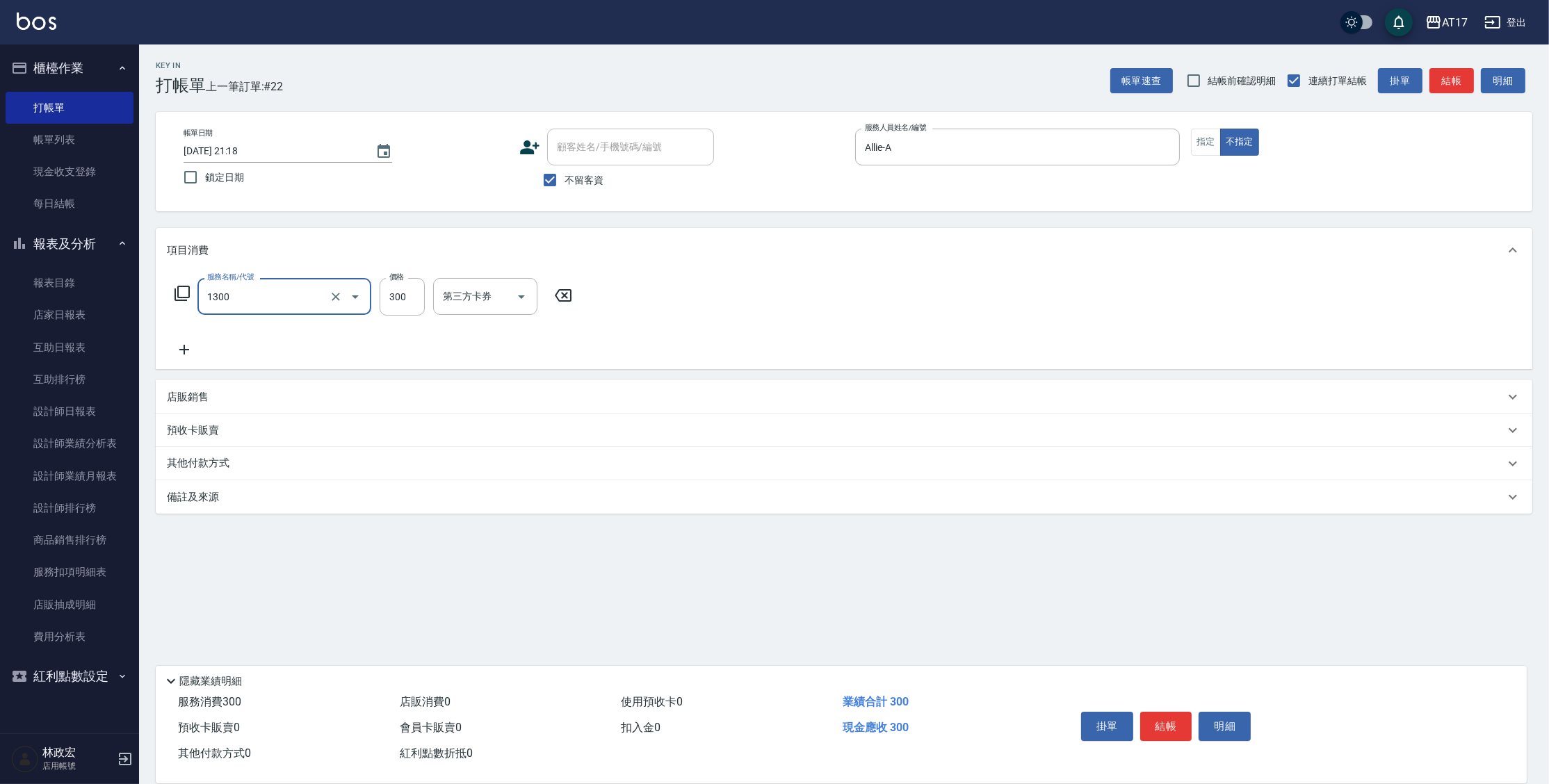
type input "一般洗髮(1300)"
type input "299"
type input "淳-25"
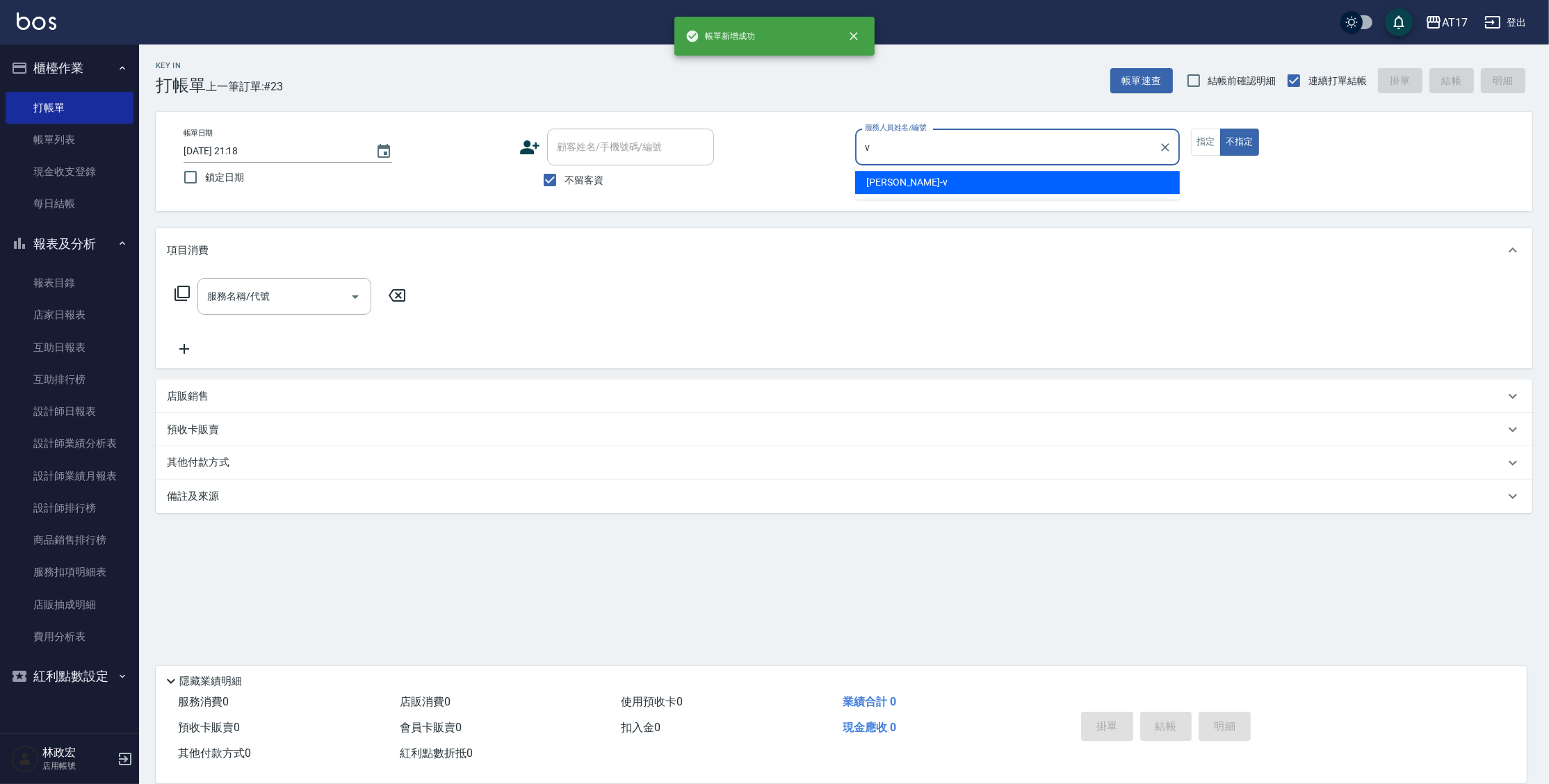
type input "Kai Kai-v"
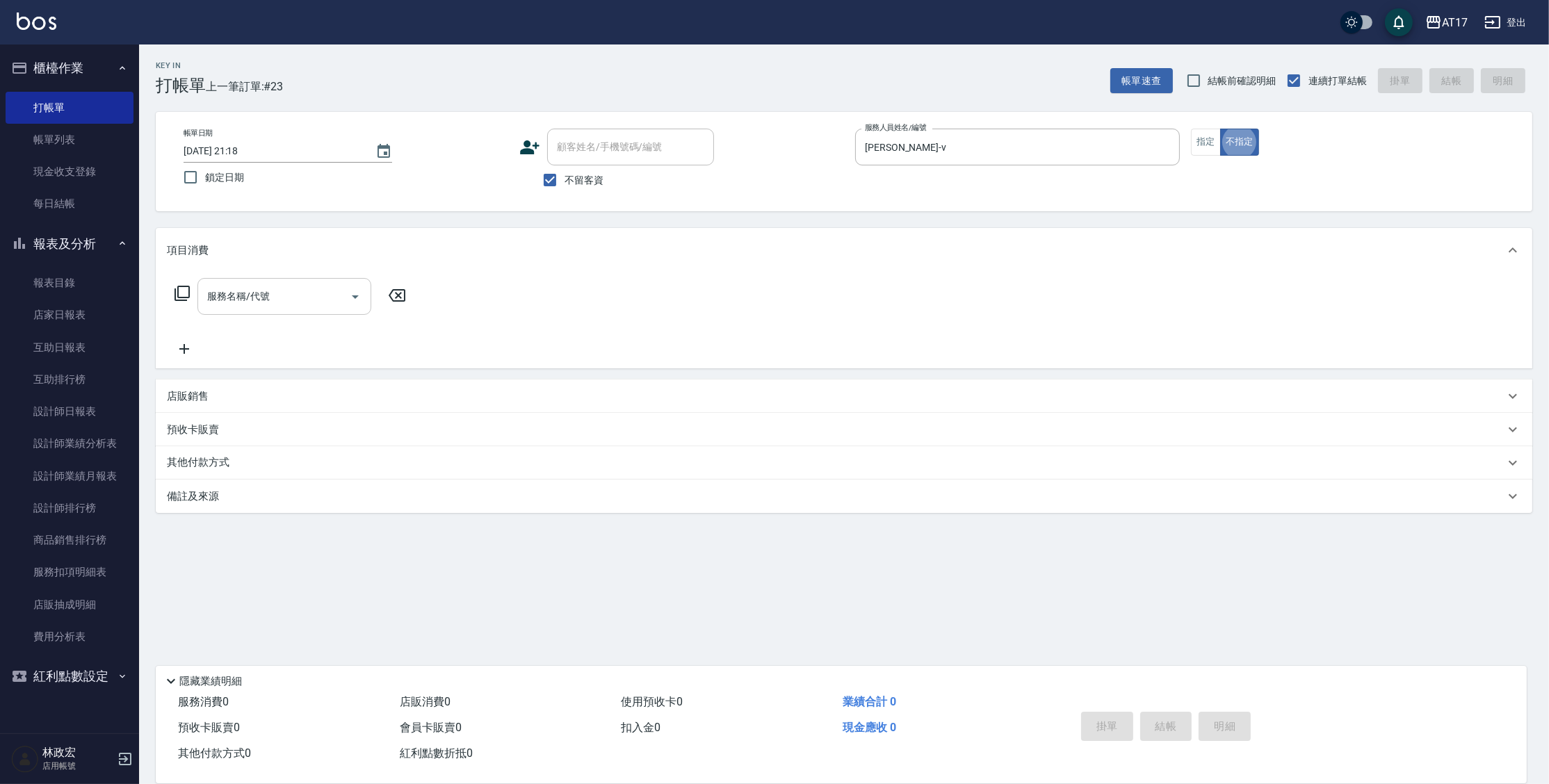
click at [307, 300] on input "服務名稱/代號" at bounding box center [273, 296] width 141 height 24
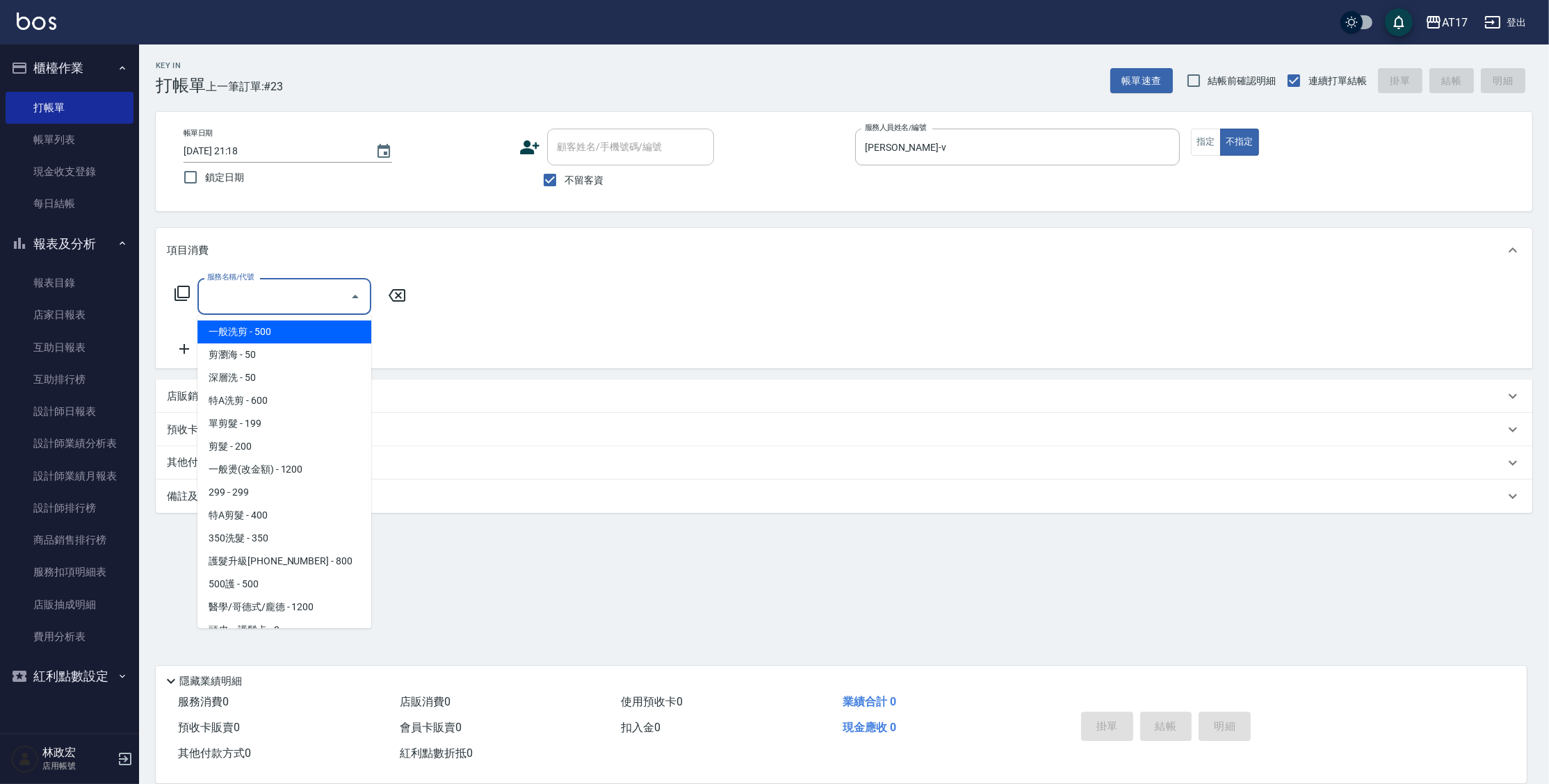
type input "一般洗剪(5)"
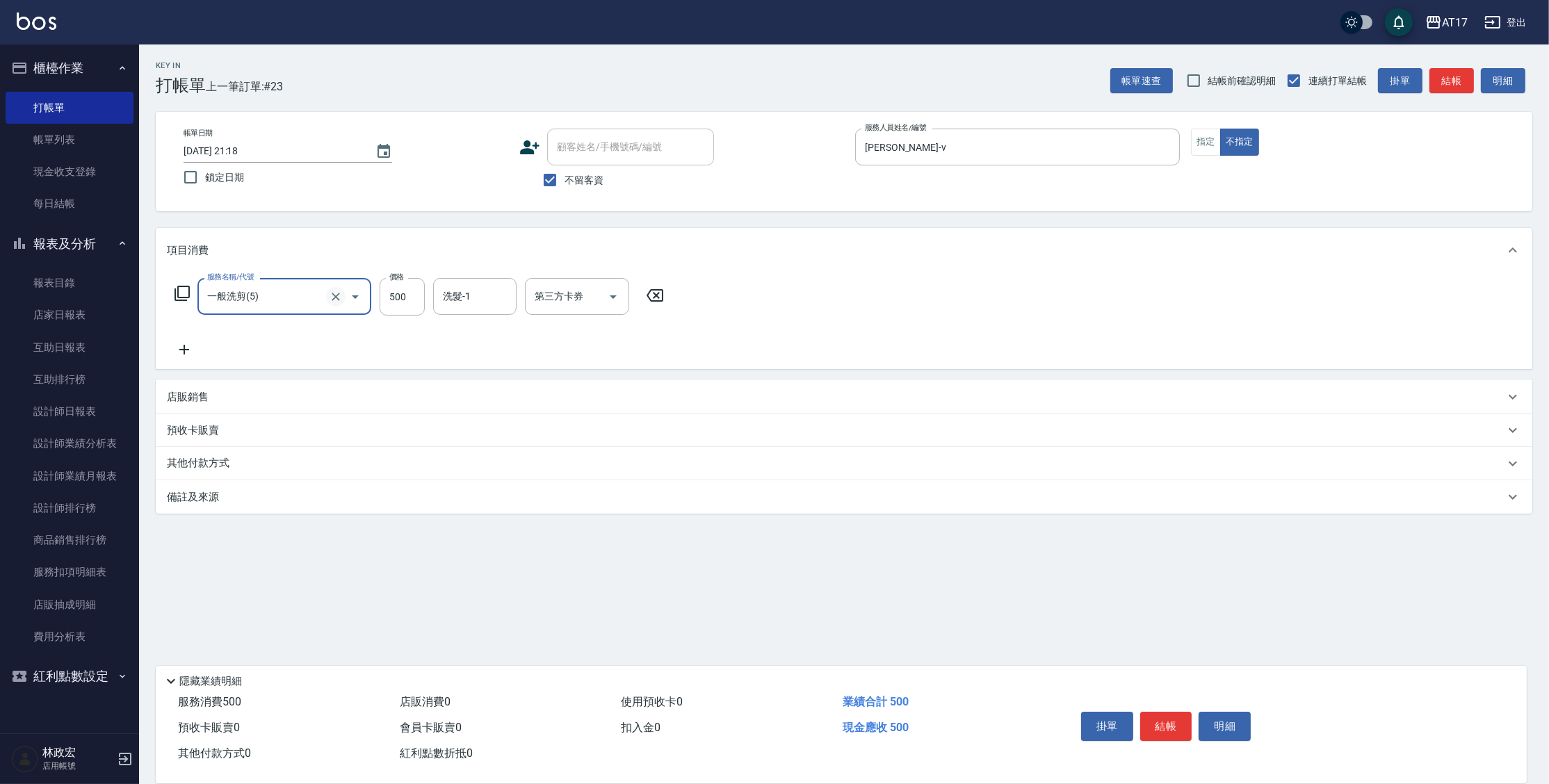
click at [333, 305] on div at bounding box center [346, 297] width 39 height 37
click at [333, 297] on icon "Clear" at bounding box center [336, 297] width 14 height 14
click at [300, 303] on input "服務名稱/代號" at bounding box center [264, 296] width 122 height 24
type input "一般洗髮(1300)"
type input "299"
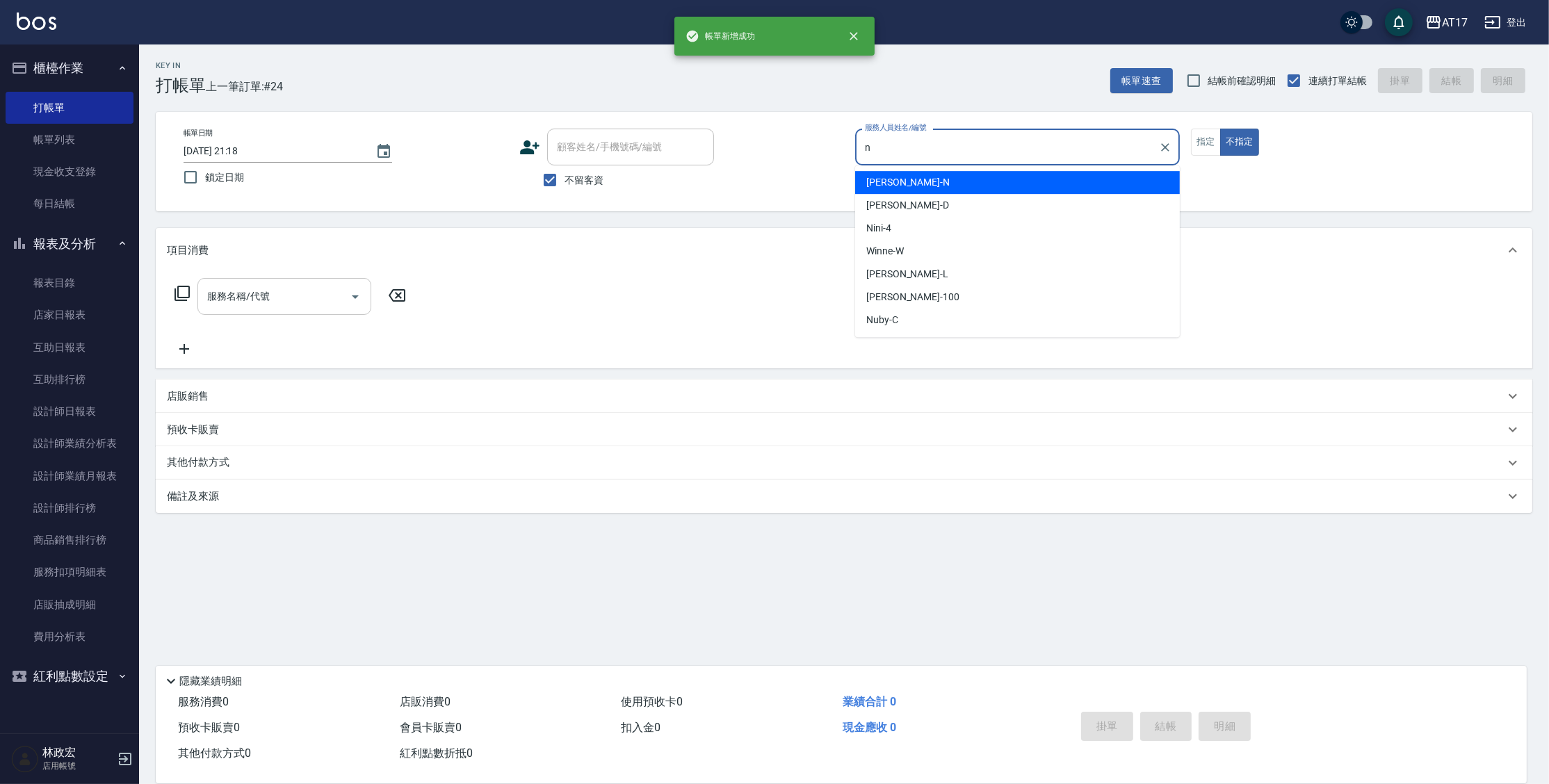
type input "Nina-N"
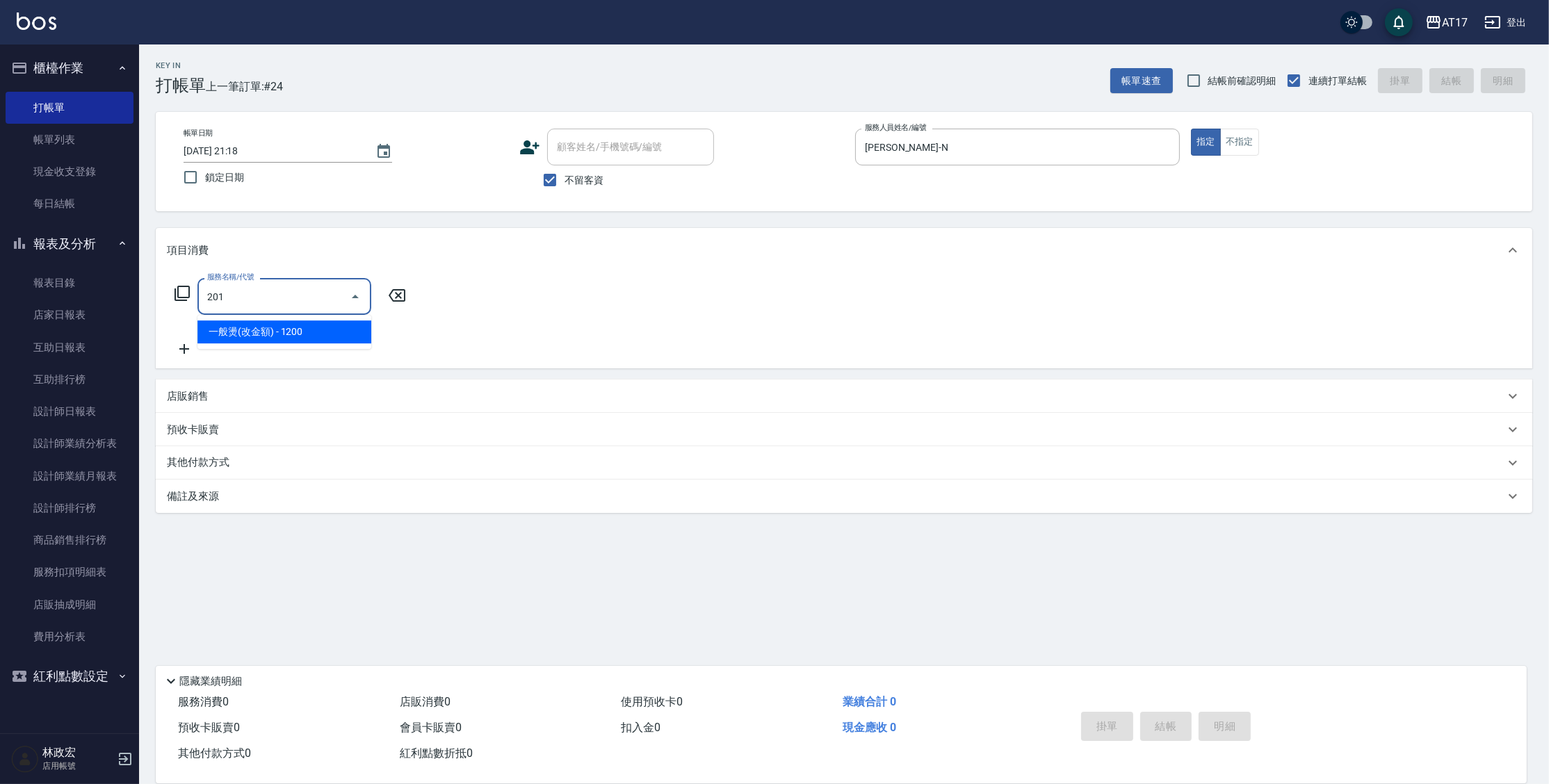
type input "一般燙(改金額)(201)"
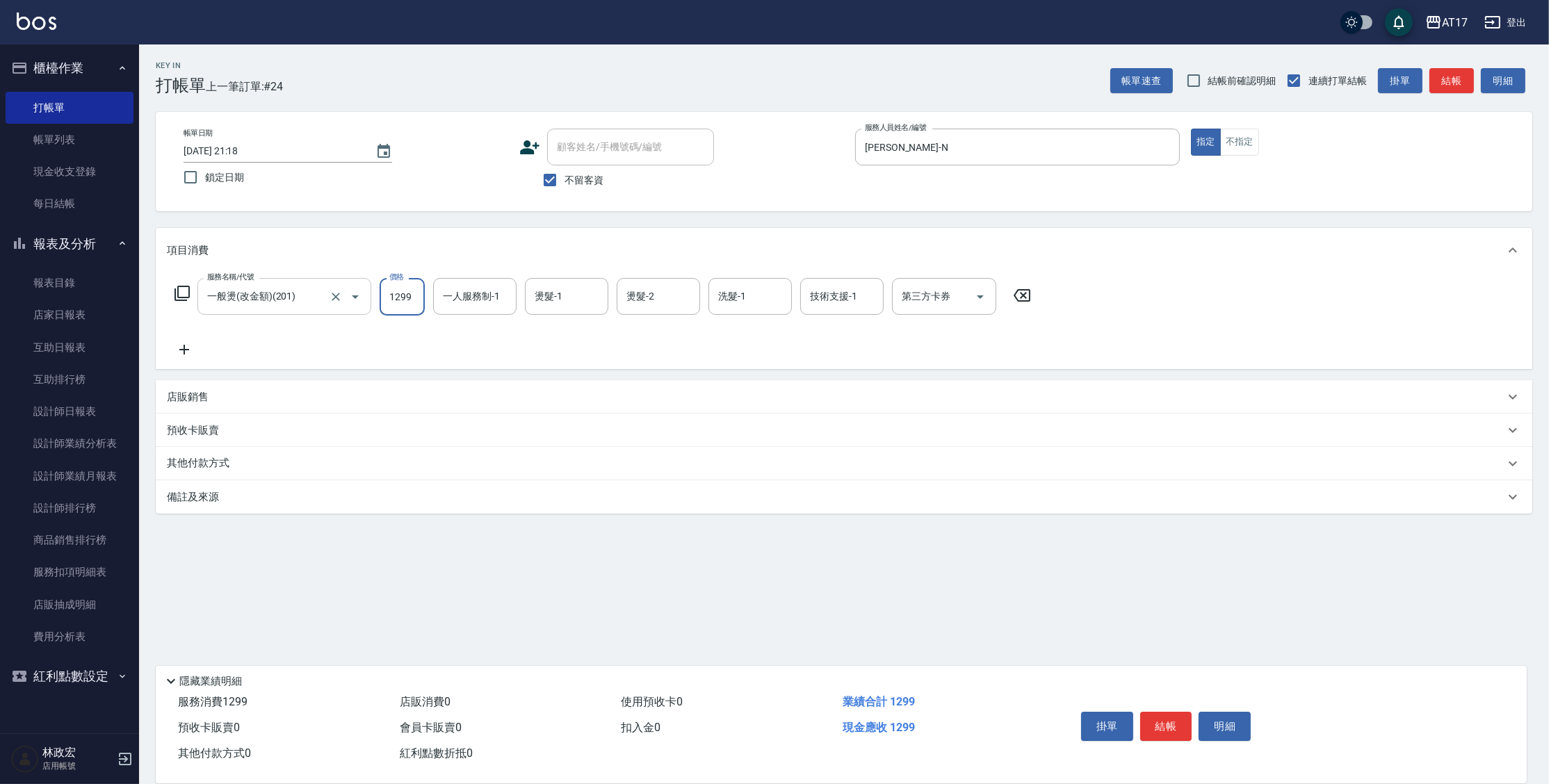
type input "1299"
type input "Nina-N"
type input "陳思妤-22"
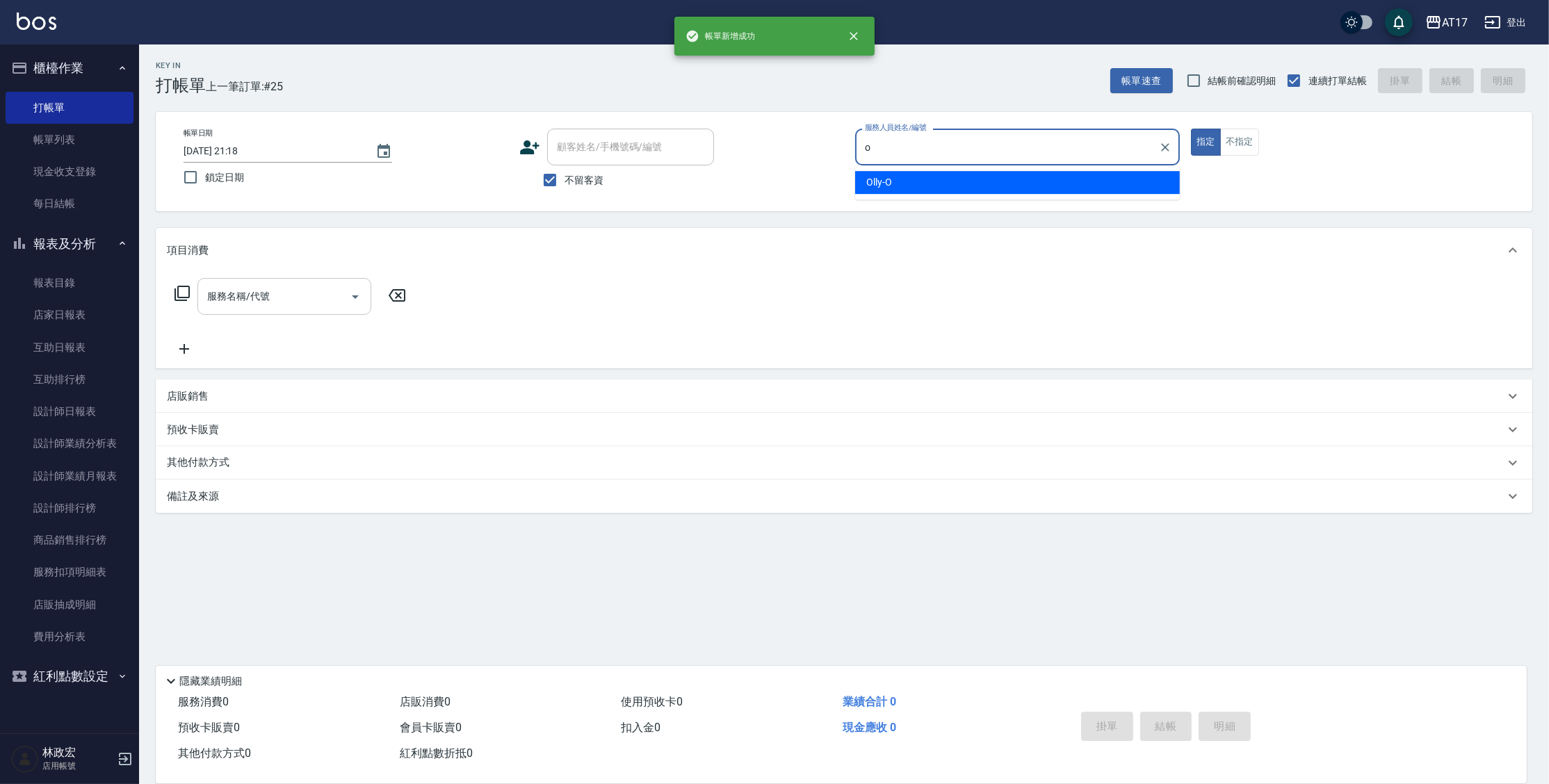
type input "Olly-O"
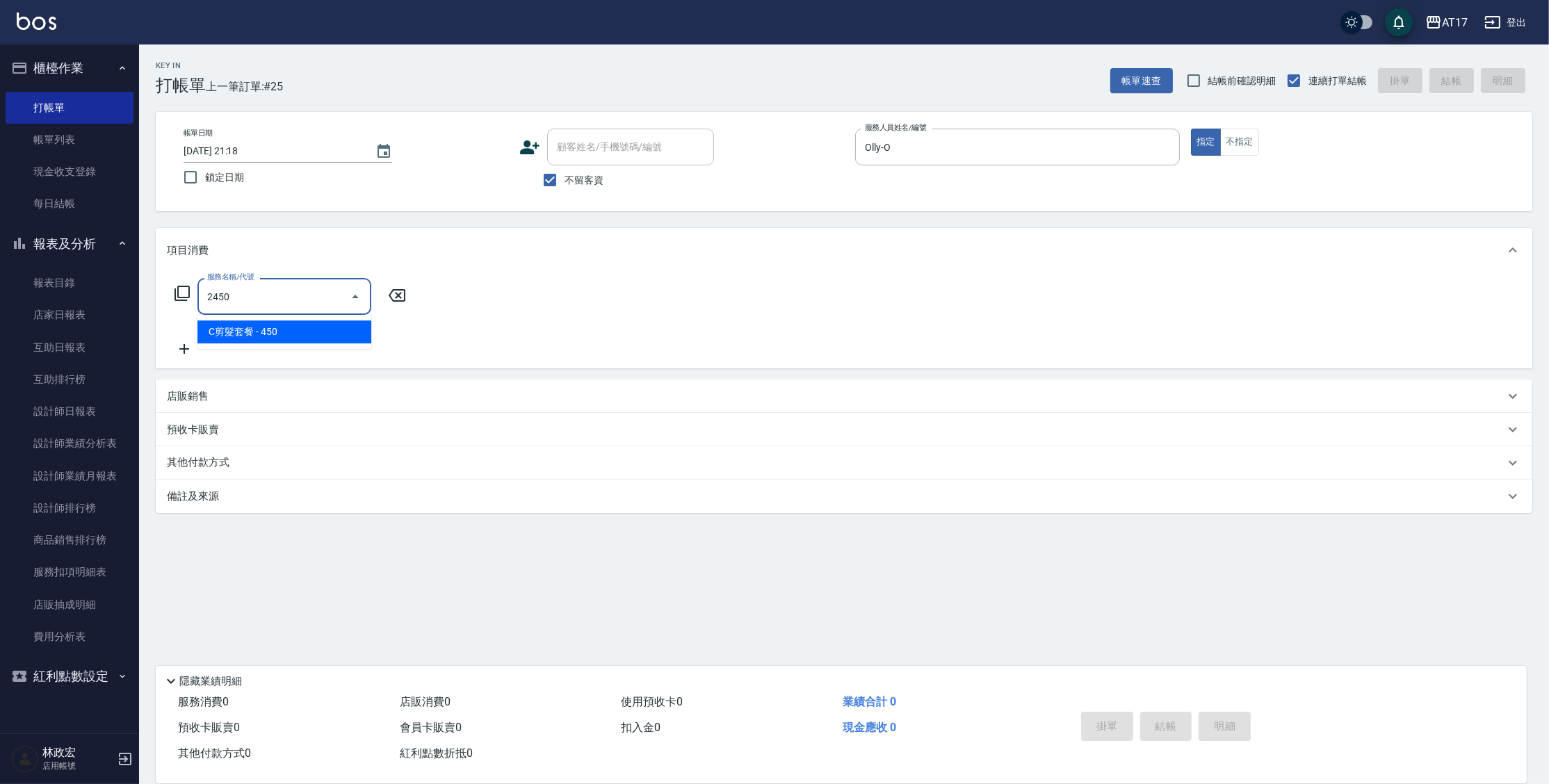
type input "C剪髮套餐(2450)"
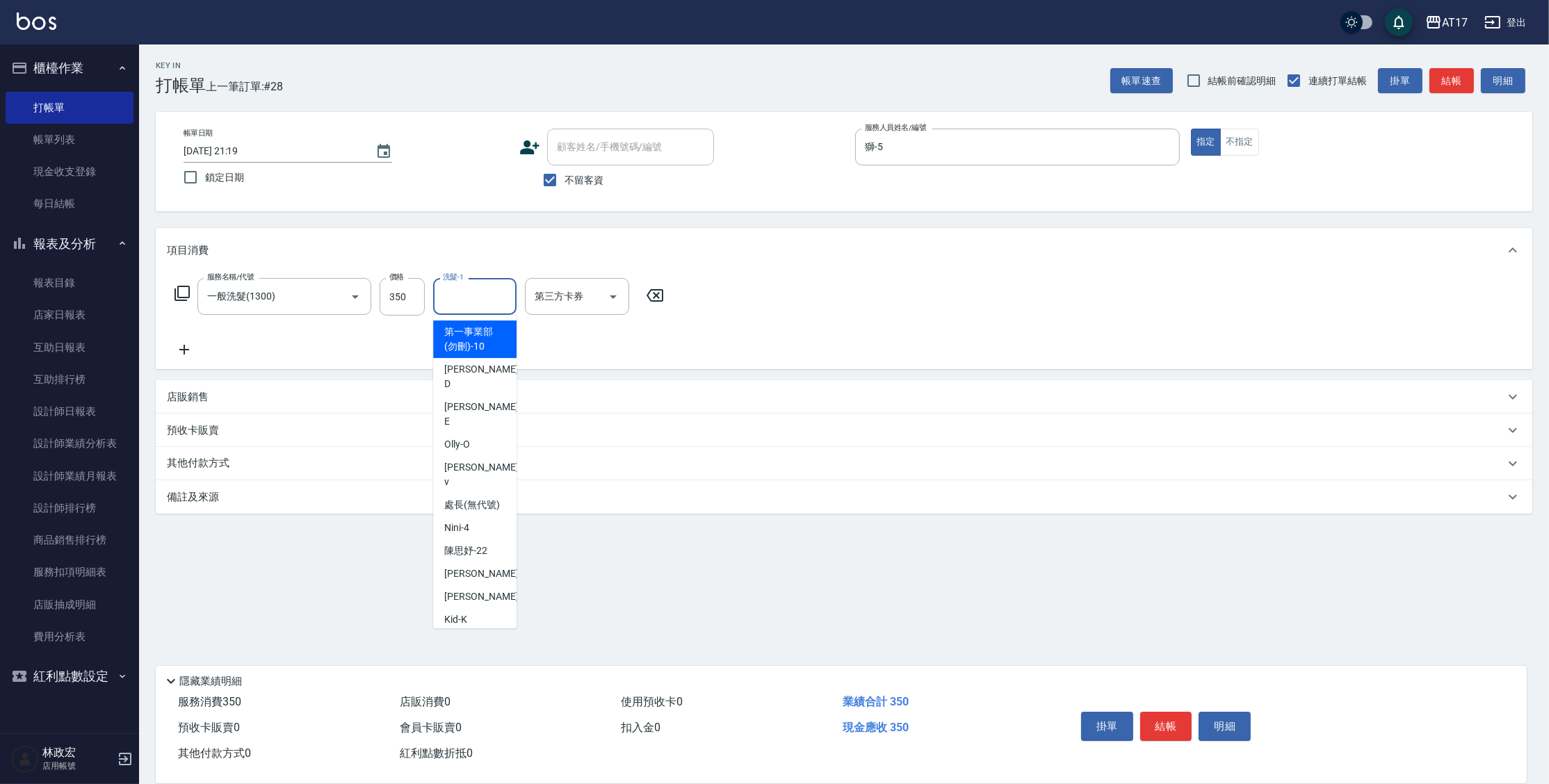
click at [477, 290] on input "洗髮-1" at bounding box center [475, 296] width 71 height 24
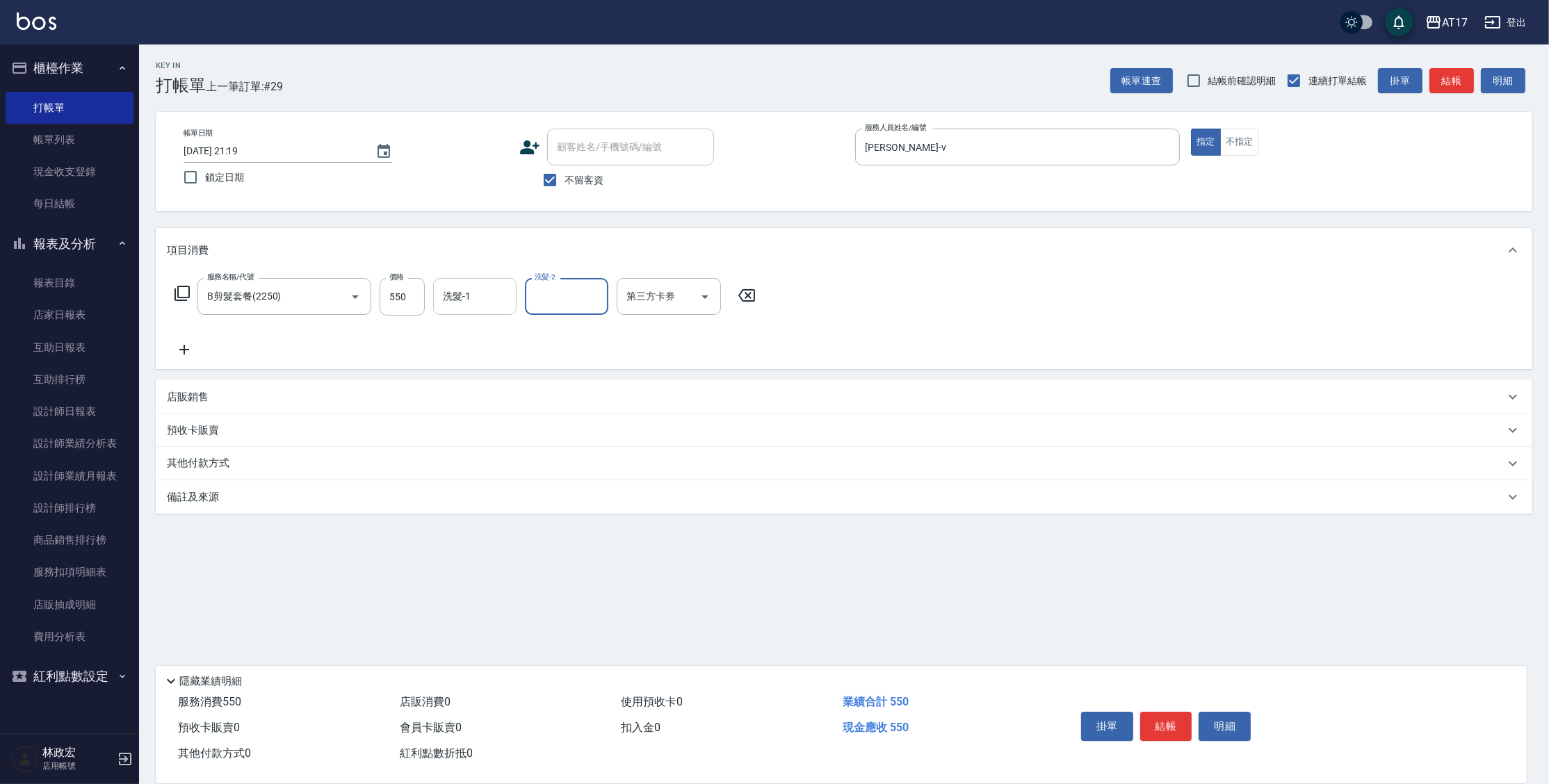
click at [469, 291] on input "洗髮-1" at bounding box center [475, 296] width 71 height 24
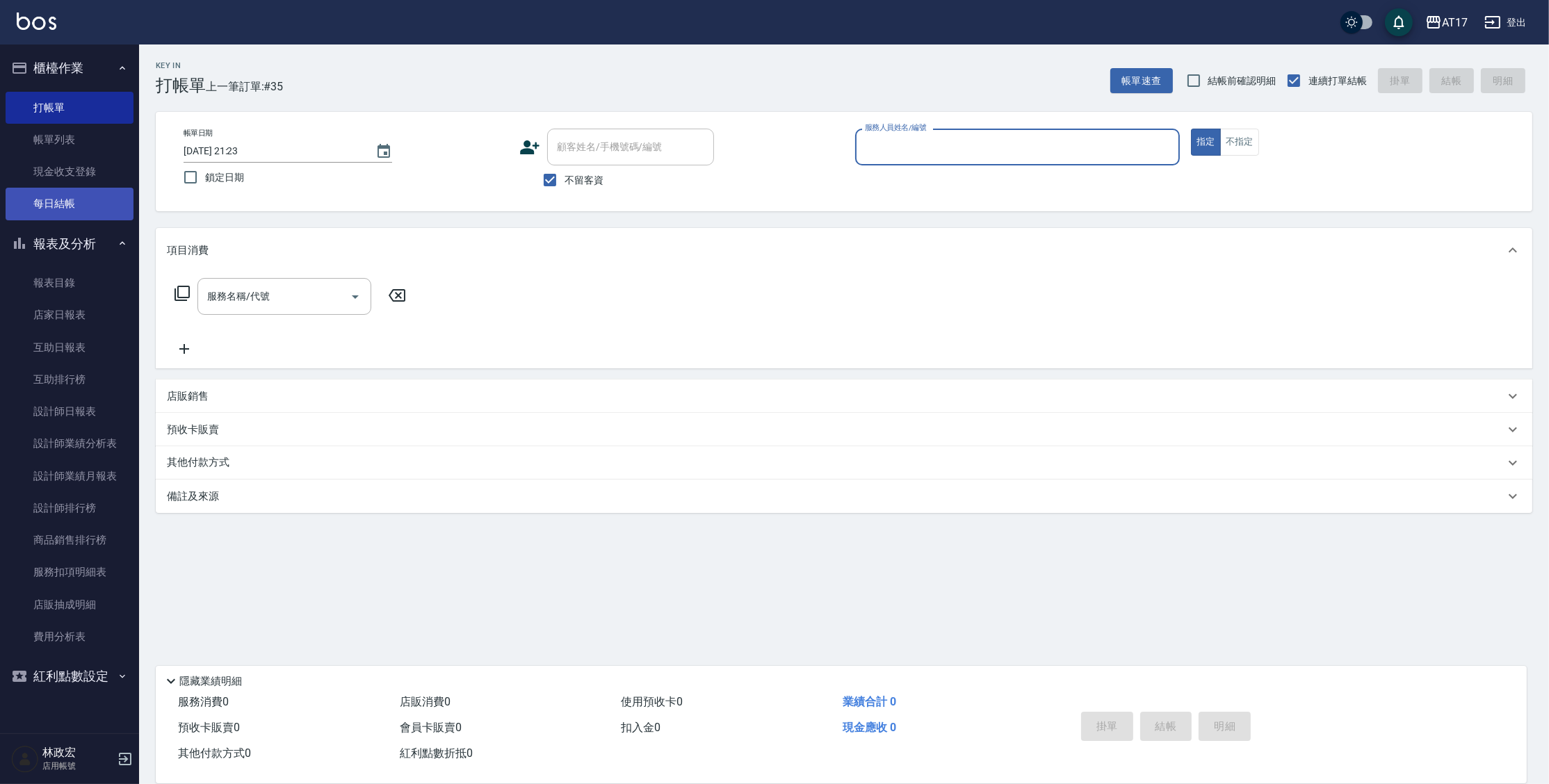
click at [71, 190] on link "每日結帳" at bounding box center [70, 204] width 128 height 32
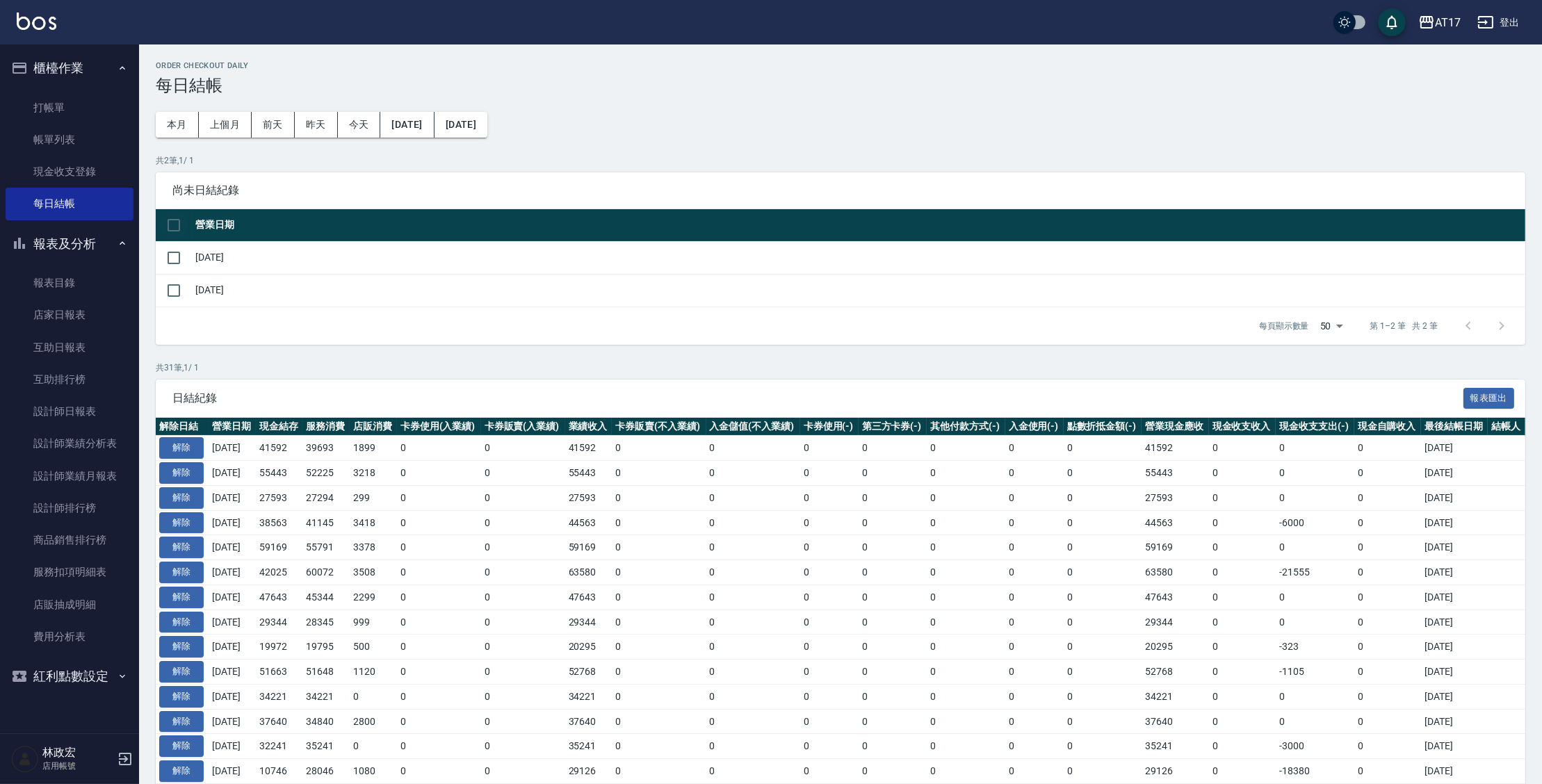
click at [170, 225] on input "checkbox" at bounding box center [173, 225] width 29 height 29
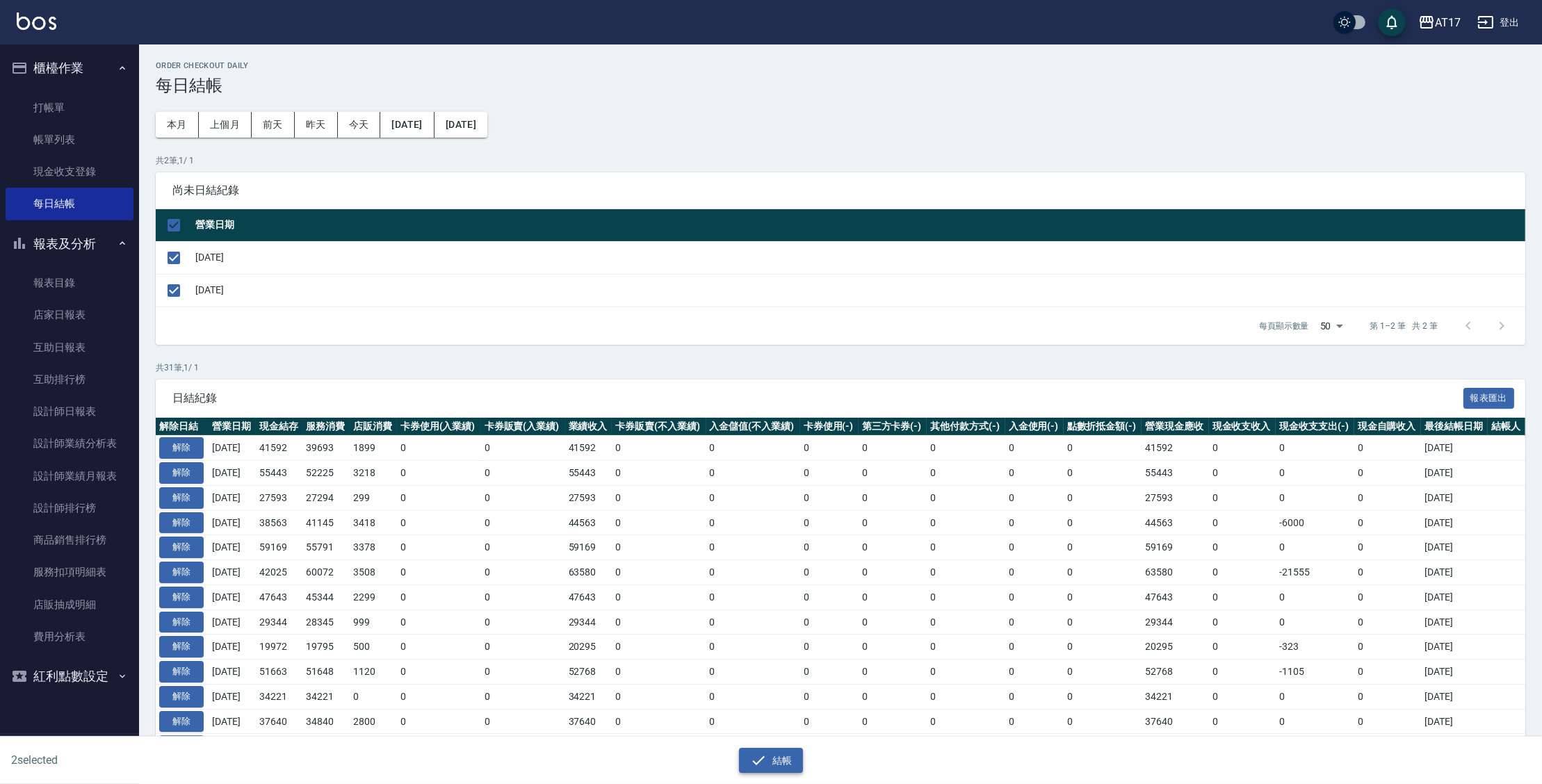
click at [754, 759] on icon "button" at bounding box center [759, 760] width 17 height 17
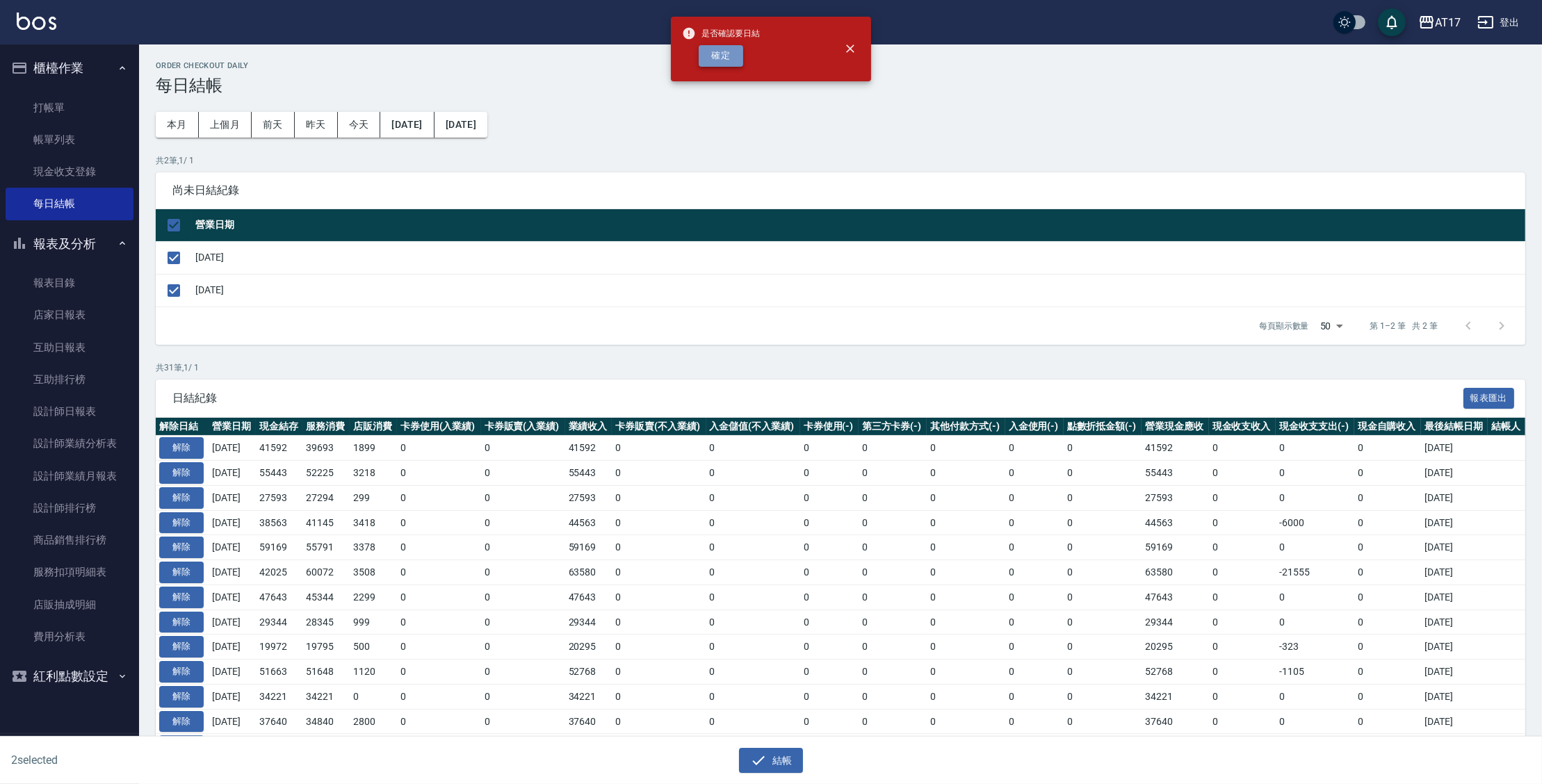
click at [713, 59] on button "確定" at bounding box center [720, 56] width 45 height 22
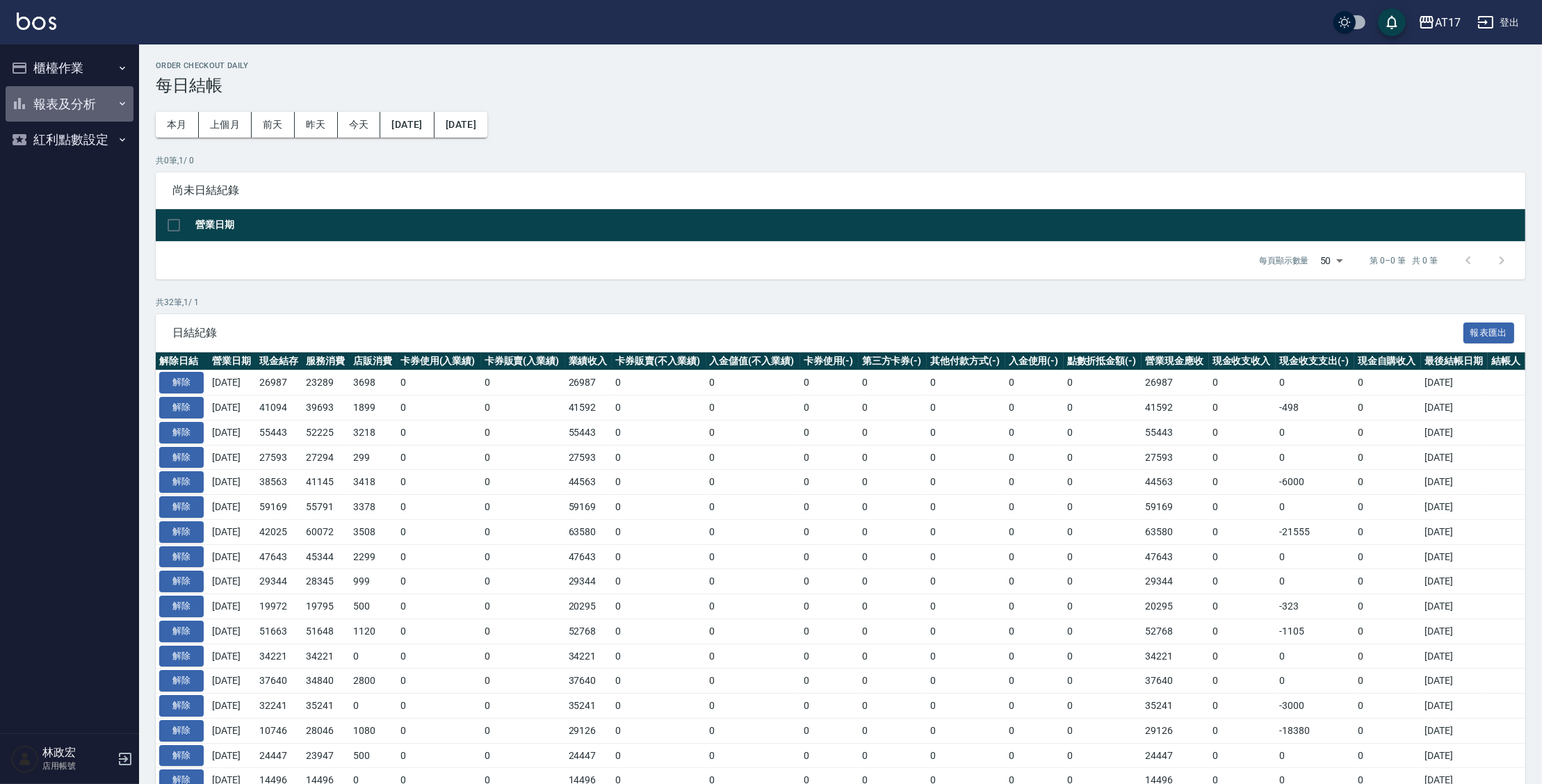
click at [77, 109] on button "報表及分析" at bounding box center [70, 103] width 128 height 36
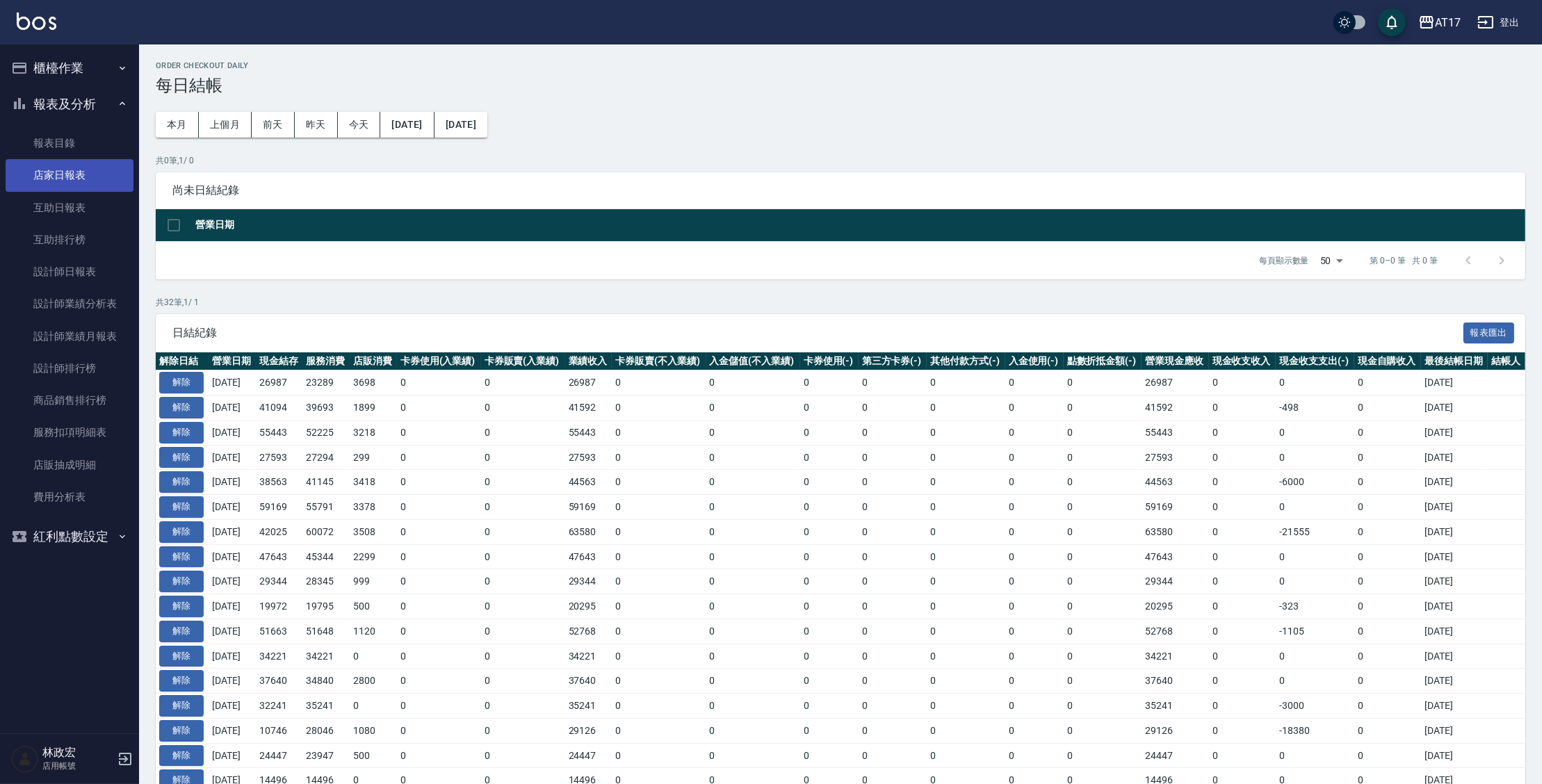
click at [82, 177] on link "店家日報表" at bounding box center [70, 175] width 128 height 32
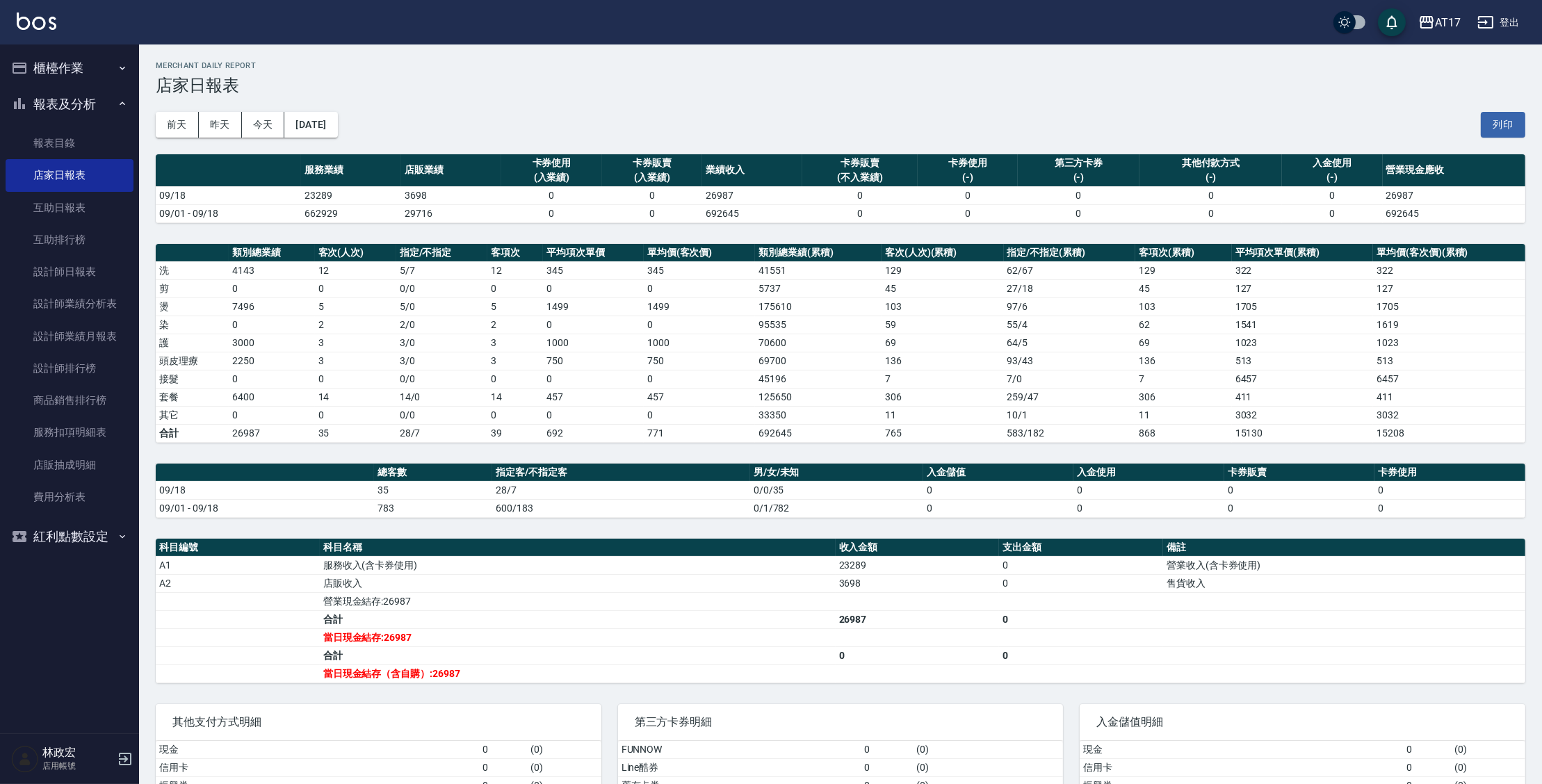
scroll to position [114, 0]
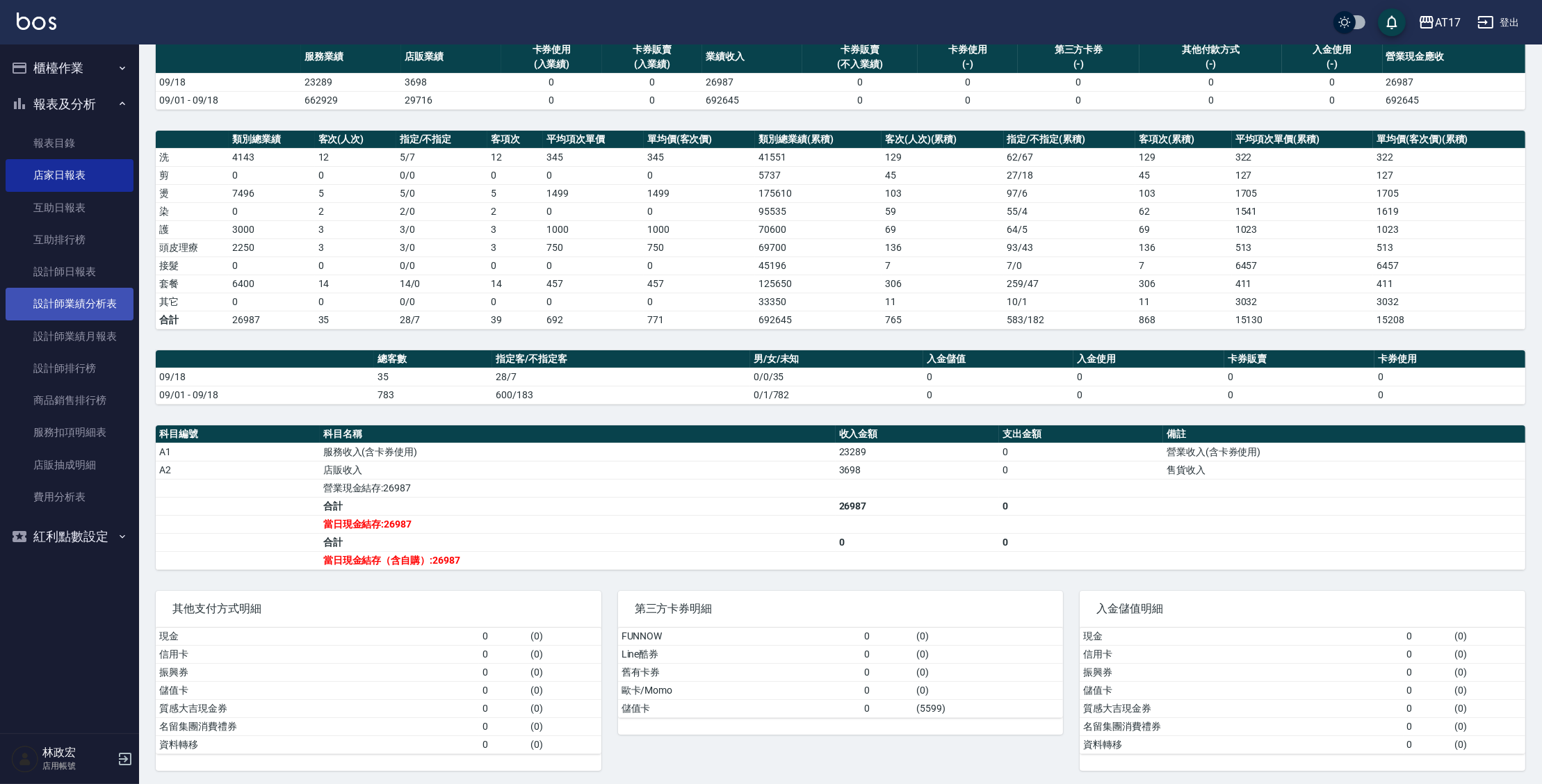
click at [91, 301] on link "設計師業績分析表" at bounding box center [70, 304] width 128 height 32
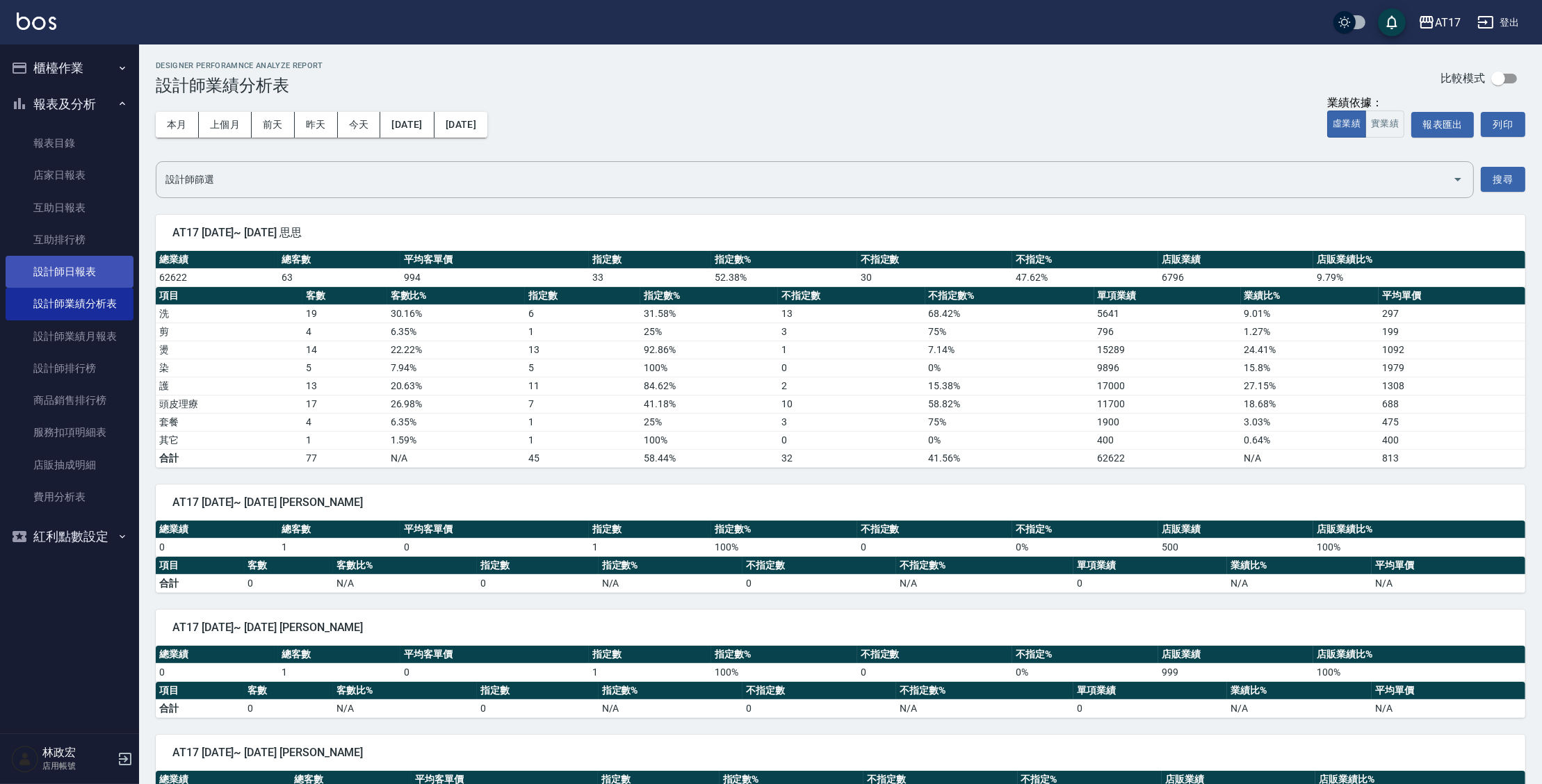
click at [83, 269] on link "設計師日報表" at bounding box center [70, 272] width 128 height 32
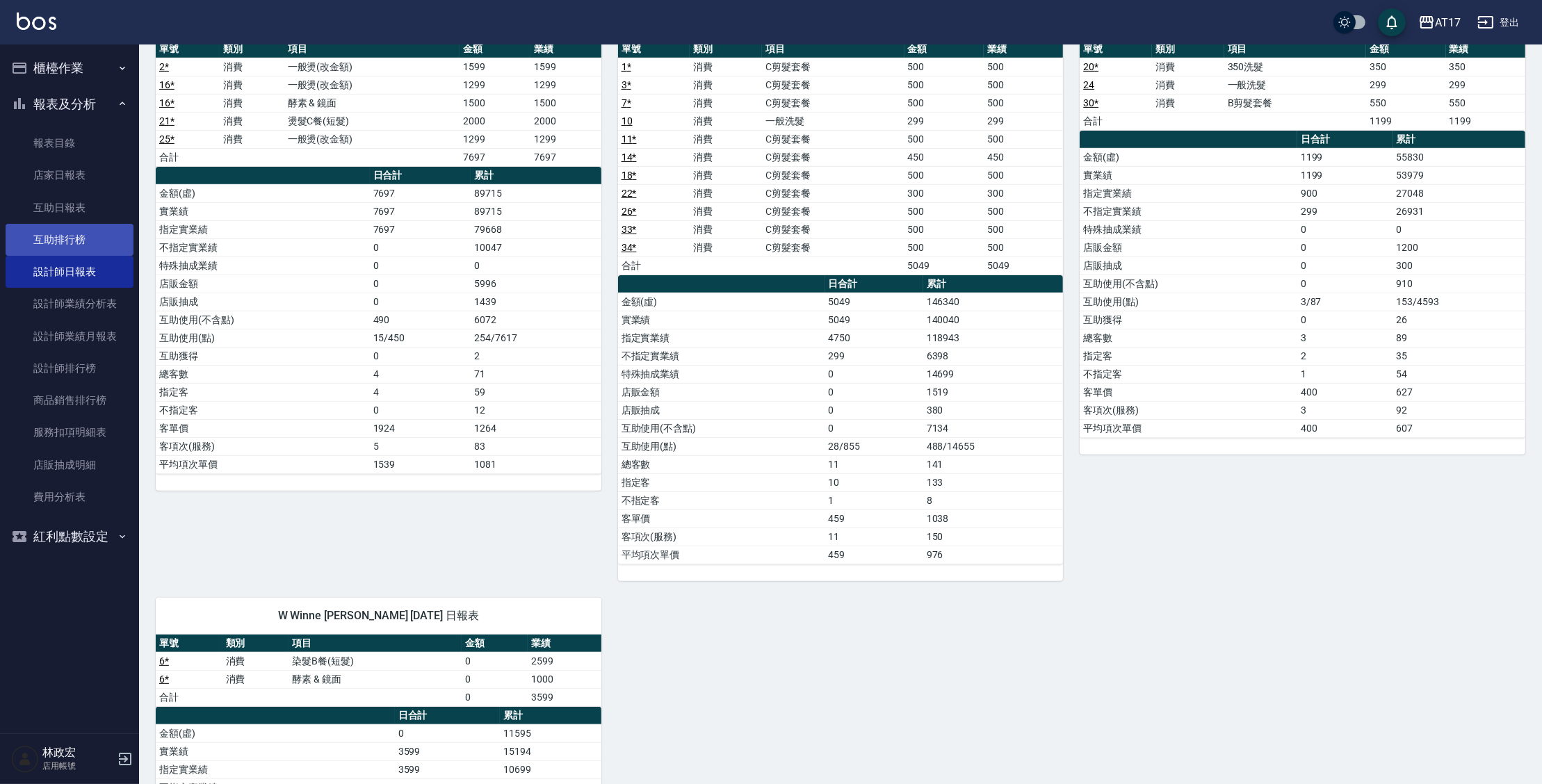
scroll to position [783, 0]
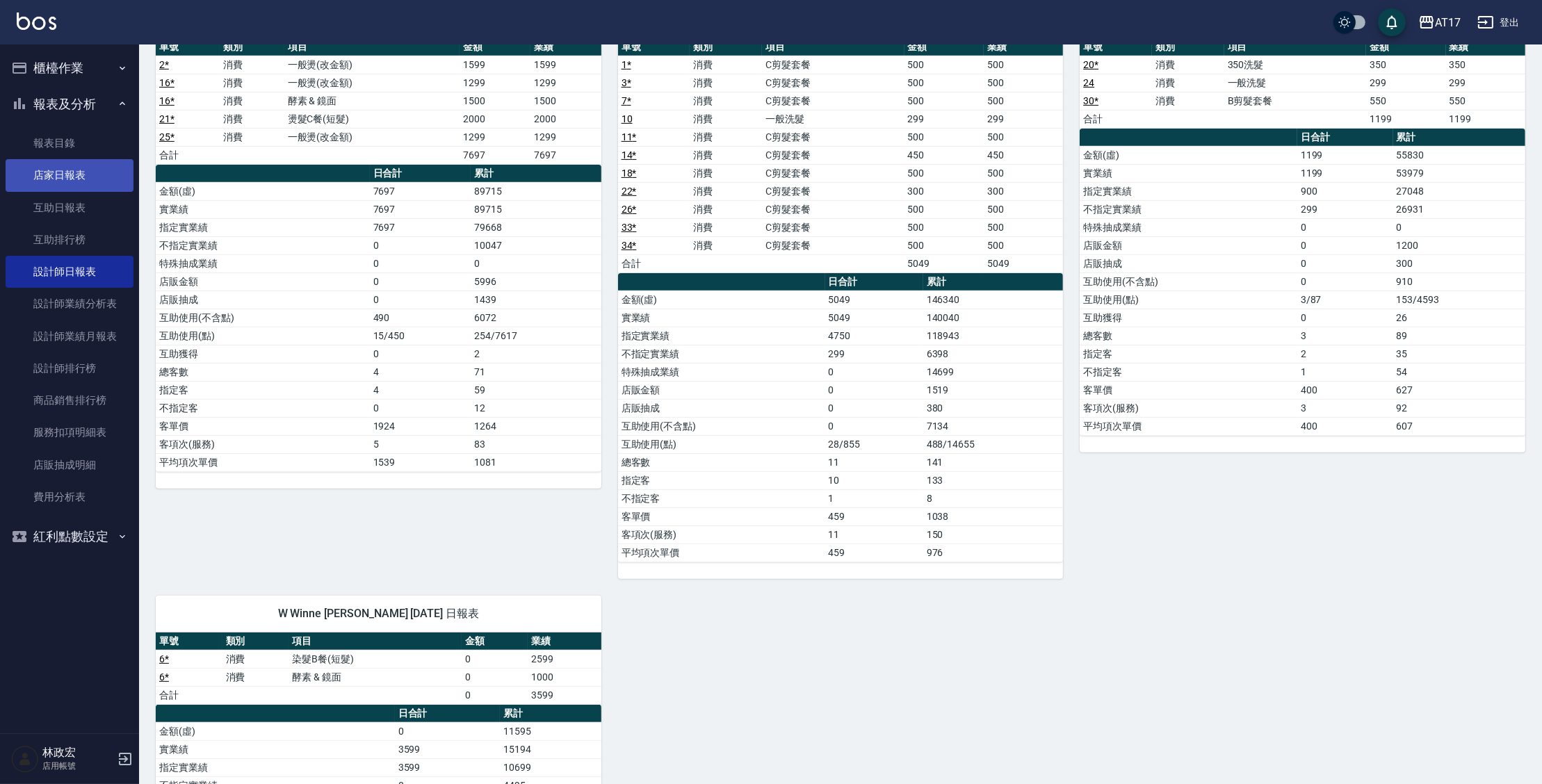
click at [92, 170] on link "店家日報表" at bounding box center [70, 175] width 128 height 32
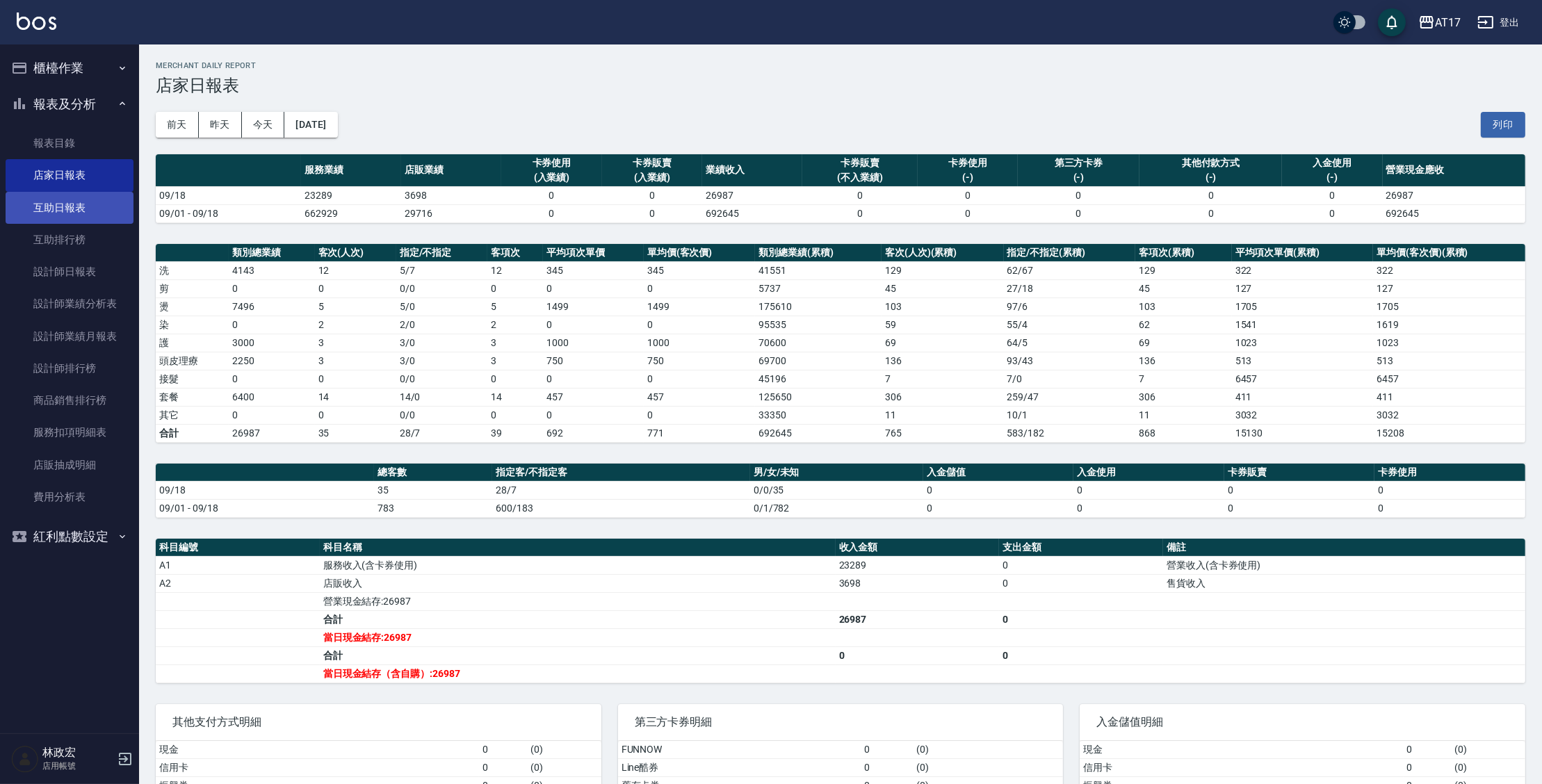
click at [41, 209] on link "互助日報表" at bounding box center [70, 208] width 128 height 32
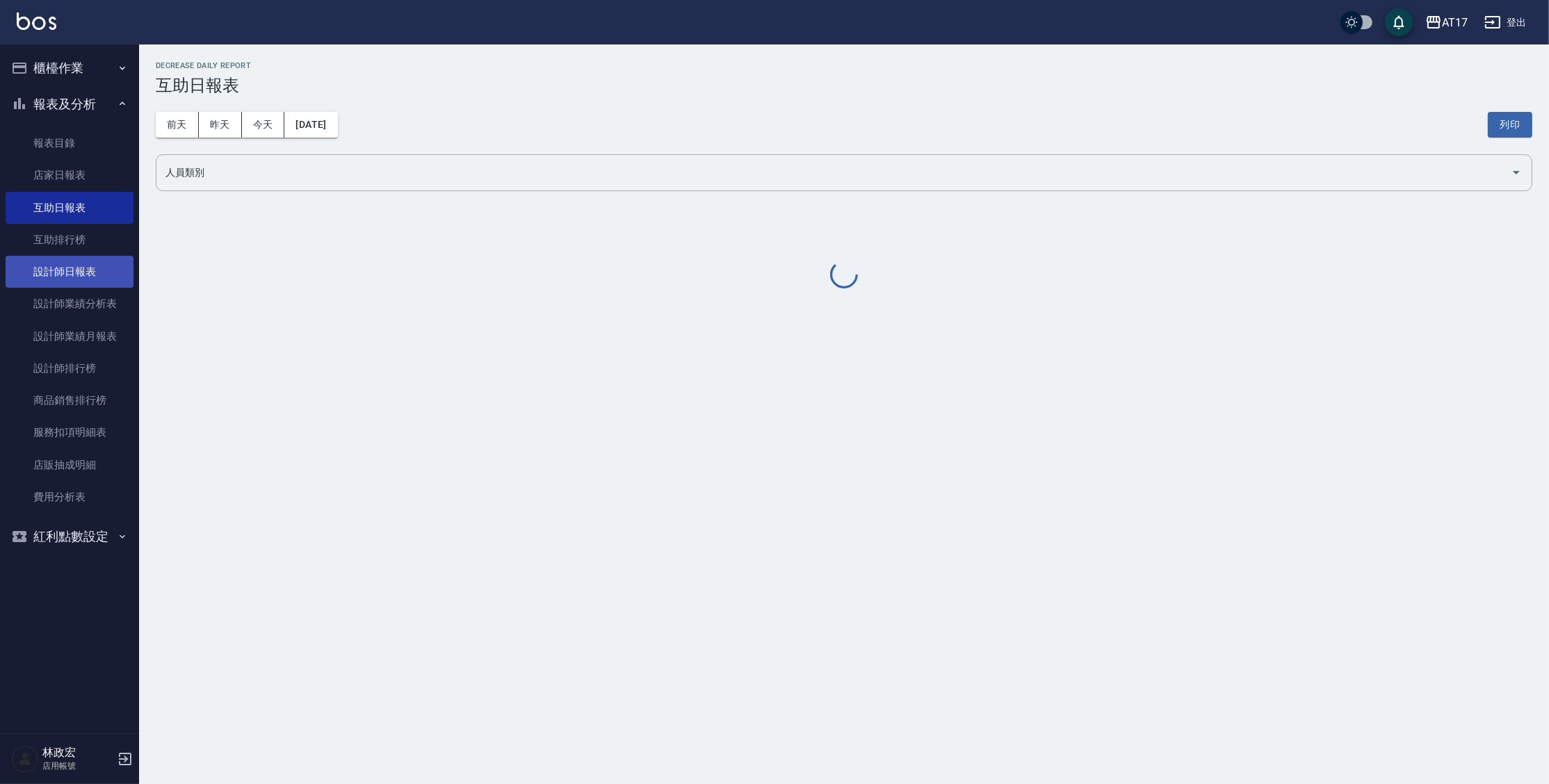
click at [61, 268] on link "設計師日報表" at bounding box center [70, 272] width 128 height 32
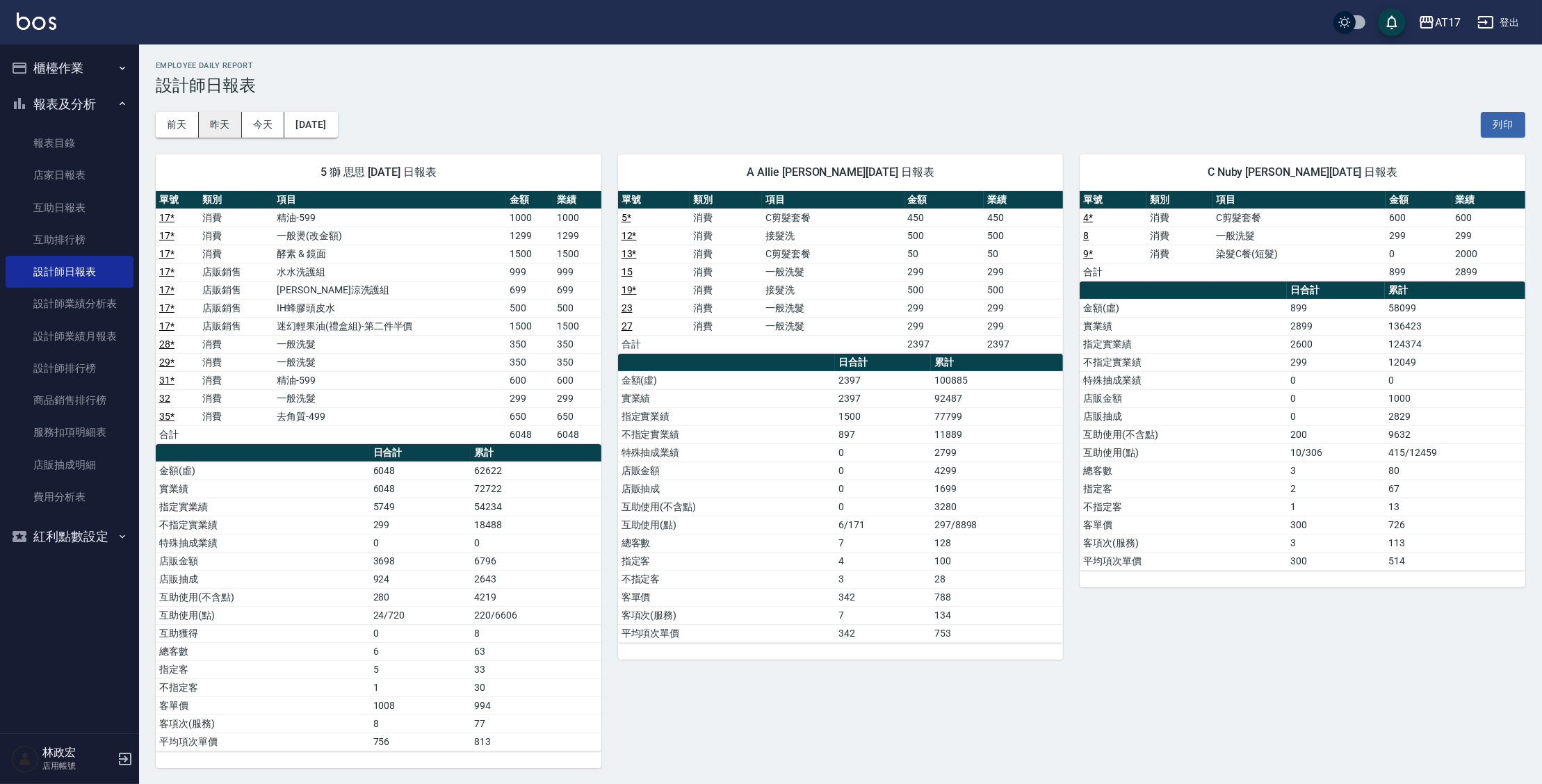
click at [218, 119] on button "昨天" at bounding box center [220, 124] width 43 height 26
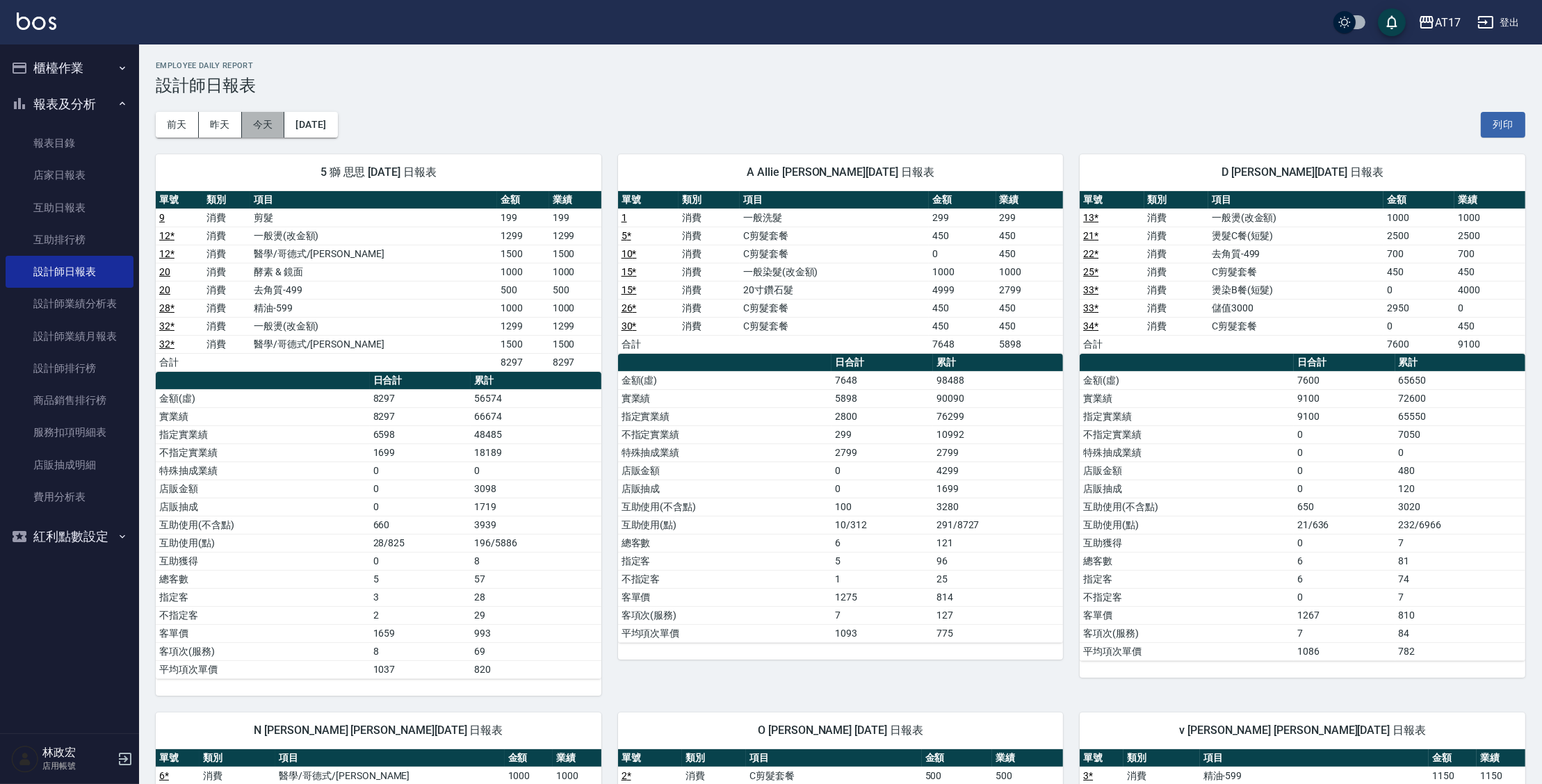
click at [253, 133] on button "今天" at bounding box center [263, 124] width 43 height 26
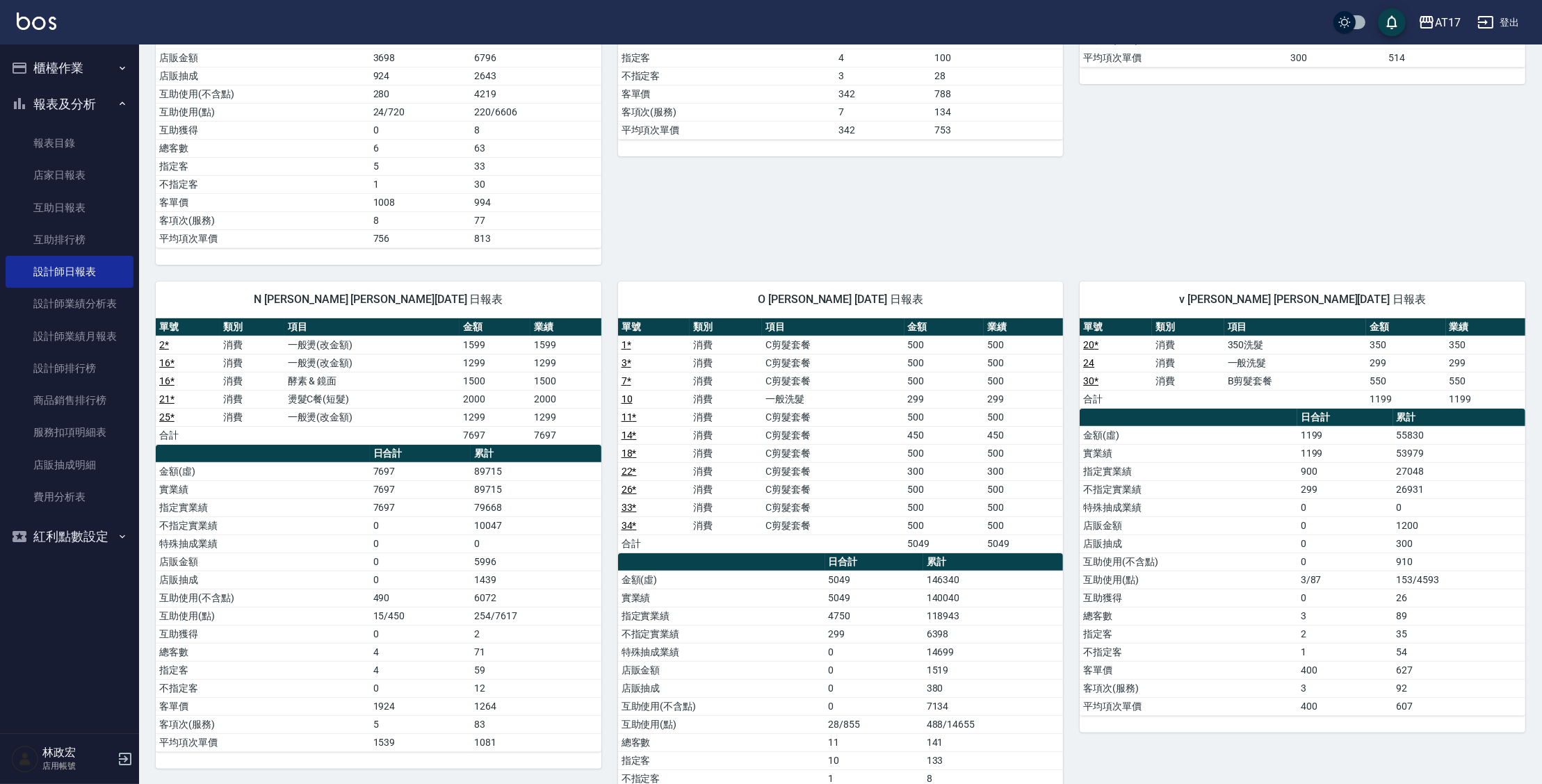
scroll to position [506, 0]
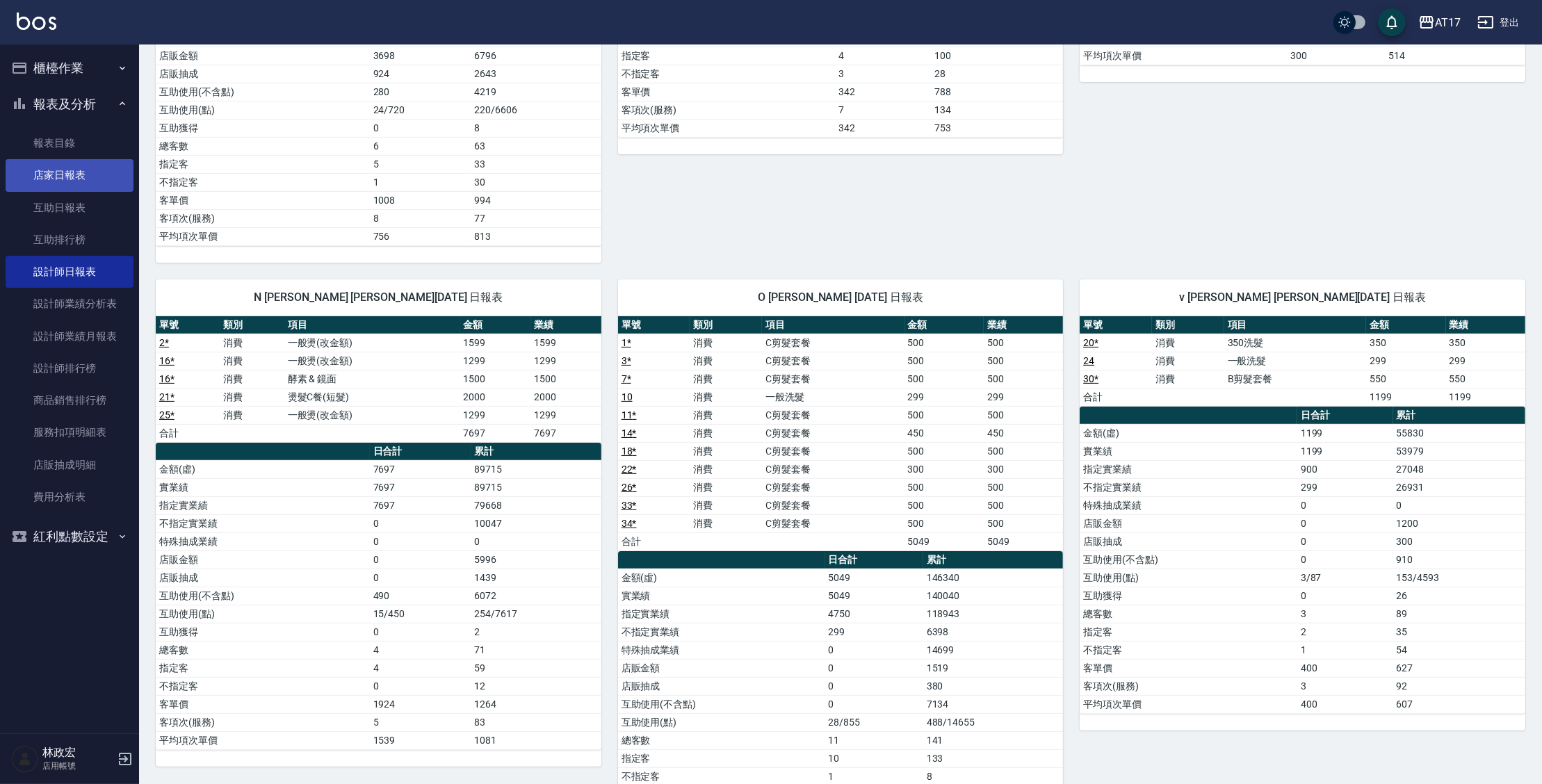
drag, startPoint x: 111, startPoint y: 208, endPoint x: 132, endPoint y: 189, distance: 28.3
click at [111, 208] on link "互助日報表" at bounding box center [70, 208] width 128 height 32
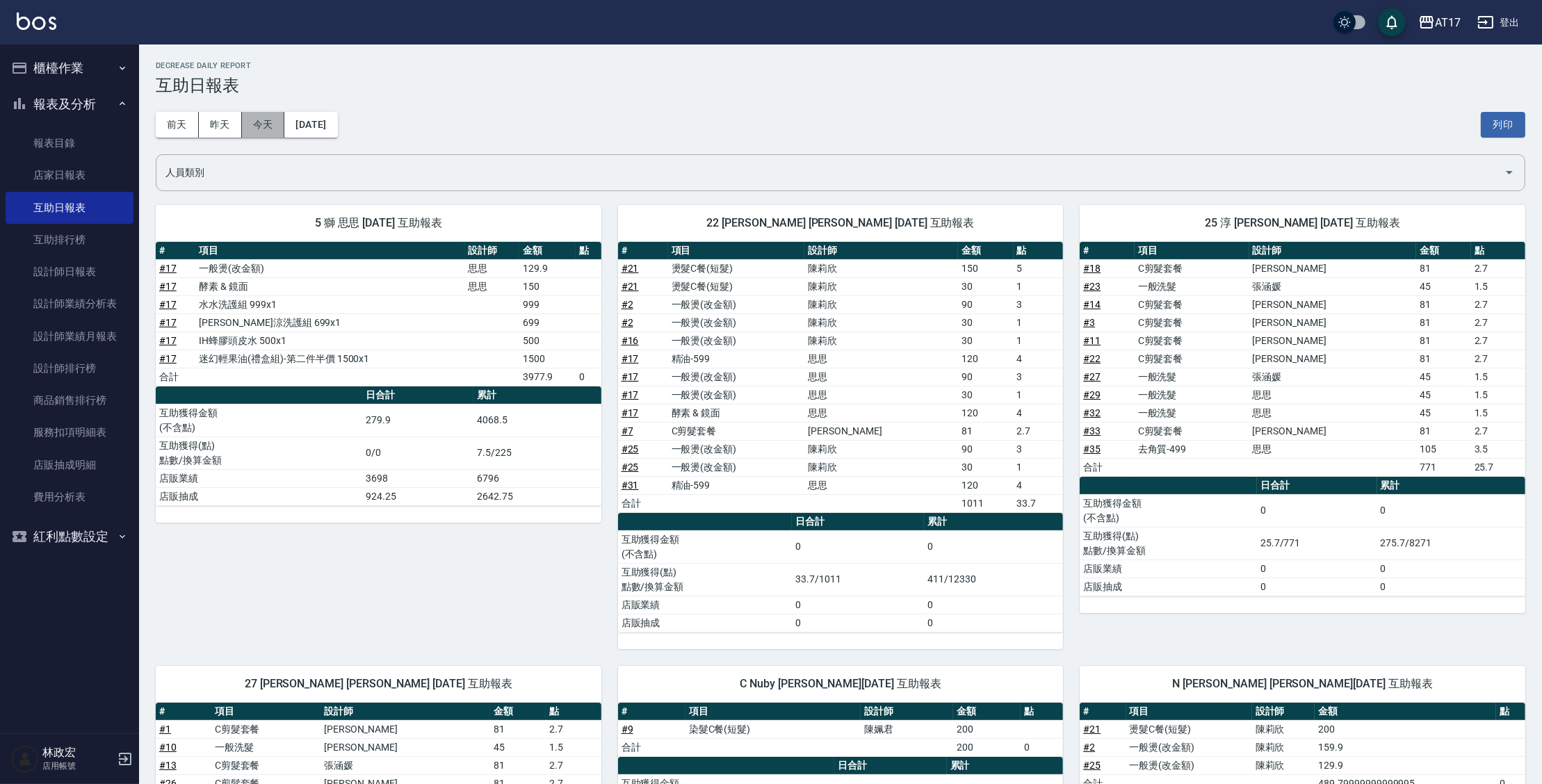
click at [257, 121] on button "今天" at bounding box center [263, 124] width 43 height 26
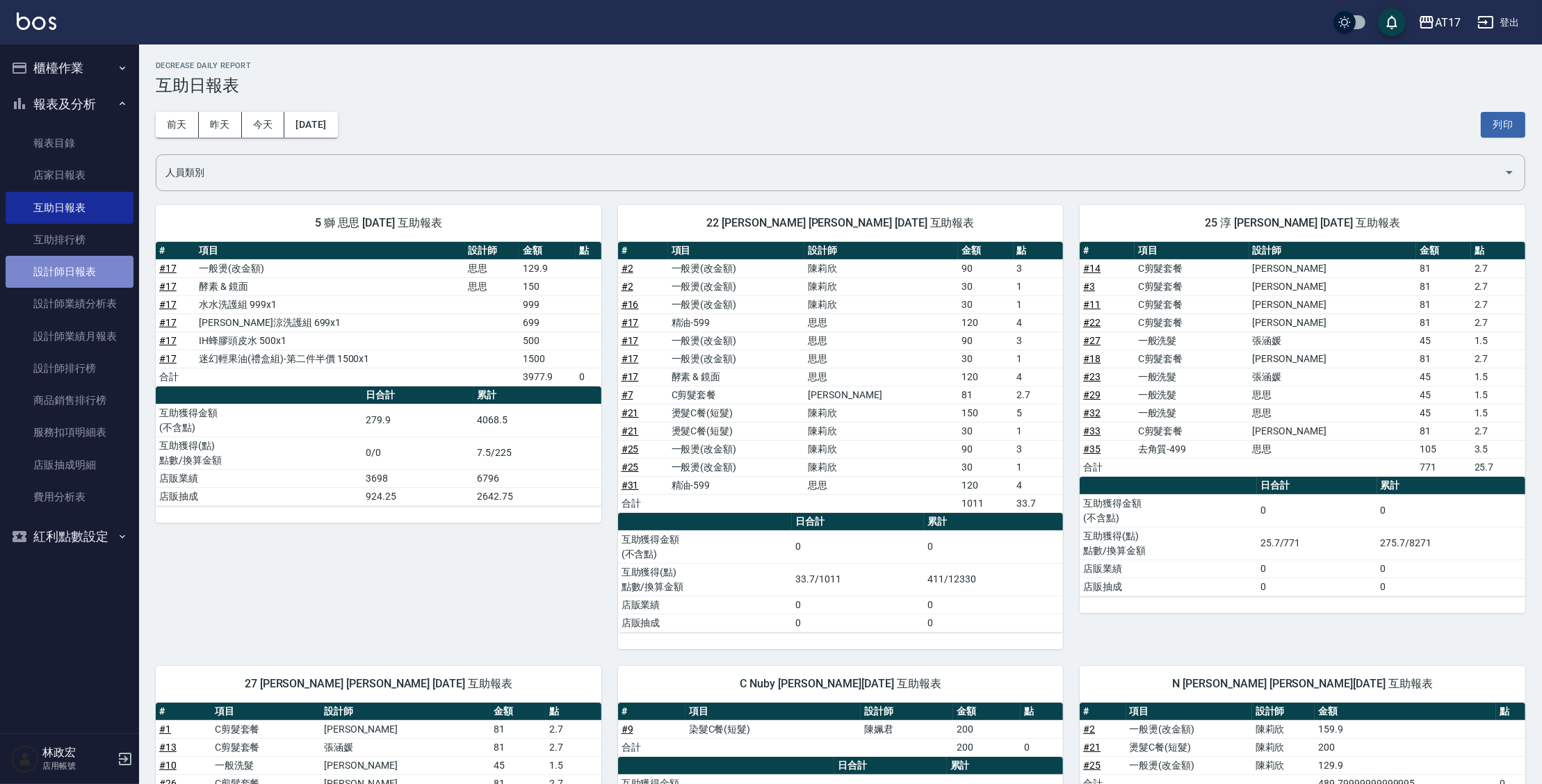
click at [79, 270] on link "設計師日報表" at bounding box center [70, 272] width 128 height 32
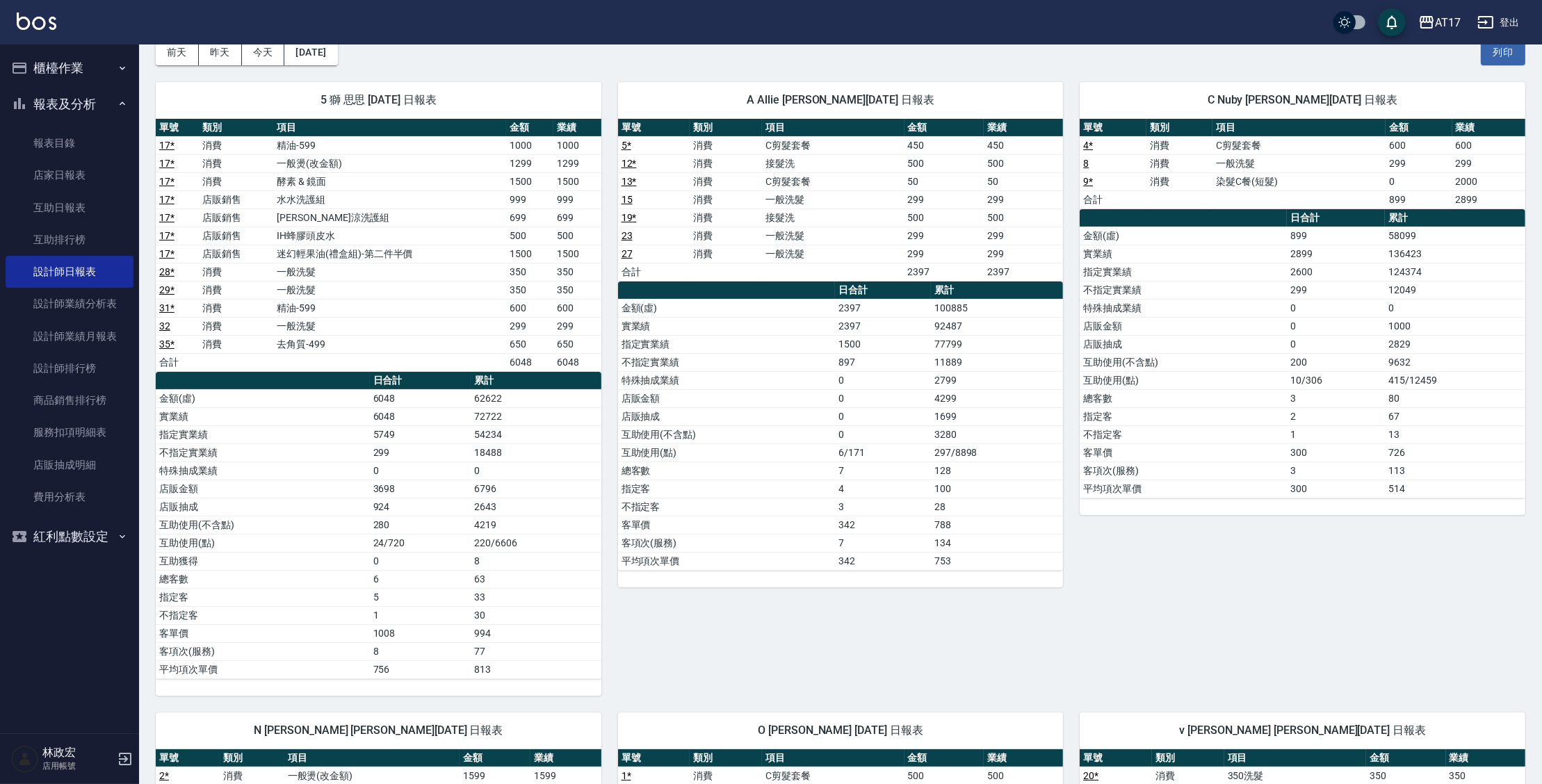
scroll to position [58, 0]
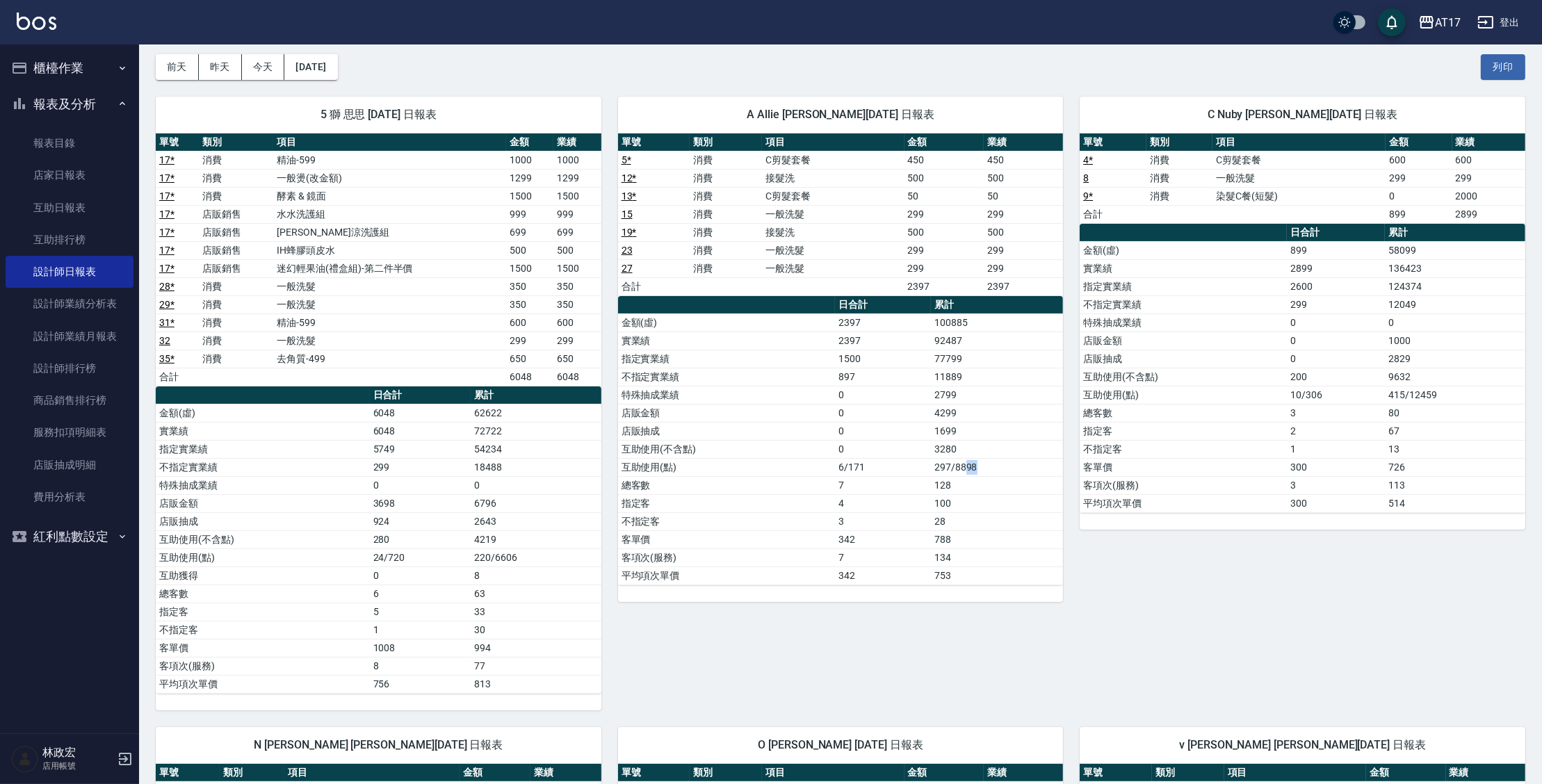
drag, startPoint x: 968, startPoint y: 469, endPoint x: 976, endPoint y: 470, distance: 8.1
click at [976, 470] on td "297/8898" at bounding box center [996, 467] width 132 height 18
click at [1022, 484] on td "128" at bounding box center [996, 485] width 132 height 18
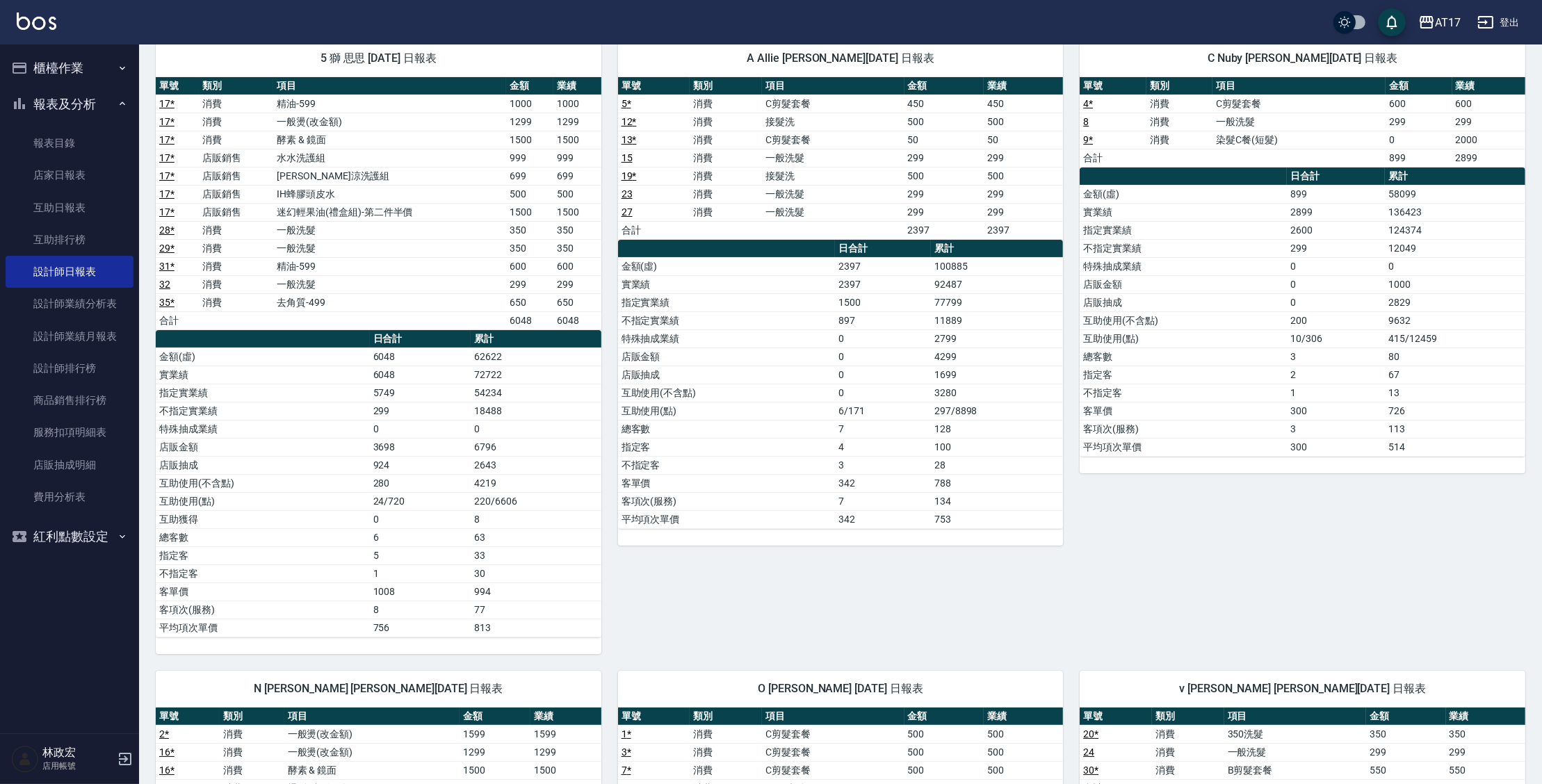
scroll to position [115, 0]
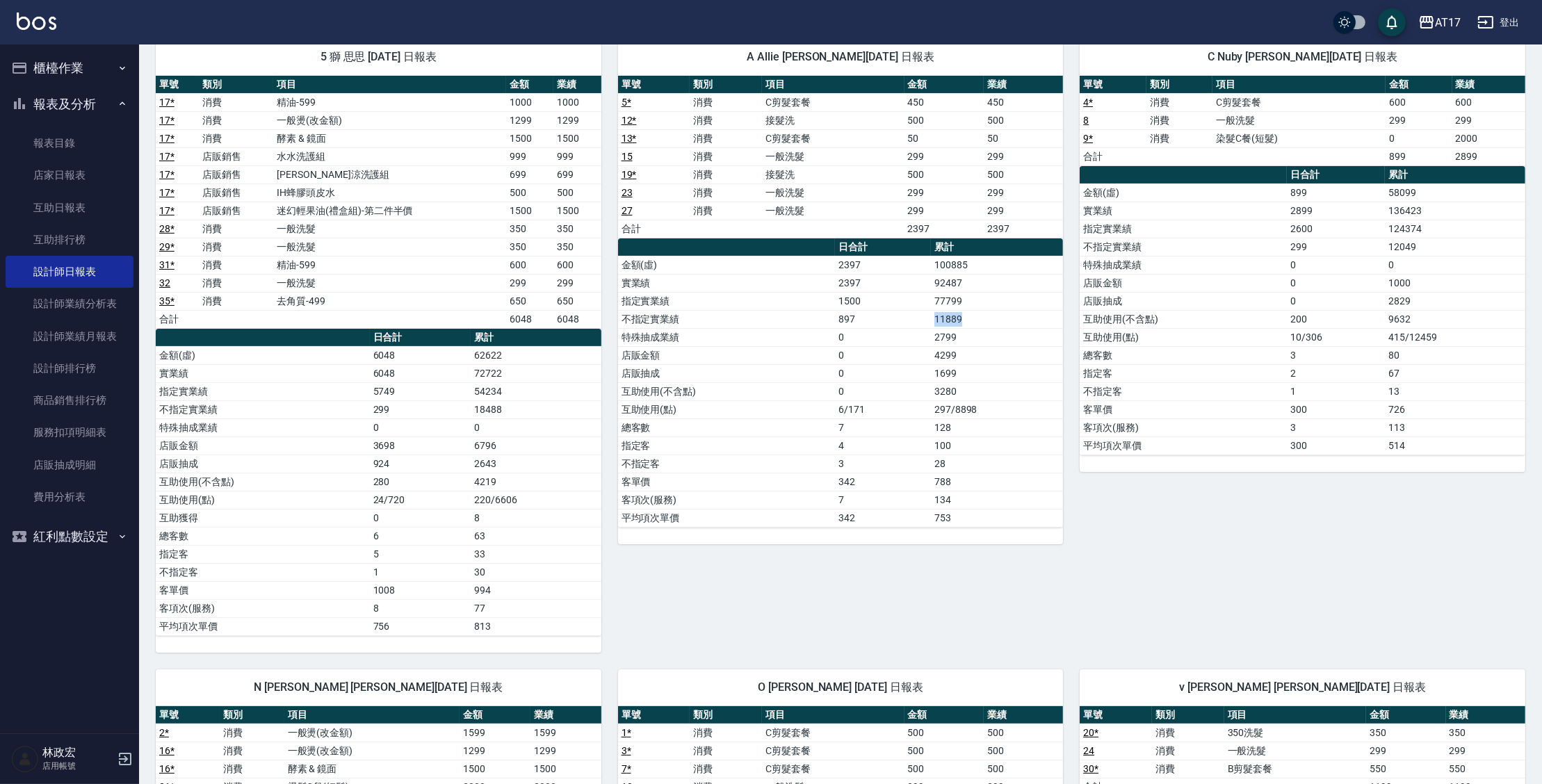
drag, startPoint x: 982, startPoint y: 316, endPoint x: 914, endPoint y: 325, distance: 68.6
click at [914, 325] on tr "不指定實業績 897 11889" at bounding box center [841, 319] width 446 height 18
click at [1096, 423] on td "客項次(服務)" at bounding box center [1183, 426] width 207 height 18
click at [1542, 205] on html "AT17 登出 櫃檯作業 打帳單 帳單列表 現金收支登錄 每日結帳 報表及分析 報表目錄 店家日報表 互助日報表 互助排行榜 設計師日報表 設計師業績分析表 …" at bounding box center [771, 799] width 1542 height 1829
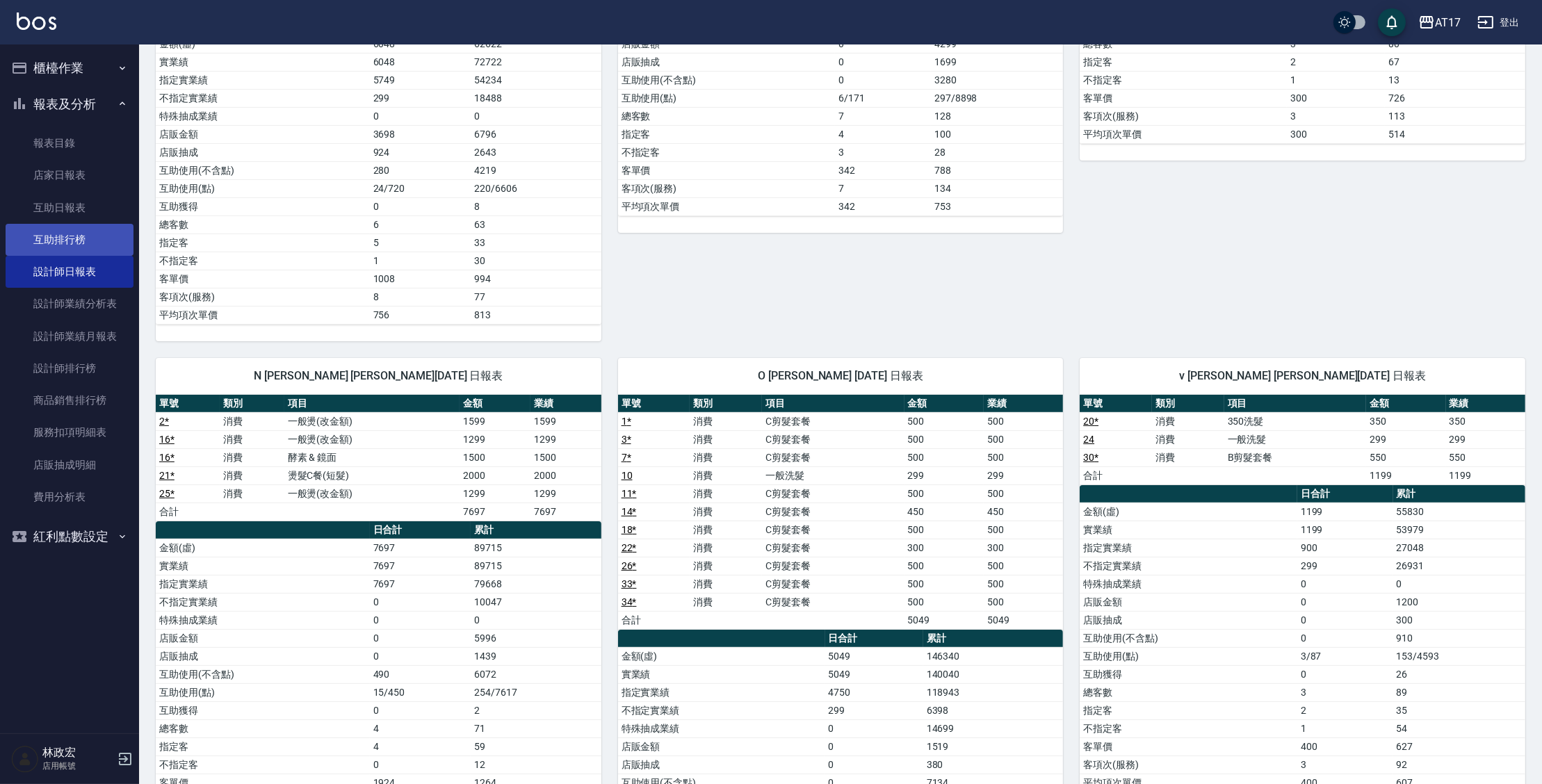
scroll to position [429, 0]
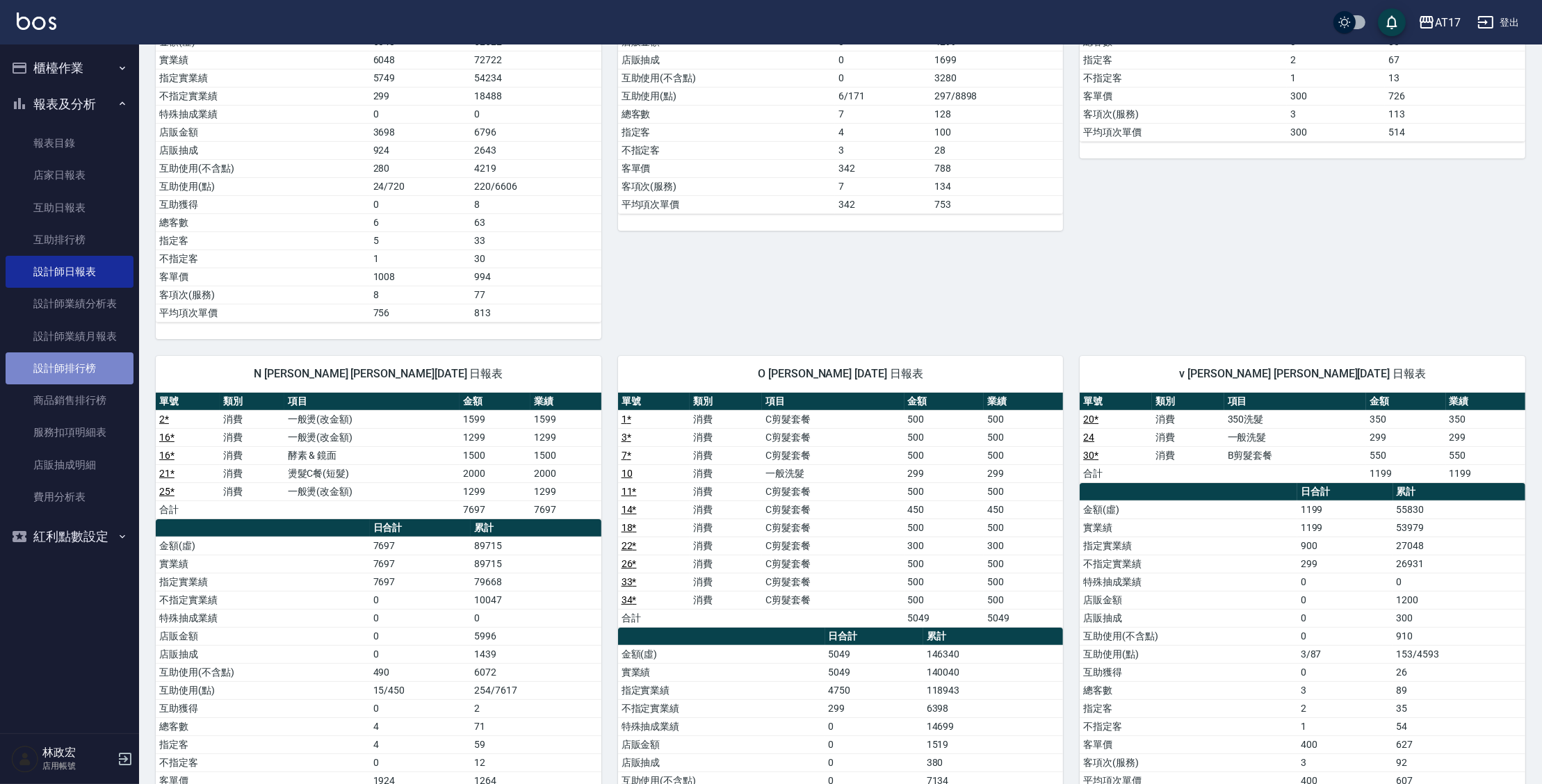
click at [53, 376] on link "設計師排行榜" at bounding box center [70, 368] width 128 height 32
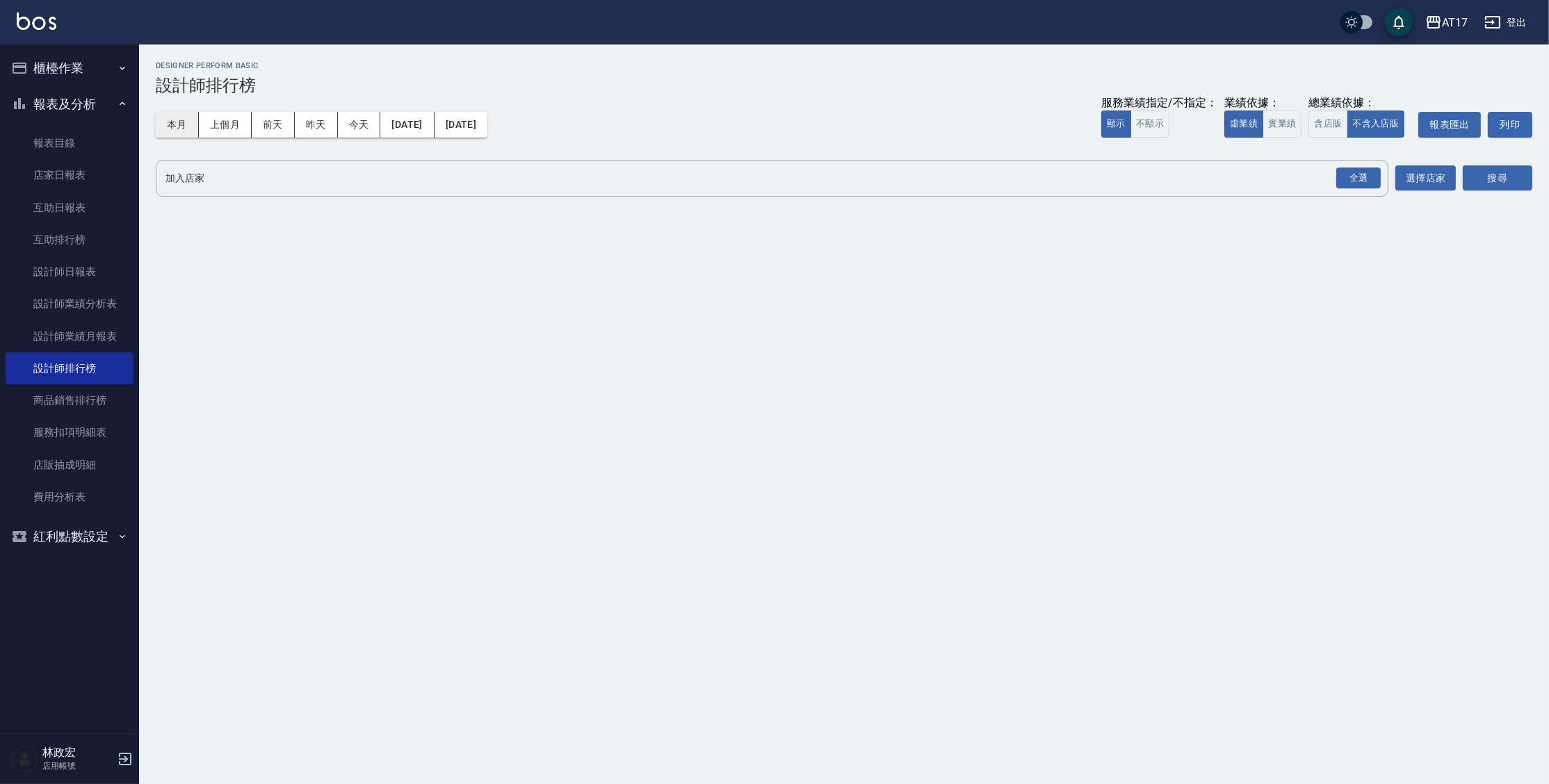
drag, startPoint x: 173, startPoint y: 118, endPoint x: 190, endPoint y: 114, distance: 17.5
click at [174, 118] on button "本月" at bounding box center [177, 124] width 43 height 26
click at [1291, 128] on button "實業績" at bounding box center [1282, 124] width 39 height 27
click at [1349, 176] on div "全選" at bounding box center [1358, 178] width 45 height 22
click at [1481, 190] on button "搜尋" at bounding box center [1498, 178] width 70 height 26
